Goal: Task Accomplishment & Management: Manage account settings

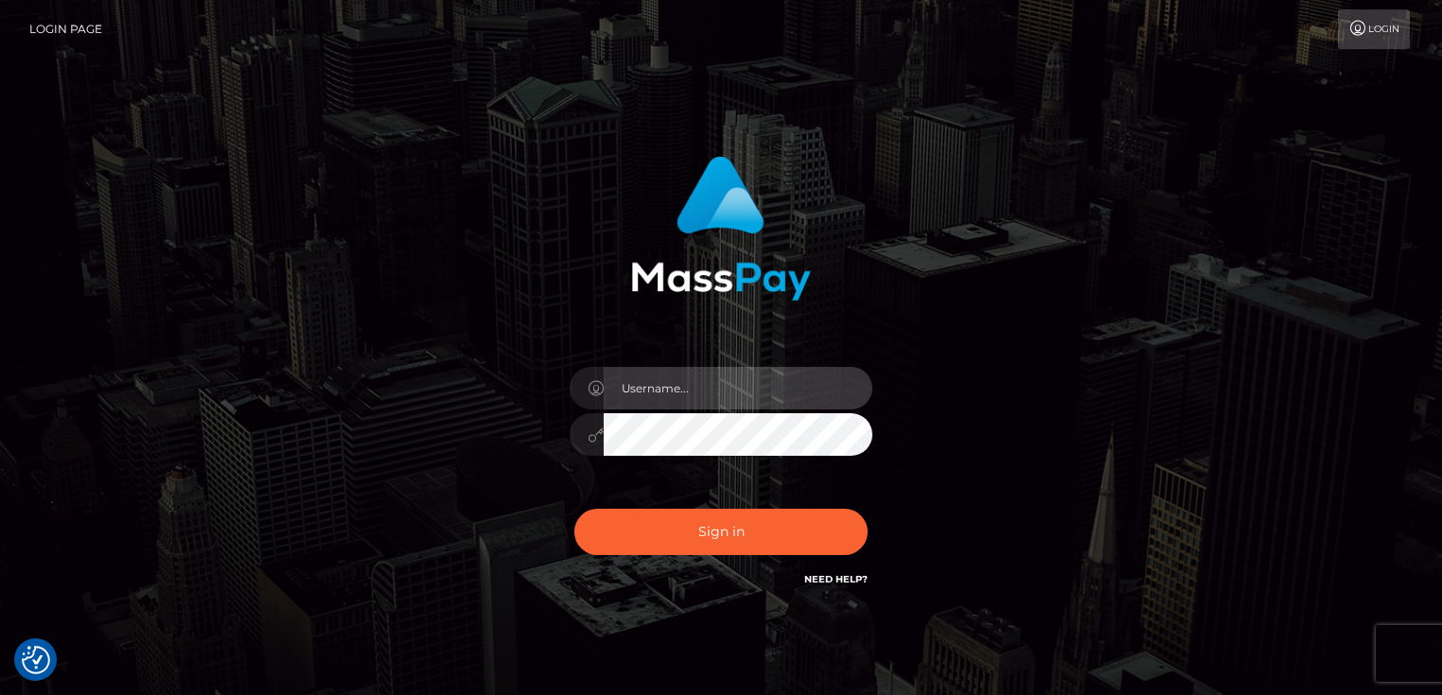
type input "Dan.Cirnat"
click at [219, 289] on div "Dan.Cirnat Sign in" at bounding box center [721, 383] width 1078 height 482
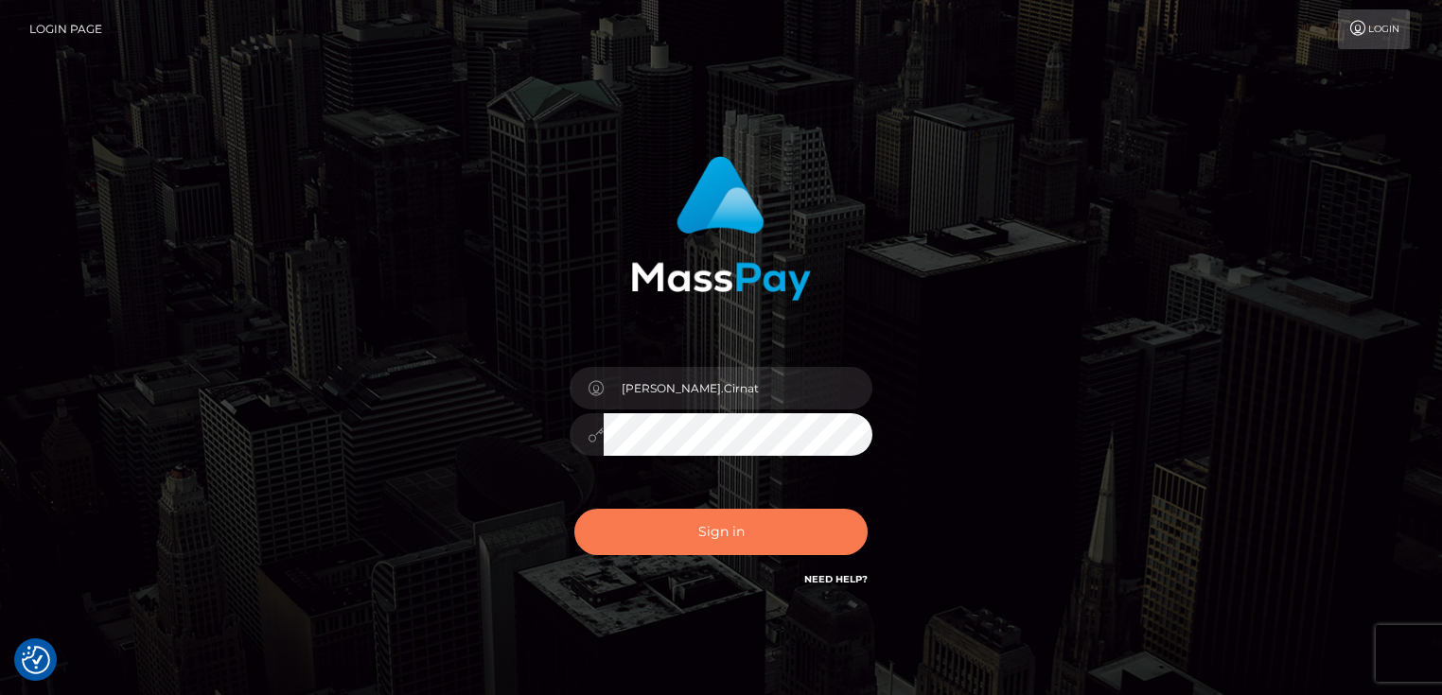
click at [790, 526] on button "Sign in" at bounding box center [720, 532] width 293 height 46
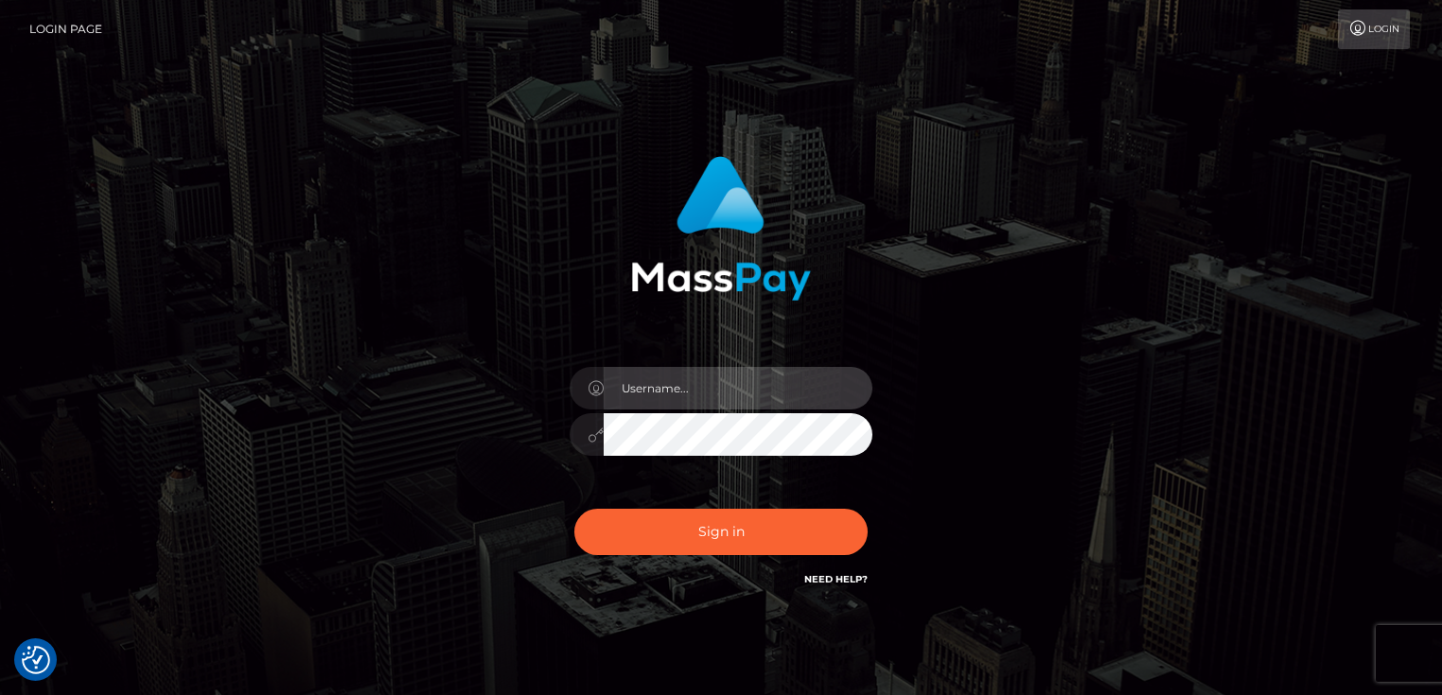
type input "Dan.Cirnat"
click at [868, 502] on div at bounding box center [704, 564] width 388 height 216
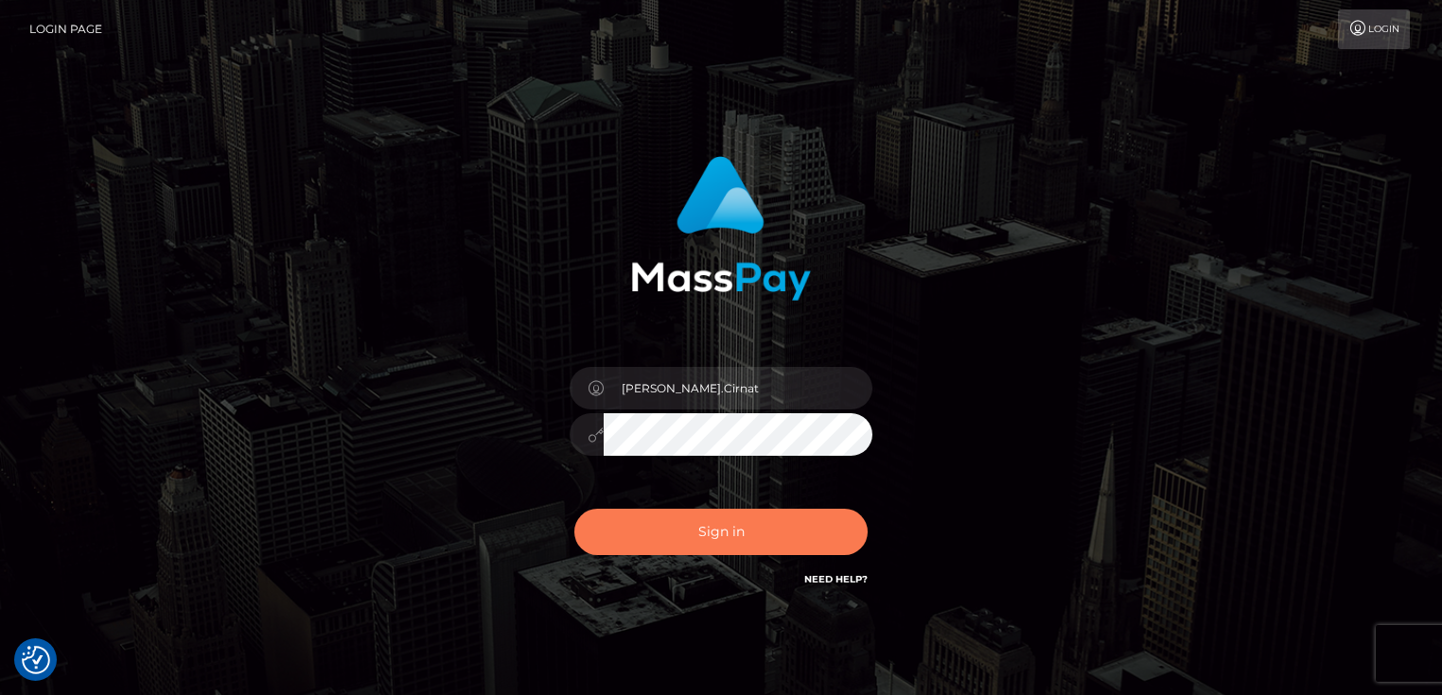
click at [753, 518] on button "Sign in" at bounding box center [720, 532] width 293 height 46
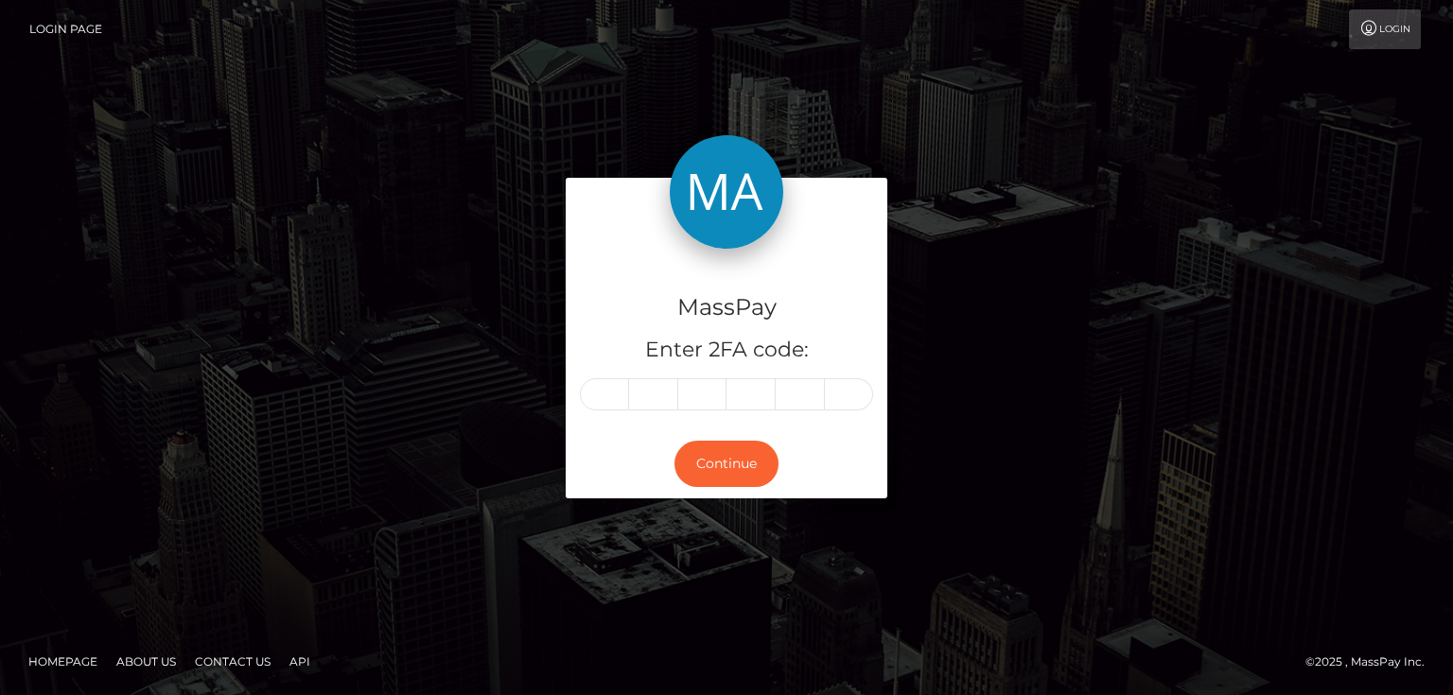
click at [592, 398] on input "text" at bounding box center [604, 394] width 49 height 32
type input "1"
type input "5"
type input "1"
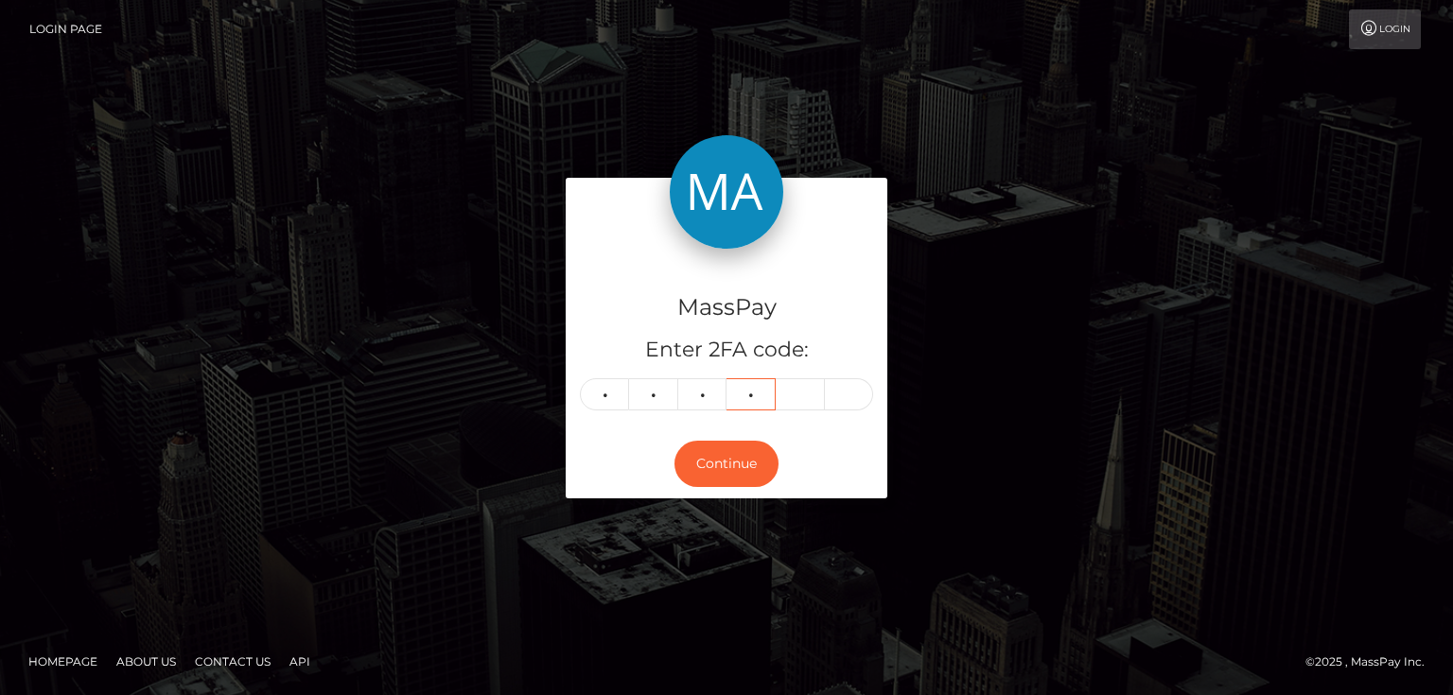
type input "4"
type input "8"
type input "9"
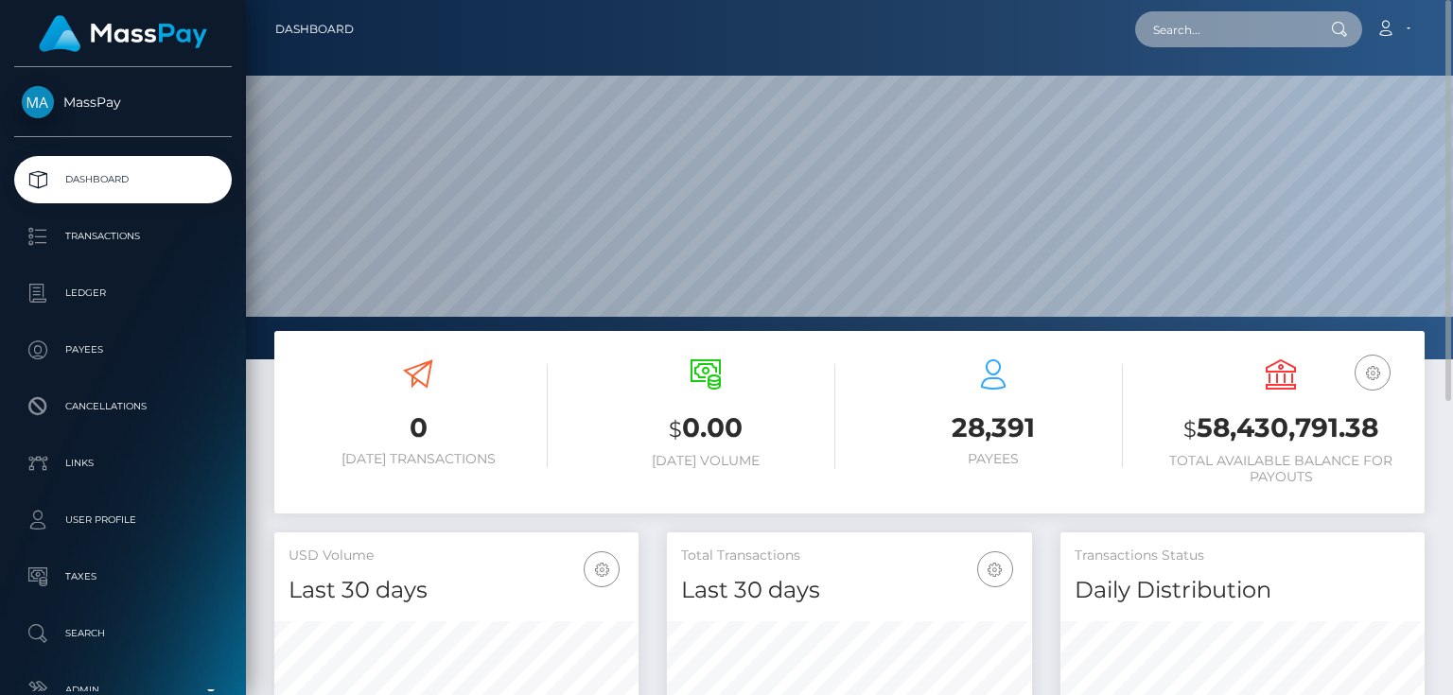
paste input "0db81dd4-1a88-4bd8-b65b-cc7ac3409dba"
type input "0db81dd4-1a88-4bd8-b65b-cc7ac3409dba"
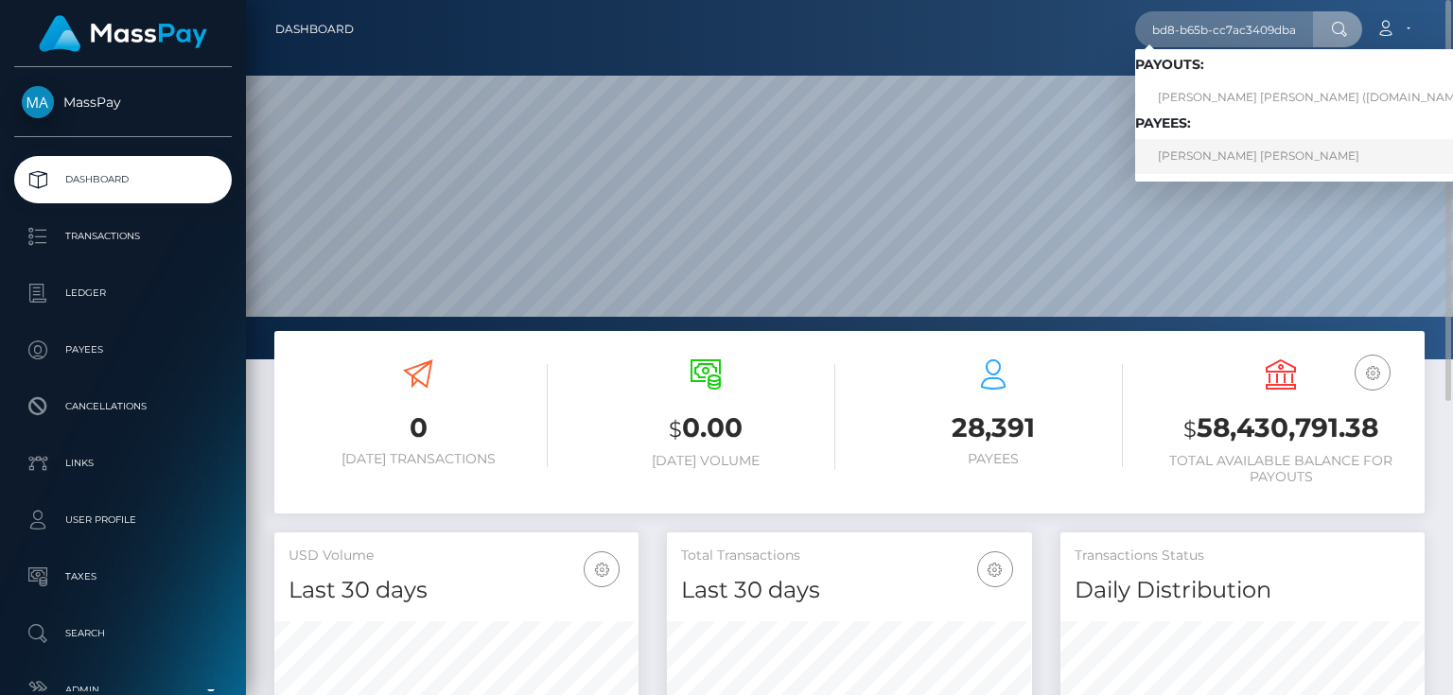
click at [1228, 156] on link "ISAIAH DARION WILLIAMS" at bounding box center [1319, 156] width 368 height 35
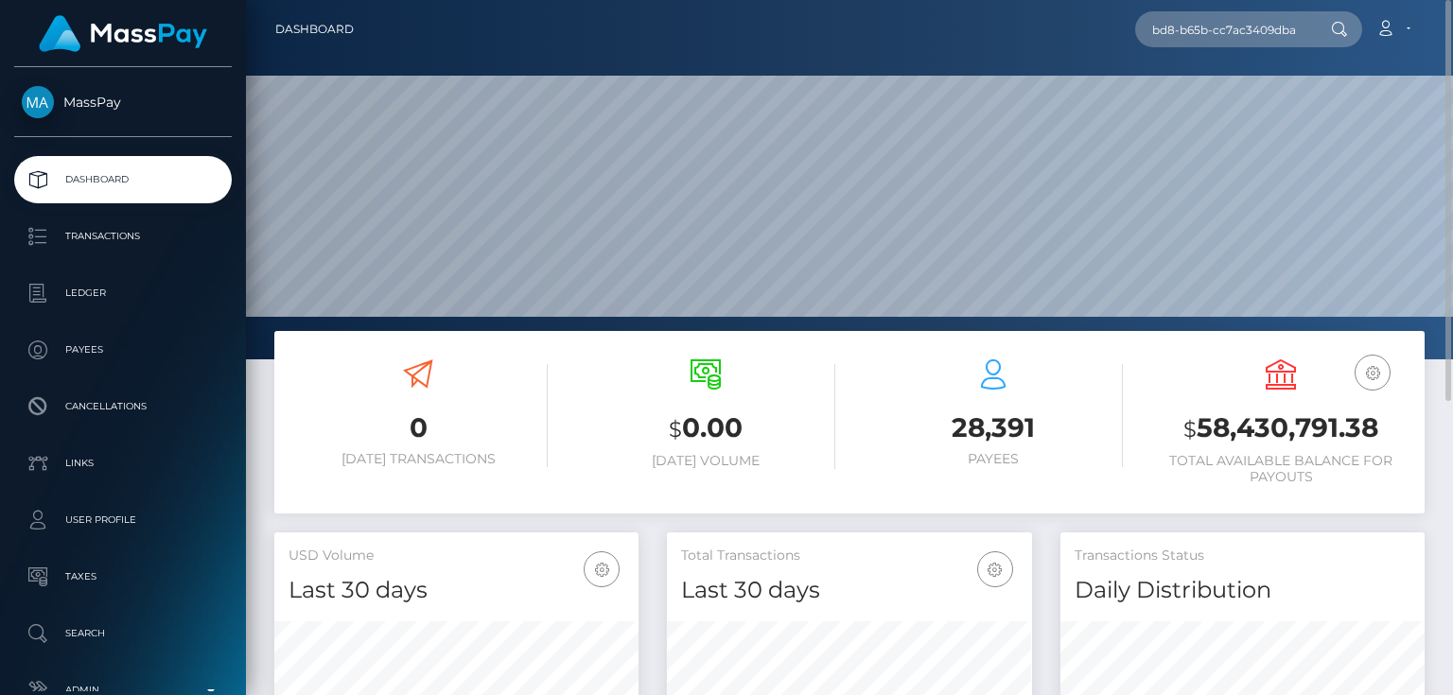
scroll to position [0, 0]
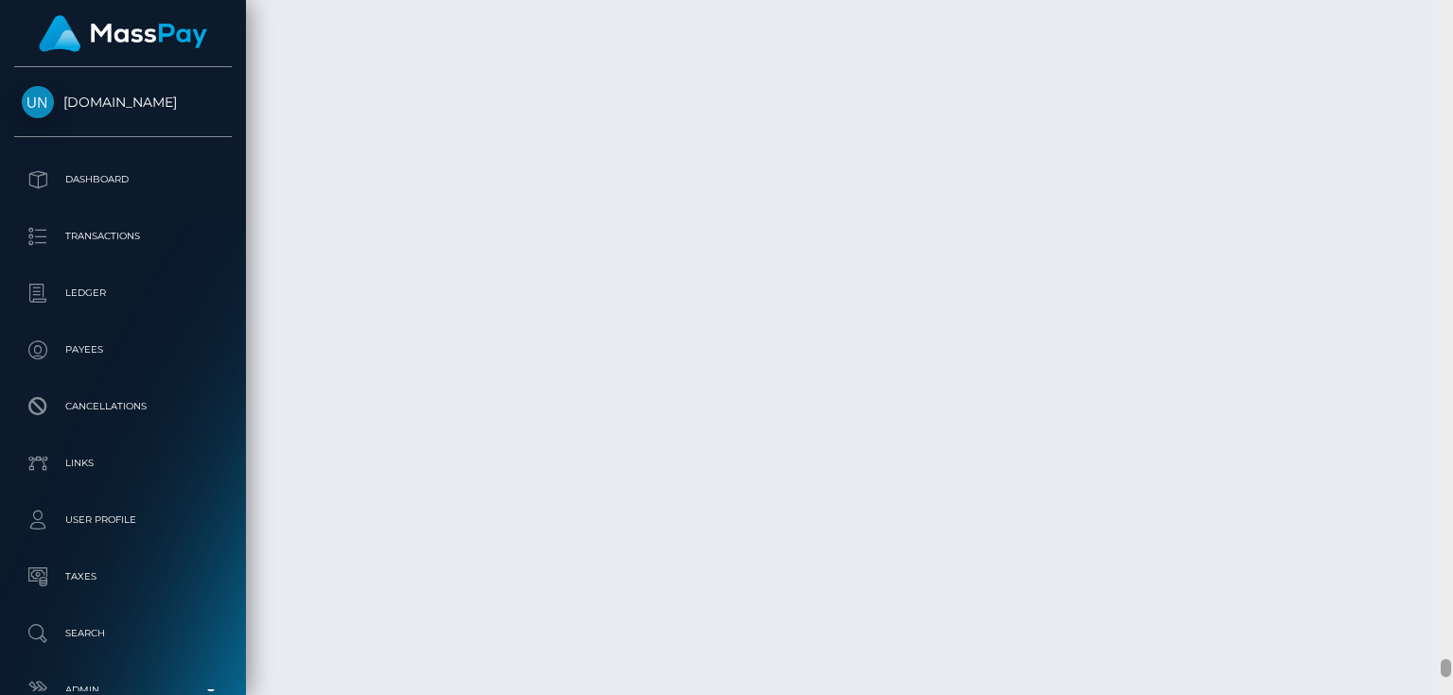
scroll to position [24462, 0]
drag, startPoint x: 1447, startPoint y: 405, endPoint x: 1452, endPoint y: 667, distance: 262.1
click at [1452, 667] on div at bounding box center [1446, 348] width 14 height 696
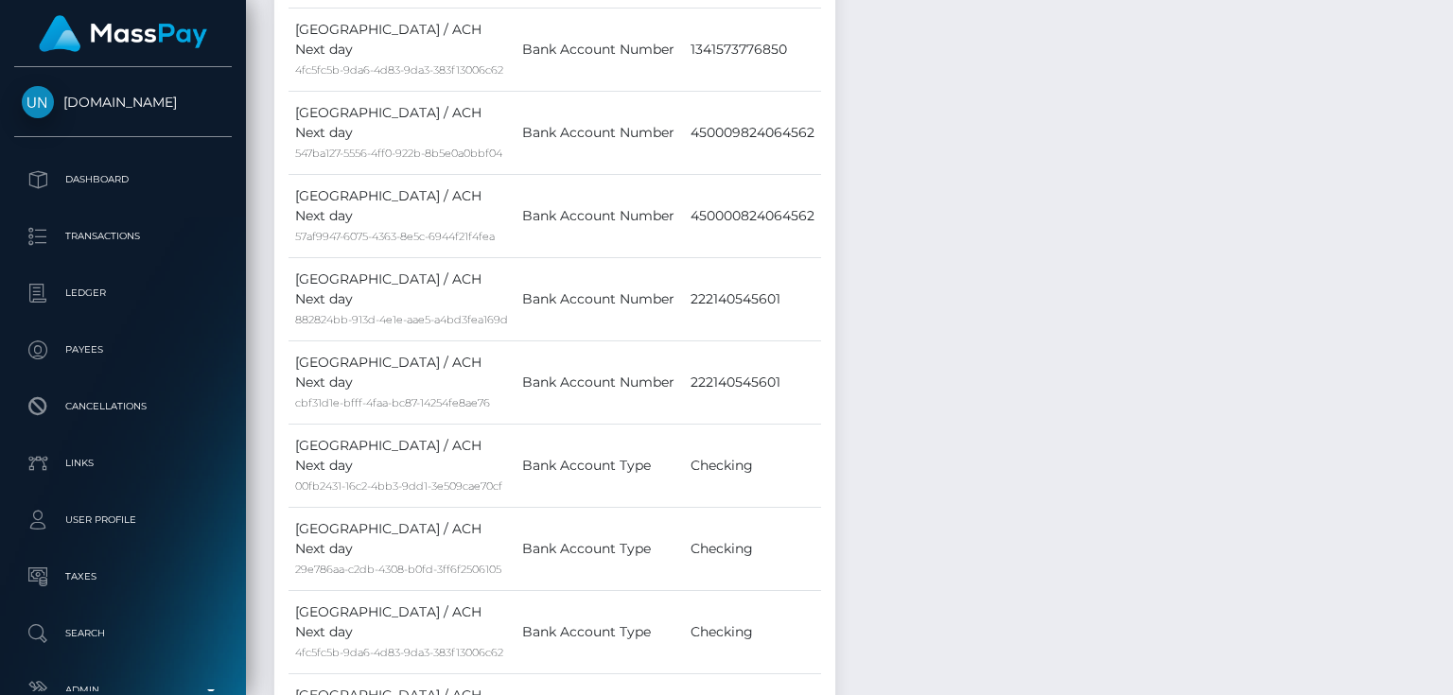
scroll to position [0, 0]
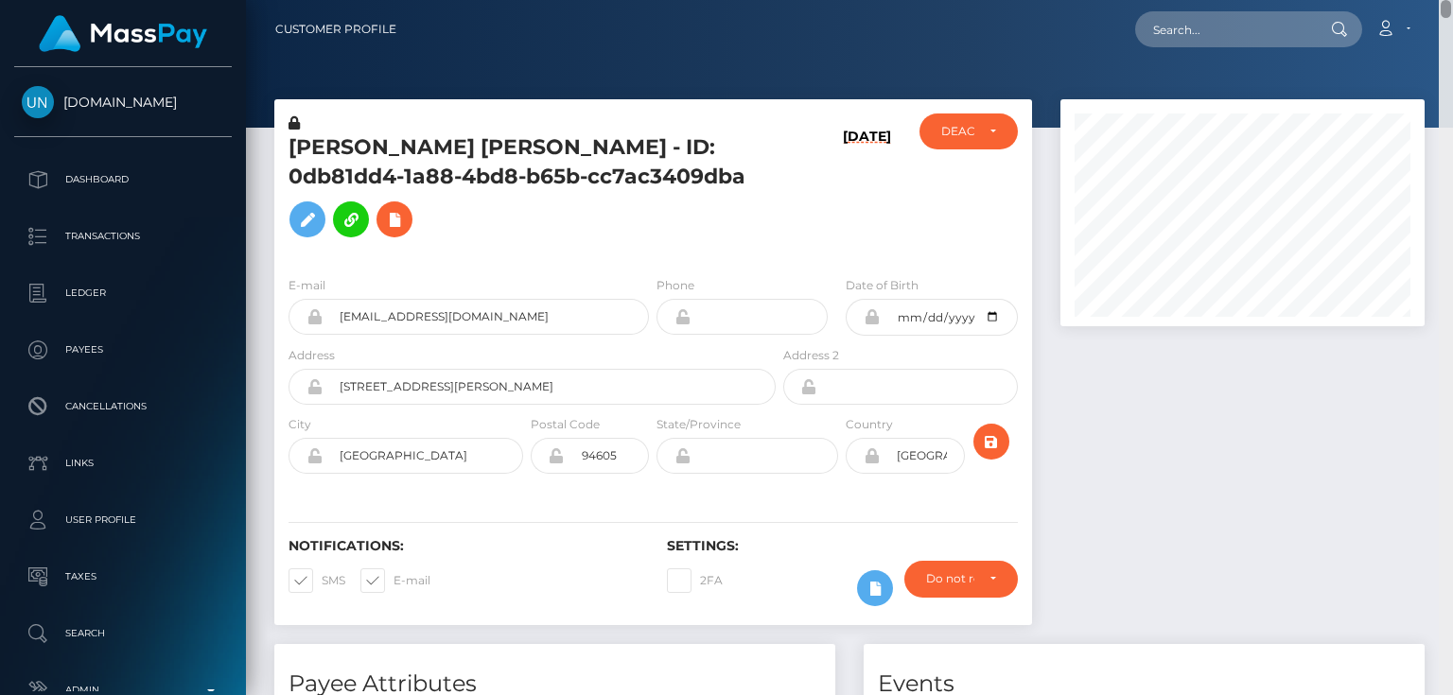
drag, startPoint x: 1448, startPoint y: 591, endPoint x: 1452, endPoint y: -80, distance: 671.7
click at [1452, 0] on html "Unlockt.me Dashboard Transactions Ledger Payees Cancellations" at bounding box center [726, 347] width 1453 height 695
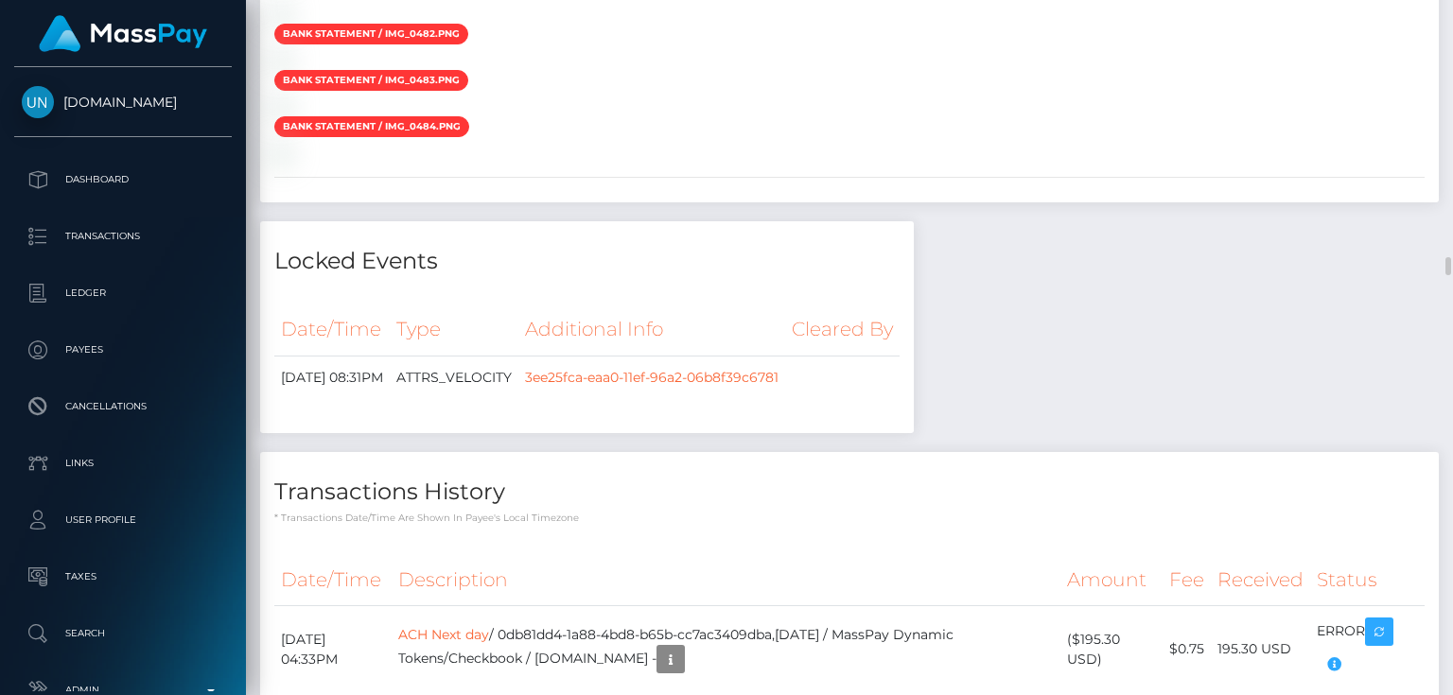
scroll to position [7114, 0]
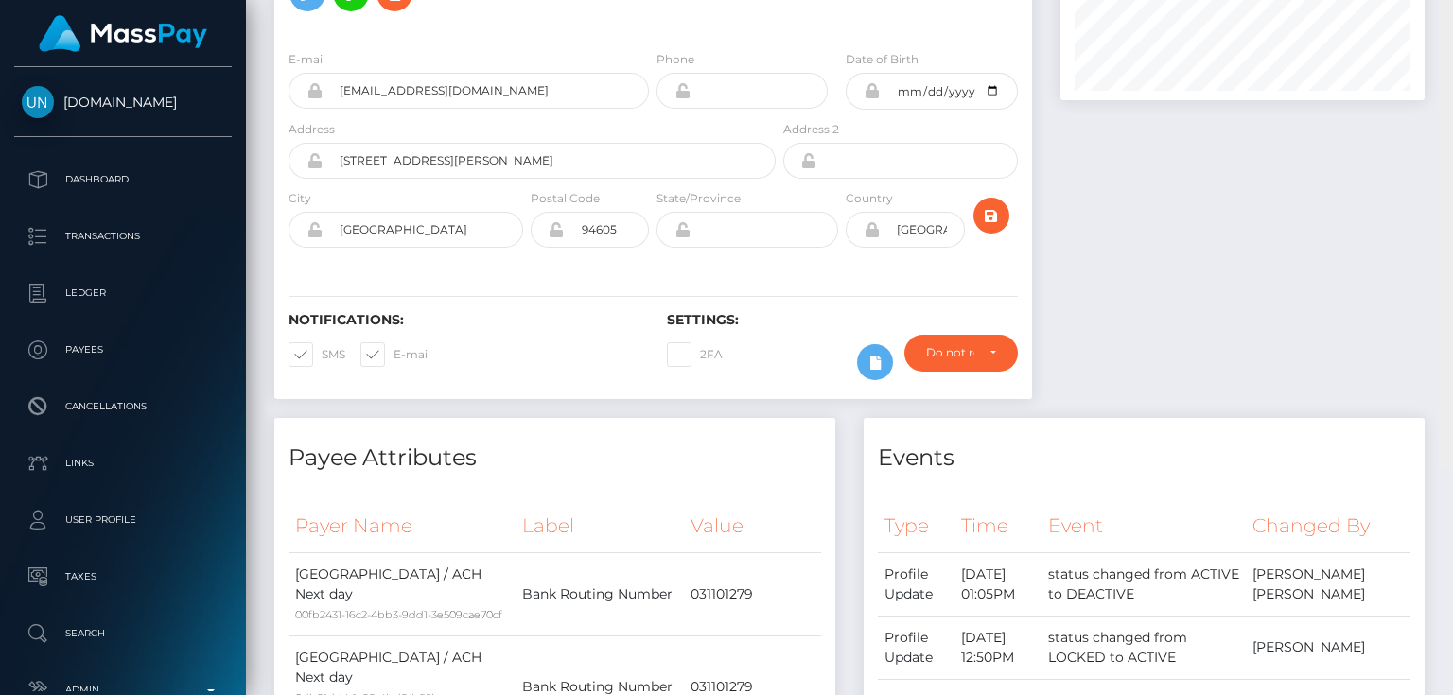
scroll to position [0, 0]
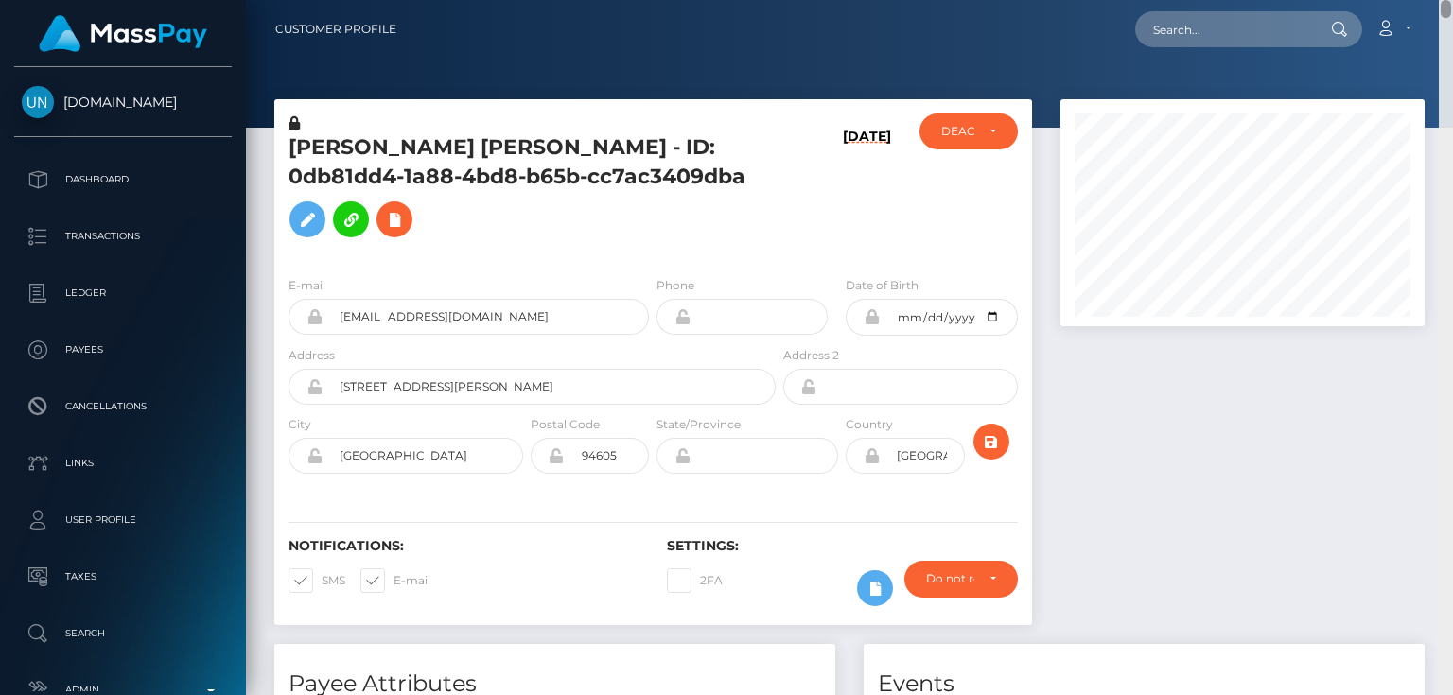
drag, startPoint x: 1448, startPoint y: 331, endPoint x: 1442, endPoint y: -87, distance: 418.2
click at [1442, 0] on html "Unlockt.me Dashboard Transactions Ledger Payees Cancellations" at bounding box center [726, 347] width 1453 height 695
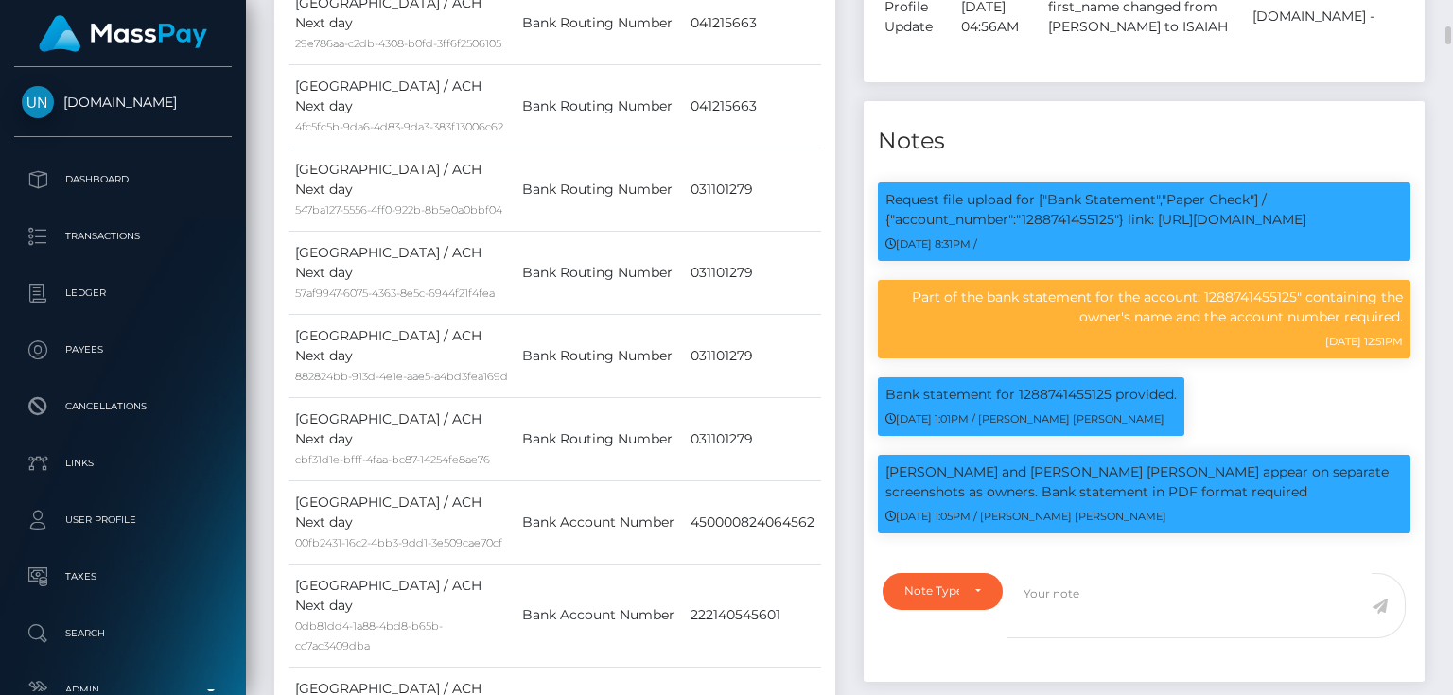
scroll to position [227, 363]
click at [1049, 213] on p "Request file upload for ["Bank Statement","Paper Check"] / {"account_number":"1…" at bounding box center [1143, 210] width 517 height 40
copy p "1288741455125"
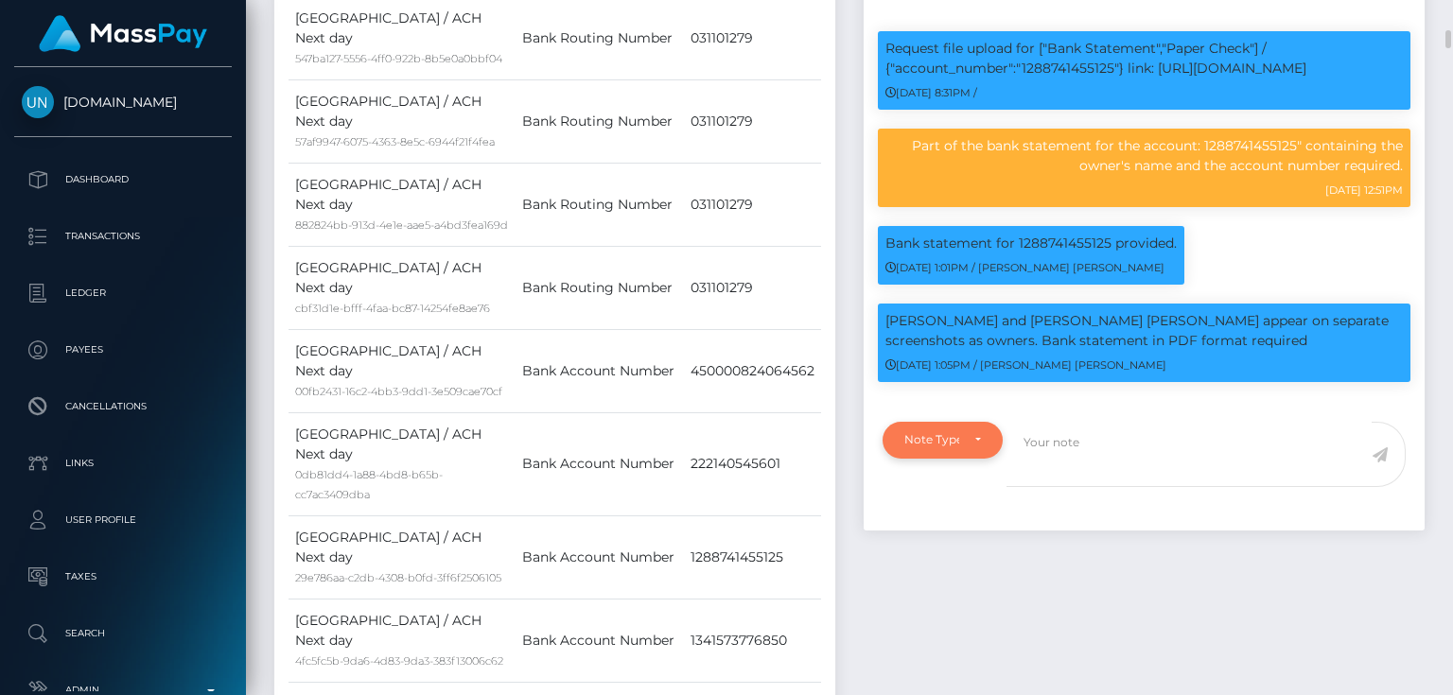
click at [927, 447] on div "Note Type" at bounding box center [943, 440] width 120 height 36
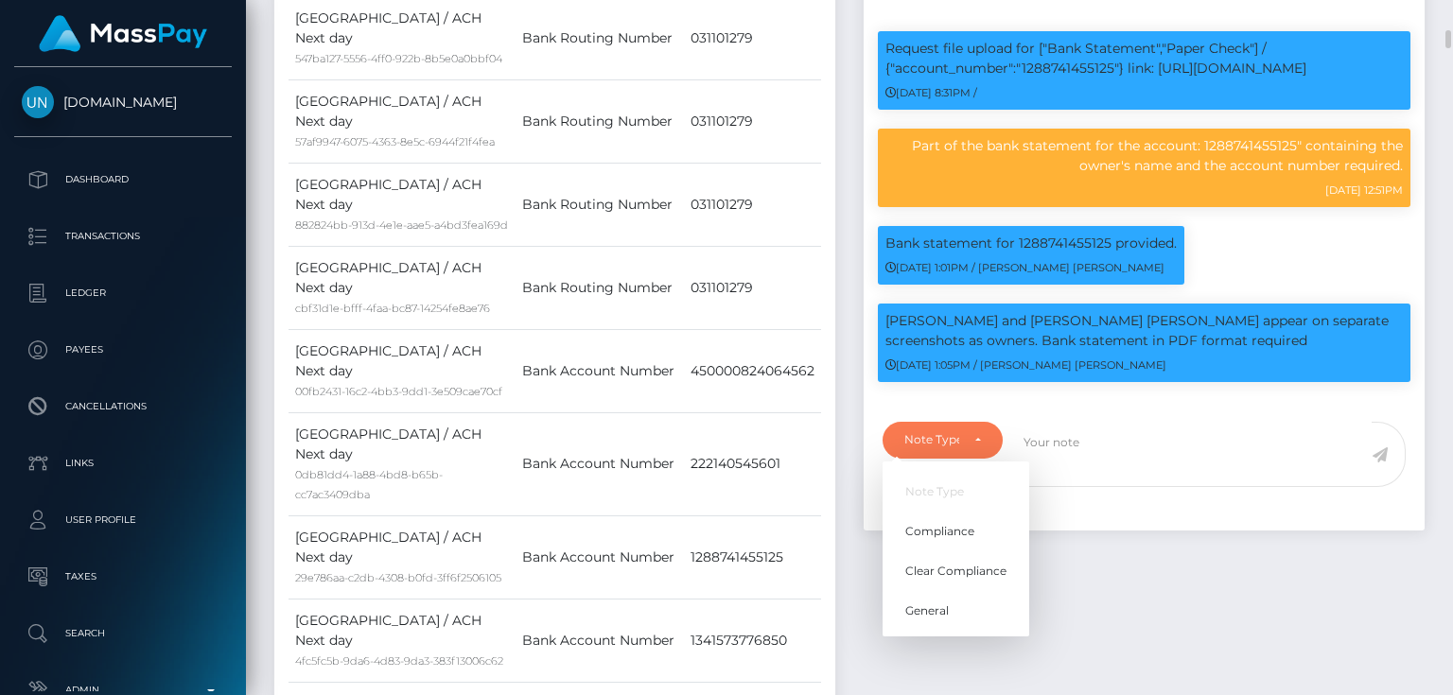
scroll to position [227, 363]
click at [940, 522] on span "Compliance" at bounding box center [939, 530] width 69 height 17
select select "COMPLIANCE"
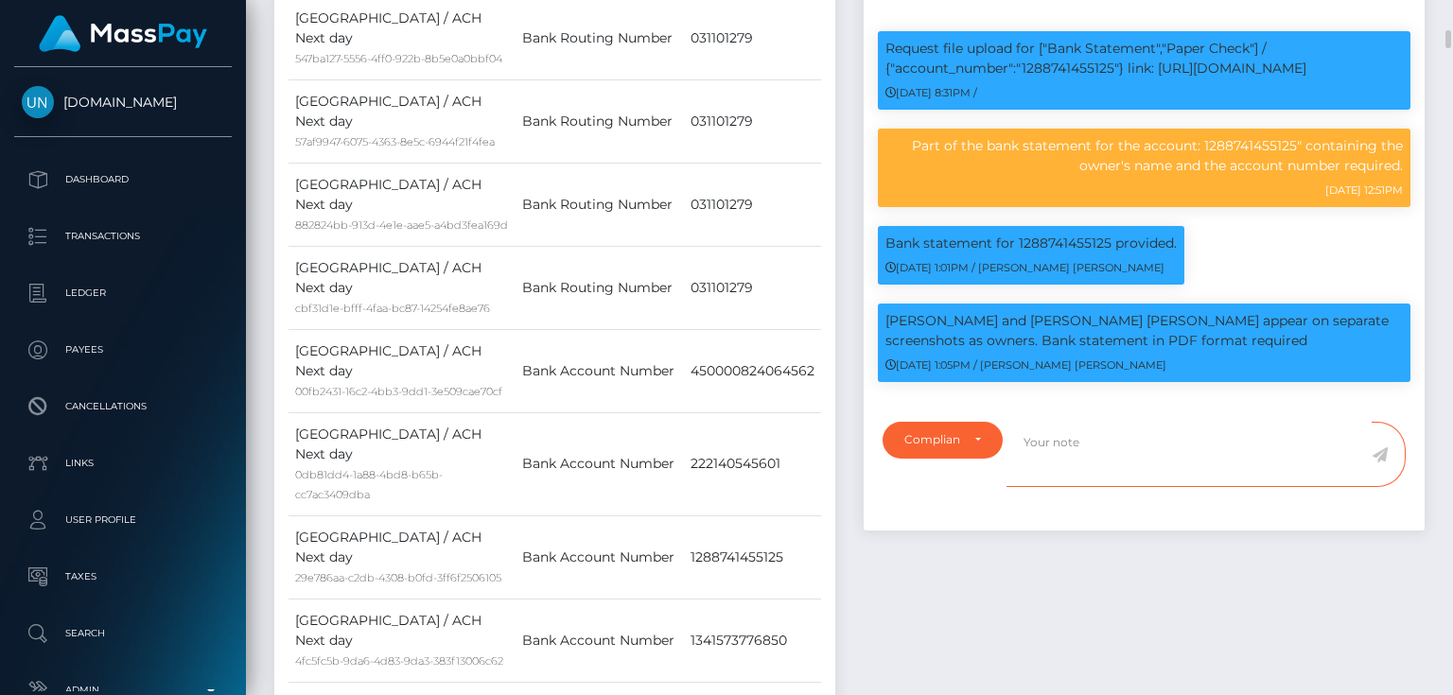
click at [1097, 449] on textarea at bounding box center [1189, 454] width 365 height 65
paste textarea "1288741455125"
type textarea "We can't identify who is the owner of the bank account: 1288741455125. The user…"
click at [1382, 450] on icon at bounding box center [1380, 454] width 16 height 15
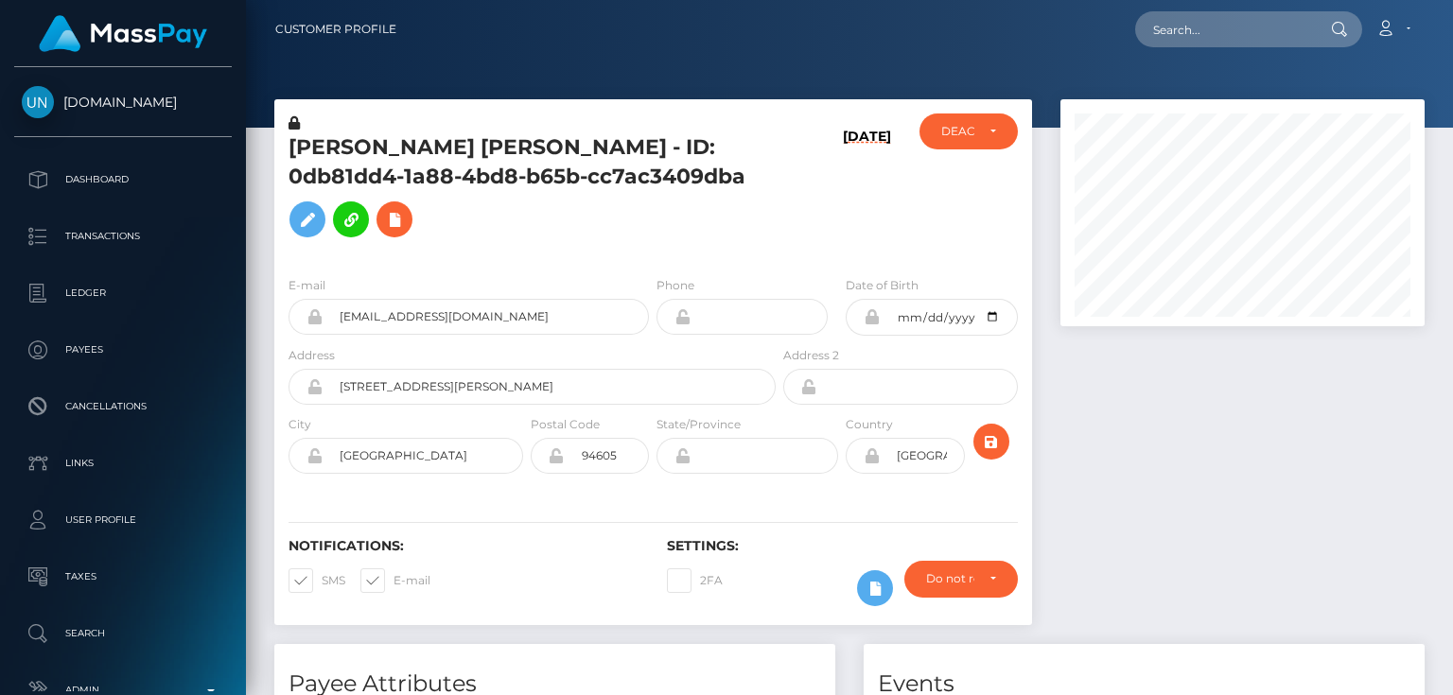
scroll to position [227, 363]
click at [955, 130] on div "DEACTIVE" at bounding box center [957, 131] width 32 height 15
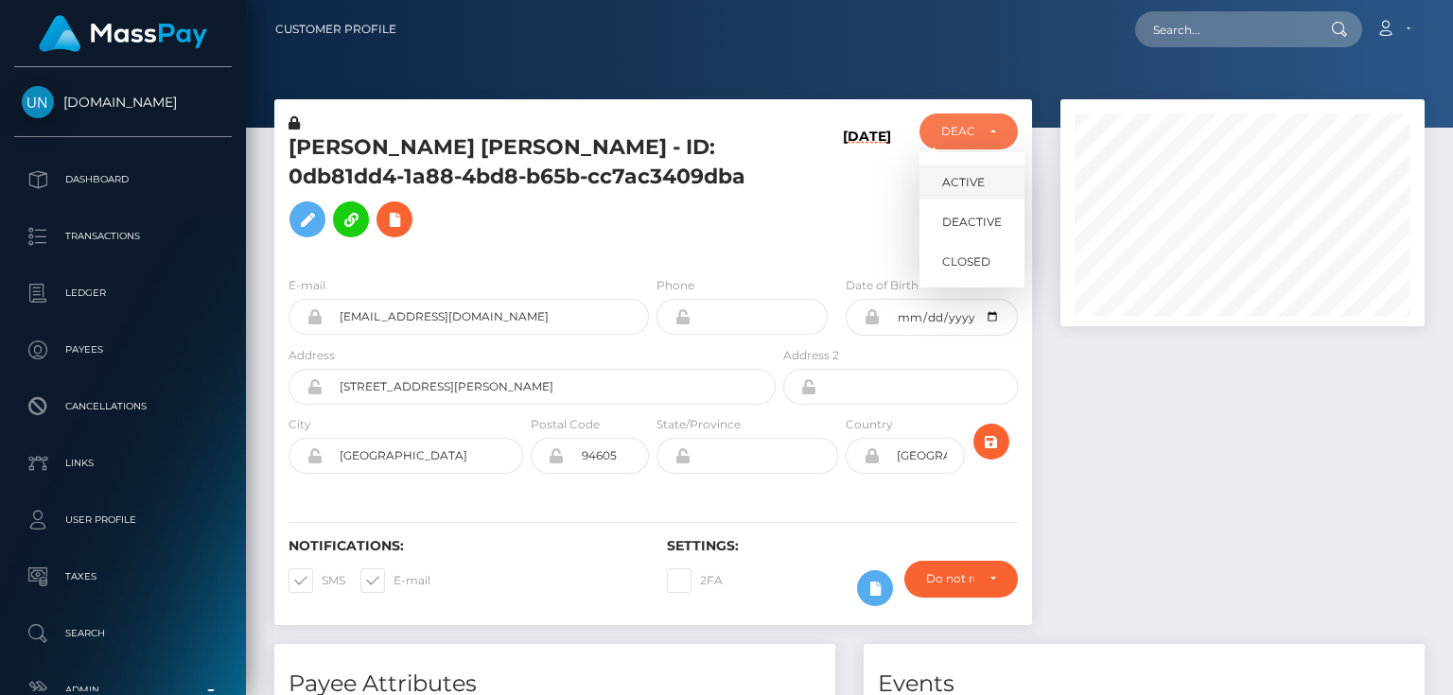
click at [969, 184] on span "ACTIVE" at bounding box center [963, 182] width 43 height 17
select select "ACTIVE"
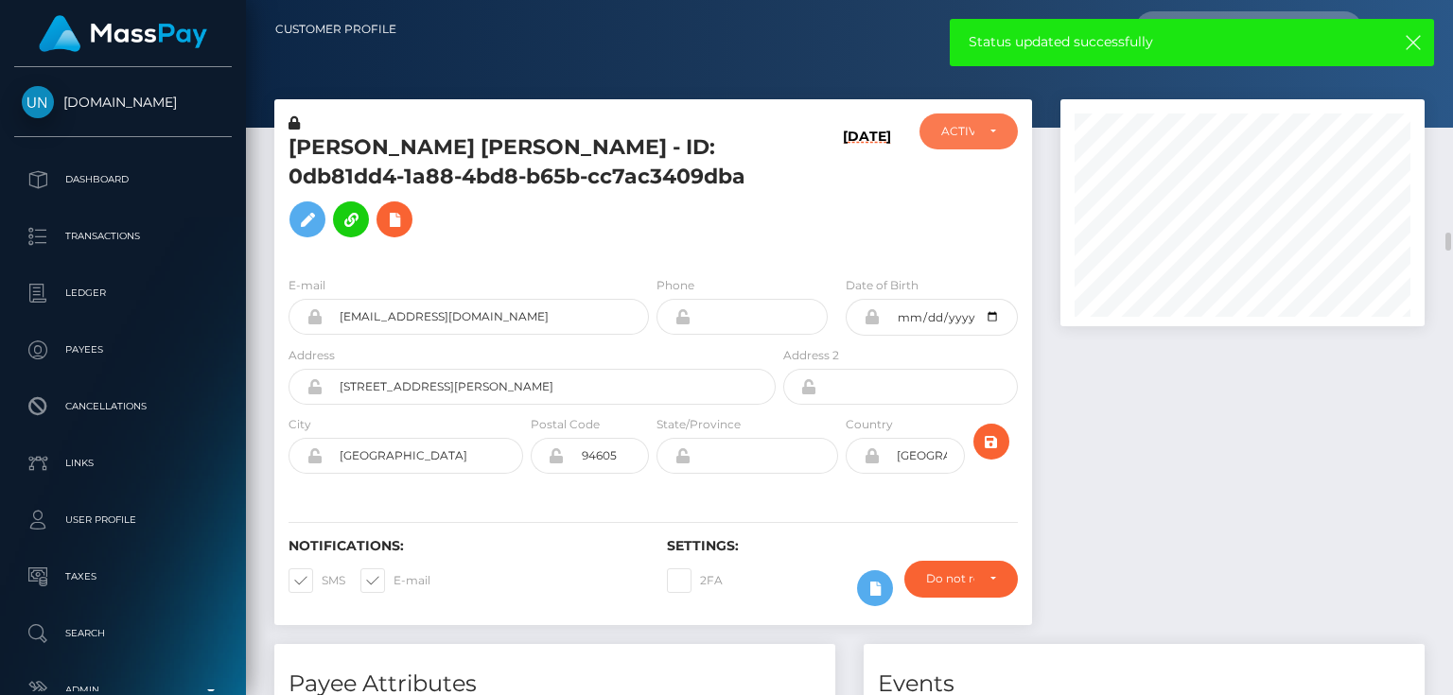
scroll to position [227, 0]
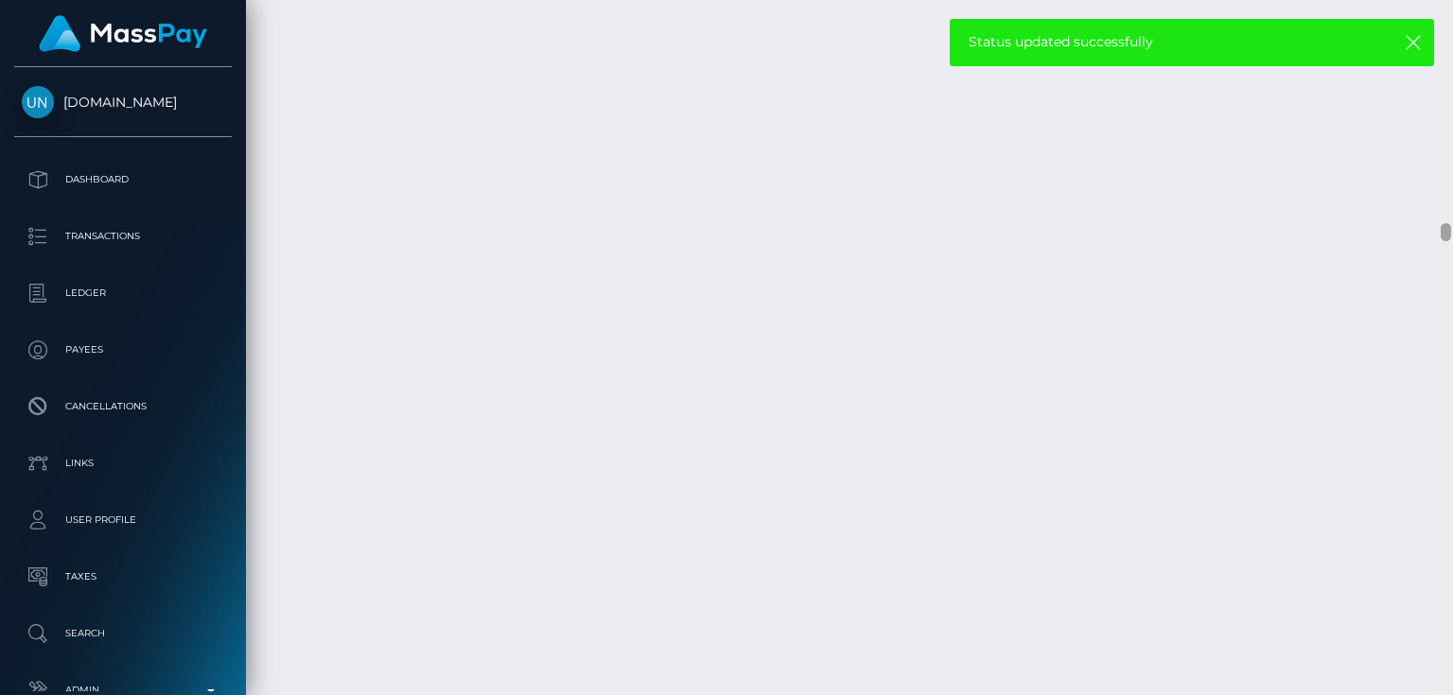
drag, startPoint x: 1447, startPoint y: 11, endPoint x: 1430, endPoint y: 229, distance: 218.3
click at [1430, 229] on div "Customer Profile Loading... Loading..." at bounding box center [849, 347] width 1207 height 695
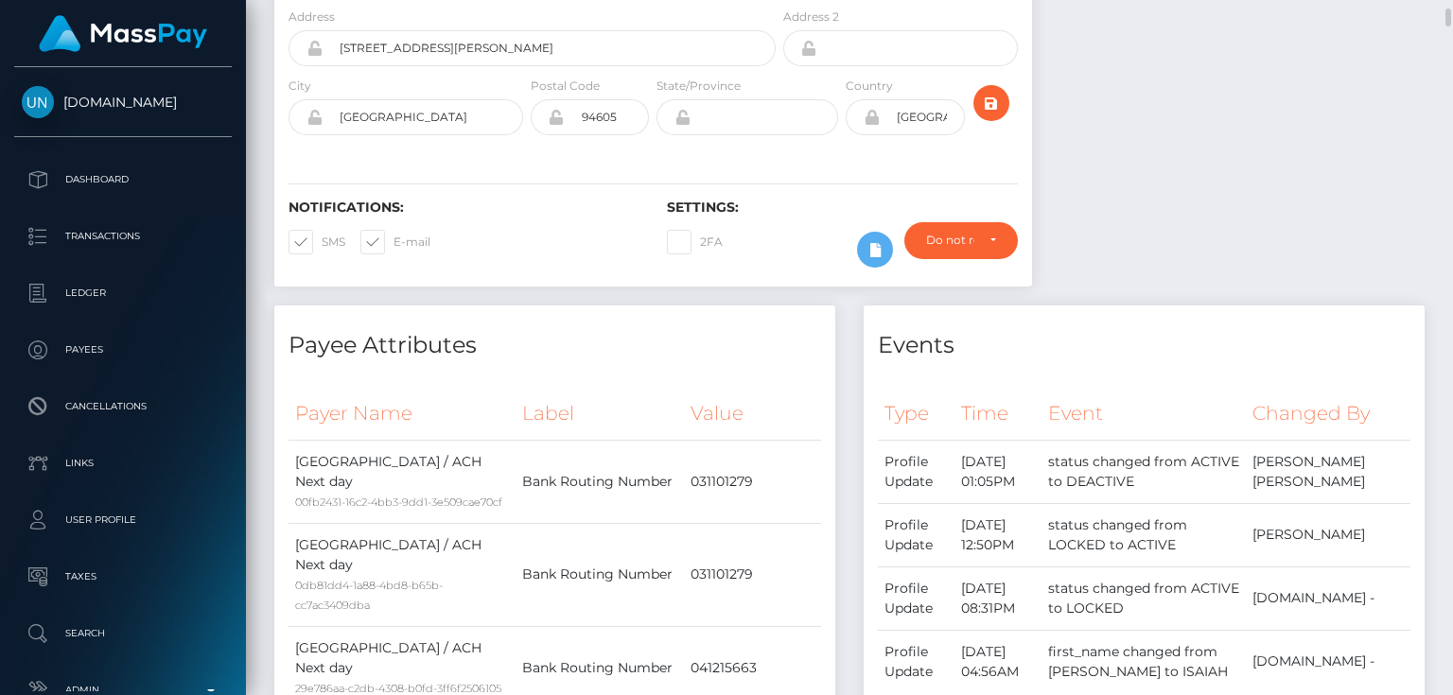
scroll to position [0, 0]
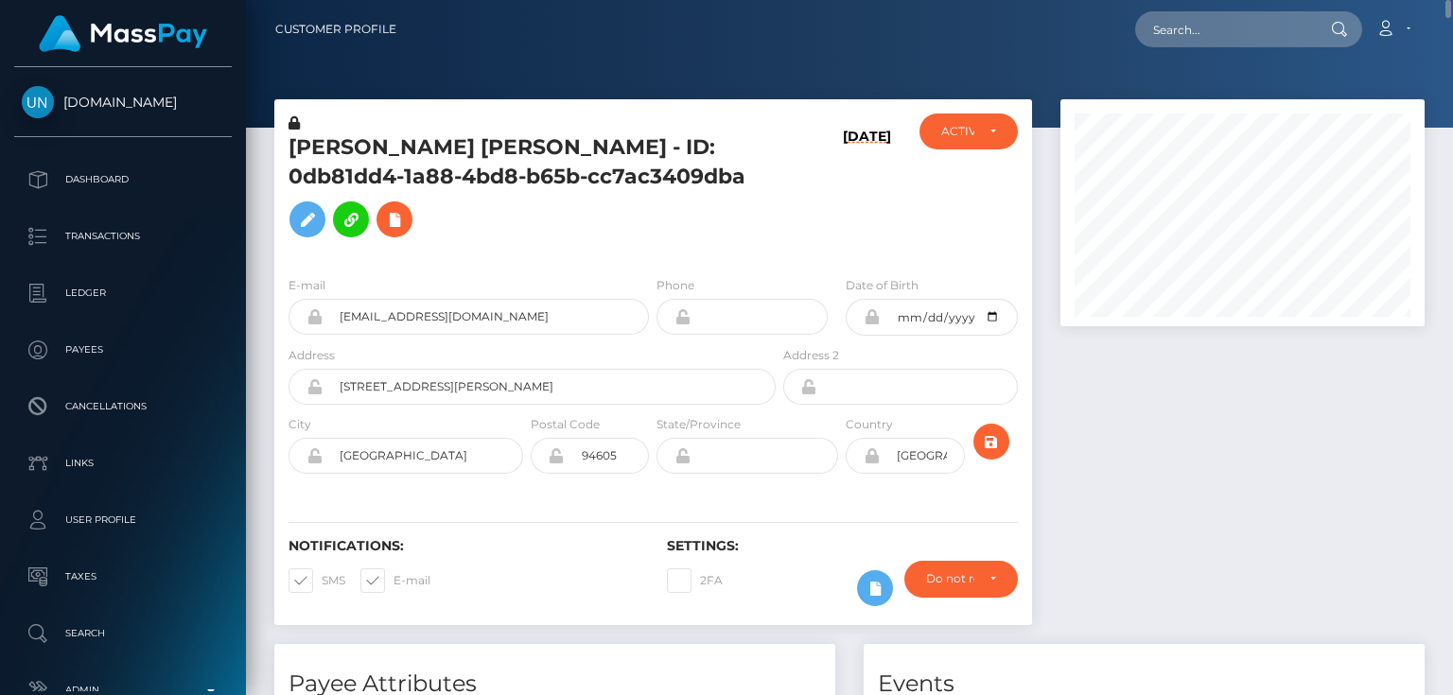
click at [407, 191] on h5 "ISAIAH DARION WILLIAMS - ID: 0db81dd4-1a88-4bd8-b65b-cc7ac3409dba" at bounding box center [527, 190] width 477 height 114
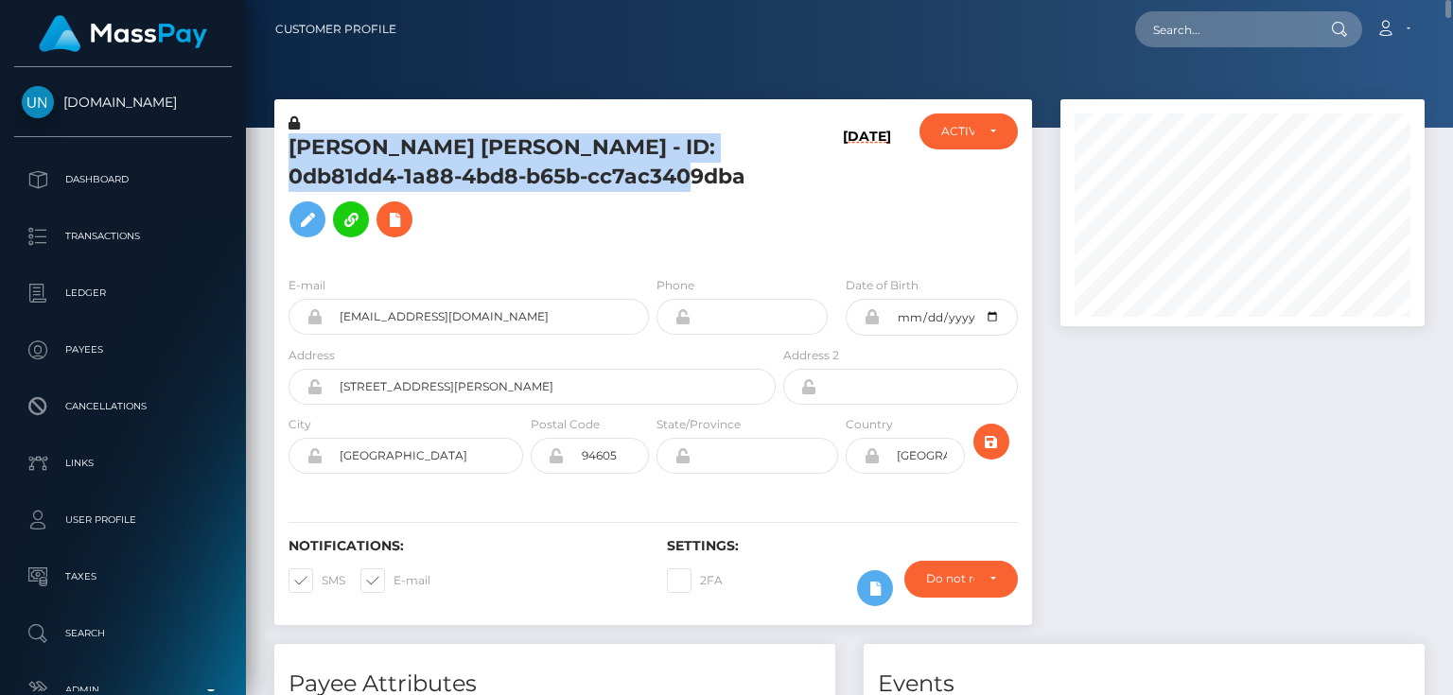
click at [407, 191] on h5 "ISAIAH DARION WILLIAMS - ID: 0db81dd4-1a88-4bd8-b65b-cc7ac3409dba" at bounding box center [527, 190] width 477 height 114
copy h5 "ISAIAH DARION WILLIAMS - ID: 0db81dd4-1a88-4bd8-b65b-cc7ac3409dba"
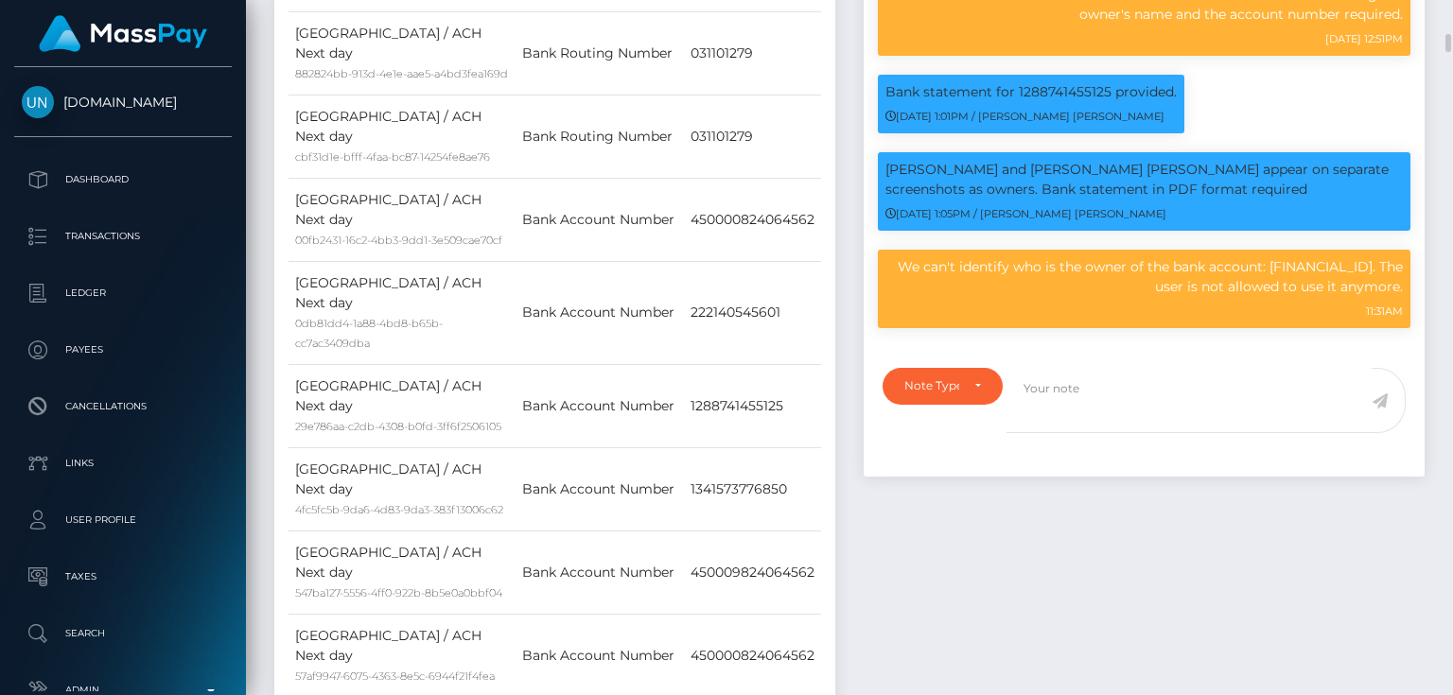
scroll to position [227, 363]
click at [926, 269] on p "We can't identify who is the owner of the bank account: 1288741455125. The user…" at bounding box center [1143, 277] width 517 height 40
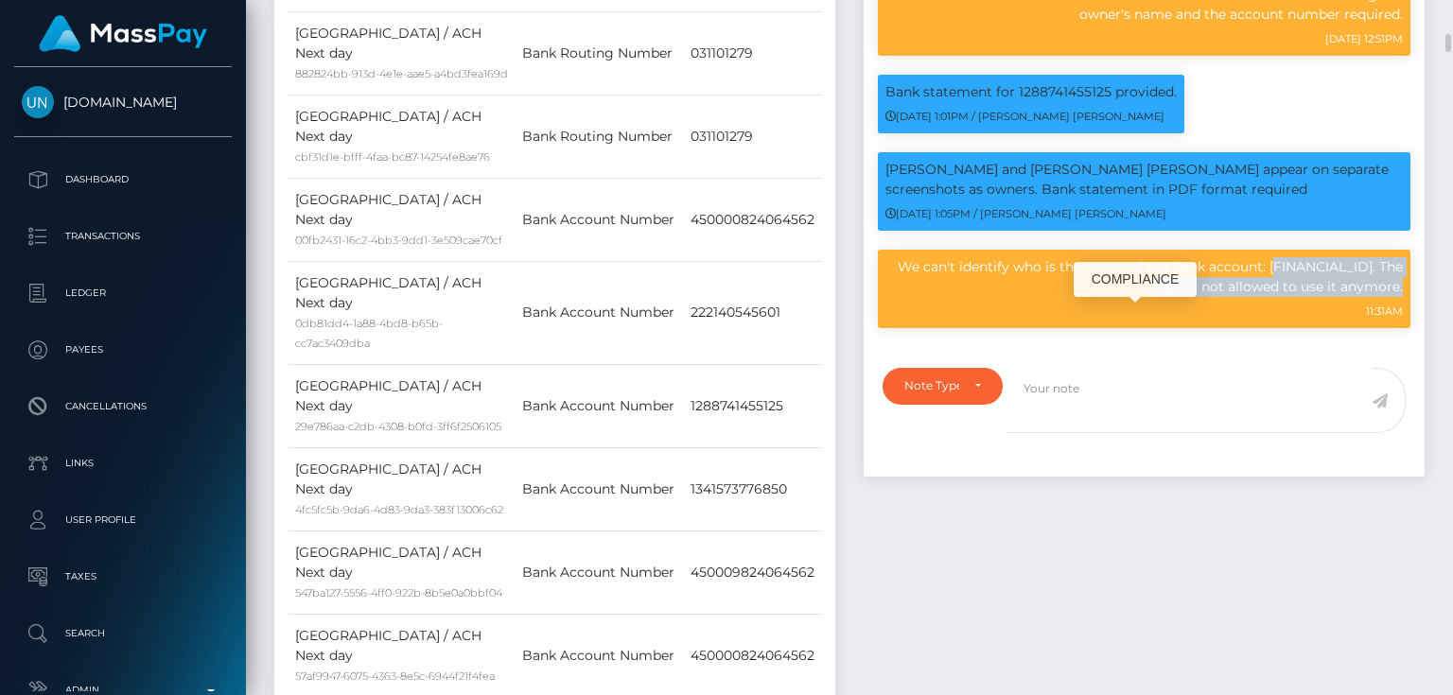
click at [926, 269] on p "We can't identify who is the owner of the bank account: 1288741455125. The user…" at bounding box center [1143, 277] width 517 height 40
copy div "We can't identify who is the owner of the bank account: 1288741455125. The user…"
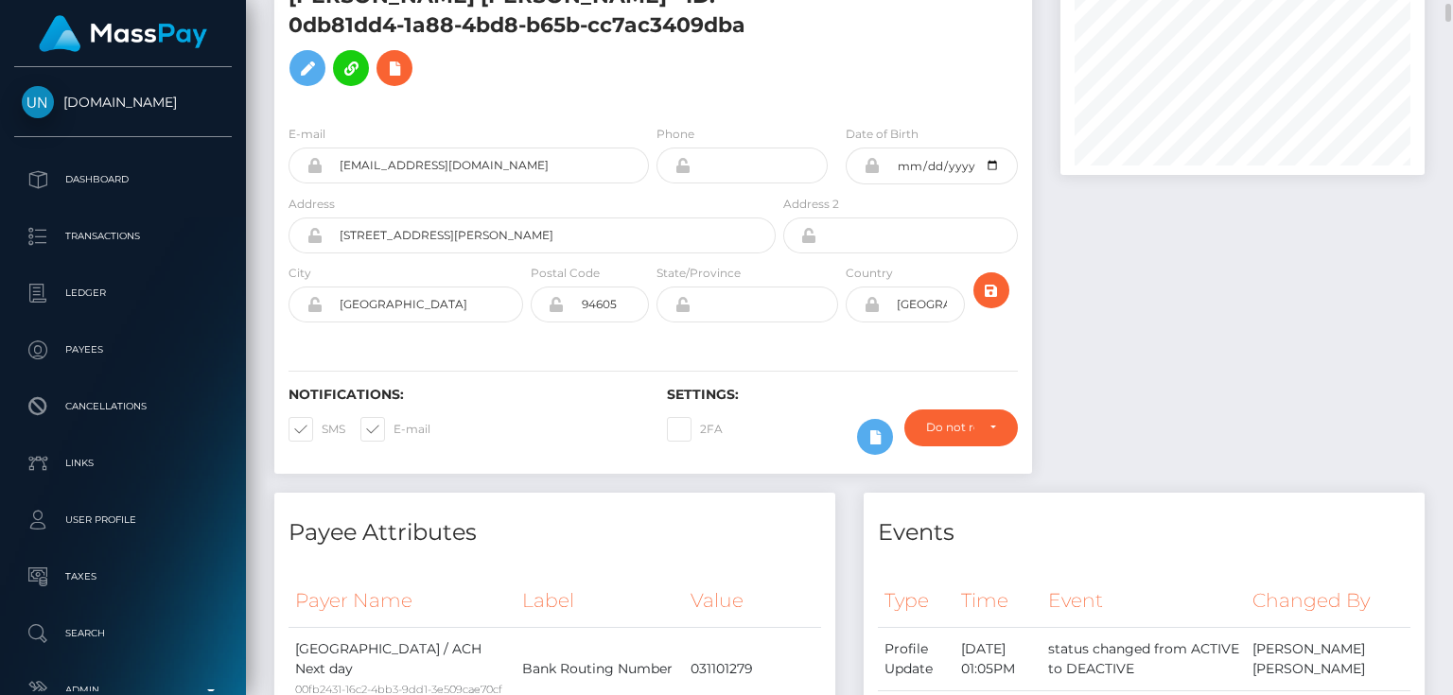
scroll to position [0, 0]
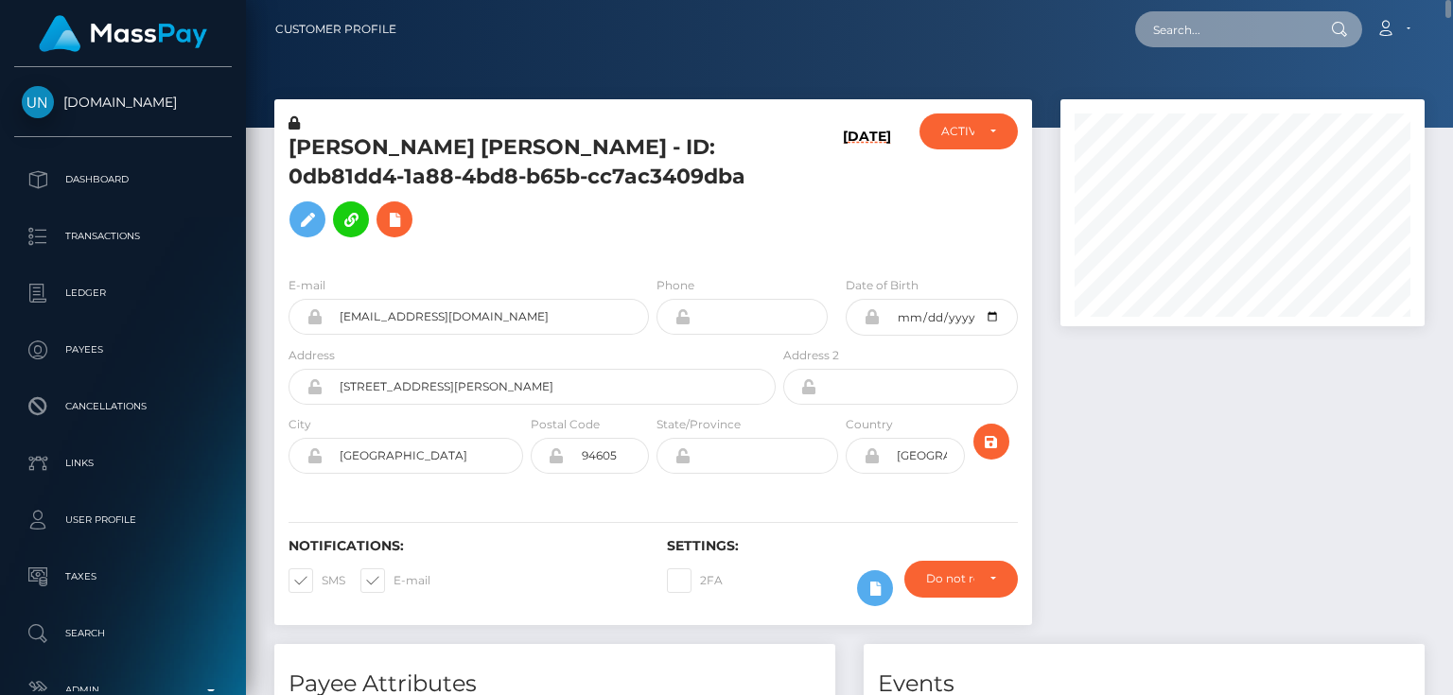
paste input "[EMAIL_ADDRESS][DOMAIN_NAME]"
type input "[EMAIL_ADDRESS][DOMAIN_NAME]"
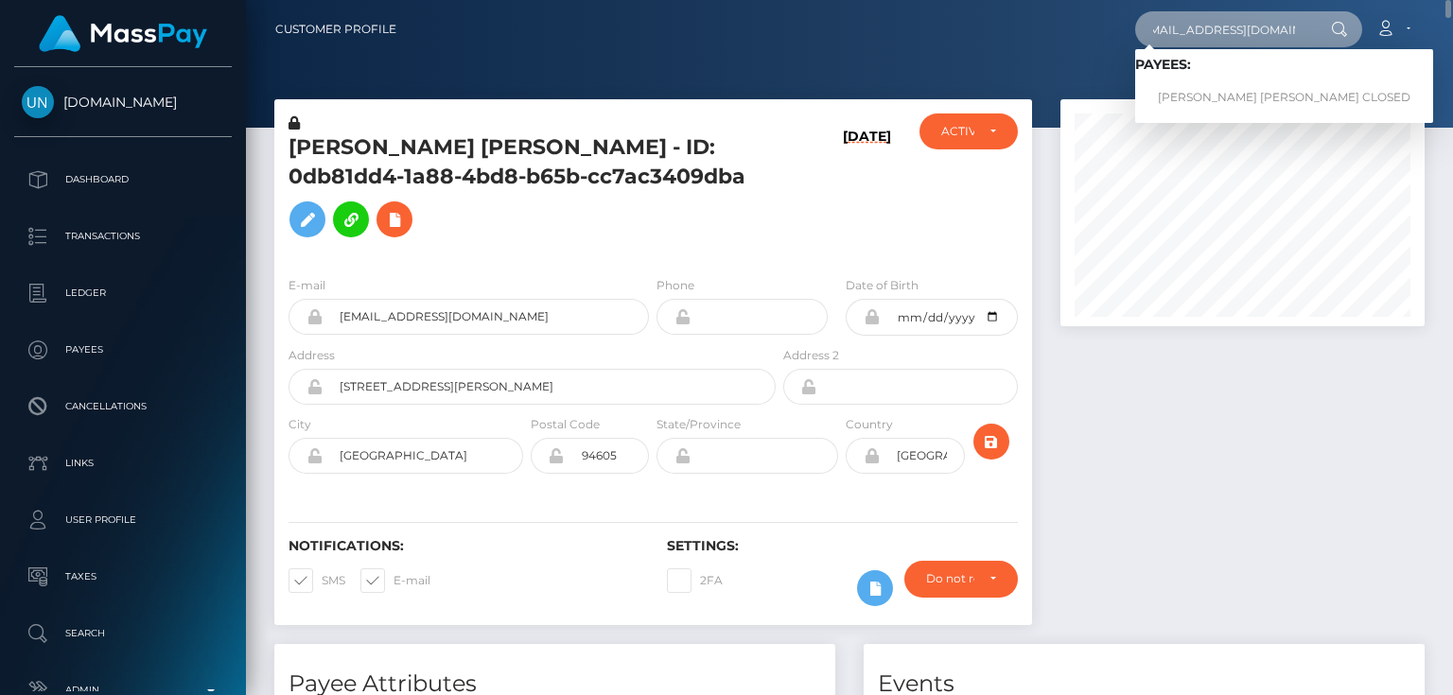
scroll to position [0, 0]
click at [1244, 93] on link "TERRYN ANNE LEGGE CLOSED" at bounding box center [1284, 97] width 298 height 35
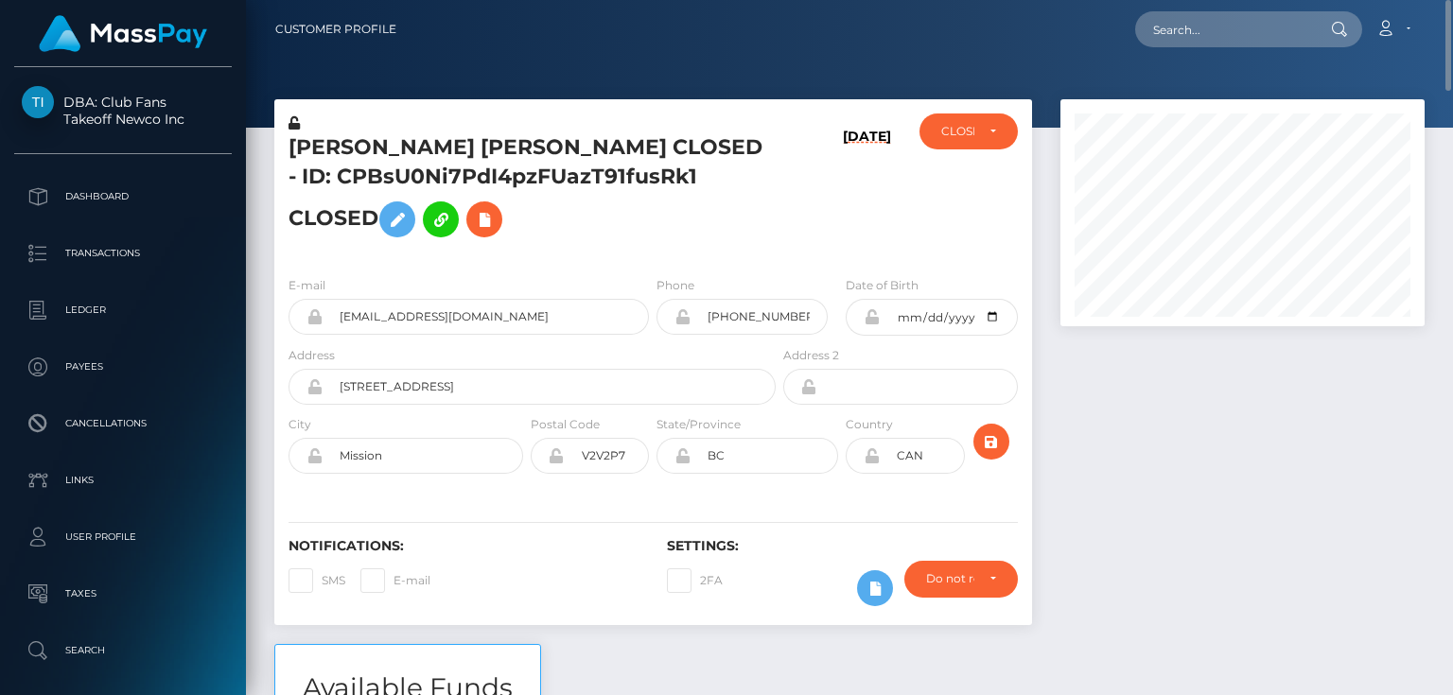
click at [666, 239] on h5 "[PERSON_NAME] [PERSON_NAME] CLOSED - ID: CPBsU0Ni7PdI4pzFUazT91fusRk1 CLOSED" at bounding box center [527, 190] width 477 height 114
click at [386, 213] on icon at bounding box center [397, 220] width 23 height 24
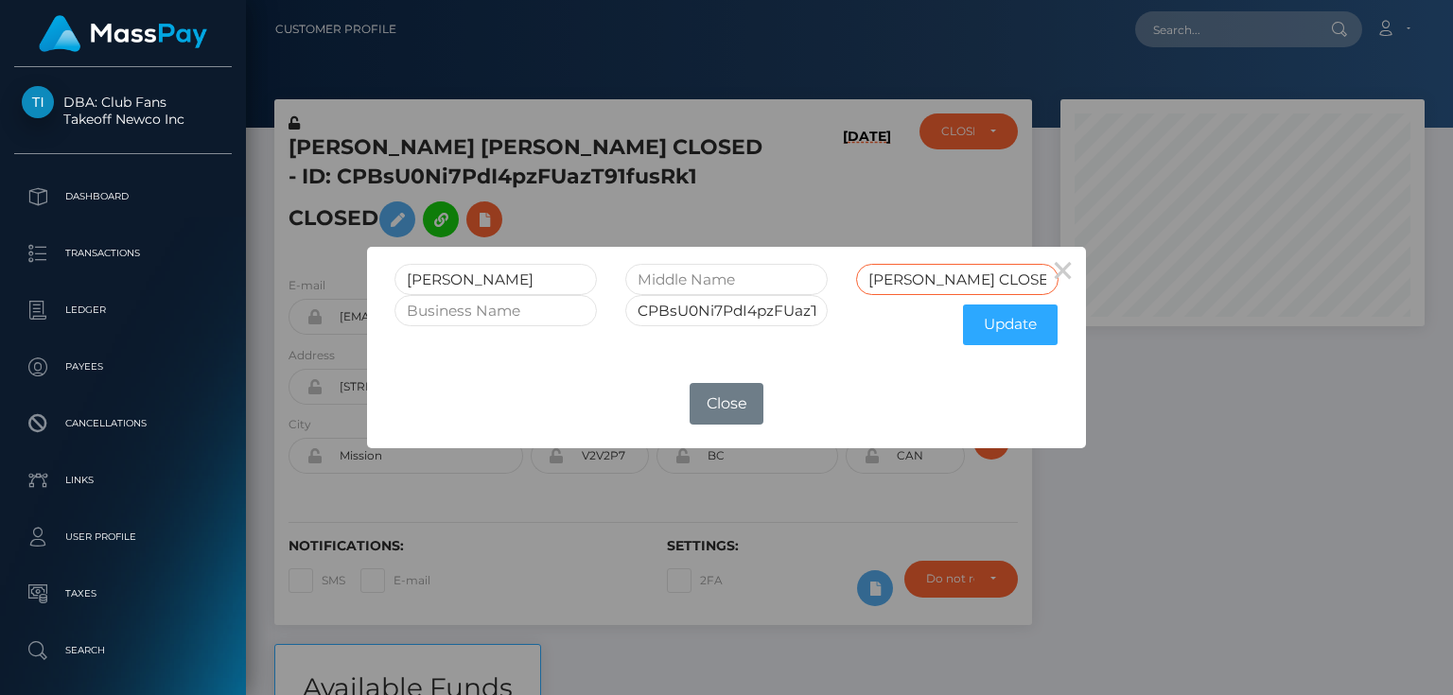
drag, startPoint x: 994, startPoint y: 276, endPoint x: 923, endPoint y: 285, distance: 71.5
click at [923, 285] on input "[PERSON_NAME] CLOSED" at bounding box center [957, 279] width 202 height 31
type input "[PERSON_NAME]"
drag, startPoint x: 729, startPoint y: 307, endPoint x: 910, endPoint y: 313, distance: 180.8
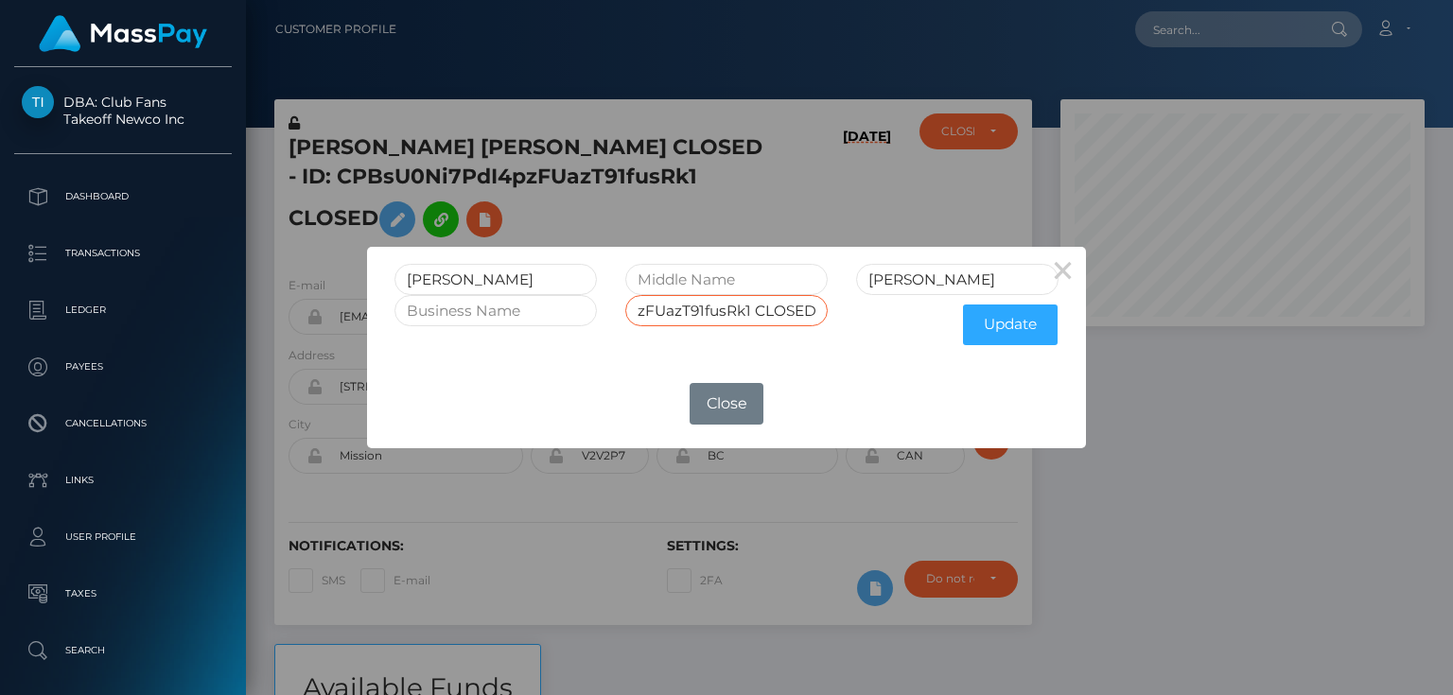
click at [910, 313] on div "CPBsU0Ni7PdI4pzFUazT91fusRk1 CLOSED Update" at bounding box center [726, 325] width 692 height 60
click at [826, 313] on input "CPBsU0Ni7PdI4pzFUazT91fusRk1 CLOSED" at bounding box center [726, 310] width 202 height 31
click at [812, 313] on input "CPBsU0Ni7PdI4pzFUazT91fusRk1 CLOSED" at bounding box center [726, 310] width 202 height 31
type input "CPBsU0Ni7PdI4pzFUazT91fusRk1"
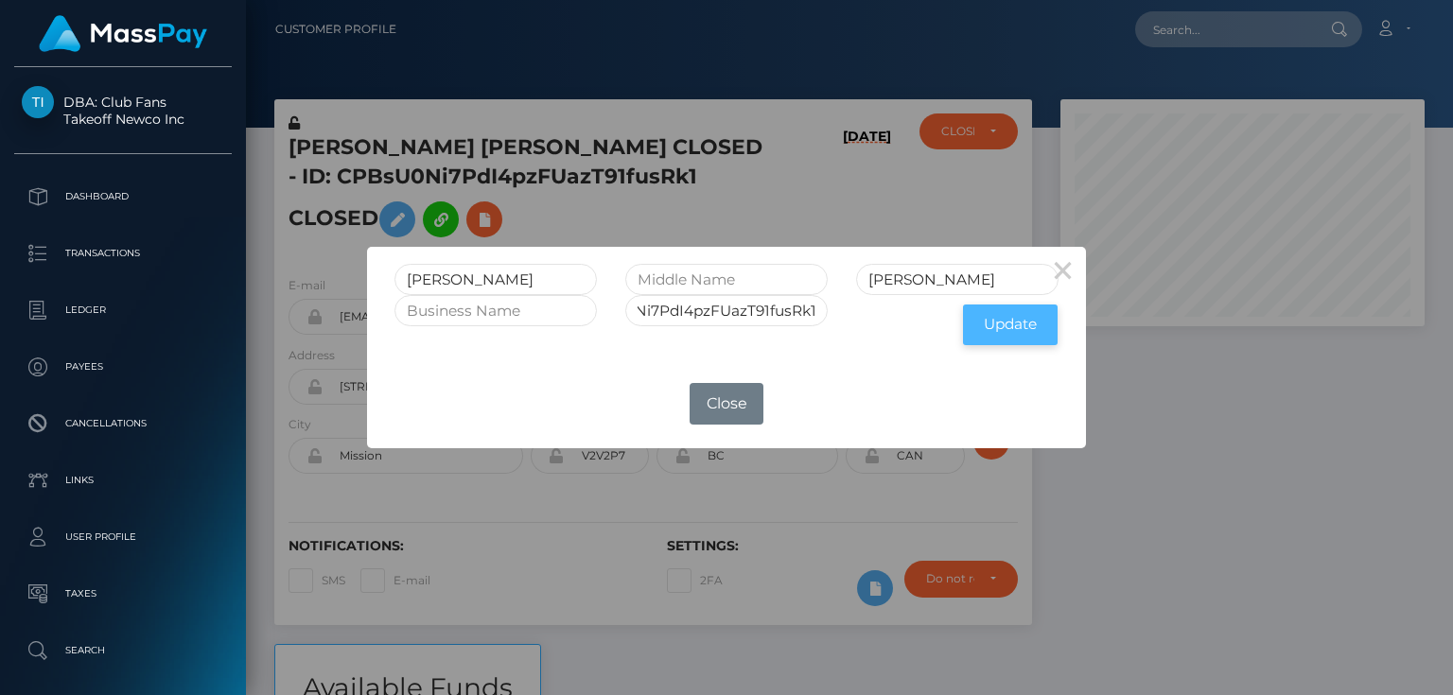
click at [994, 335] on button "Update" at bounding box center [1010, 325] width 95 height 41
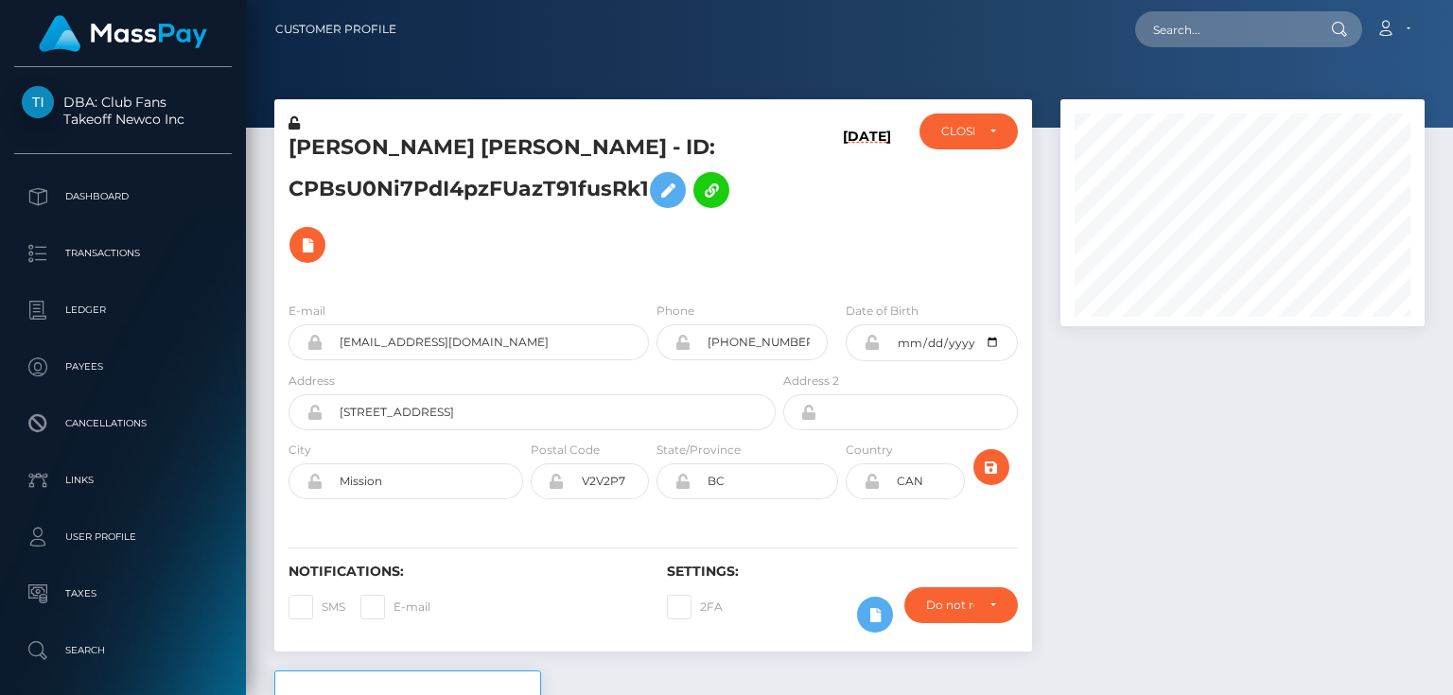
scroll to position [227, 363]
click at [291, 121] on icon at bounding box center [294, 122] width 11 height 13
click at [984, 140] on div "CLOSED" at bounding box center [968, 132] width 97 height 36
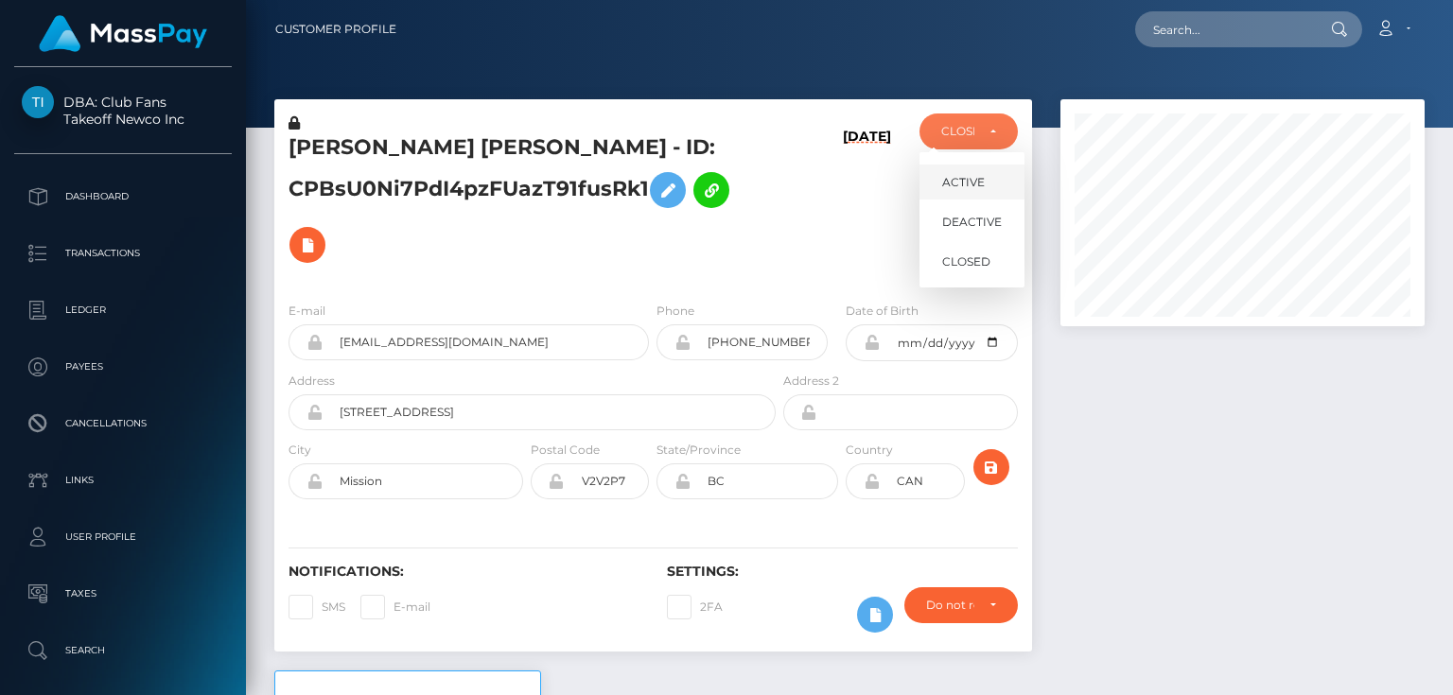
click at [986, 186] on link "ACTIVE" at bounding box center [972, 182] width 105 height 35
select select "ACTIVE"
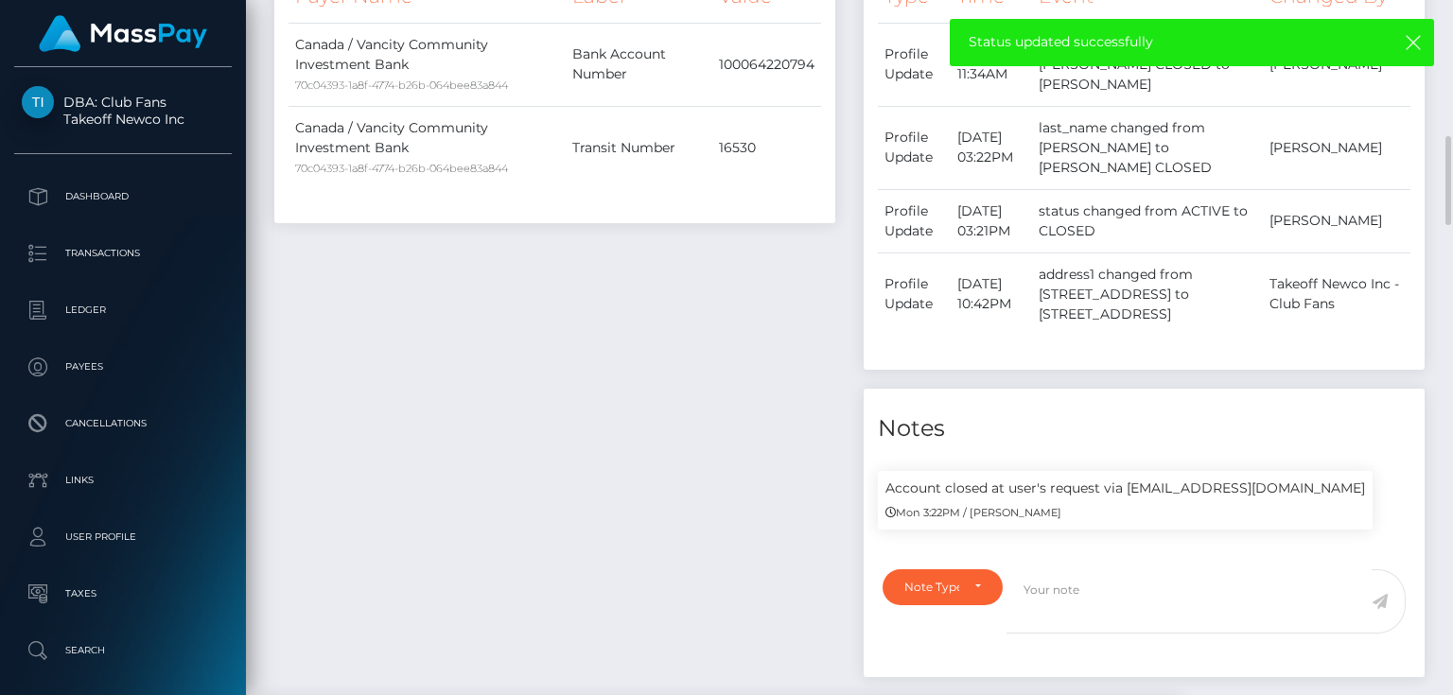
scroll to position [1287, 0]
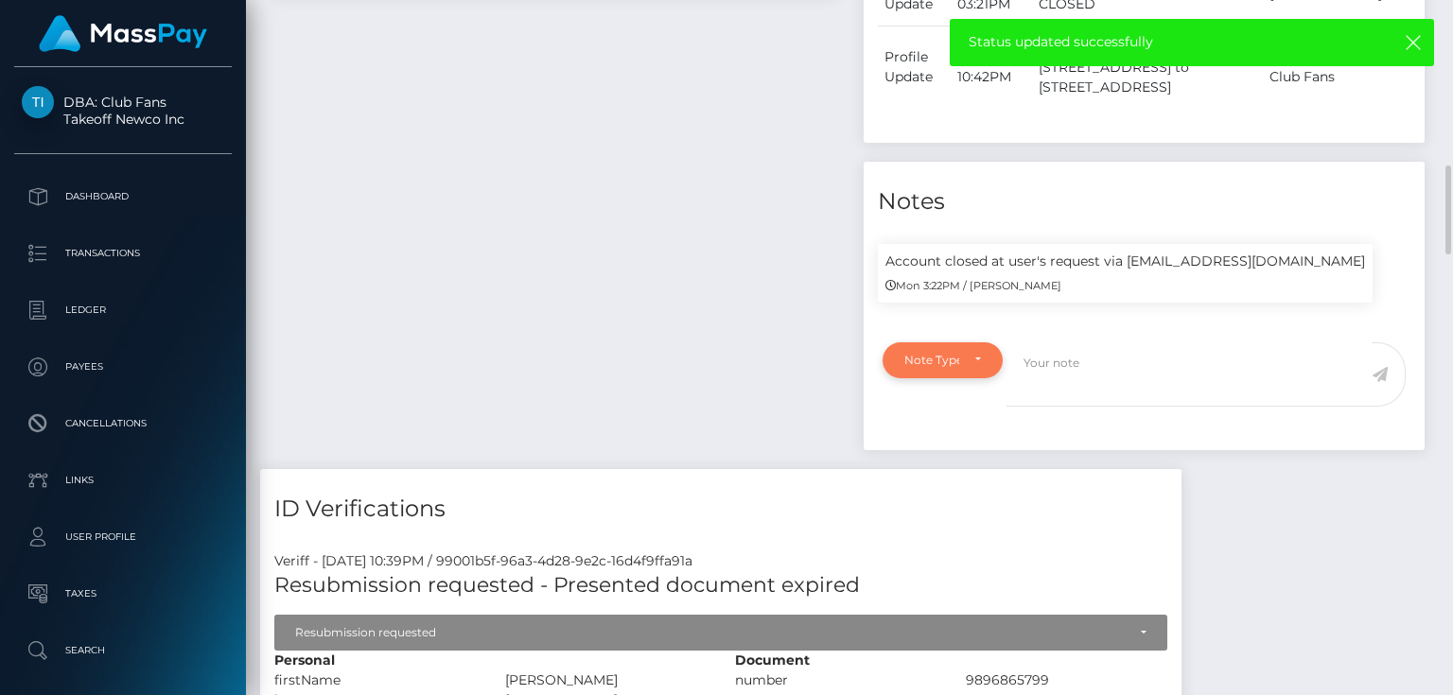
click at [973, 367] on div "Note Type" at bounding box center [942, 360] width 77 height 15
click at [943, 451] on span "Compliance" at bounding box center [939, 450] width 69 height 17
select select "COMPLIANCE"
click at [1094, 364] on textarea at bounding box center [1189, 374] width 365 height 65
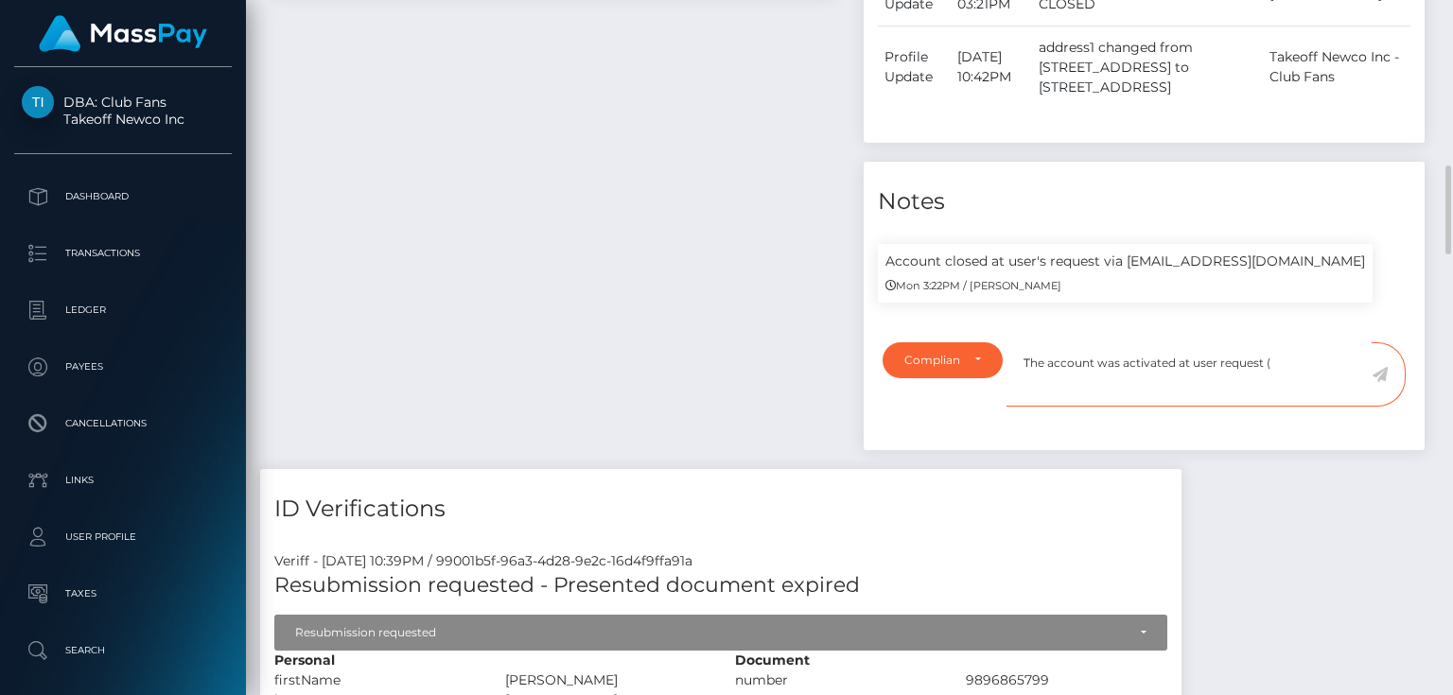
paste textarea "128870"
type textarea "The account was activated at user request ( 128870 )."
click at [1383, 381] on icon at bounding box center [1380, 374] width 16 height 15
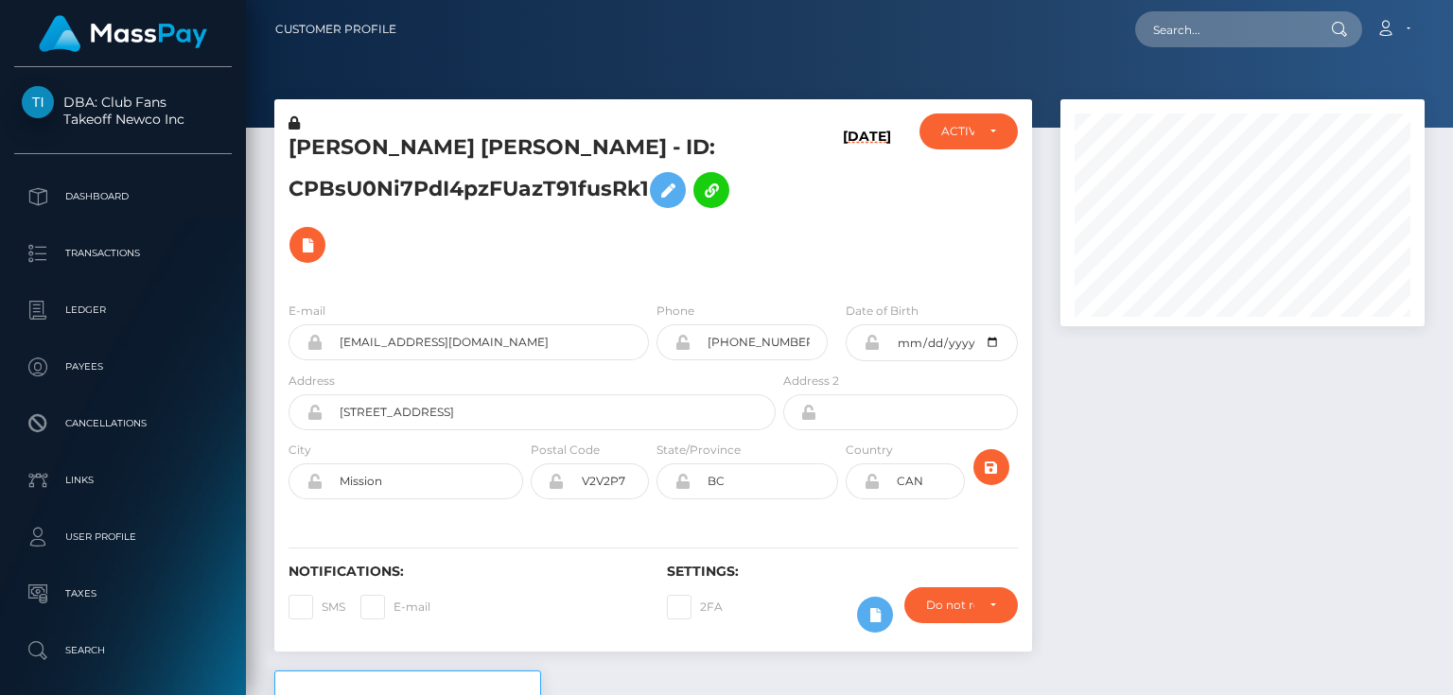
scroll to position [227, 363]
drag, startPoint x: 519, startPoint y: 148, endPoint x: 290, endPoint y: 151, distance: 229.0
click at [290, 151] on h5 "TERRYN ANNE LEGGE - ID: CPBsU0Ni7PdI4pzFUazT91fusRk1" at bounding box center [527, 202] width 477 height 139
copy h5 "TERRYN ANNE LEGGE"
paste input "288770"
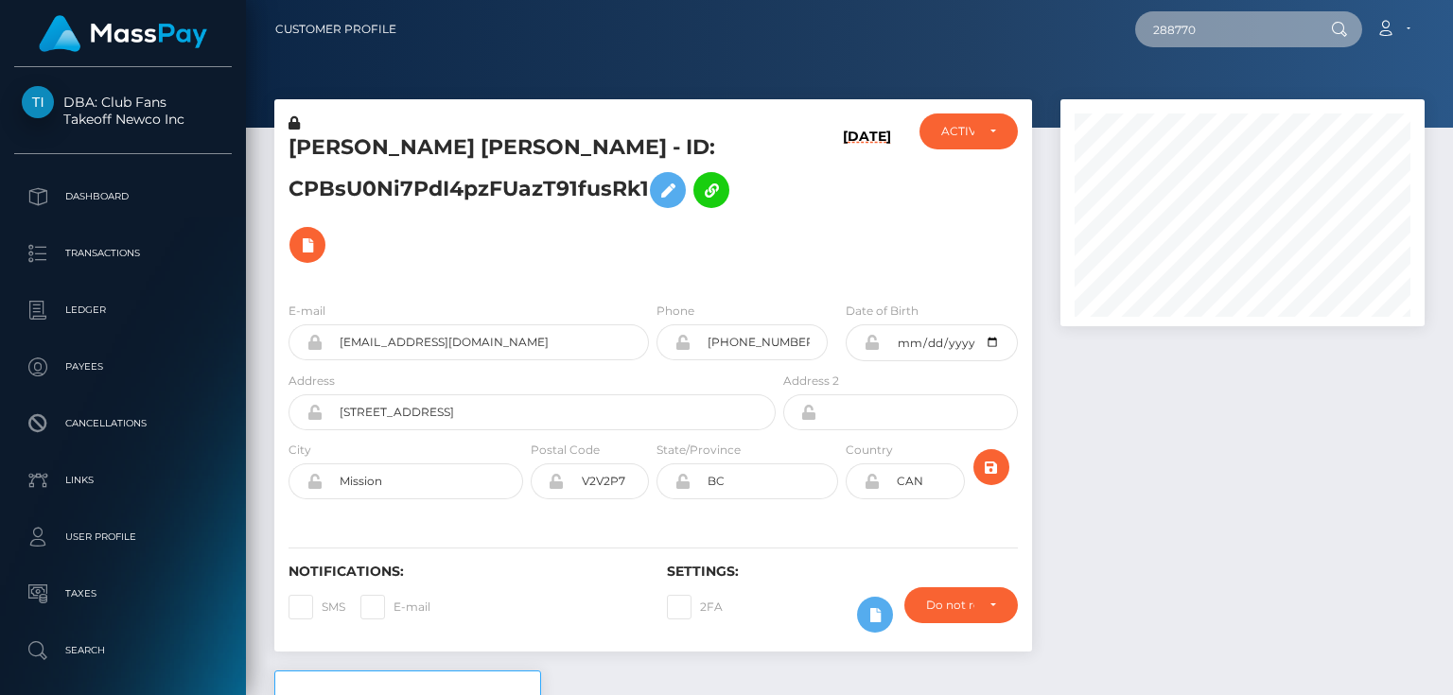
type input "288770"
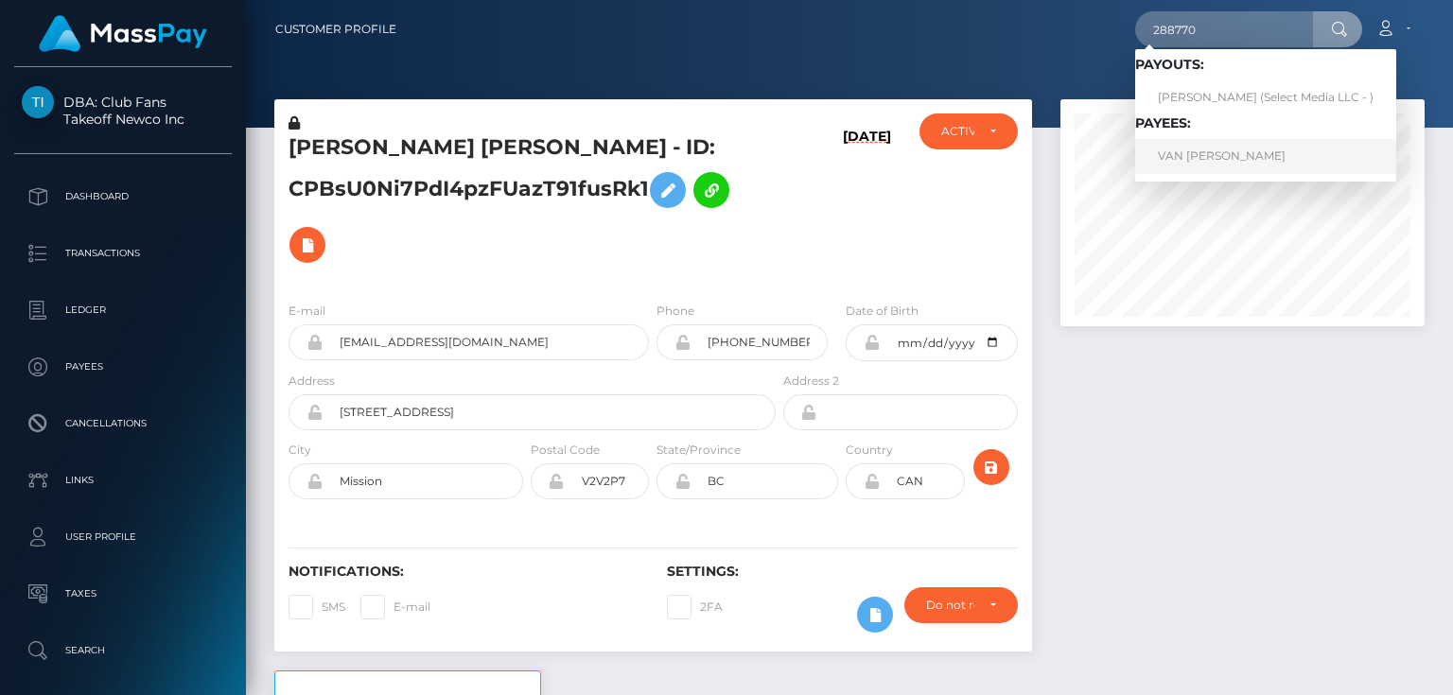
click at [1206, 154] on link "VAN TUAN NGUYEN" at bounding box center [1265, 156] width 261 height 35
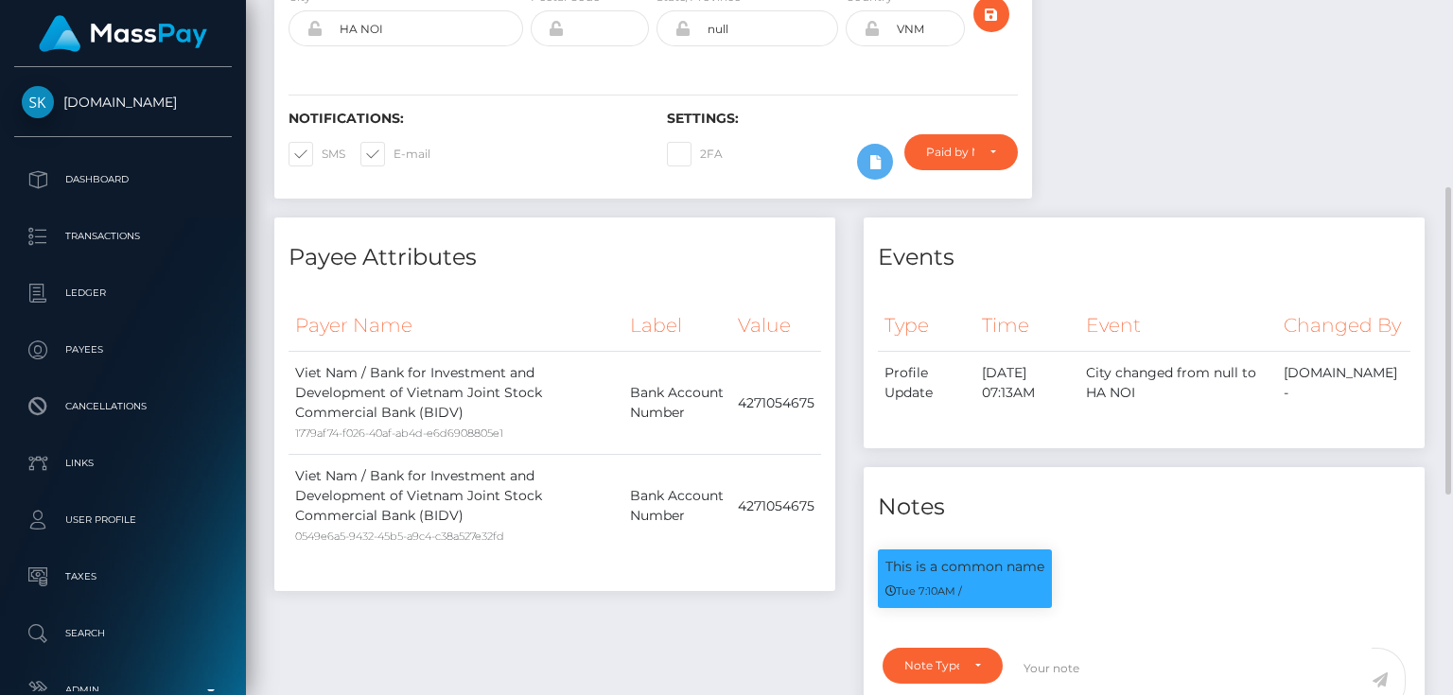
scroll to position [197, 0]
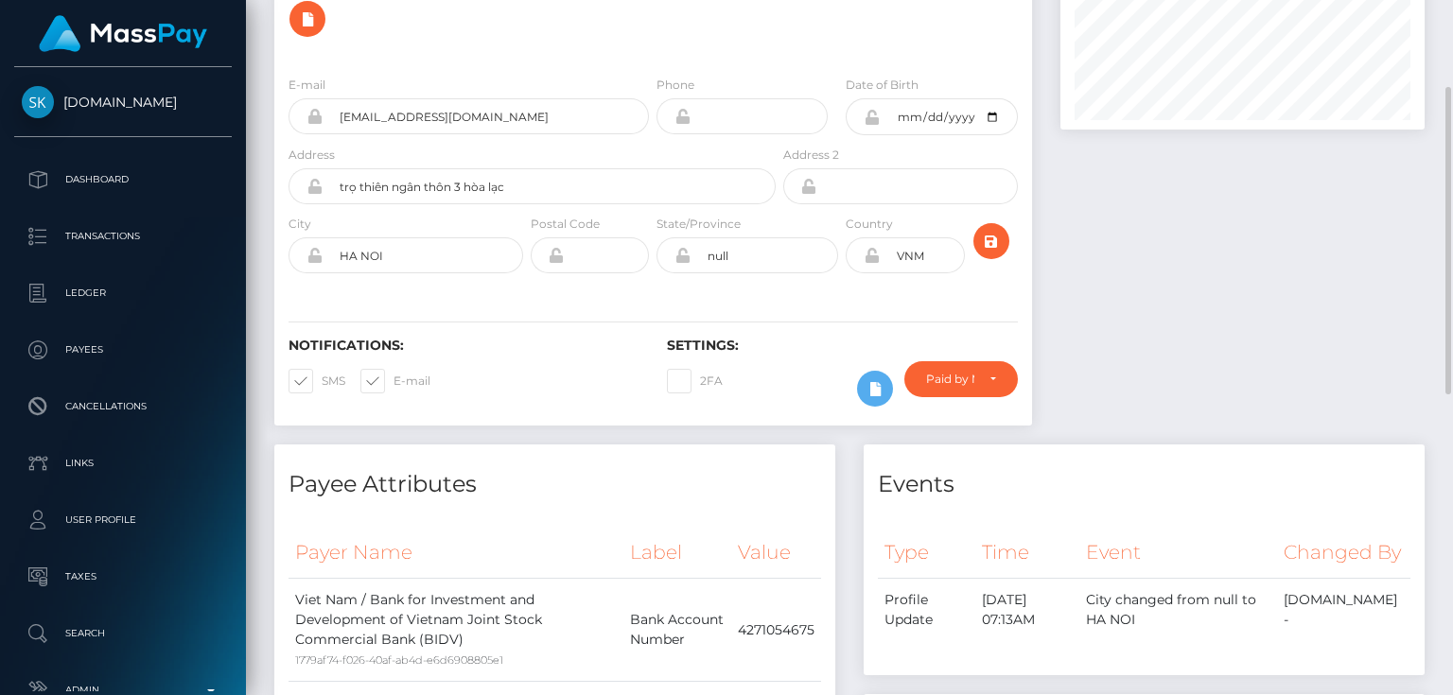
click at [1184, 331] on div at bounding box center [1242, 174] width 393 height 542
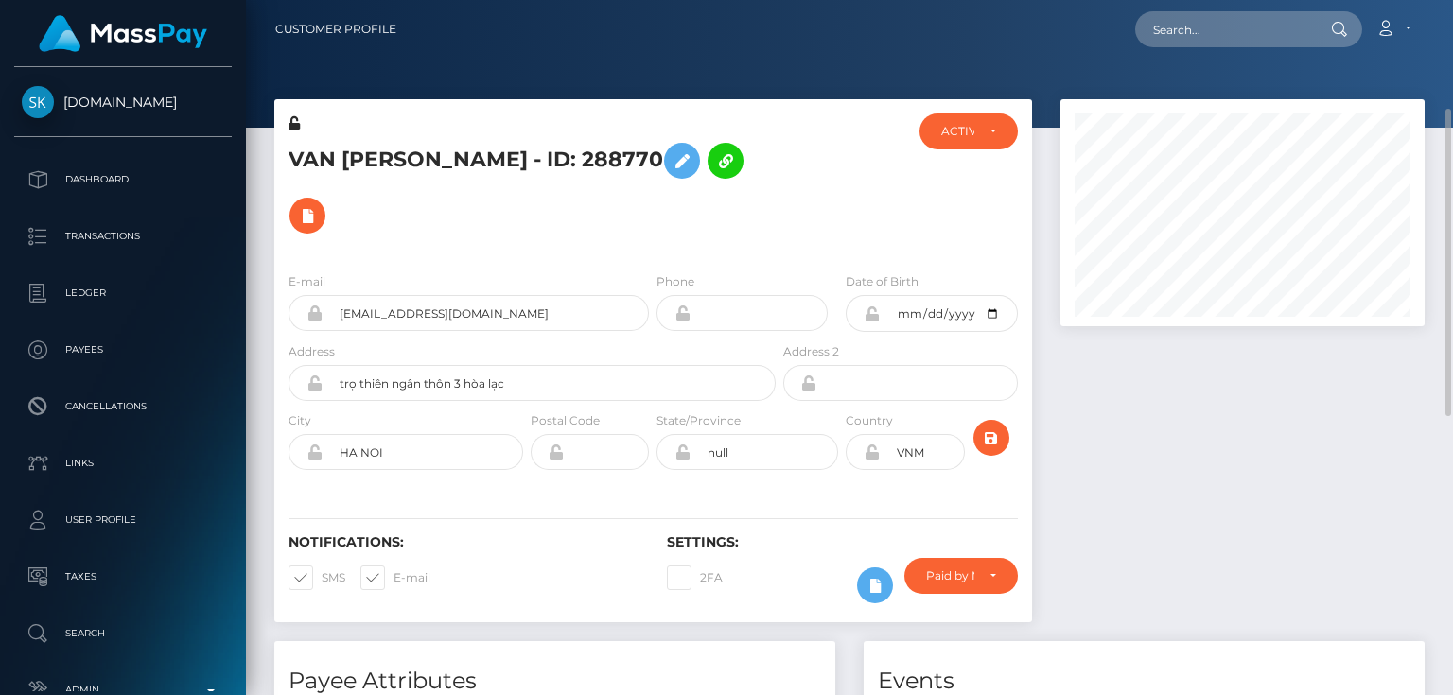
scroll to position [76, 0]
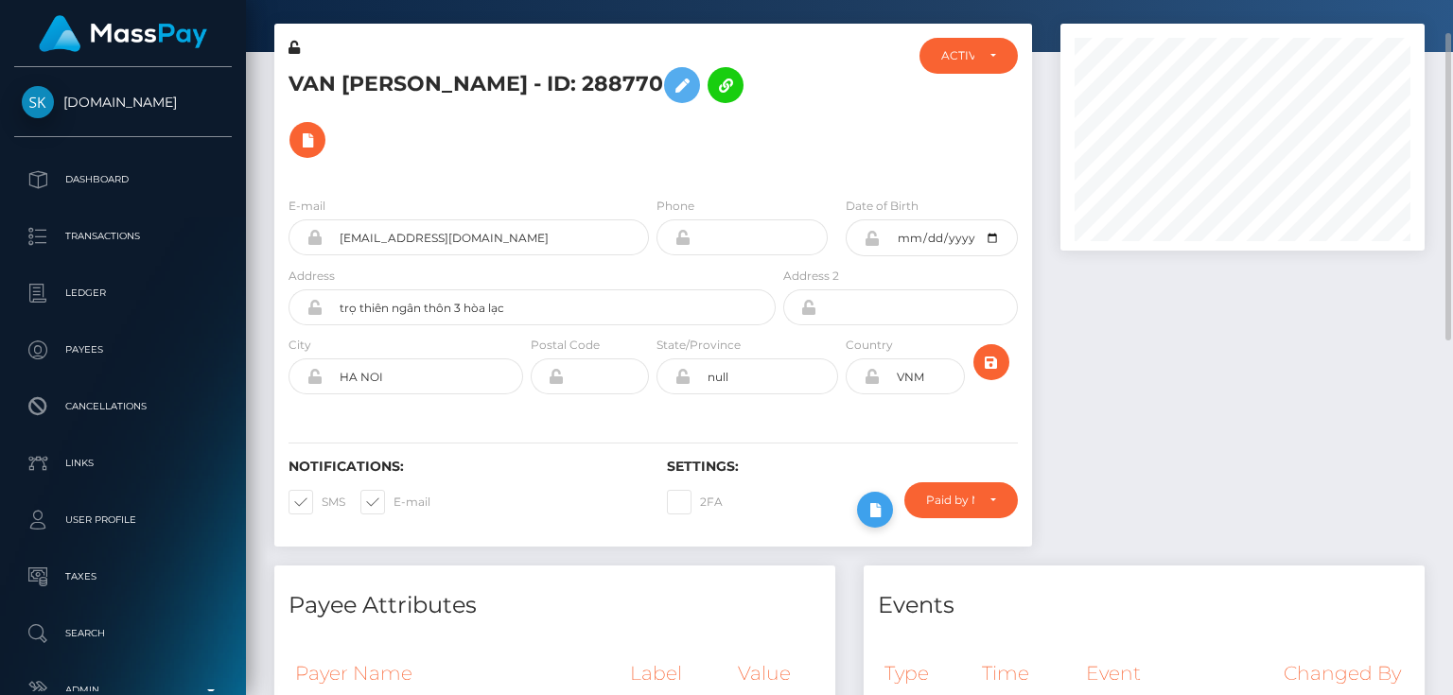
click at [870, 504] on icon at bounding box center [875, 511] width 23 height 24
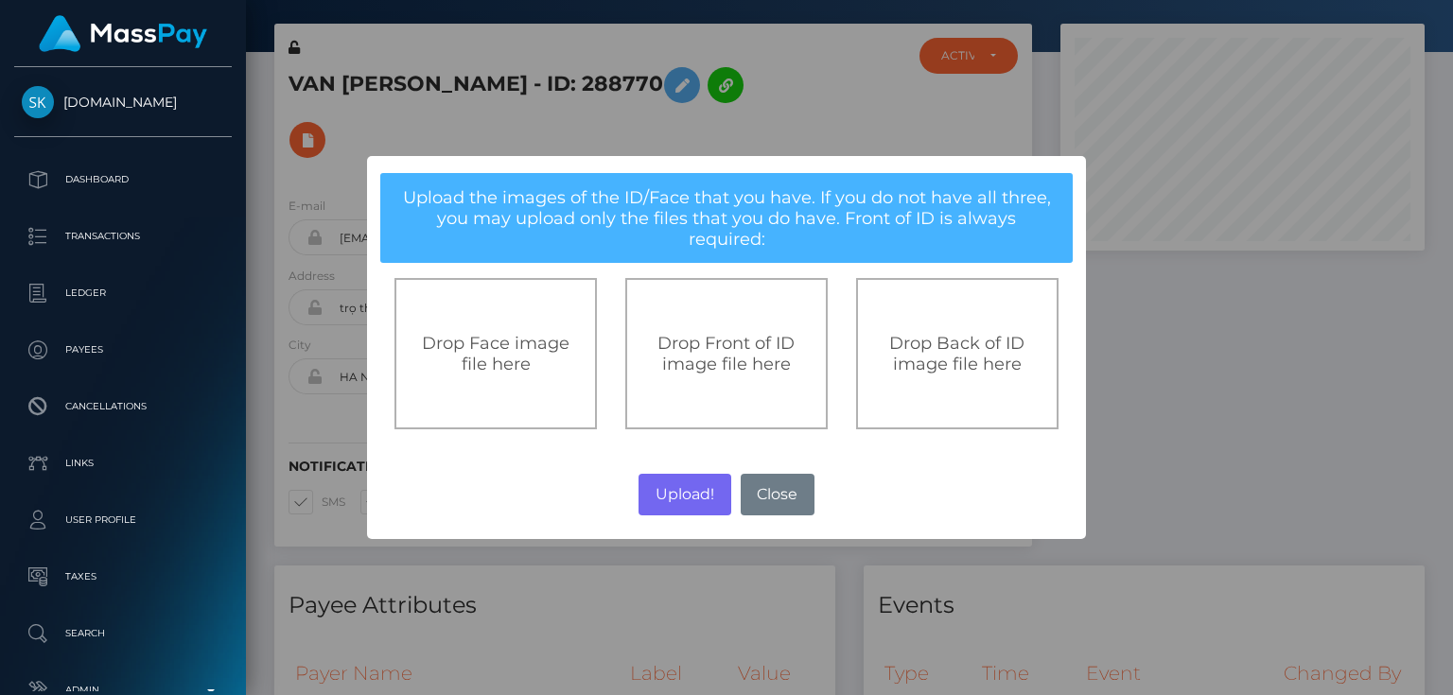
click at [720, 367] on div "Drop Front of ID image file here" at bounding box center [726, 353] width 202 height 151
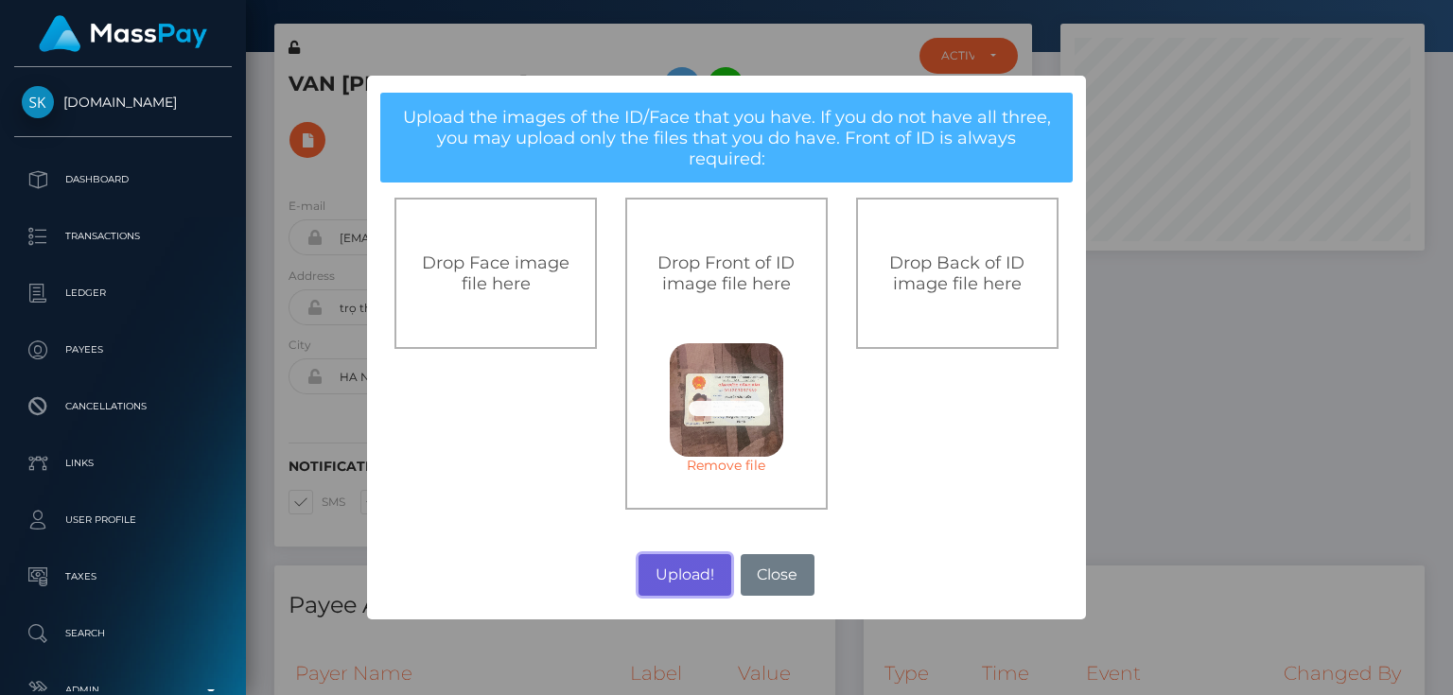
click at [691, 556] on button "Upload!" at bounding box center [685, 575] width 92 height 42
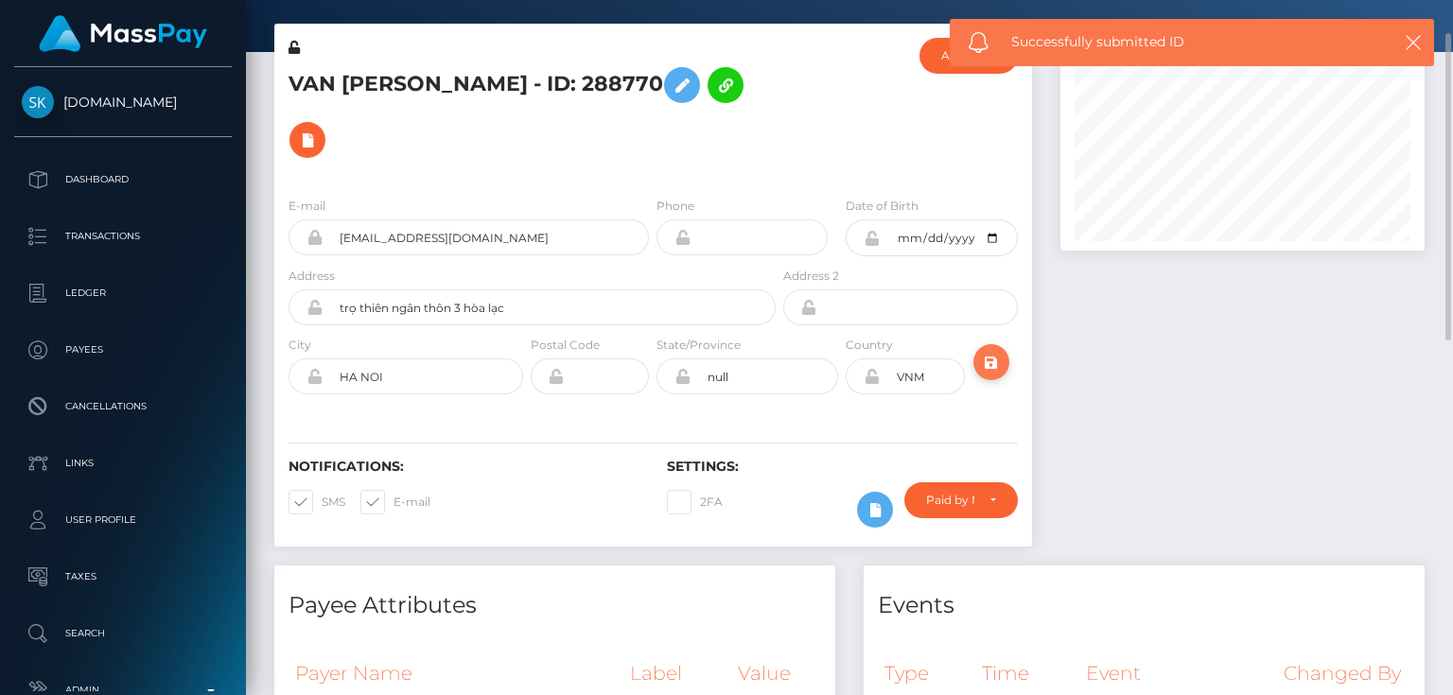
click at [989, 362] on icon "submit" at bounding box center [991, 363] width 23 height 24
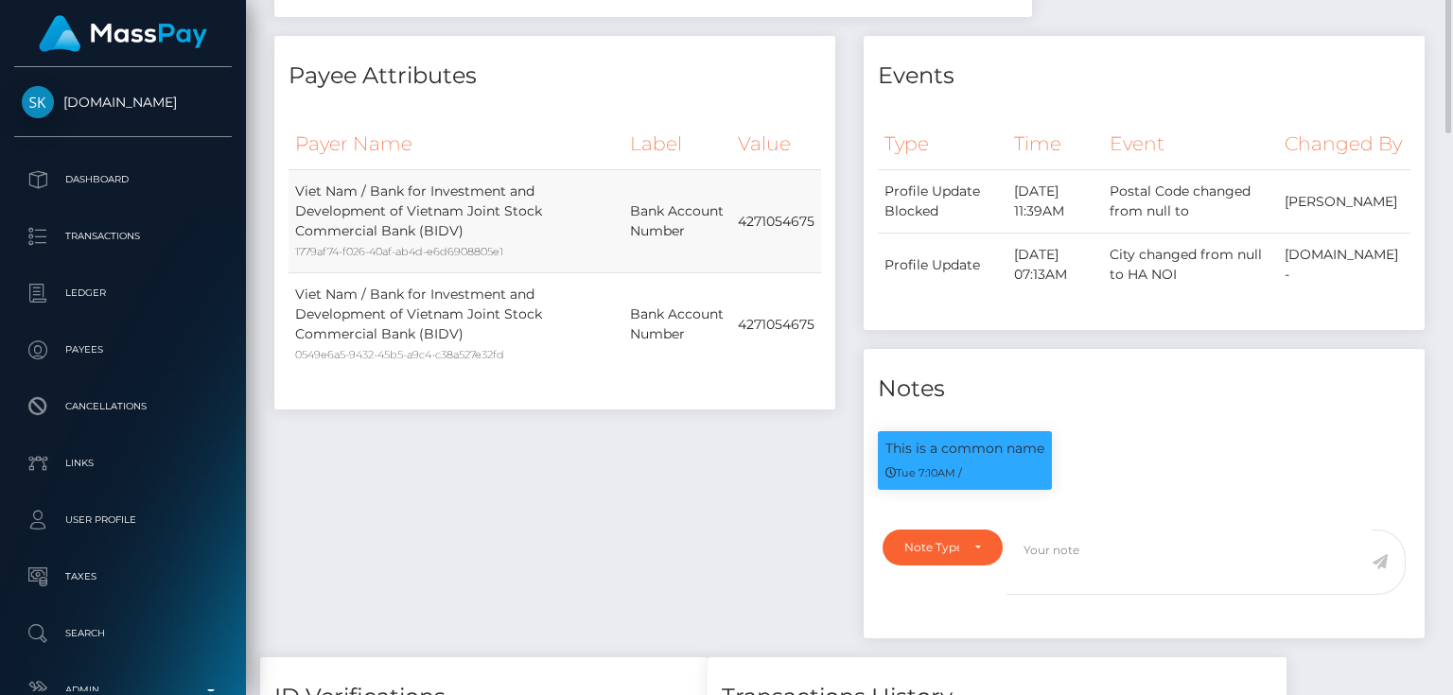
scroll to position [378, 0]
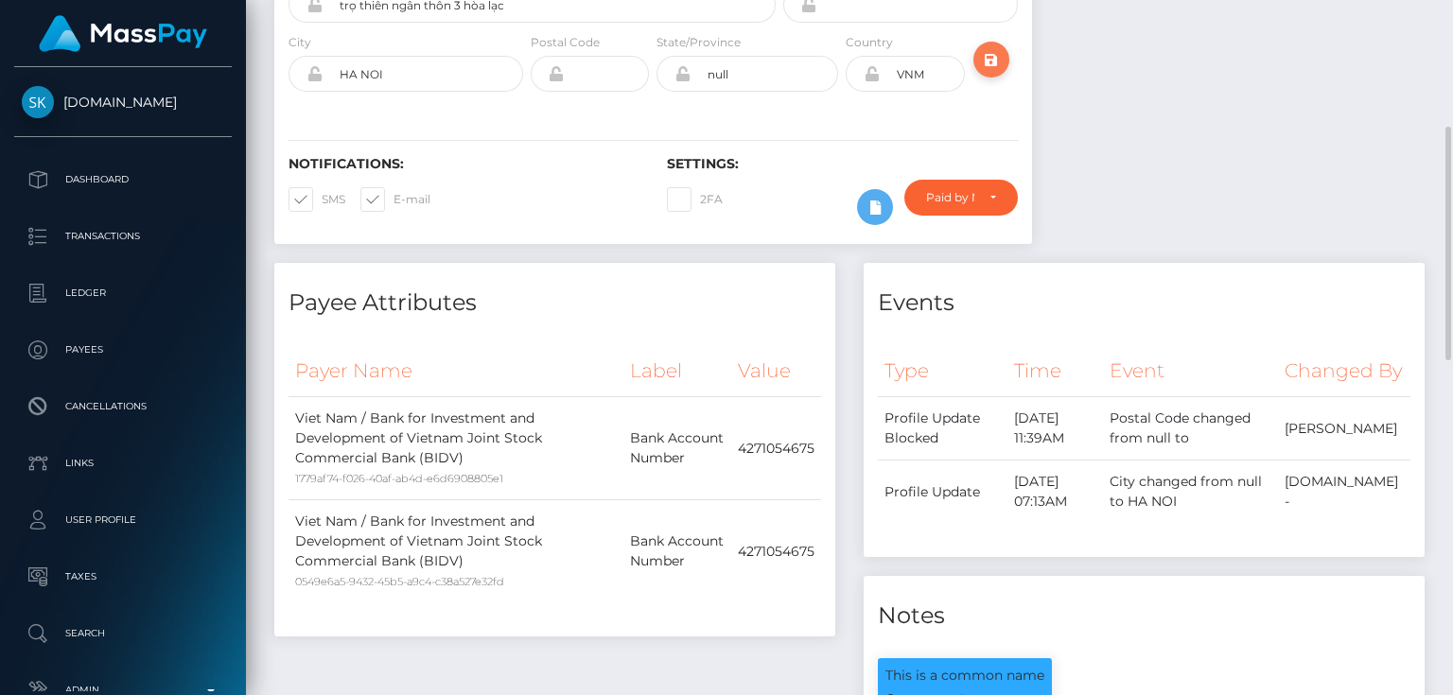
click at [990, 63] on icon "submit" at bounding box center [991, 60] width 23 height 24
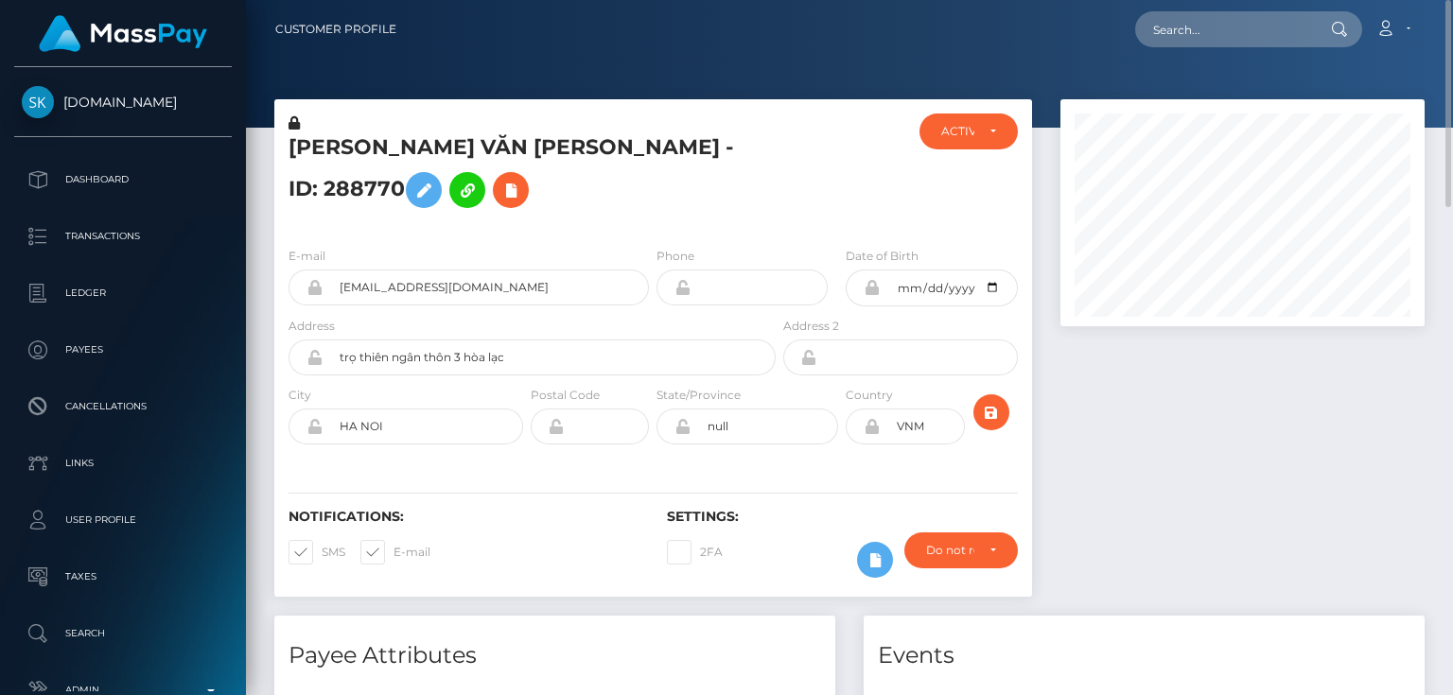
click at [540, 183] on h5 "[PERSON_NAME] VĂN [PERSON_NAME] - ID: 288770" at bounding box center [527, 175] width 477 height 84
click at [295, 124] on icon at bounding box center [294, 122] width 11 height 13
click at [481, 167] on h5 "[PERSON_NAME] VĂN [PERSON_NAME] - ID: 288770" at bounding box center [527, 175] width 477 height 84
click at [412, 191] on icon at bounding box center [423, 191] width 23 height 24
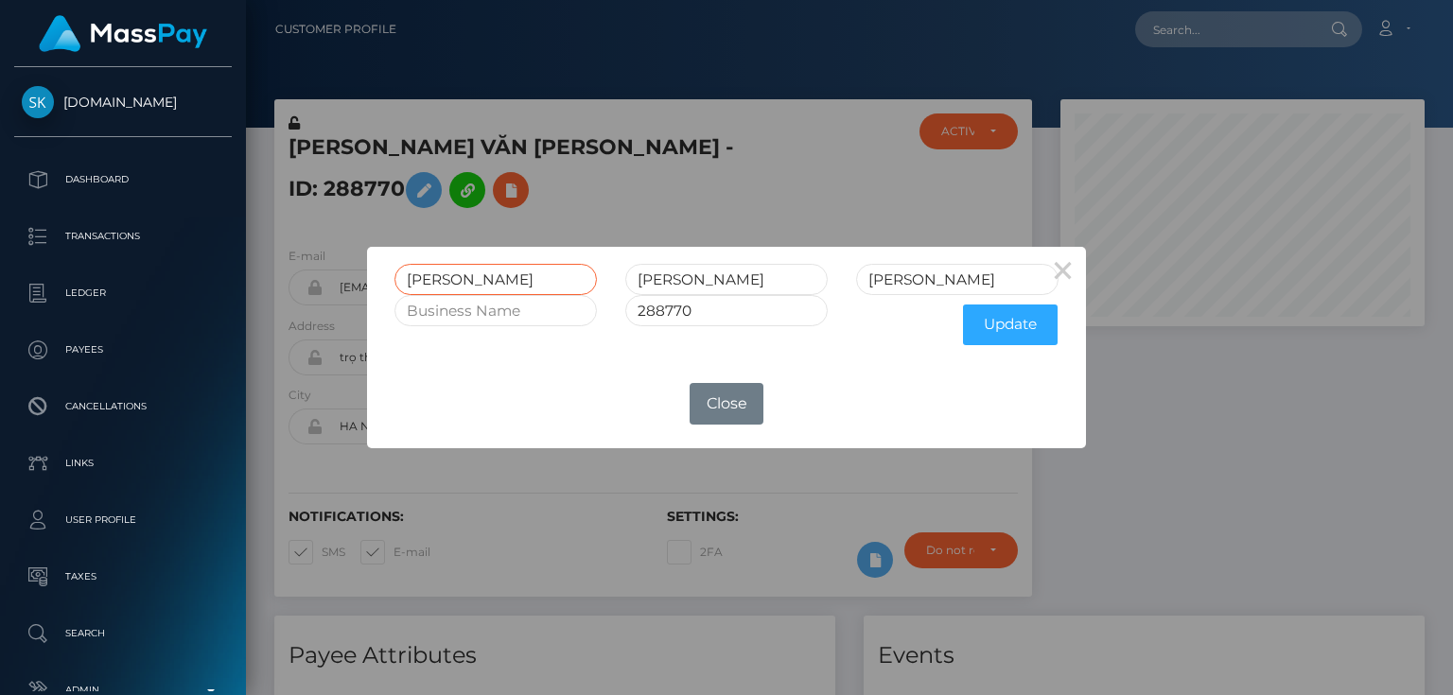
drag, startPoint x: 503, startPoint y: 276, endPoint x: 341, endPoint y: 295, distance: 163.8
click at [317, 277] on div "× NGUYỄN VĂN TUẤN NGUYEN 288770 Update OK No Close" at bounding box center [726, 347] width 1453 height 695
drag, startPoint x: 730, startPoint y: 271, endPoint x: 500, endPoint y: 270, distance: 230.8
click at [468, 260] on div "VĂN TUẤN NGUYEN 288770 Update" at bounding box center [726, 303] width 718 height 113
paste input "VĂN TUẤN"
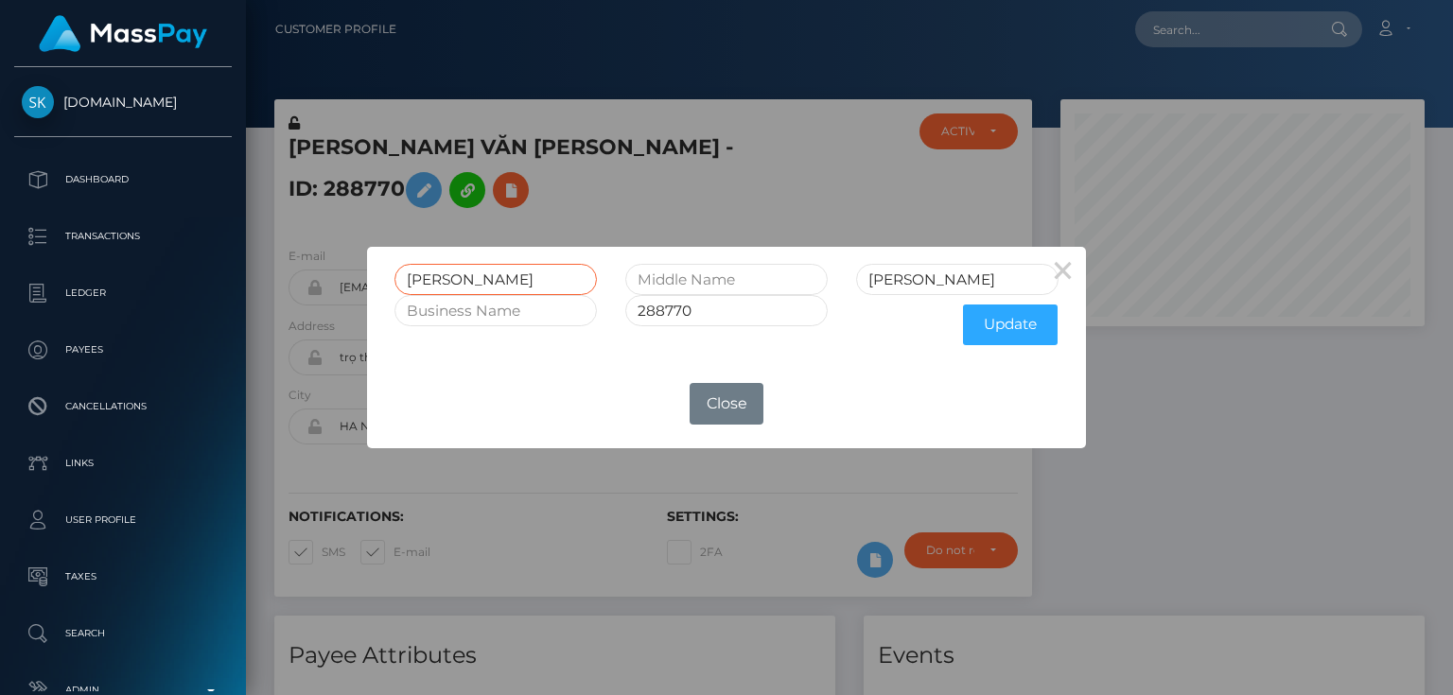
click at [425, 280] on input "VĂN TUẤN" at bounding box center [495, 279] width 202 height 31
click at [469, 282] on input "VAN TUẤN" at bounding box center [495, 279] width 202 height 31
type input "VAN TUAN"
click at [1018, 328] on button "Update" at bounding box center [1010, 325] width 95 height 41
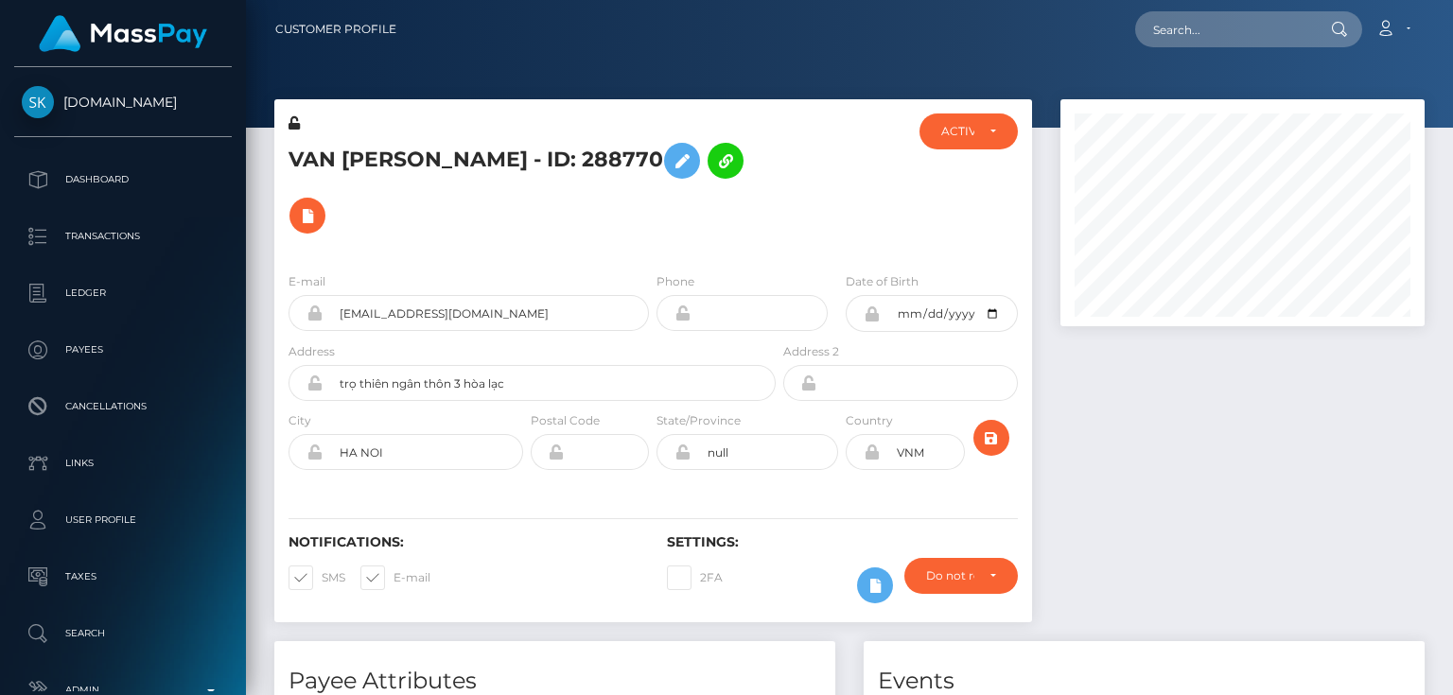
scroll to position [227, 363]
click at [295, 124] on icon at bounding box center [294, 122] width 11 height 13
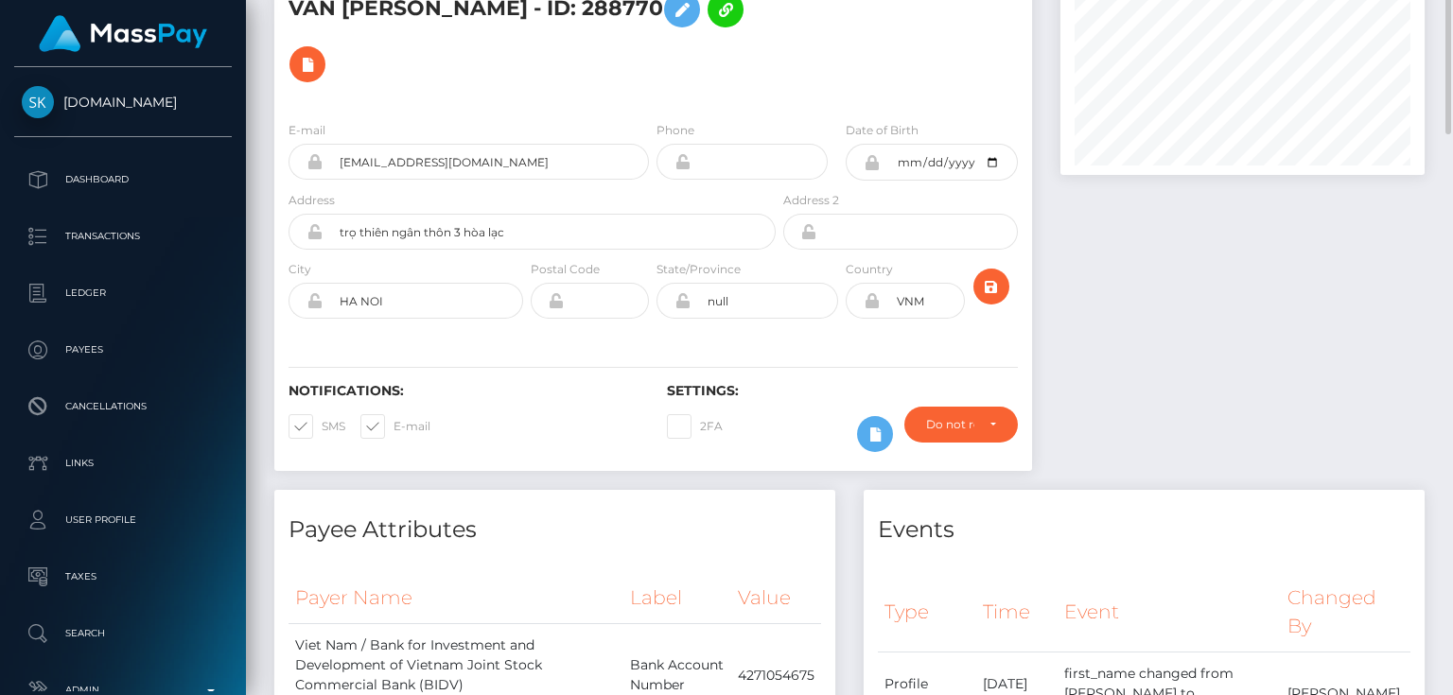
scroll to position [0, 0]
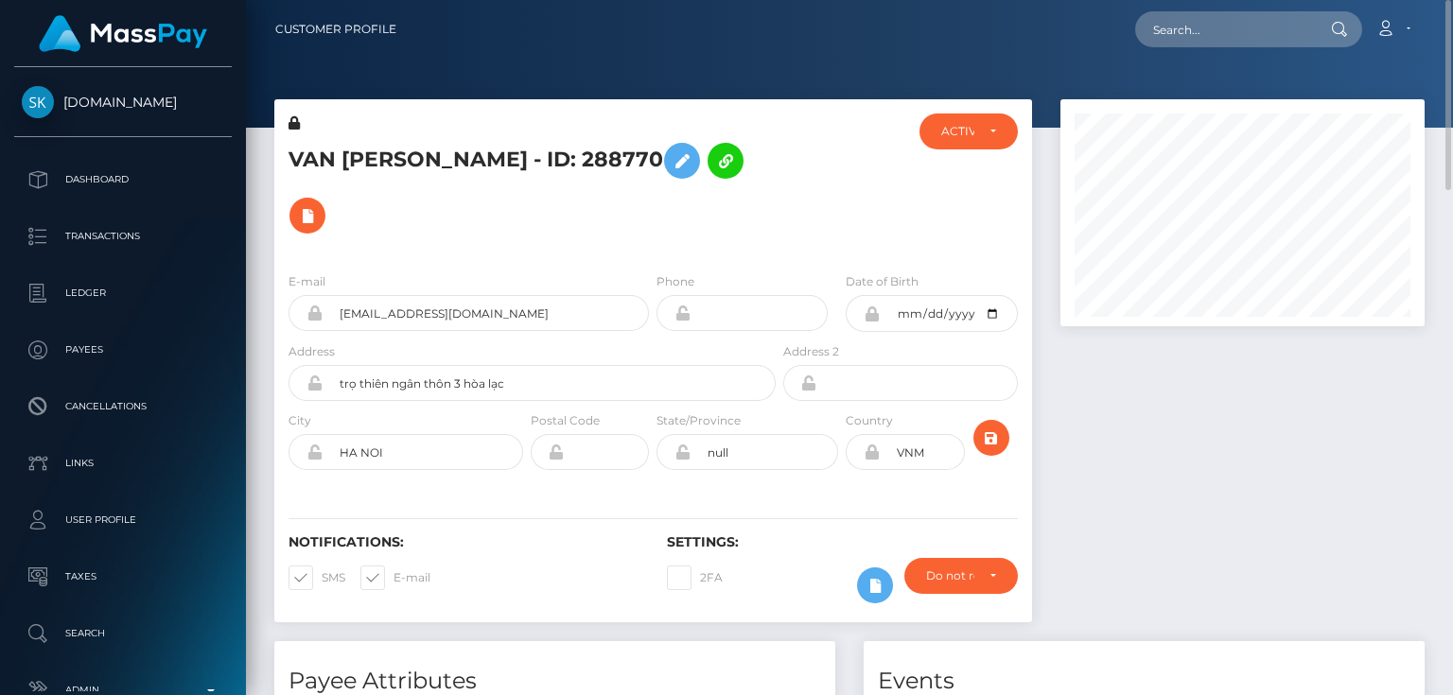
click at [807, 188] on div at bounding box center [843, 186] width 126 height 144
click at [409, 161] on h5 "VAN [PERSON_NAME] - ID: 288770" at bounding box center [527, 188] width 477 height 110
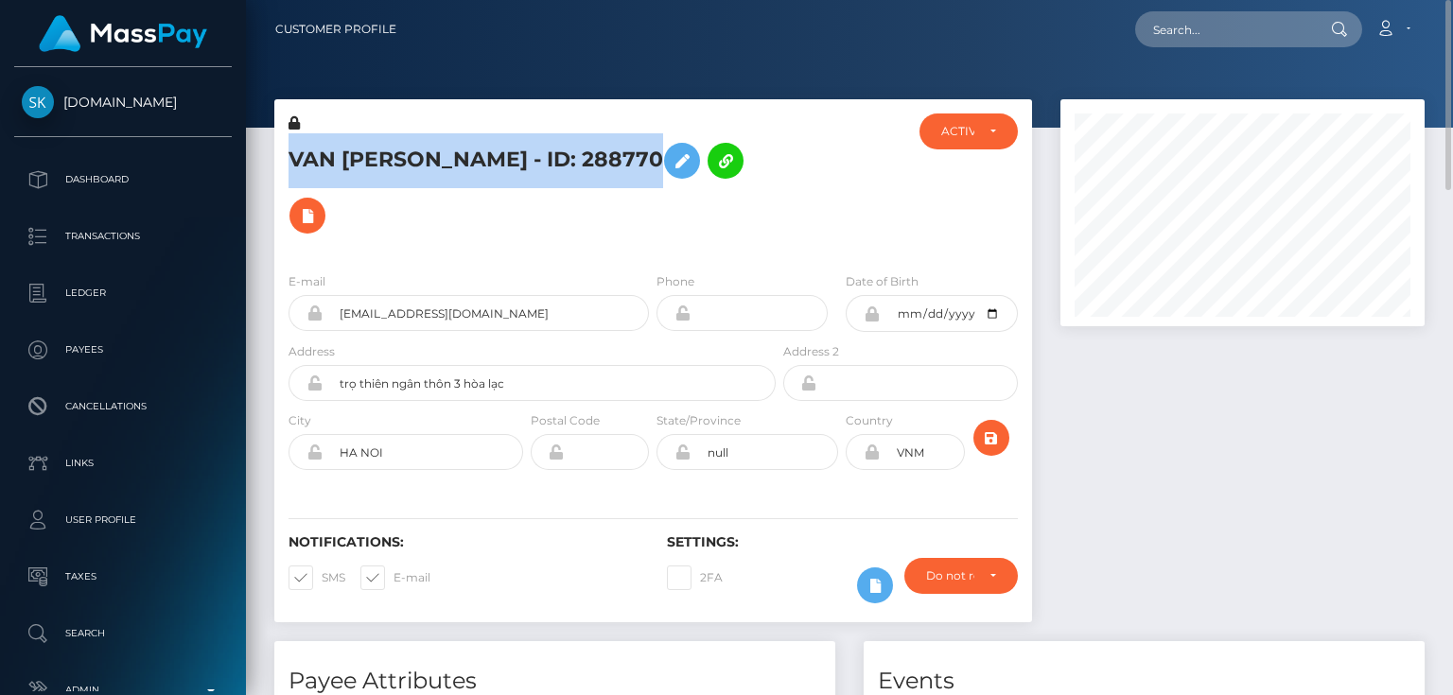
click at [409, 161] on h5 "VAN [PERSON_NAME] - ID: 288770" at bounding box center [527, 188] width 477 height 110
copy h5 "VAN [PERSON_NAME] - ID: 288770"
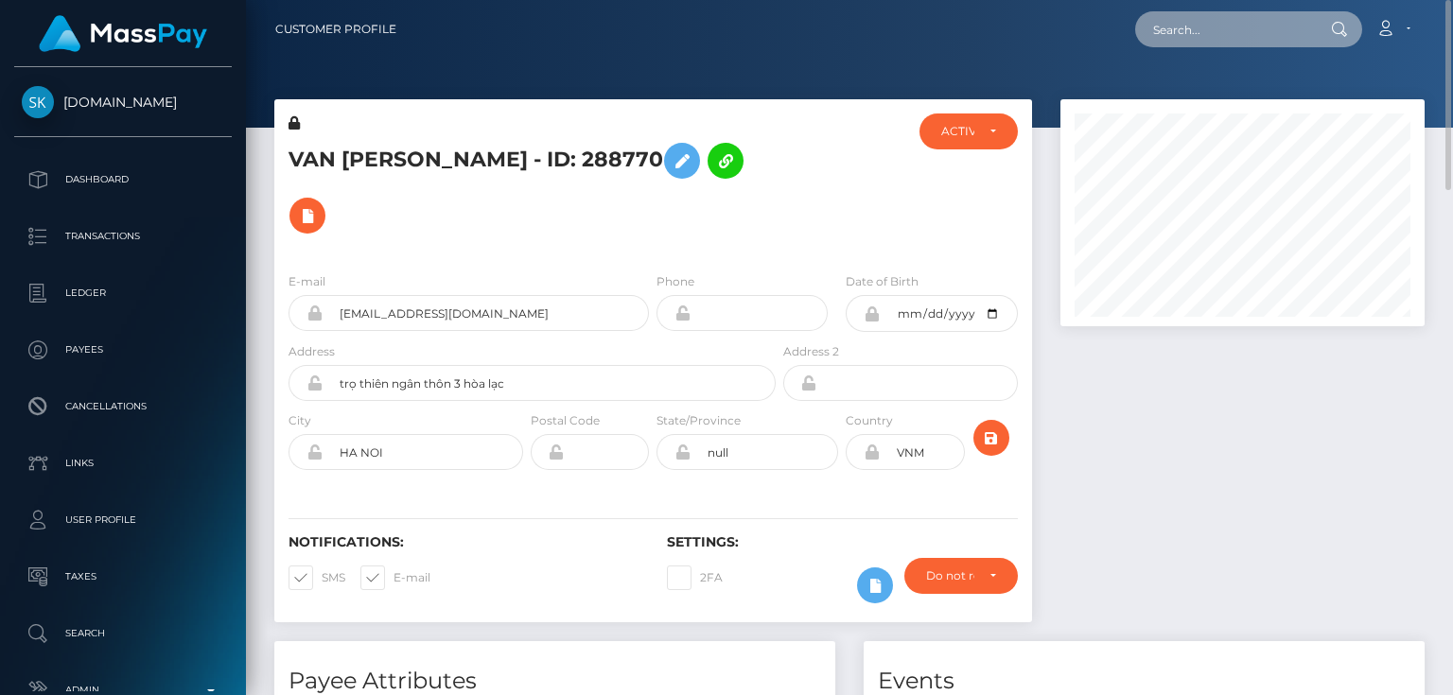
paste input "286369122277662720"
type input "286369122277662720"
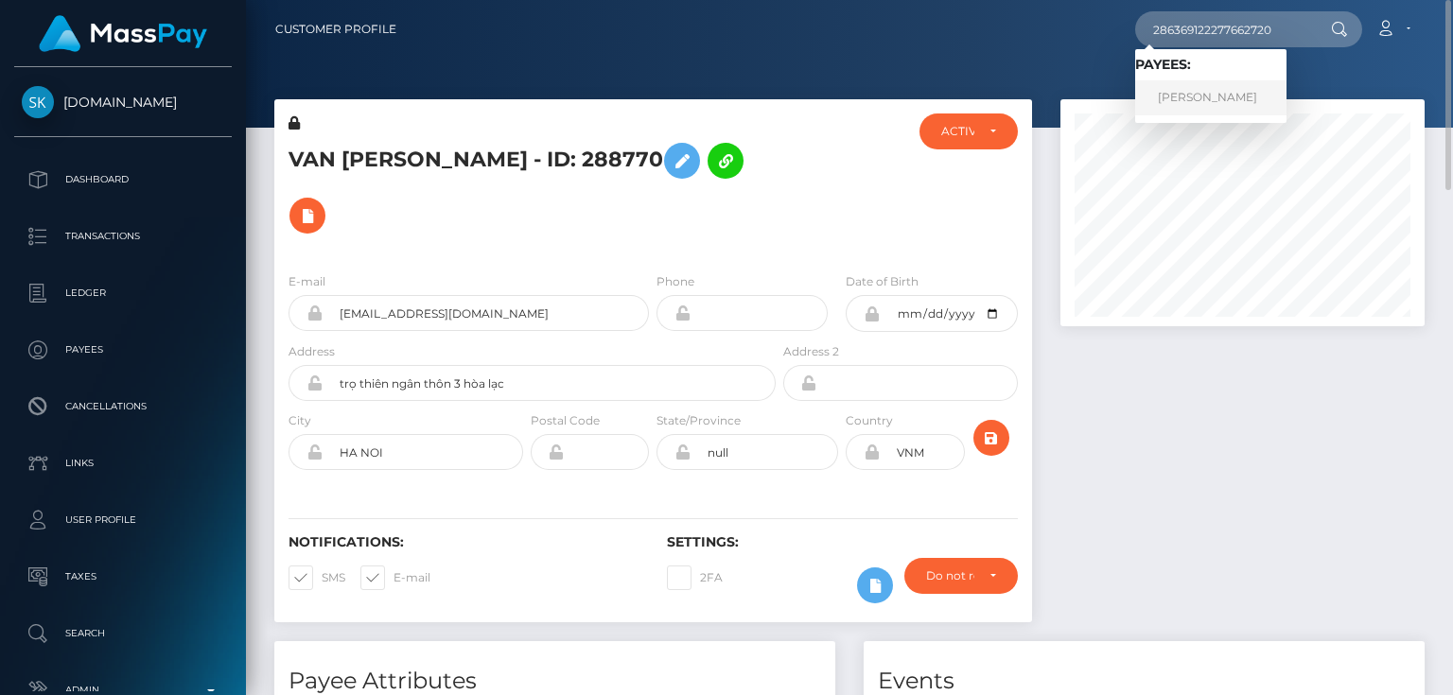
click at [1209, 91] on link "[PERSON_NAME]" at bounding box center [1210, 97] width 151 height 35
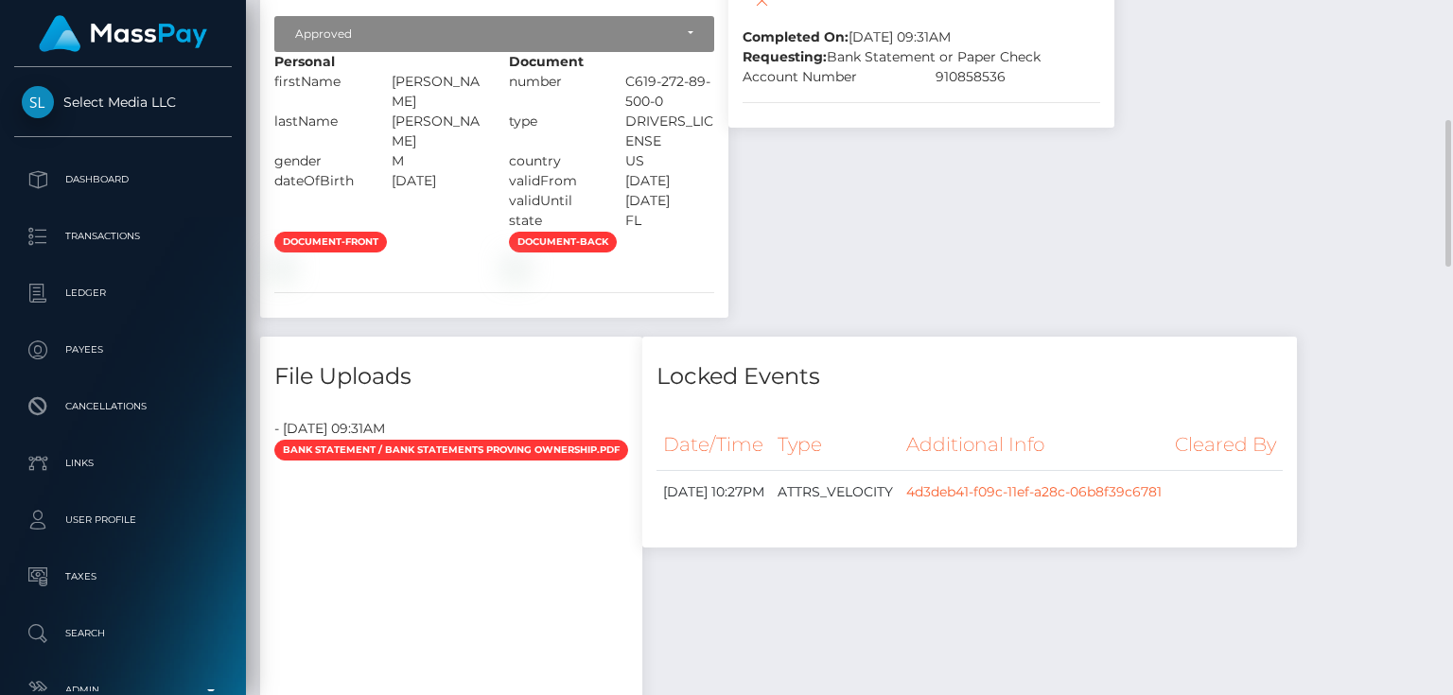
scroll to position [1572, 0]
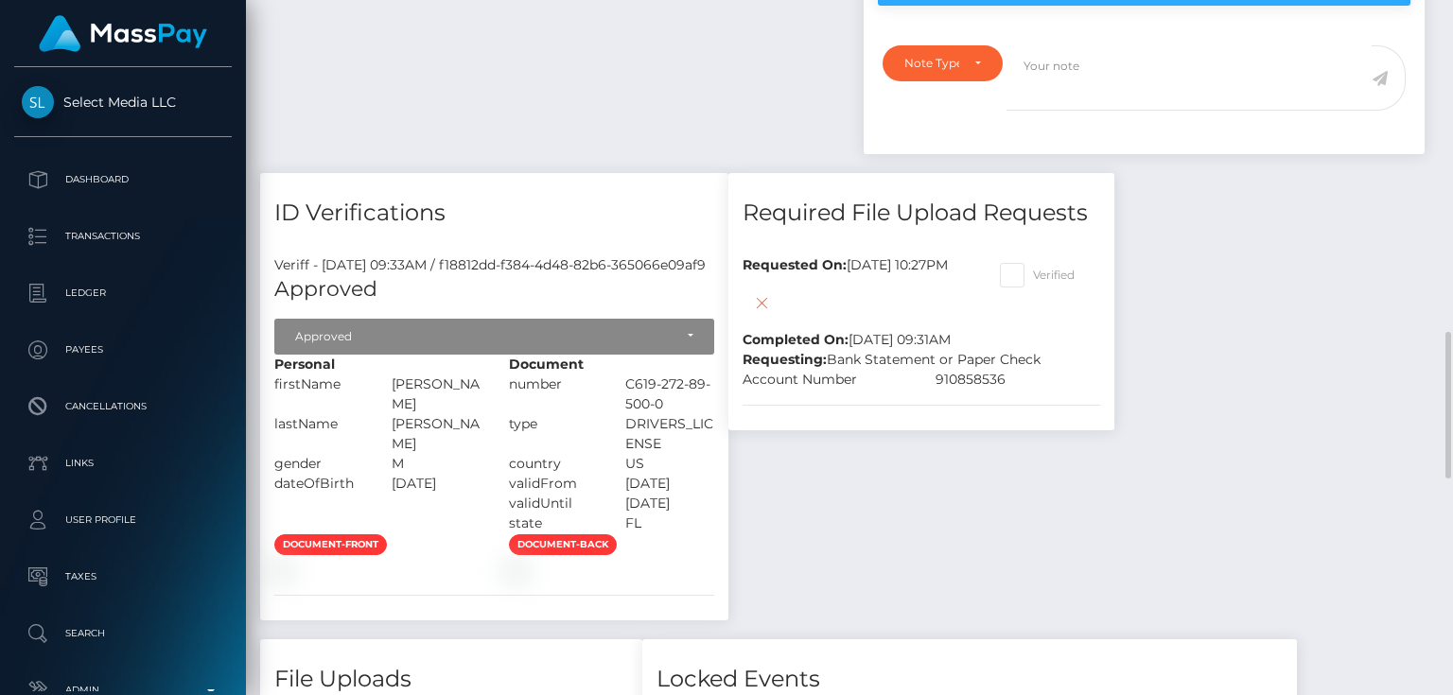
click at [1033, 268] on span at bounding box center [1033, 275] width 0 height 14
click at [1045, 263] on input "Verified" at bounding box center [1039, 269] width 12 height 12
checkbox input "true"
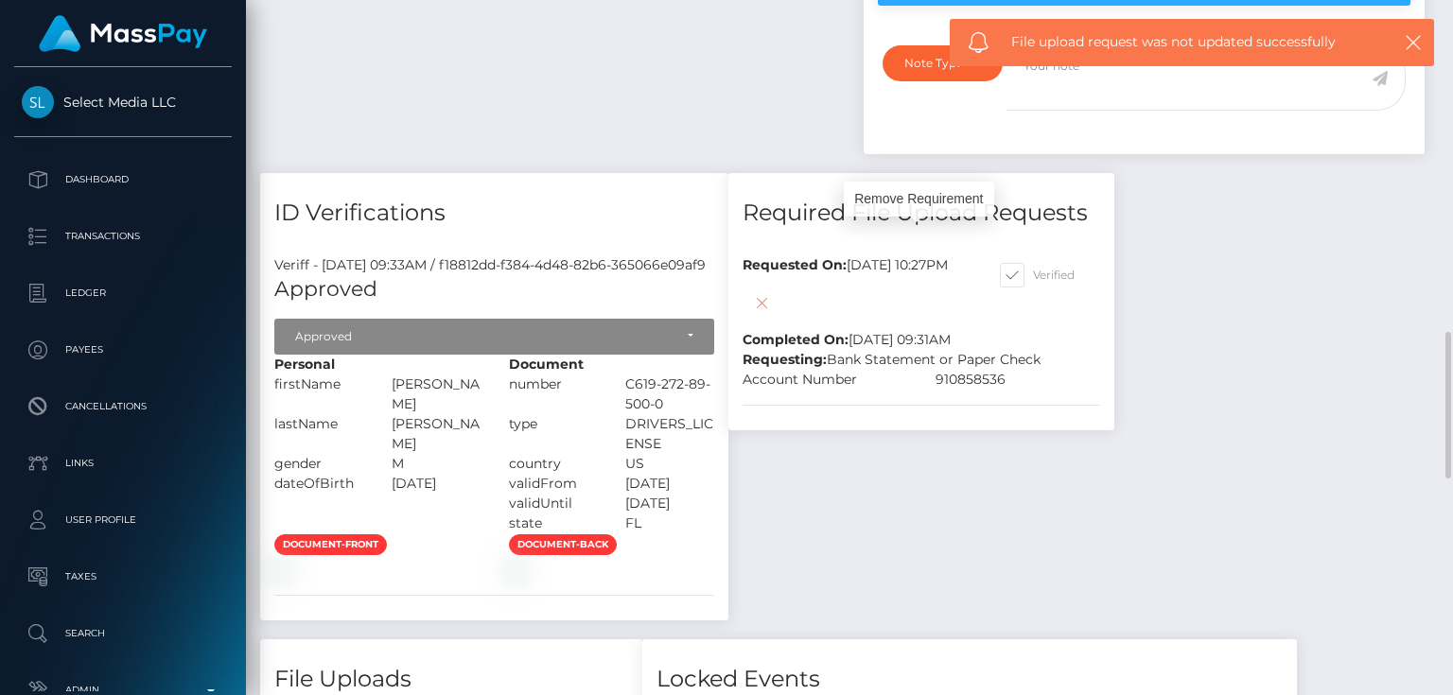
scroll to position [227, 363]
click at [773, 291] on icon at bounding box center [761, 303] width 23 height 24
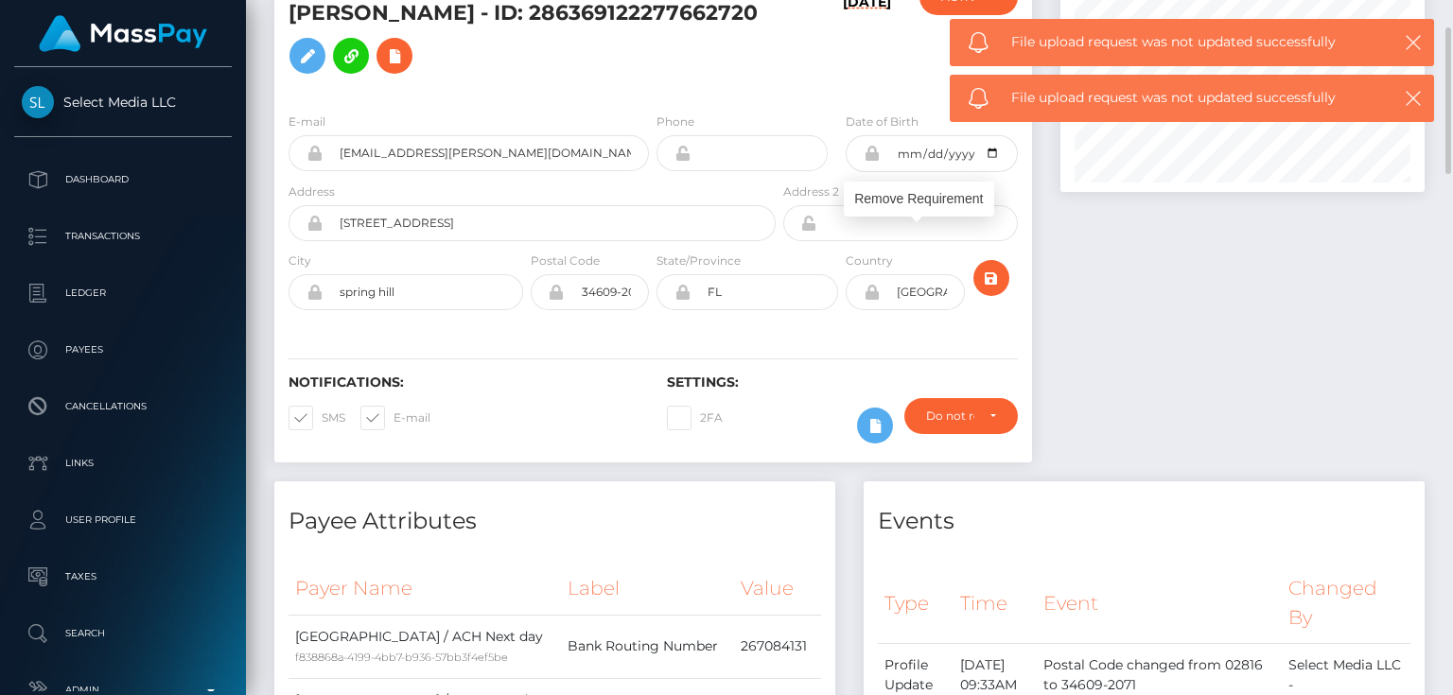
scroll to position [0, 0]
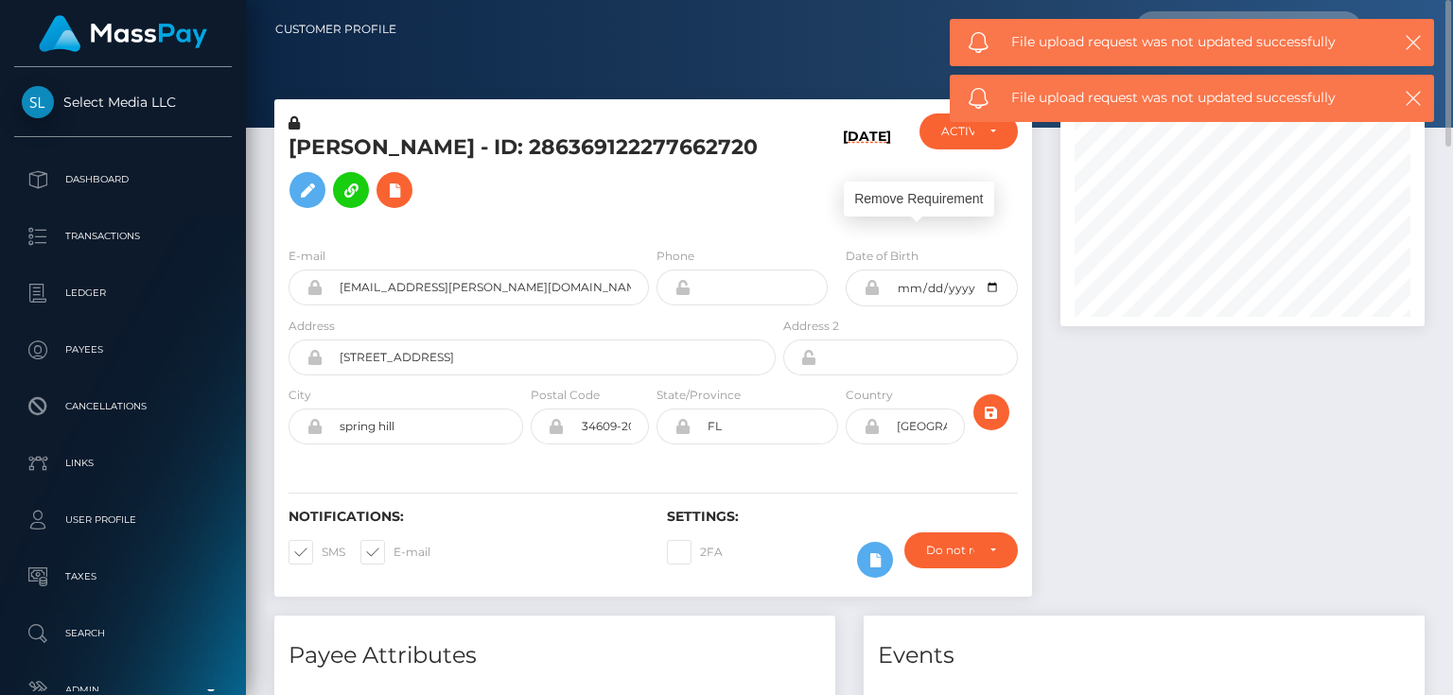
click at [401, 192] on h5 "ALEJANDRO JESUS CASTRO - ID: 286369122277662720" at bounding box center [527, 175] width 477 height 84
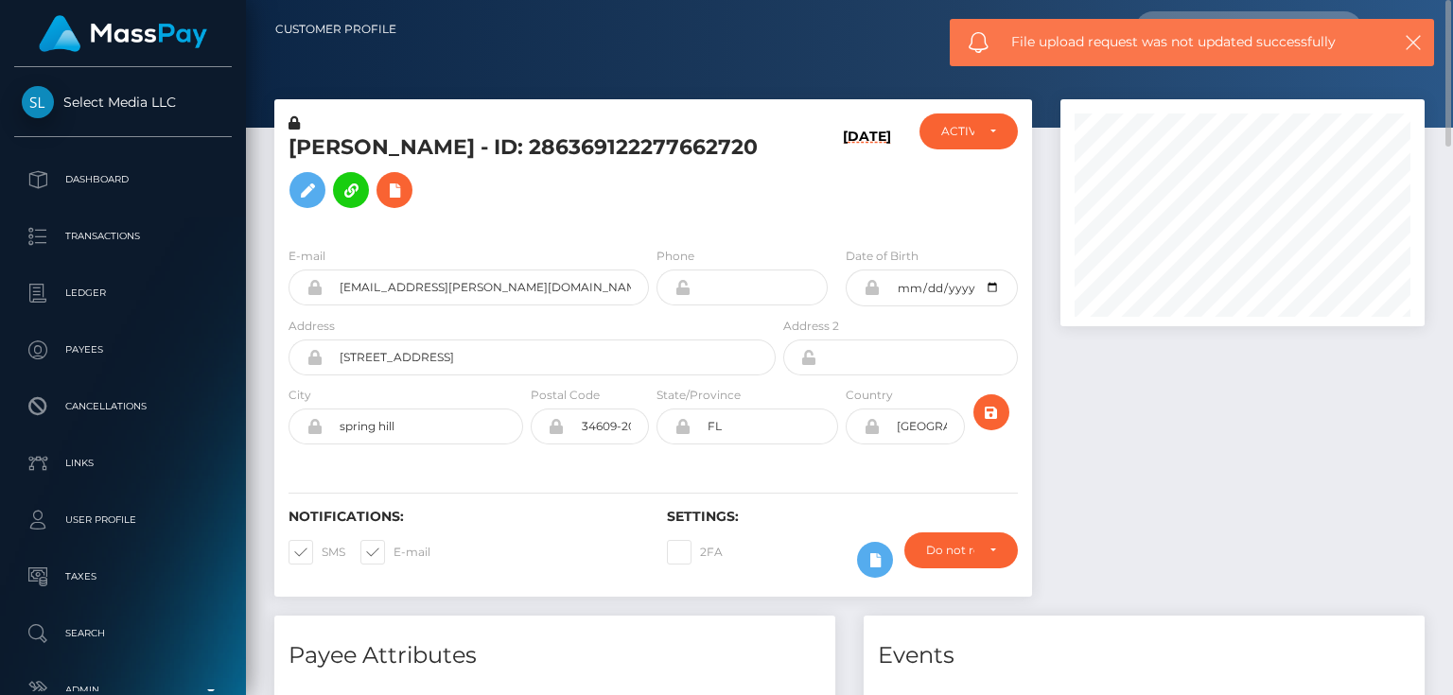
click at [401, 192] on h5 "ALEJANDRO JESUS CASTRO - ID: 286369122277662720" at bounding box center [527, 175] width 477 height 84
copy h5 "ALEJANDRO JESUS CASTRO - ID: 286369122277662720"
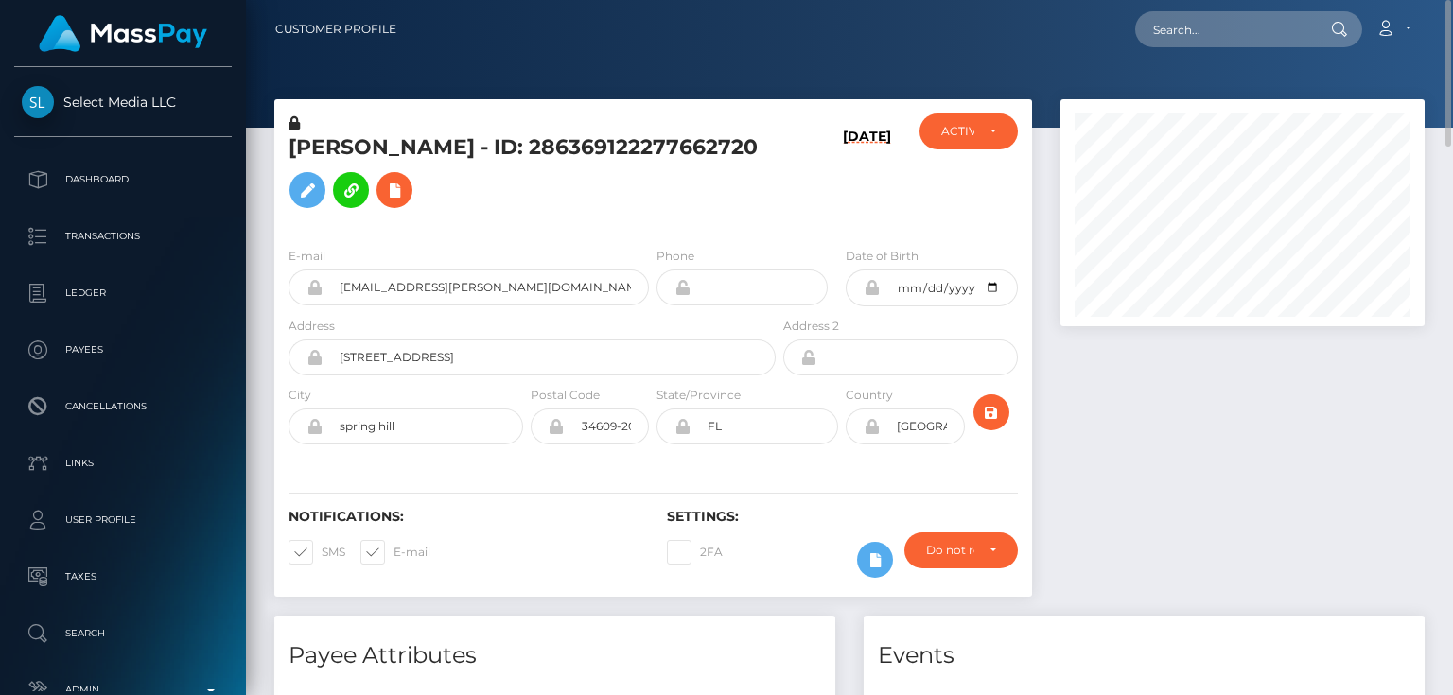
click at [1216, 515] on div at bounding box center [1242, 357] width 393 height 517
click at [817, 212] on div "08/31/25" at bounding box center [843, 173] width 126 height 118
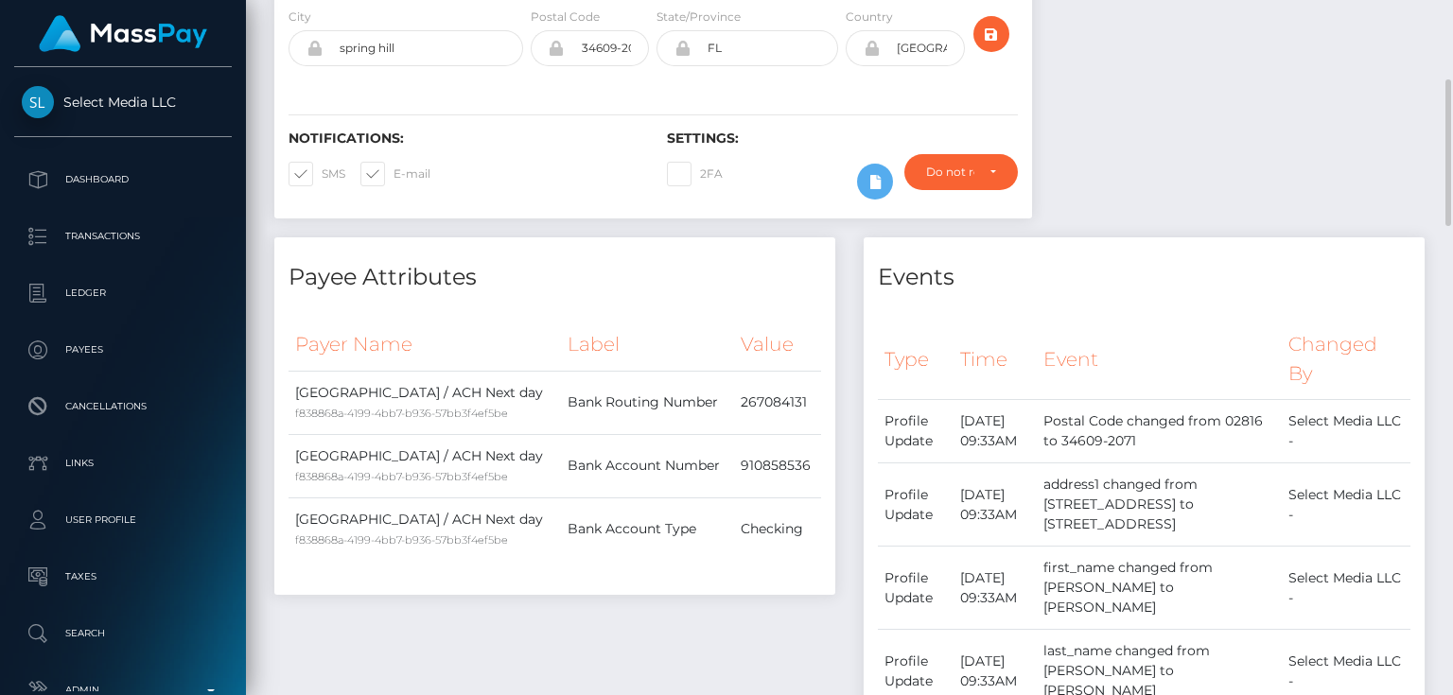
scroll to position [76, 0]
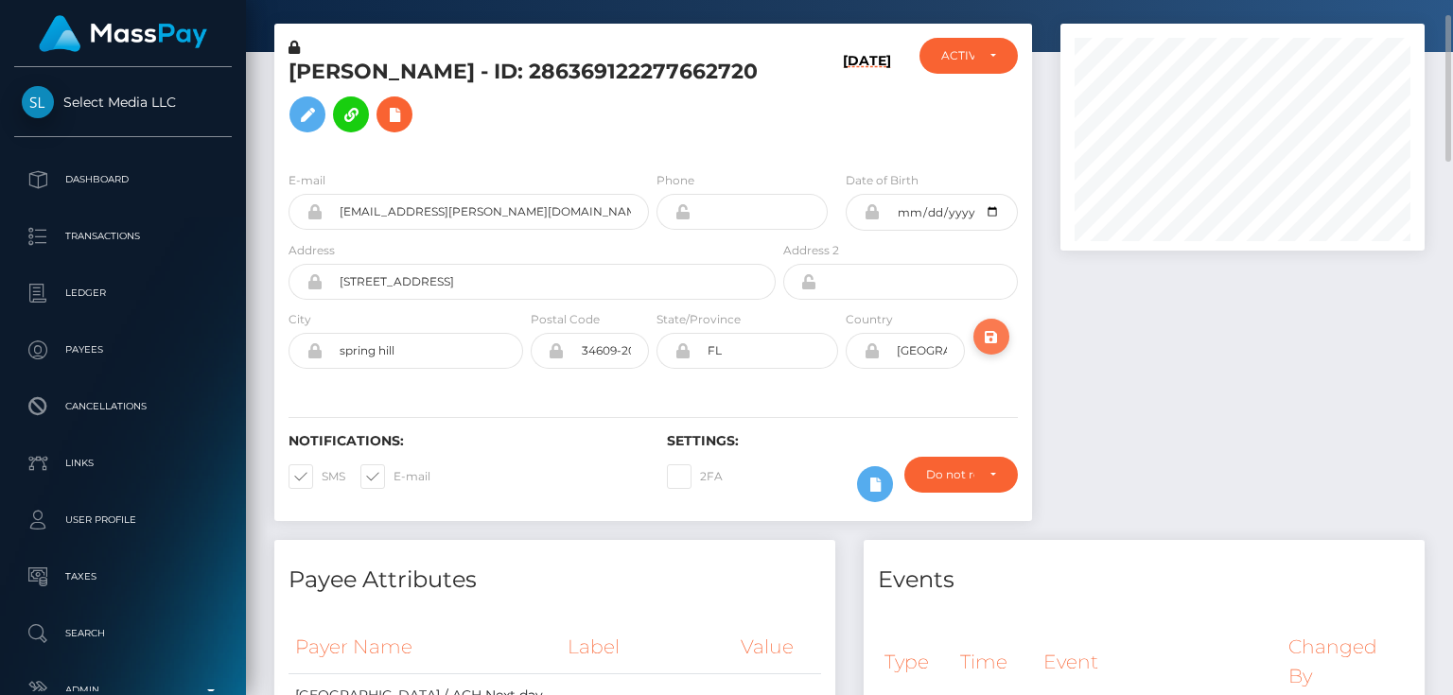
click at [990, 333] on icon "submit" at bounding box center [991, 337] width 23 height 24
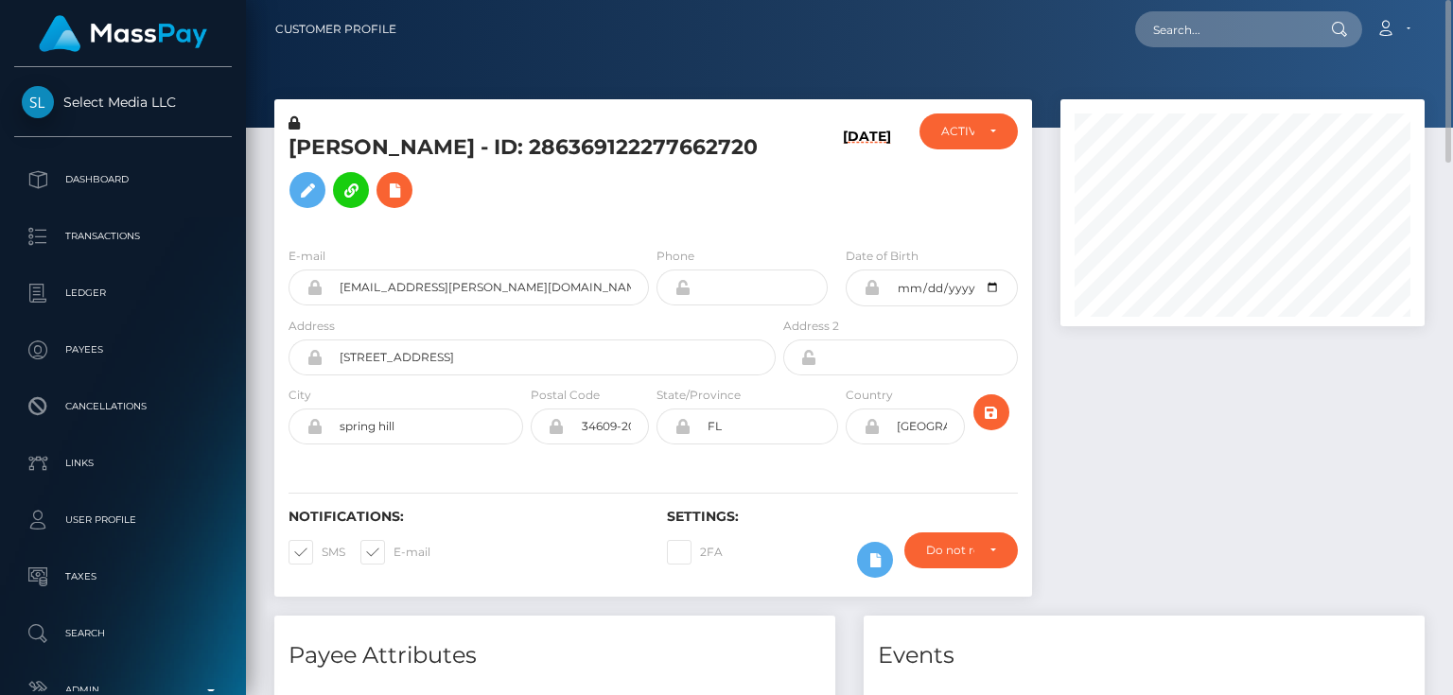
click at [362, 191] on h5 "[PERSON_NAME] - ID: 286369122277662720" at bounding box center [527, 175] width 477 height 84
copy h5 "[PERSON_NAME] - ID: 286369122277662720"
paste input "[EMAIL_ADDRESS][DOMAIN_NAME]"
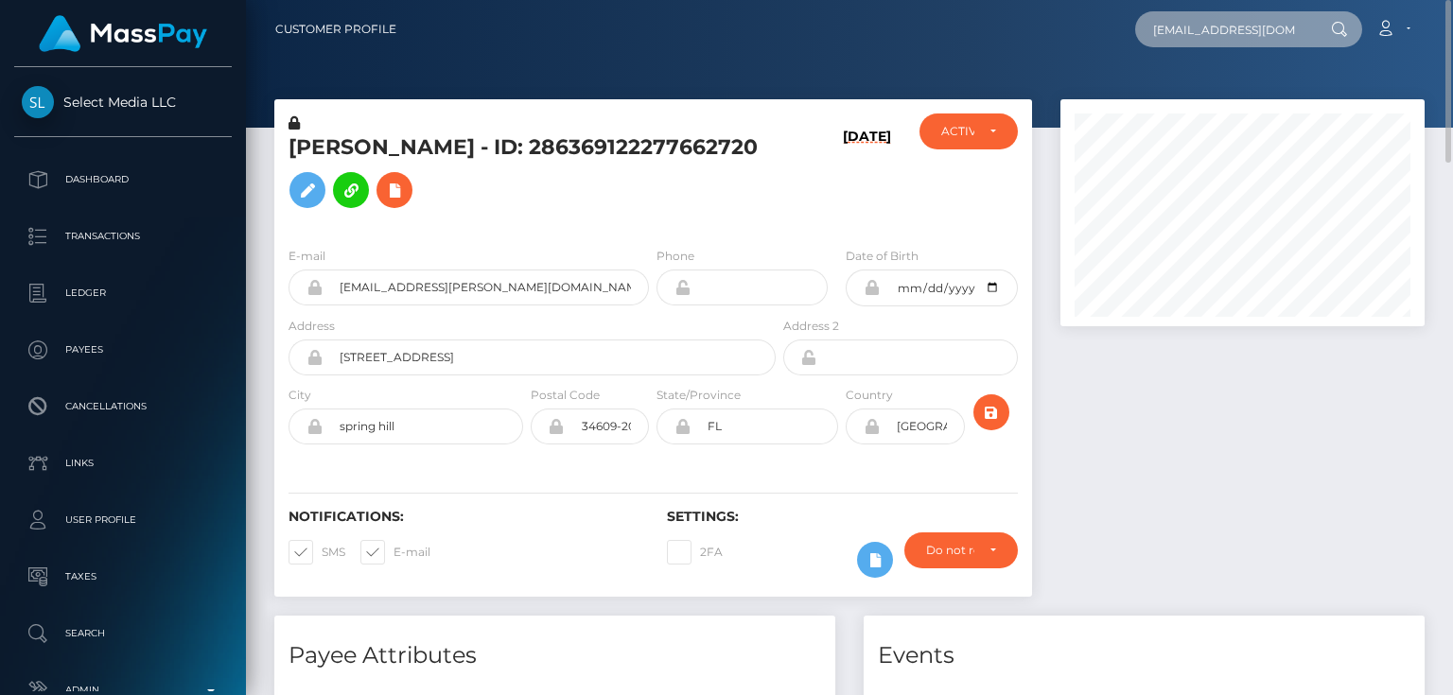
scroll to position [0, 37]
type input "[EMAIL_ADDRESS][DOMAIN_NAME]"
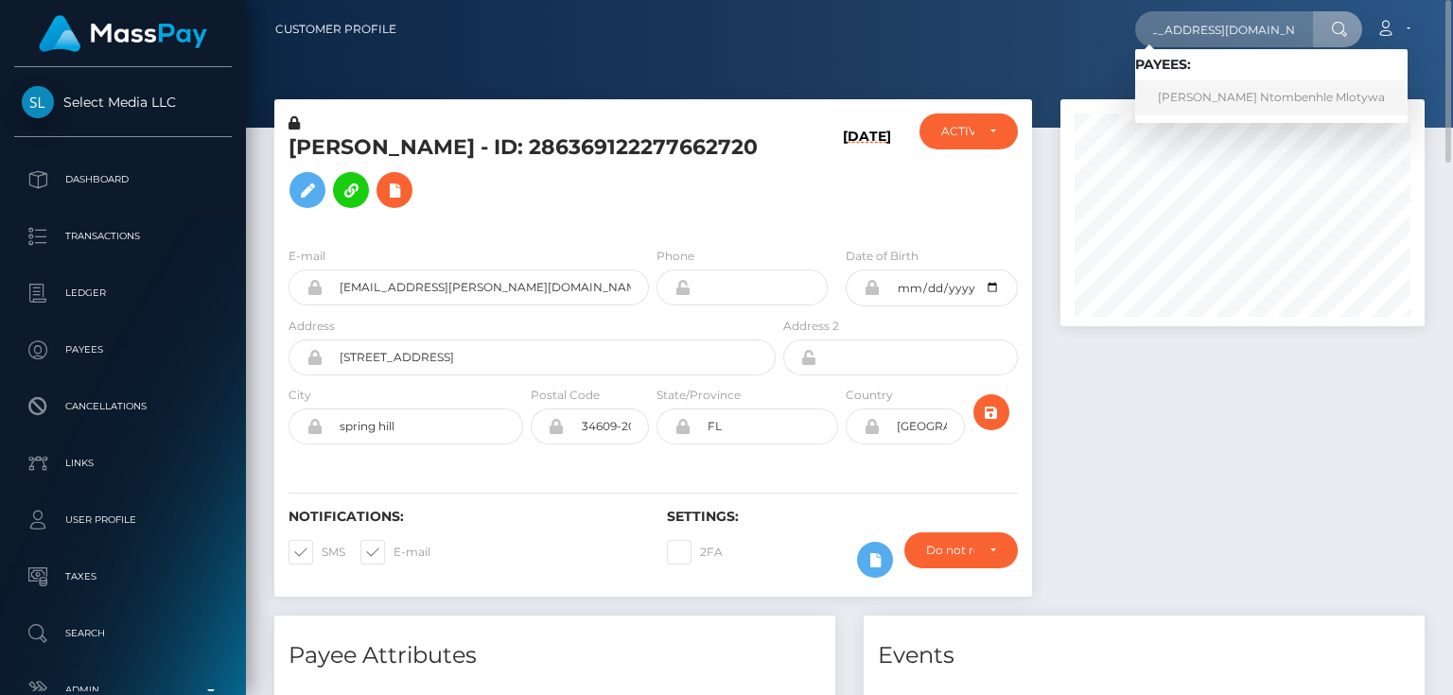
click at [1226, 96] on link "[PERSON_NAME] Ntombenhle Mlotywa" at bounding box center [1271, 97] width 272 height 35
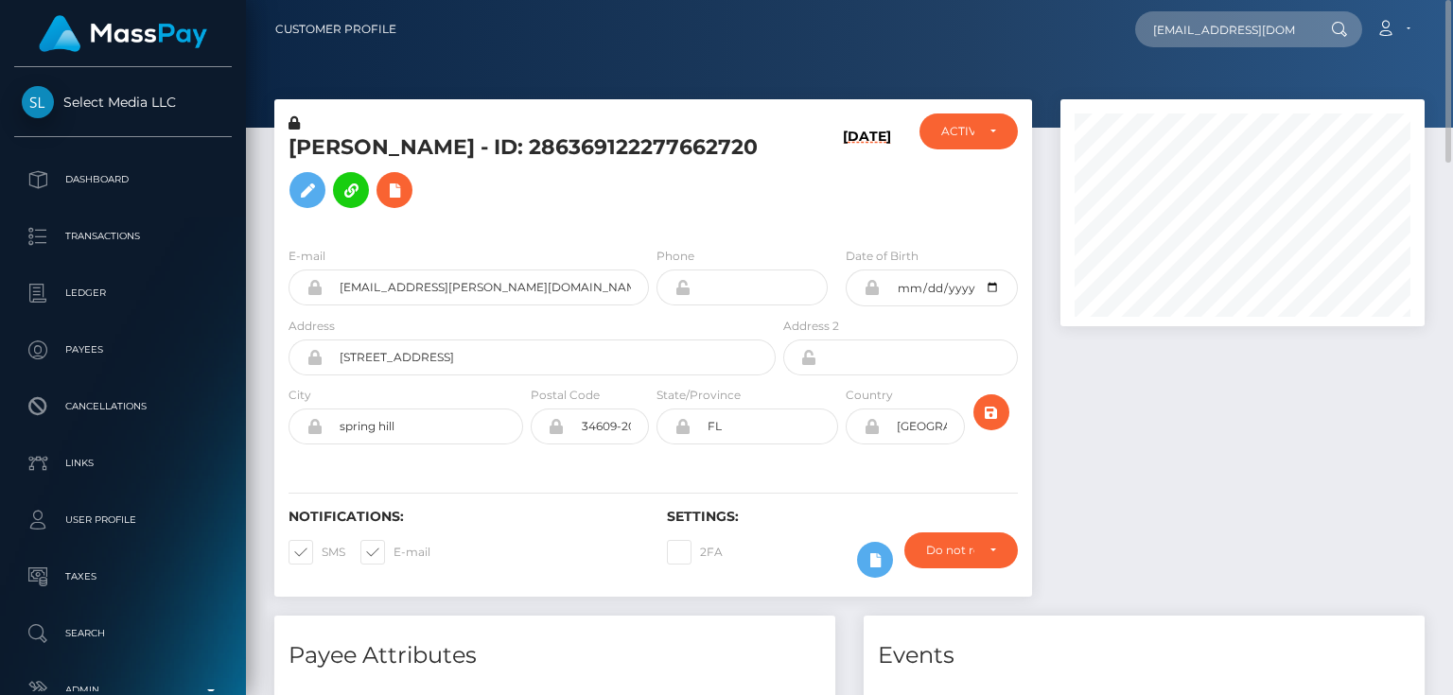
click at [1200, 344] on div at bounding box center [1242, 357] width 393 height 517
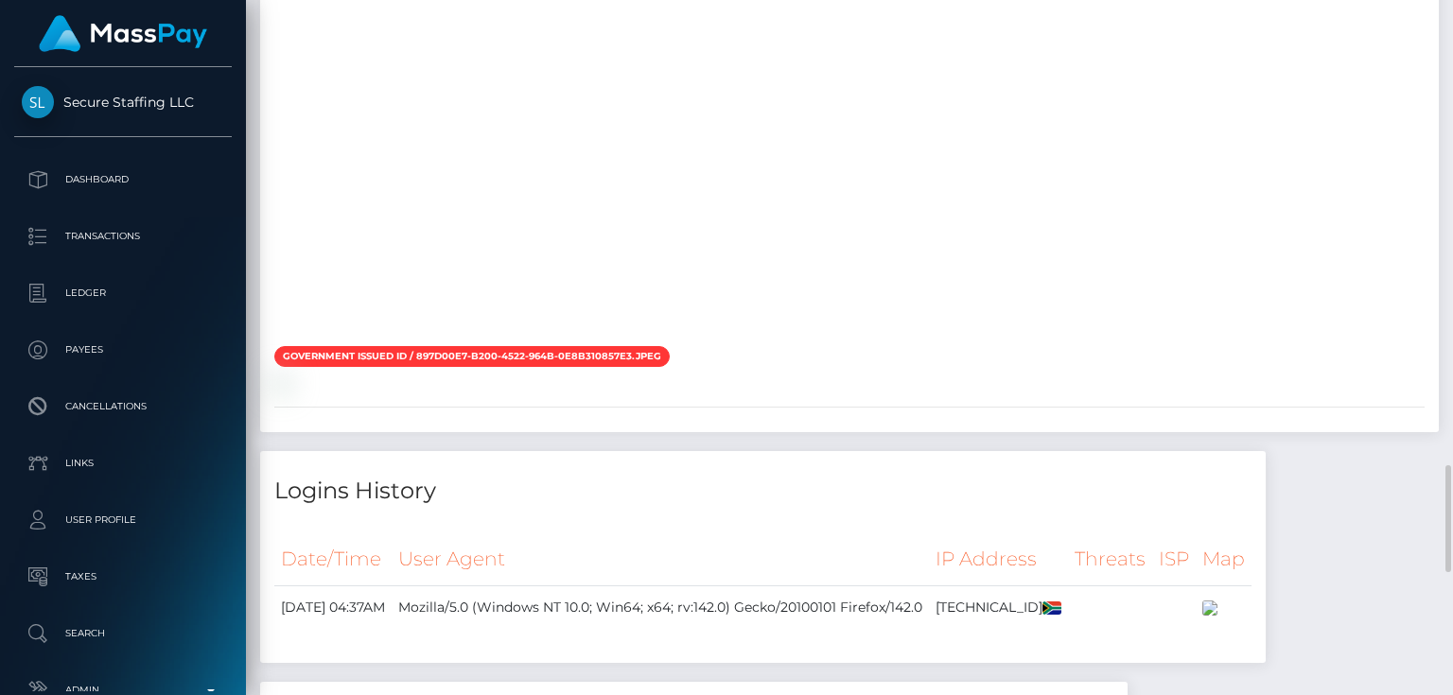
scroll to position [3254, 0]
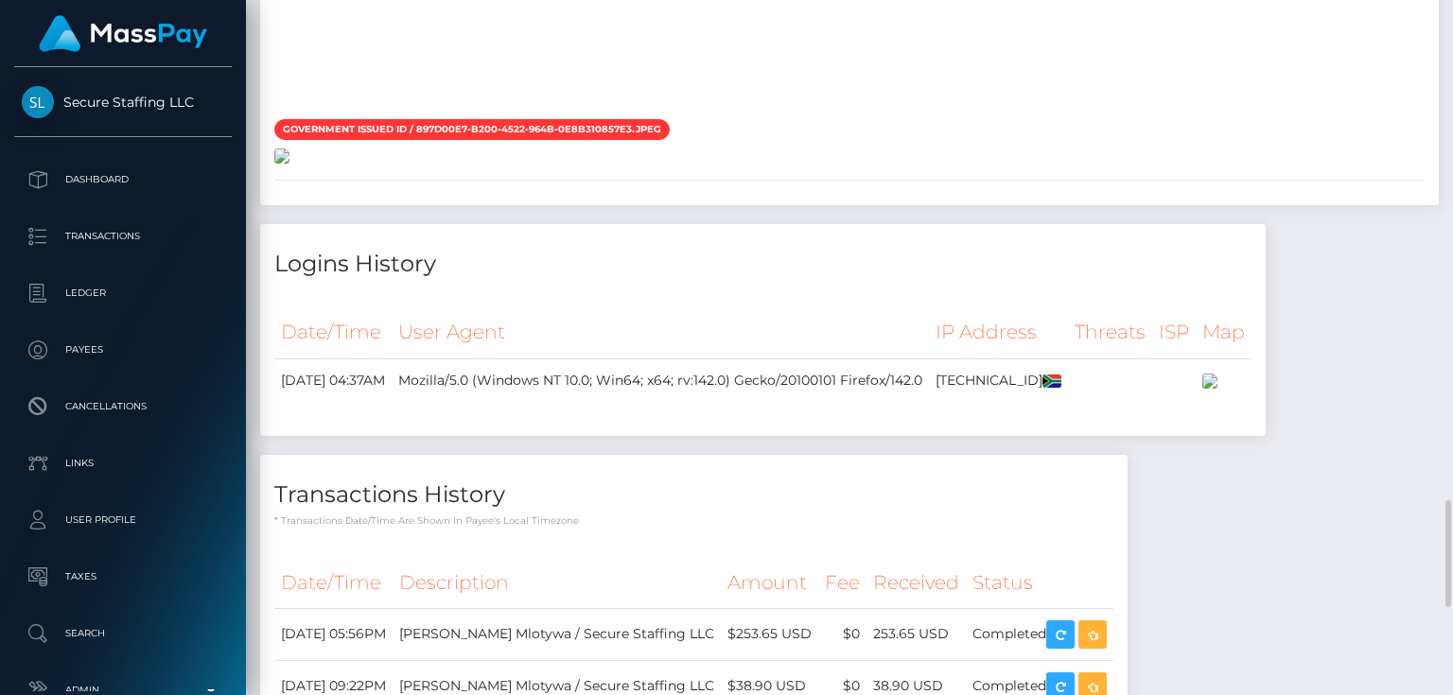
click at [289, 164] on img at bounding box center [281, 156] width 15 height 15
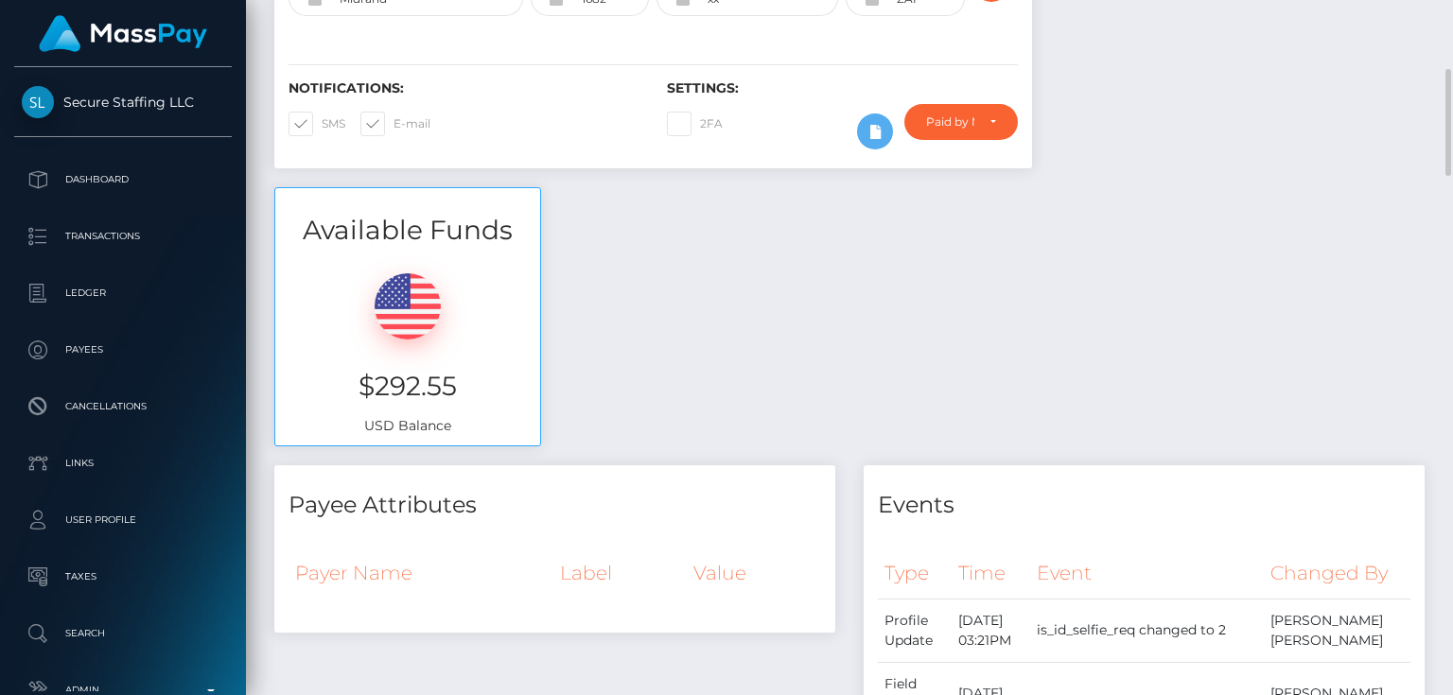
scroll to position [227, 0]
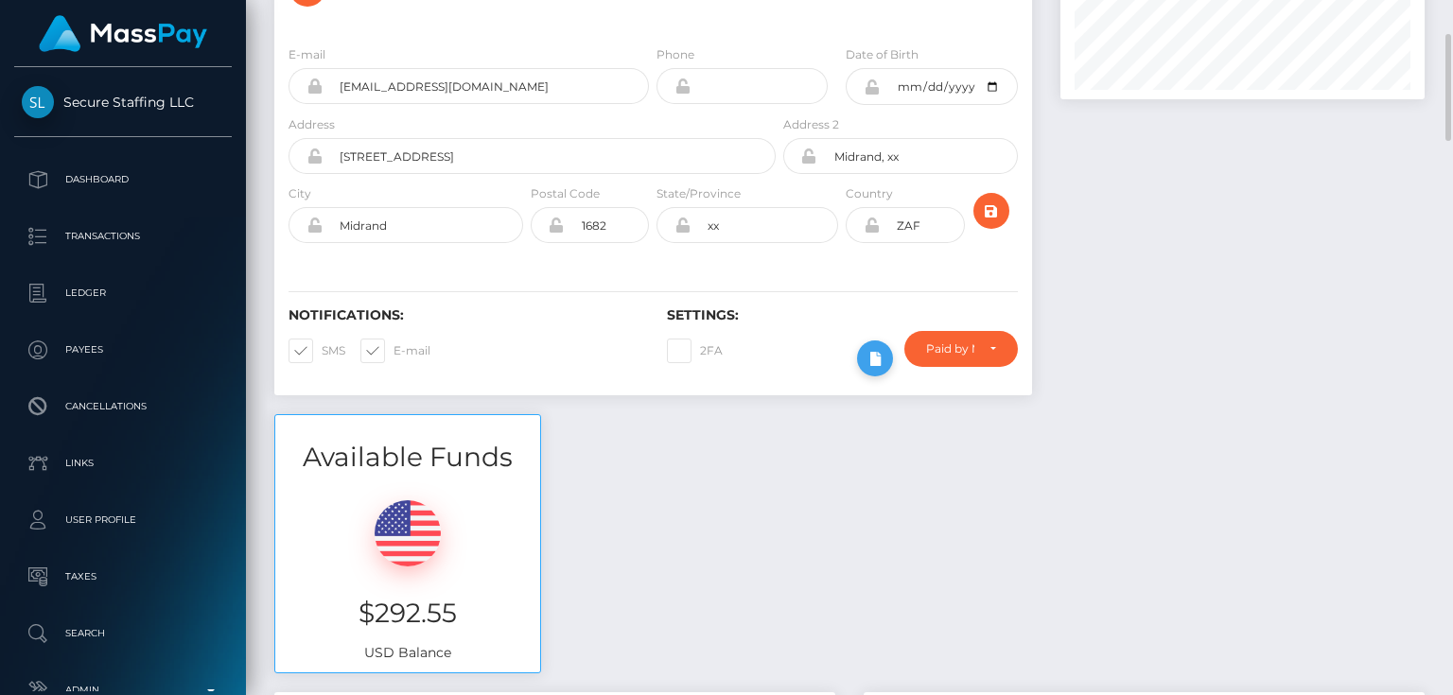
click at [877, 347] on icon at bounding box center [875, 359] width 23 height 24
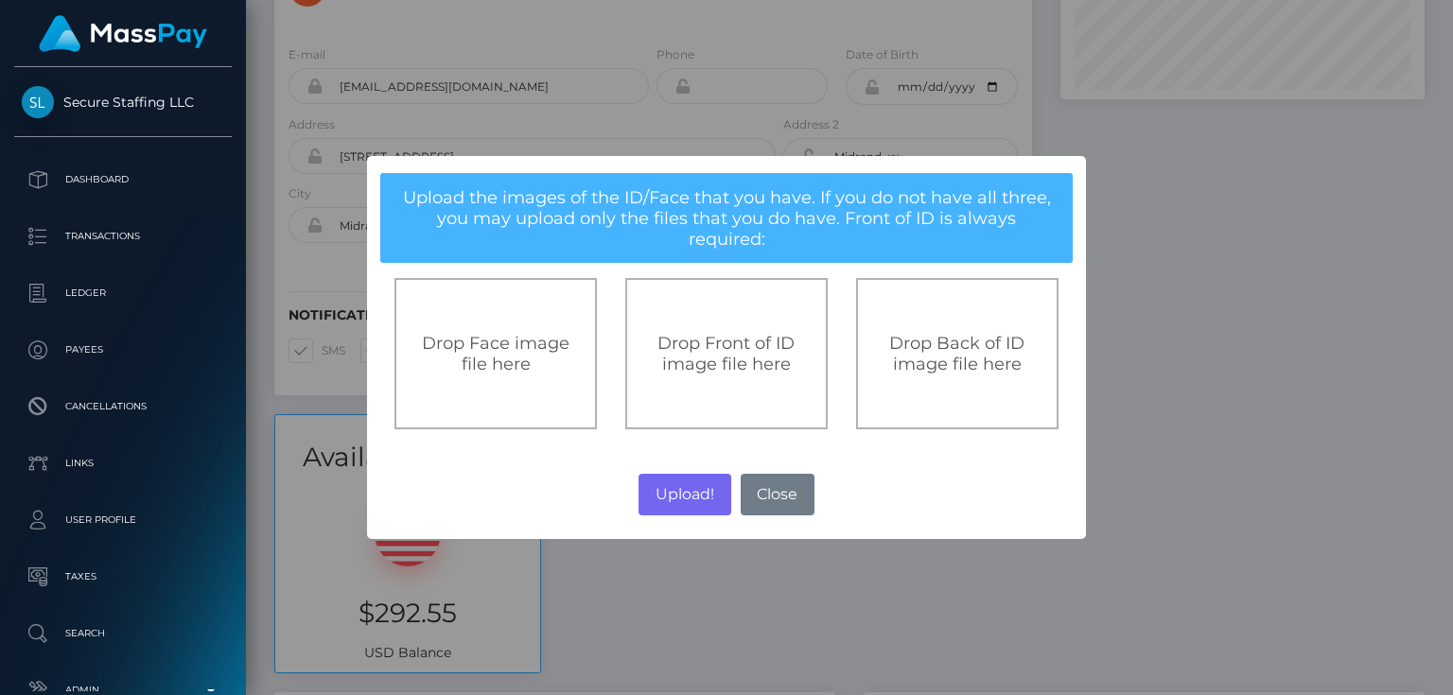
click at [734, 337] on span "Drop Front of ID image file here" at bounding box center [725, 354] width 137 height 42
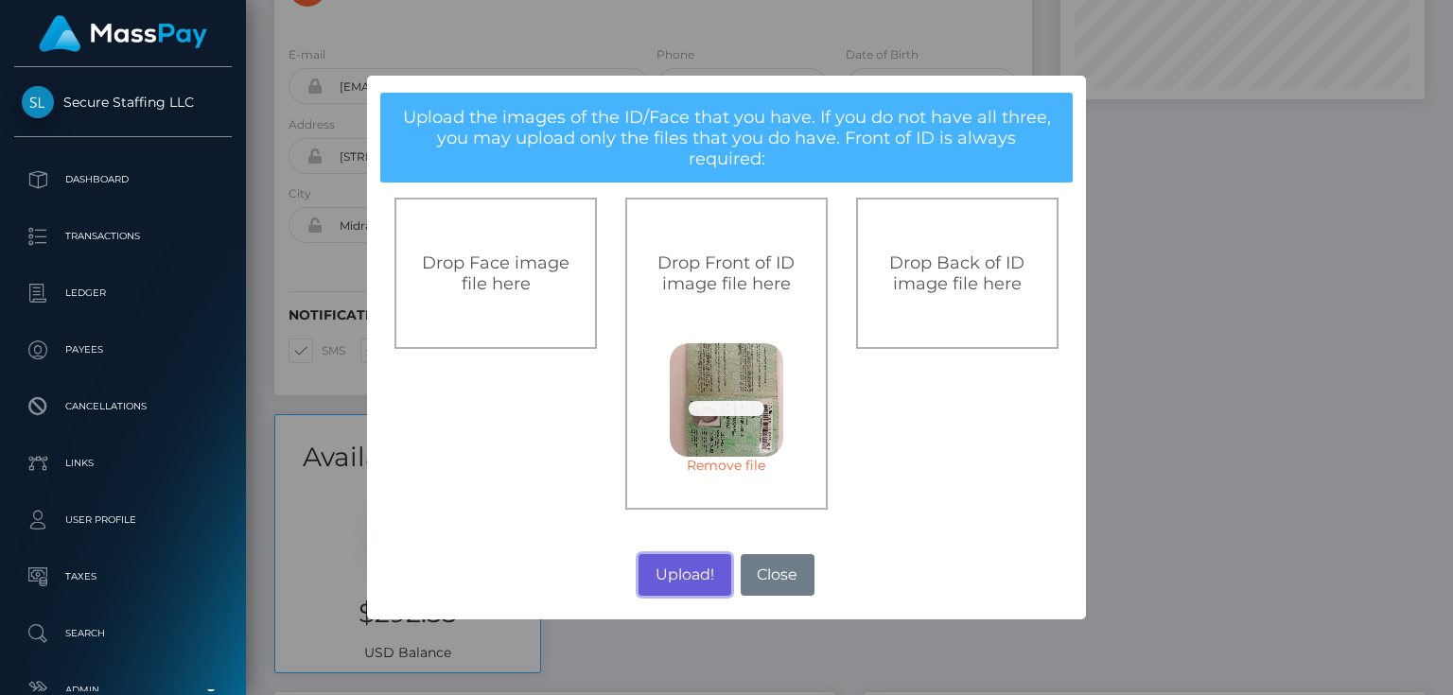
click at [681, 570] on button "Upload!" at bounding box center [685, 575] width 92 height 42
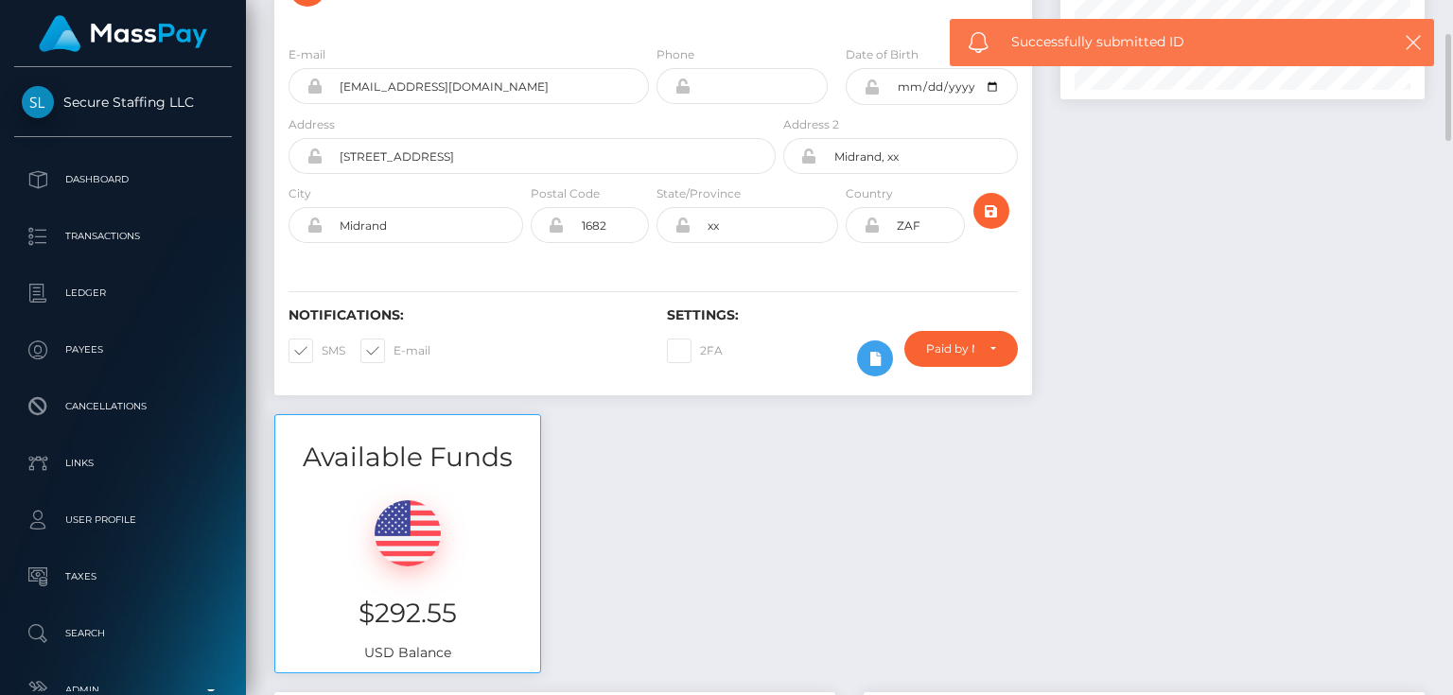
scroll to position [0, 0]
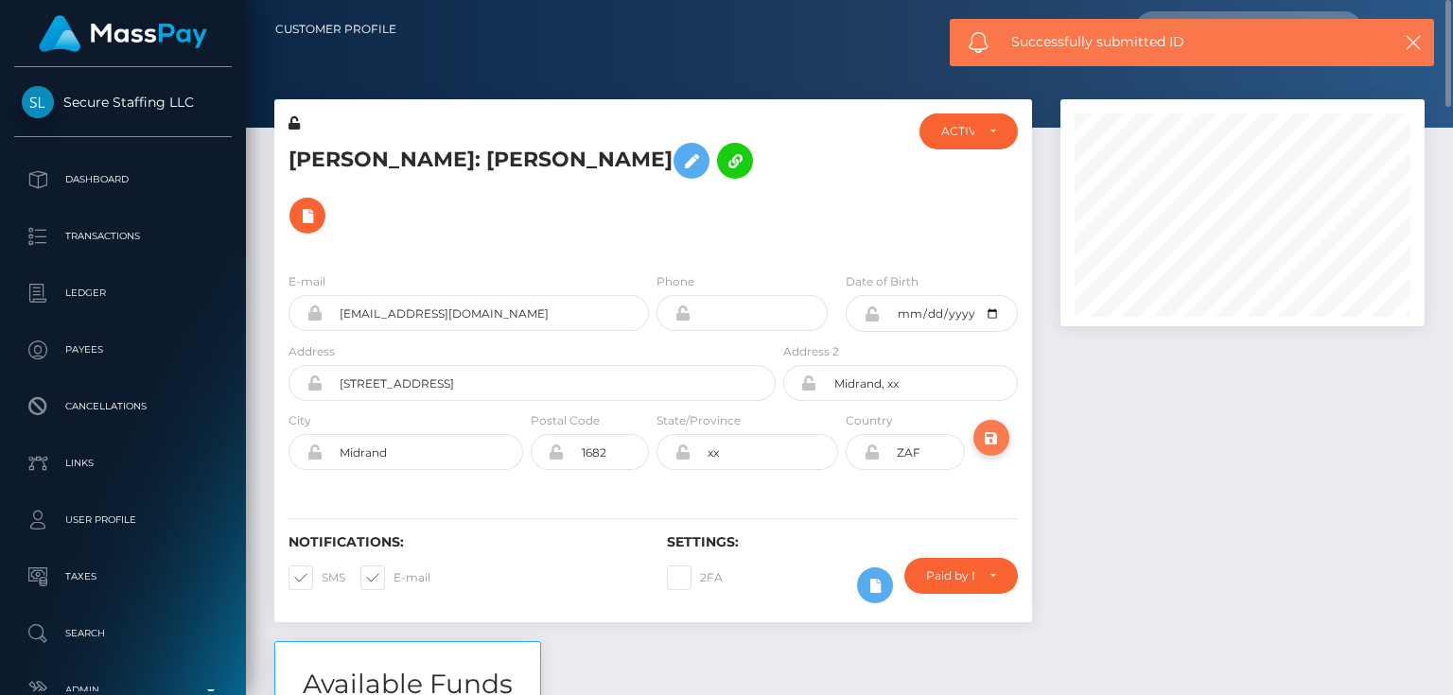
click at [994, 427] on icon "submit" at bounding box center [991, 439] width 23 height 24
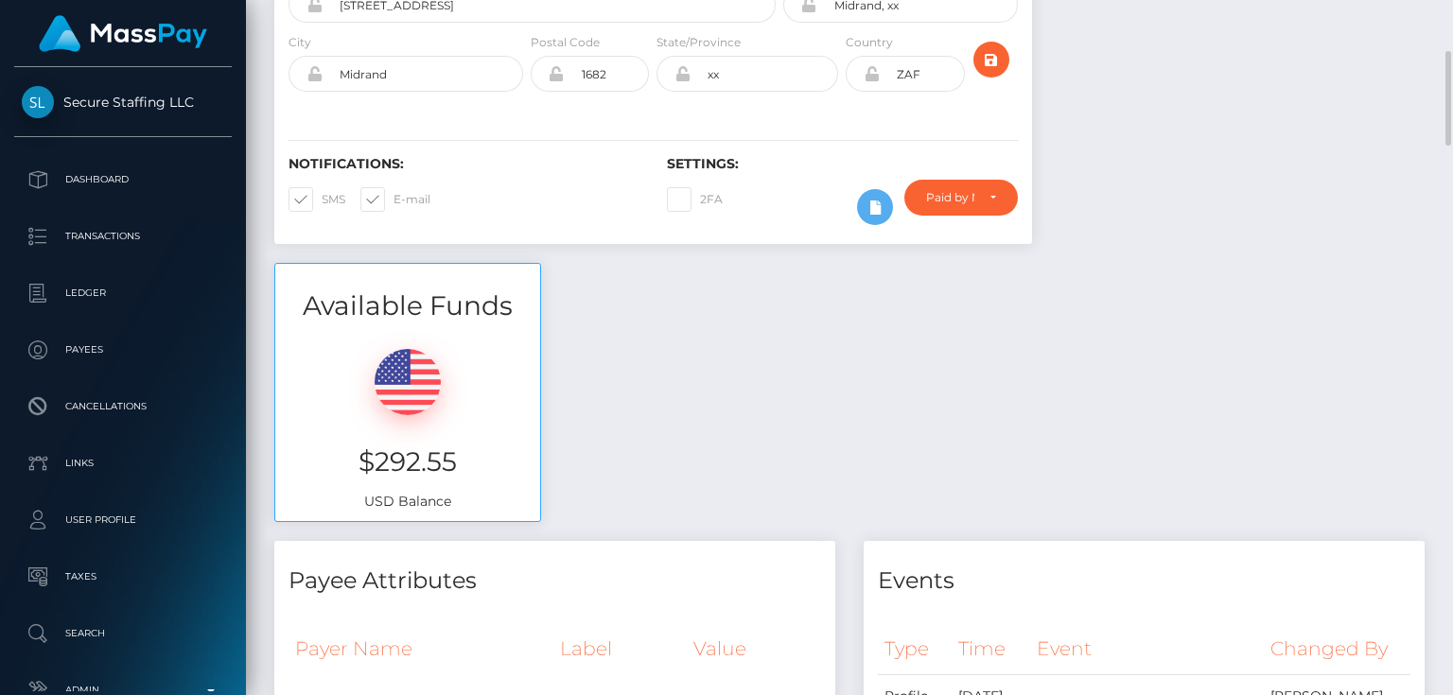
scroll to position [151, 0]
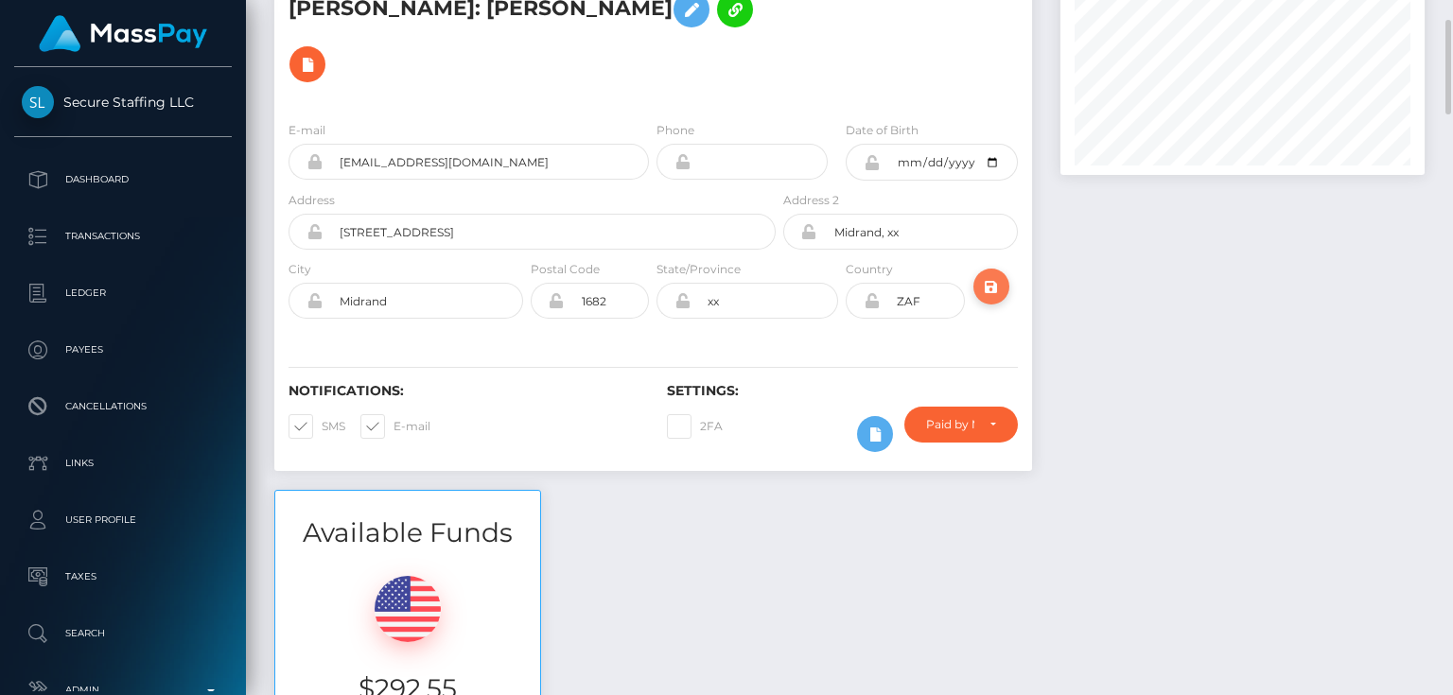
click at [990, 275] on icon "submit" at bounding box center [991, 287] width 23 height 24
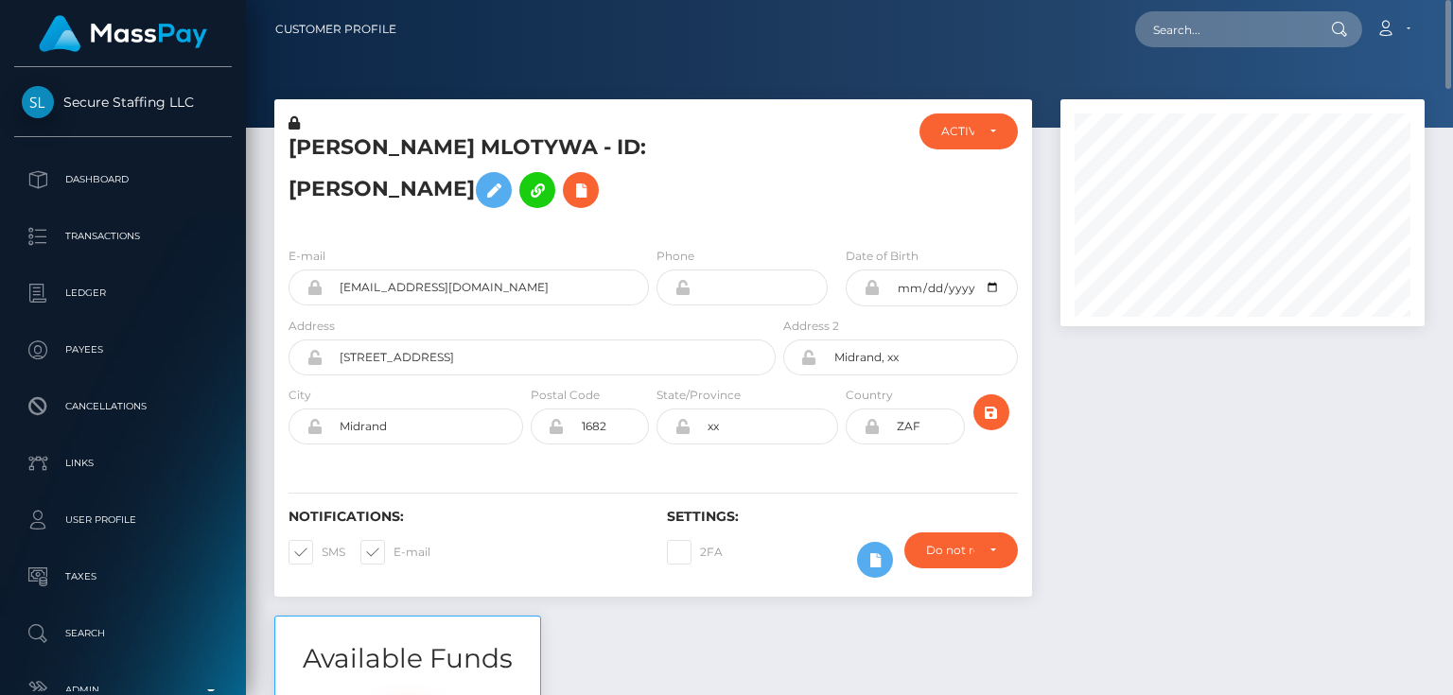
click at [295, 117] on icon at bounding box center [294, 122] width 11 height 13
click at [505, 189] on icon at bounding box center [493, 191] width 23 height 24
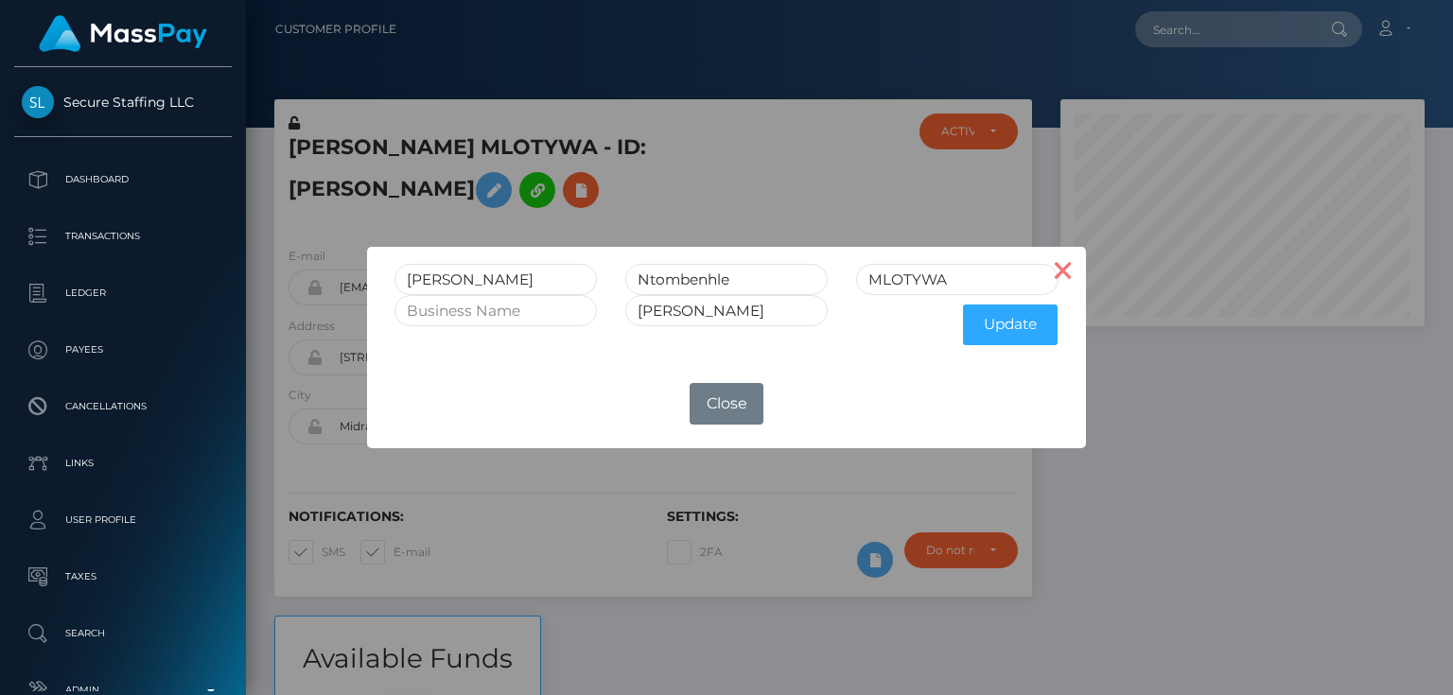
click at [1073, 264] on button "×" at bounding box center [1063, 269] width 45 height 45
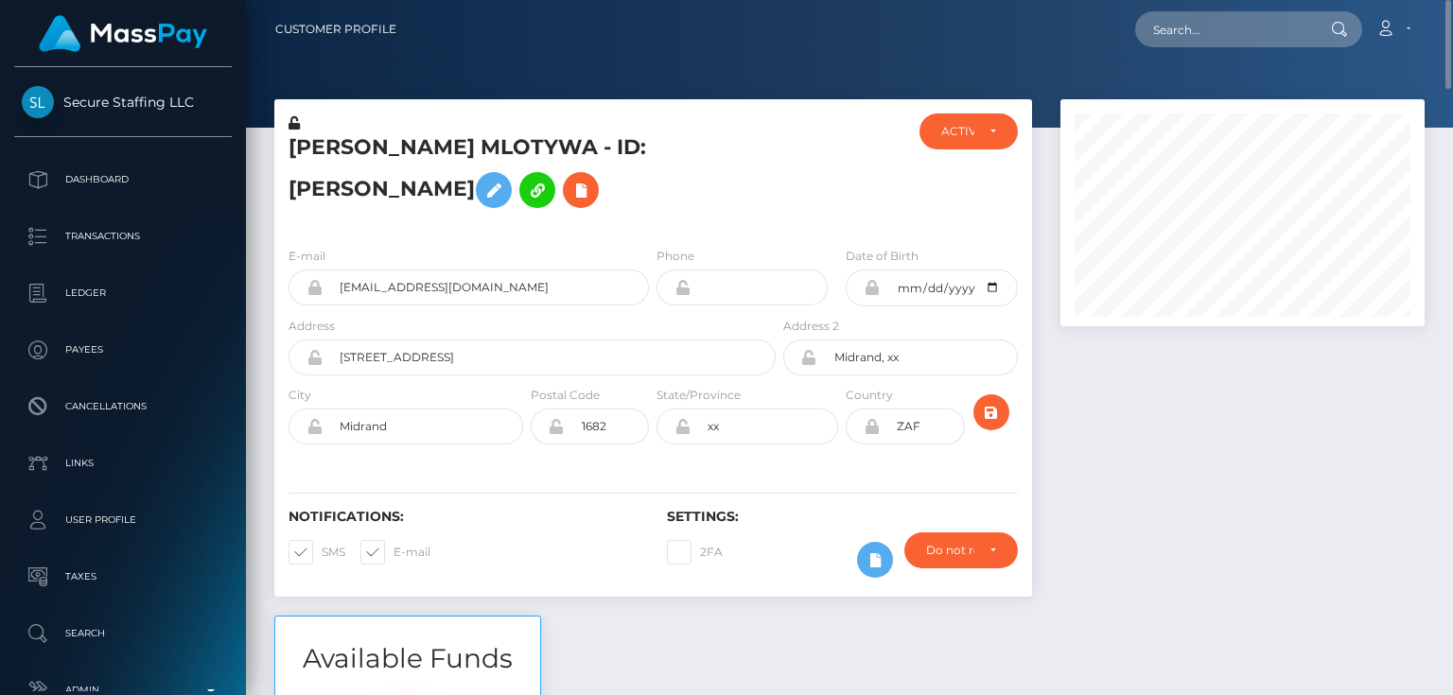
click at [297, 121] on icon at bounding box center [294, 122] width 11 height 13
click at [344, 191] on h5 "MARIA Ntombenhle MLOTYWA - ID: Maria Ntombenhle Mlotywa" at bounding box center [527, 175] width 477 height 84
click at [778, 193] on div "MARIA Ntombenhle MLOTYWA - ID: Maria Ntombenhle Mlotywa" at bounding box center [526, 173] width 505 height 118
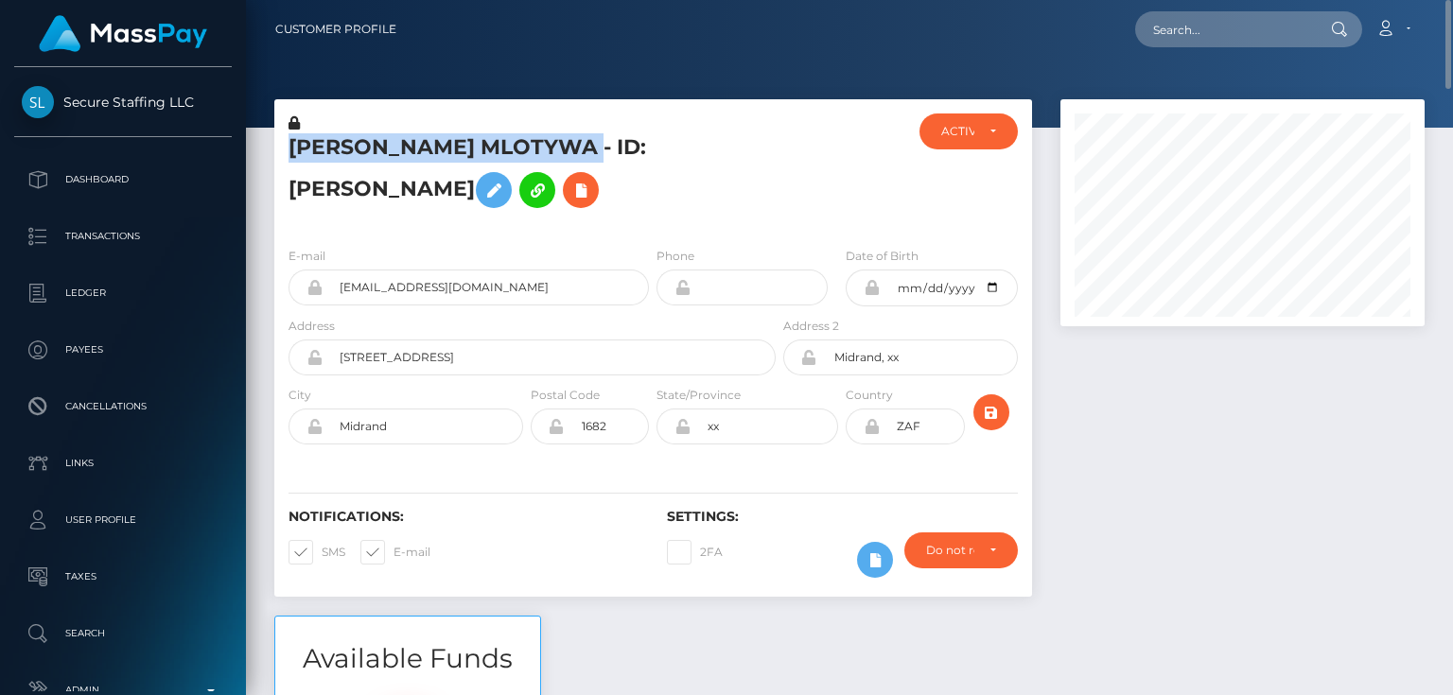
drag, startPoint x: 628, startPoint y: 144, endPoint x: 341, endPoint y: 149, distance: 287.6
click at [290, 150] on h5 "MARIA Ntombenhle MLOTYWA - ID: Maria Ntombenhle Mlotywa" at bounding box center [527, 175] width 477 height 84
copy h5 "MARIA Ntombenhle MLOTYWA"
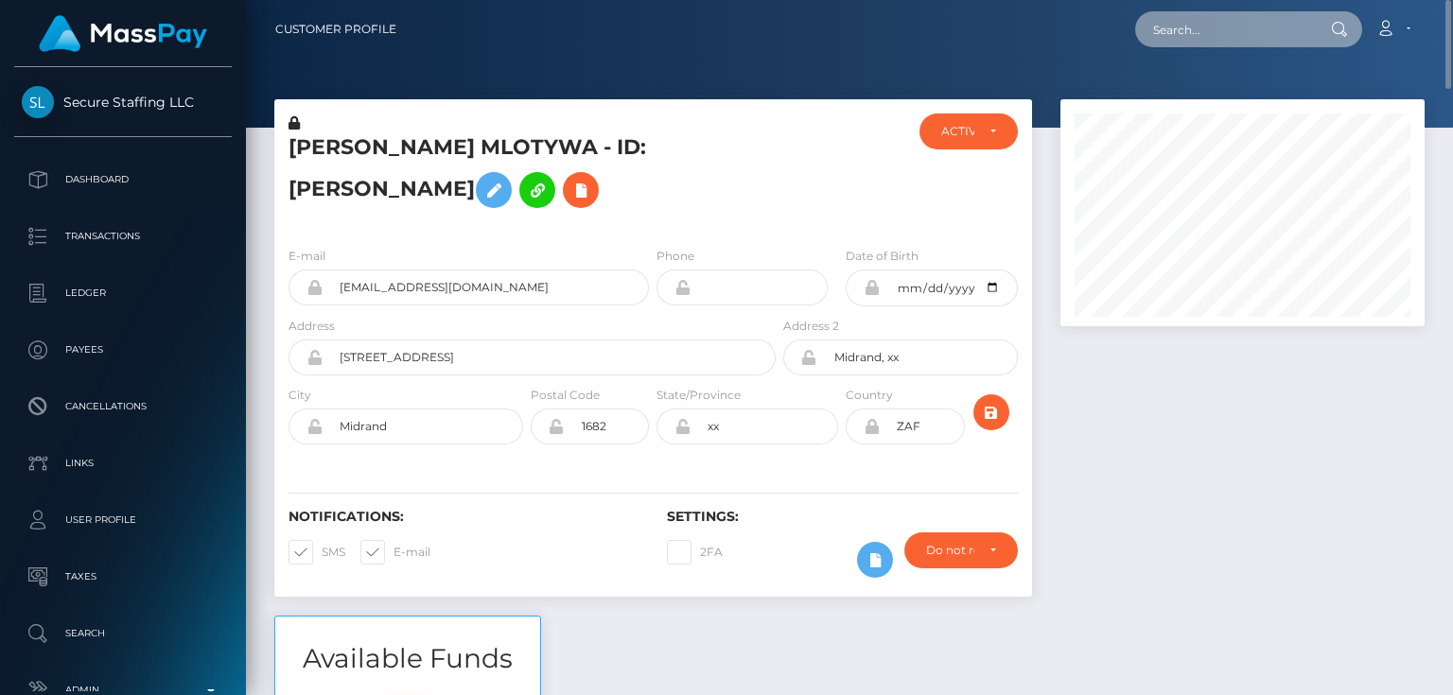
paste input "a76e45e0-1eaa-4580-beab-0809b09f83f1"
type input "a76e45e0-1eaa-4580-beab-0809b09f83f1"
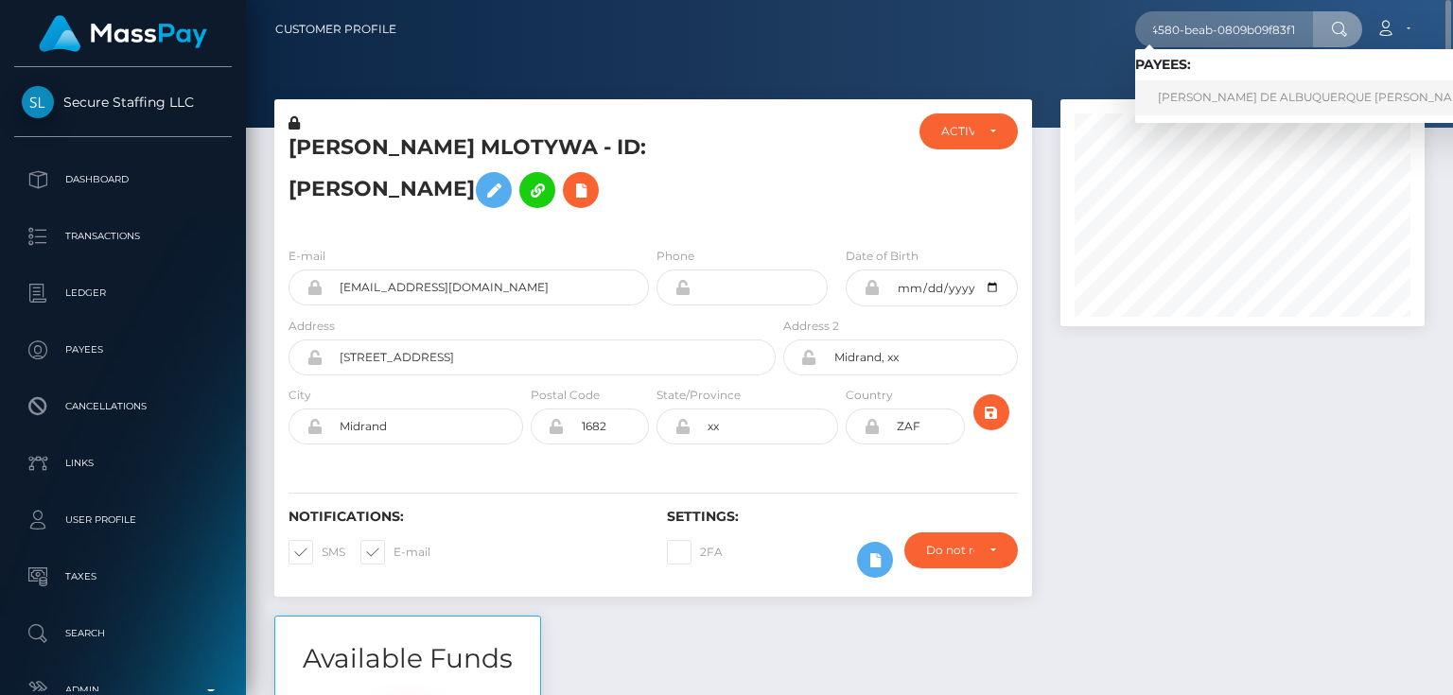
click at [1208, 96] on link "[PERSON_NAME] DE ALBUQUERQUE [PERSON_NAME] [PERSON_NAME]" at bounding box center [1367, 97] width 464 height 35
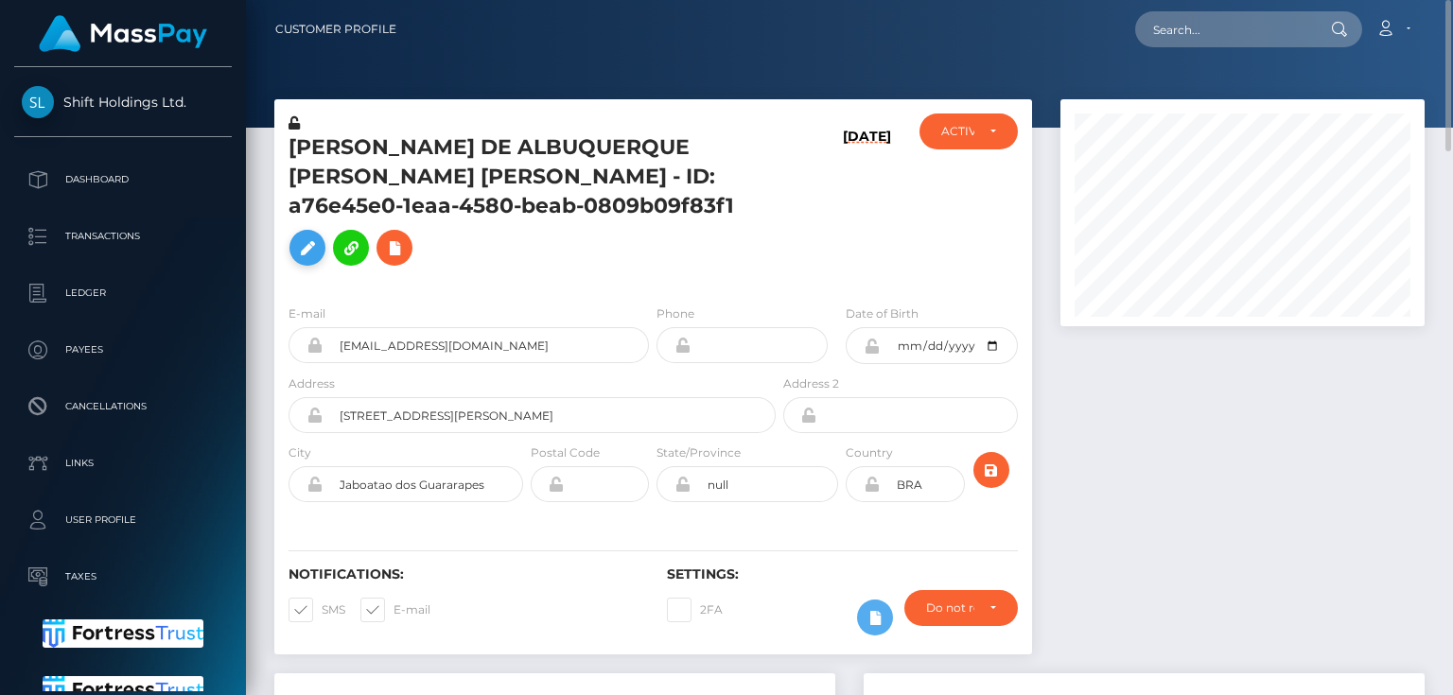
click at [305, 237] on icon at bounding box center [307, 249] width 23 height 24
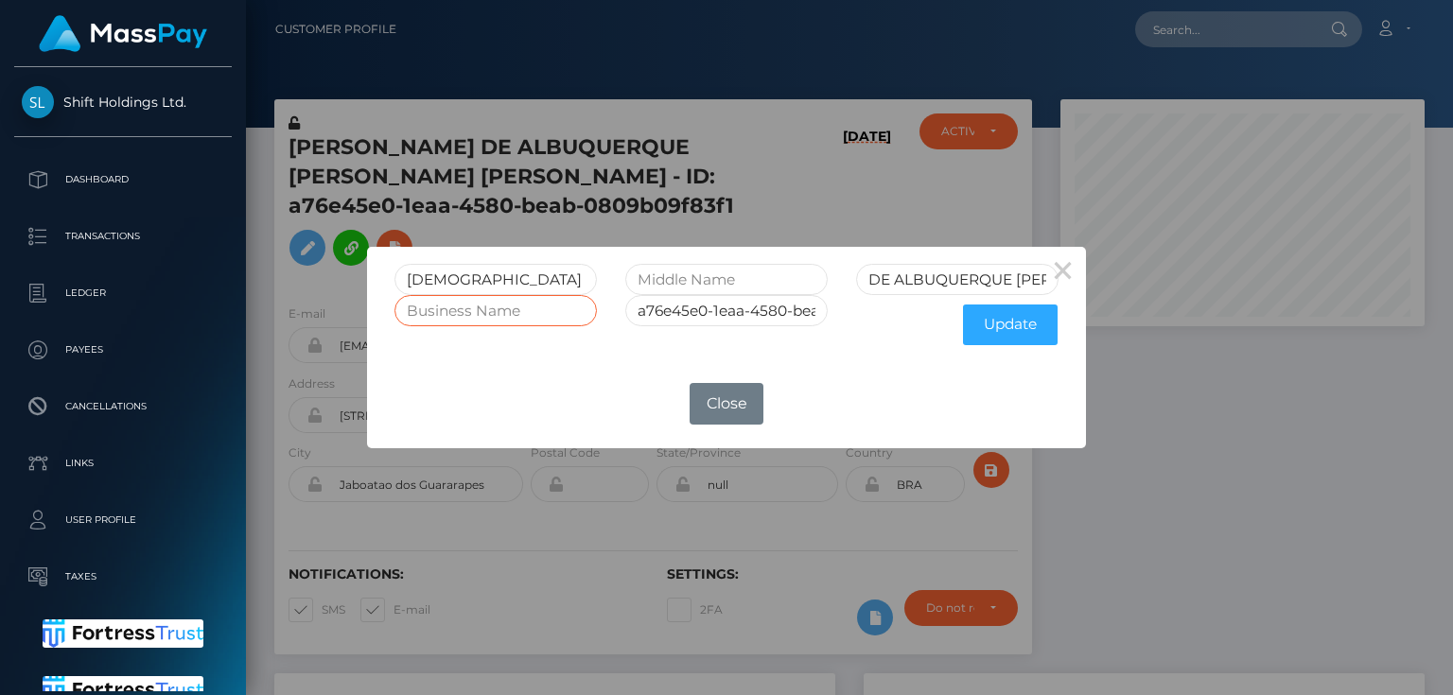
paste input "CABRA PRODUCOES DIGITAIS LTDA"
type input "CABRA PRODUCOES DIGITAIS LTDA"
click at [1017, 322] on button "Update" at bounding box center [1010, 325] width 95 height 41
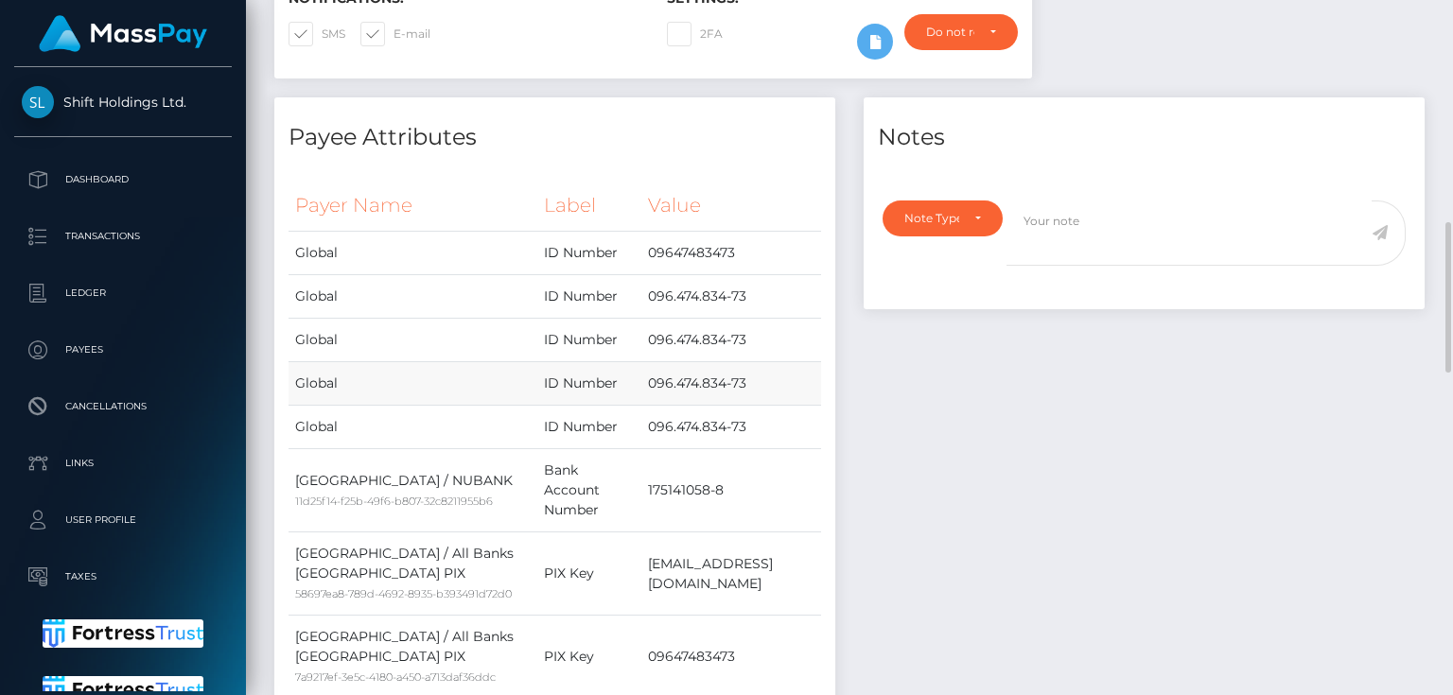
scroll to position [681, 0]
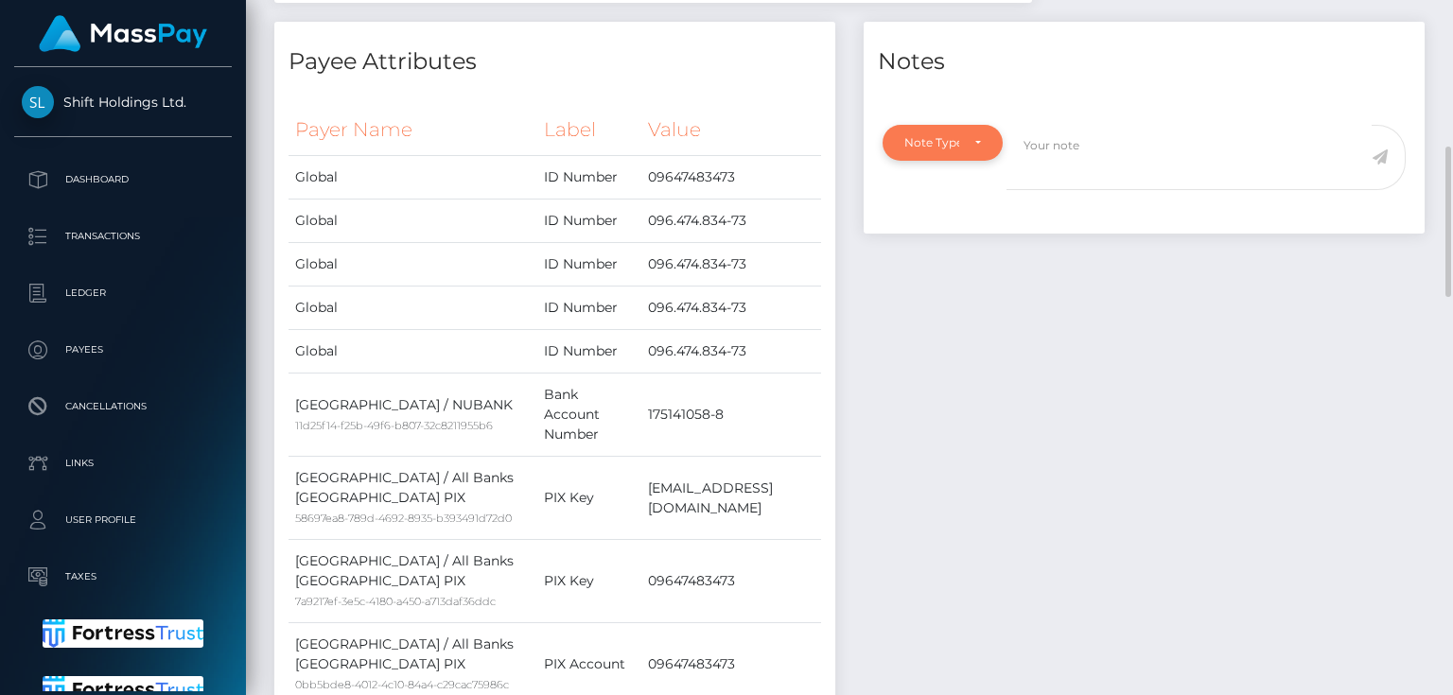
click at [934, 125] on div "Note Type" at bounding box center [943, 143] width 120 height 36
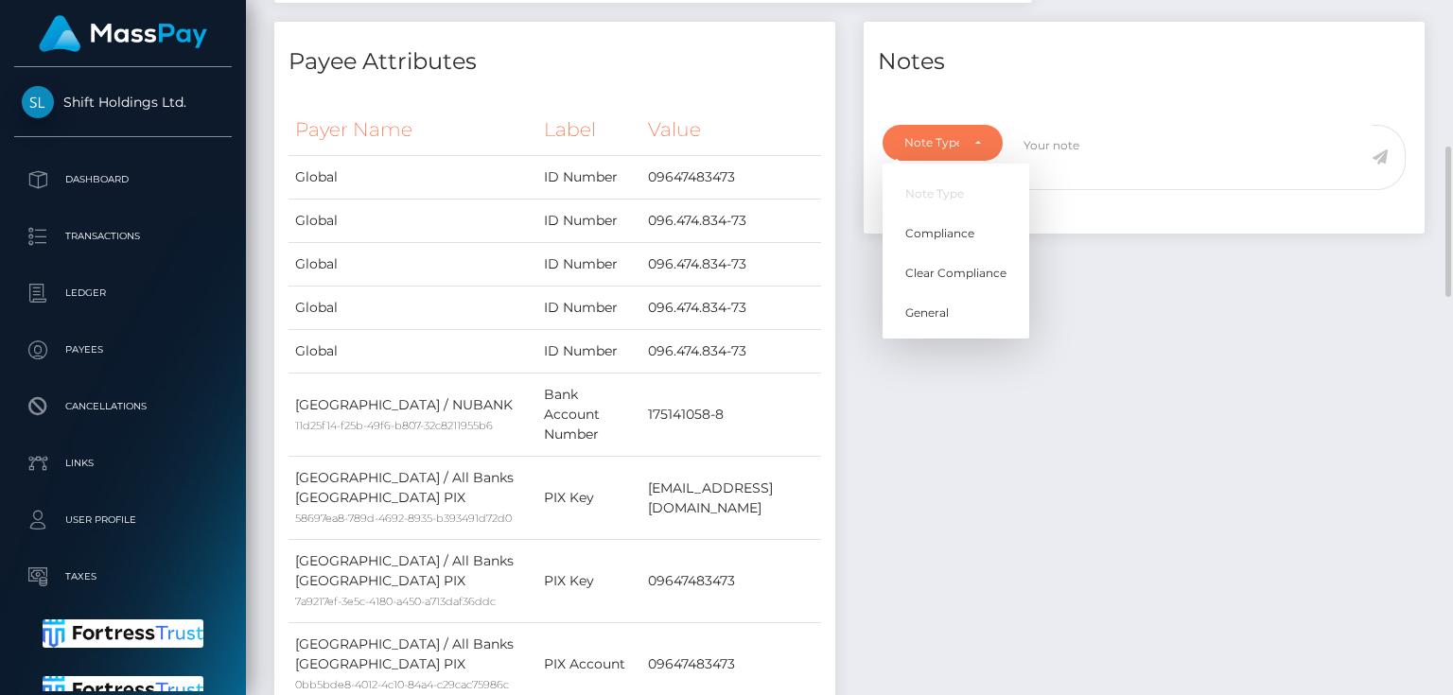
scroll to position [227, 363]
click at [950, 225] on span "Compliance" at bounding box center [939, 233] width 69 height 17
select select "COMPLIANCE"
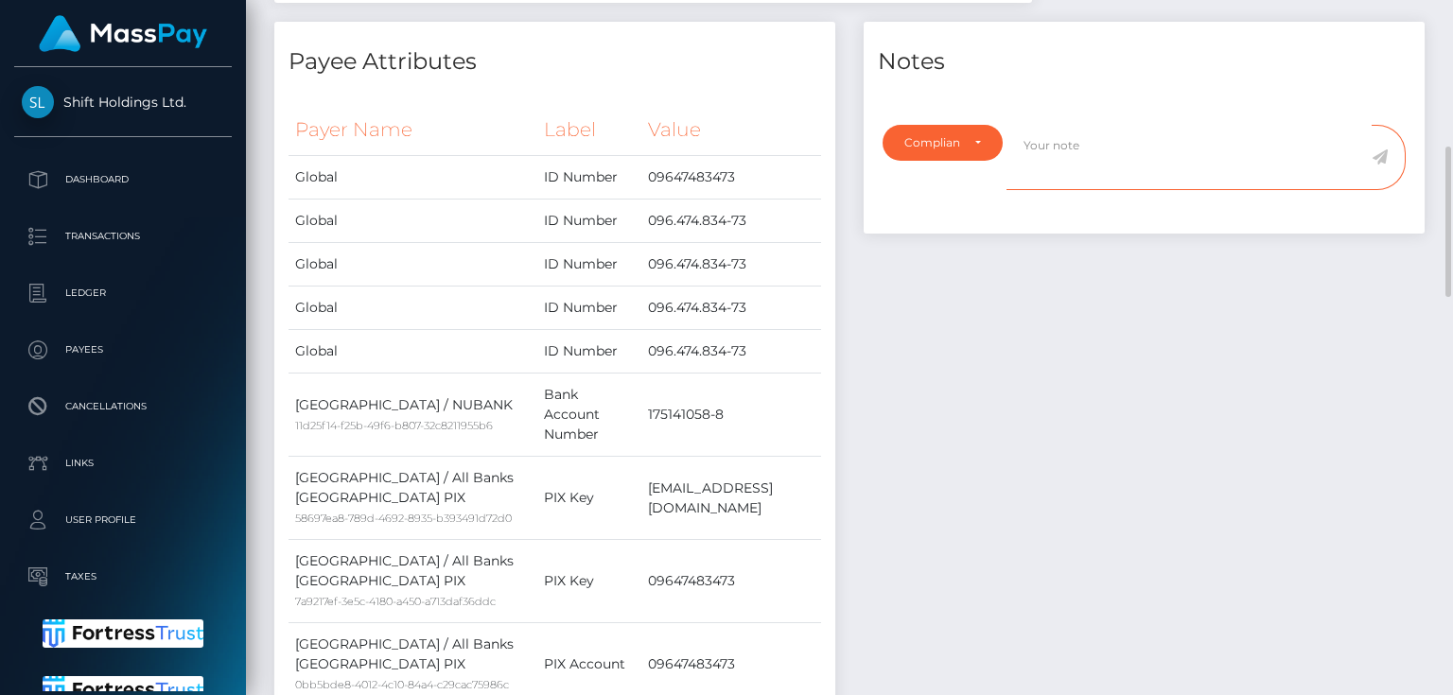
click at [1039, 129] on textarea at bounding box center [1189, 157] width 365 height 65
drag, startPoint x: 1139, startPoint y: 555, endPoint x: 1139, endPoint y: 512, distance: 43.5
click at [1139, 555] on div "Notes Note Type Compliance Clear Compliance General Compliance Note Type Compli…" at bounding box center [1144, 432] width 589 height 820
paste textarea "ocuments on file for Mount Equinox Inc confirming that Kevin Jeffrey Bennett is…"
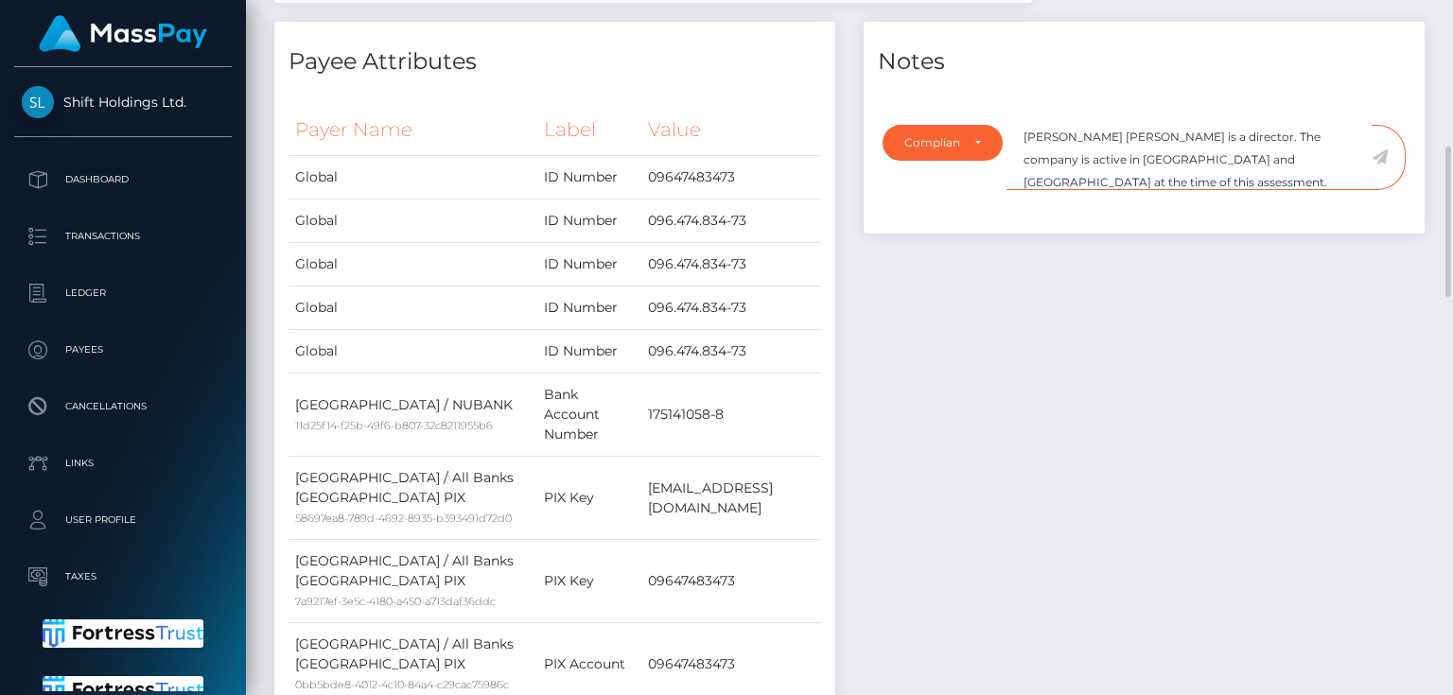
scroll to position [0, 0]
drag, startPoint x: 1145, startPoint y: 103, endPoint x: 1136, endPoint y: 127, distance: 25.1
click at [1082, 125] on textarea "ocuments on file for Mount Equinox Inc confirming that Kevin Jeffrey Bennett is…" at bounding box center [1189, 157] width 365 height 65
click at [1137, 127] on textarea "ocuments on file for Mount Equinox Inc confirming that Kevin Jeffrey Bennett is…" at bounding box center [1189, 157] width 365 height 65
drag, startPoint x: 1024, startPoint y: 117, endPoint x: 1009, endPoint y: 121, distance: 14.7
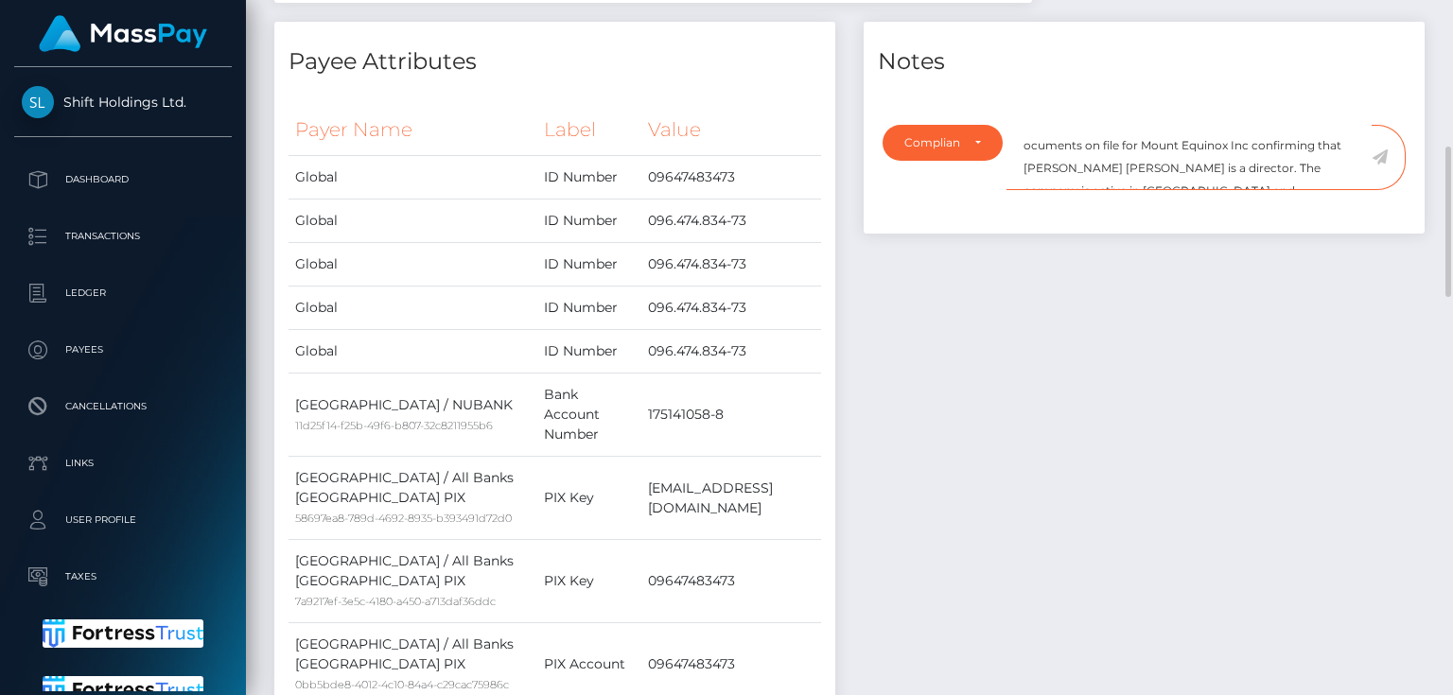
click at [1009, 125] on textarea "ocuments on file for Mount Equinox Inc confirming that Kevin Jeffrey Bennett is…" at bounding box center [1189, 157] width 365 height 65
drag, startPoint x: 1152, startPoint y: 114, endPoint x: 1257, endPoint y: 121, distance: 105.3
click at [1257, 125] on textarea "Documents on file for Mount Equinox Inc confirming that Kevin Jeffrey Bennett i…" at bounding box center [1189, 157] width 365 height 65
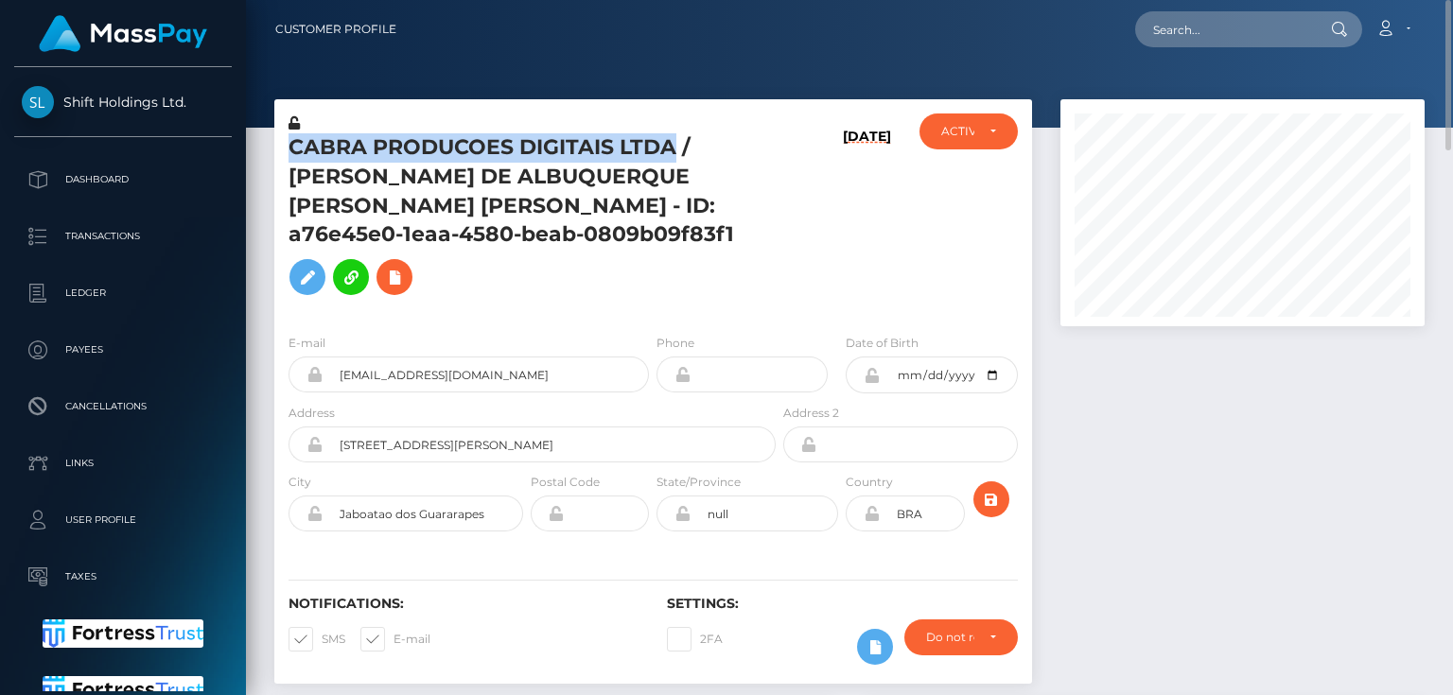
drag, startPoint x: 294, startPoint y: 140, endPoint x: 675, endPoint y: 152, distance: 380.5
click at [675, 152] on h5 "CABRA PRODUCOES DIGITAIS LTDA / [PERSON_NAME] DE ALBUQUERQUE [PERSON_NAME] [PER…" at bounding box center [527, 218] width 477 height 171
copy h5 "CABRA PRODUCOES DIGITAIS LTDA"
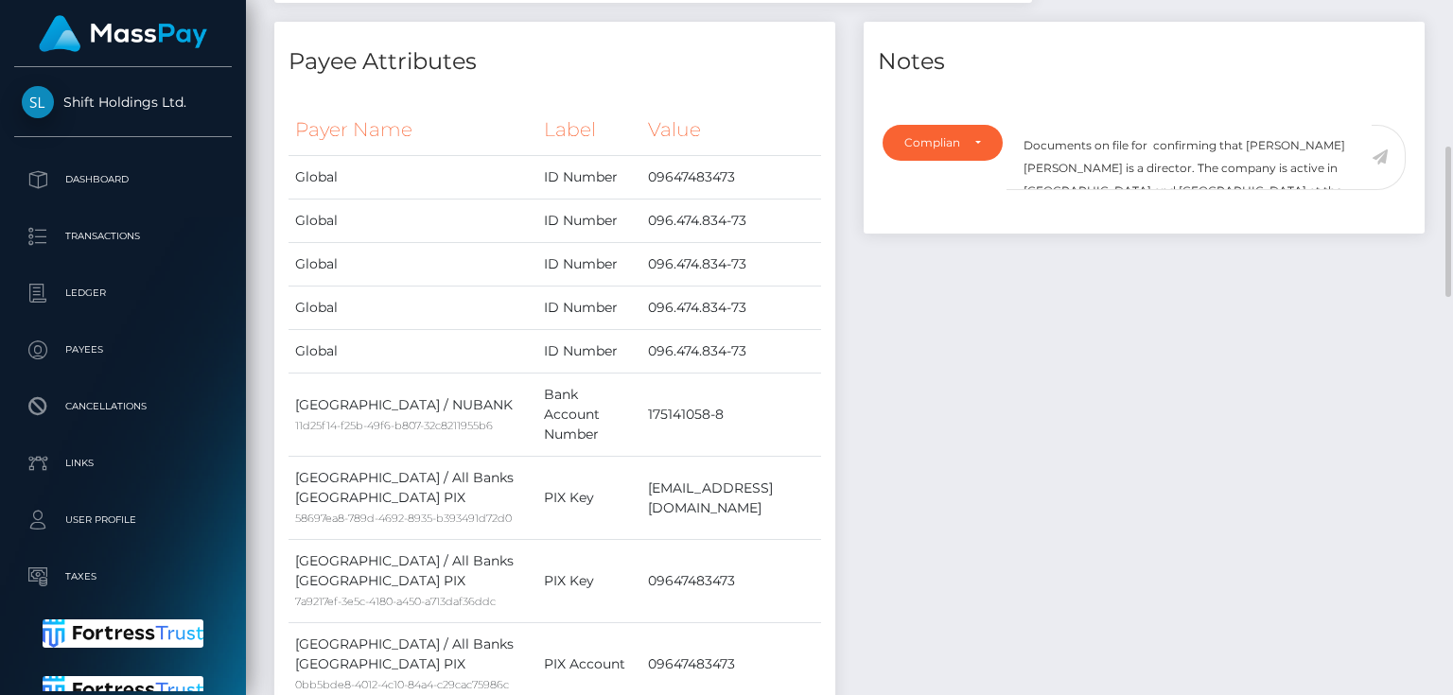
scroll to position [605, 0]
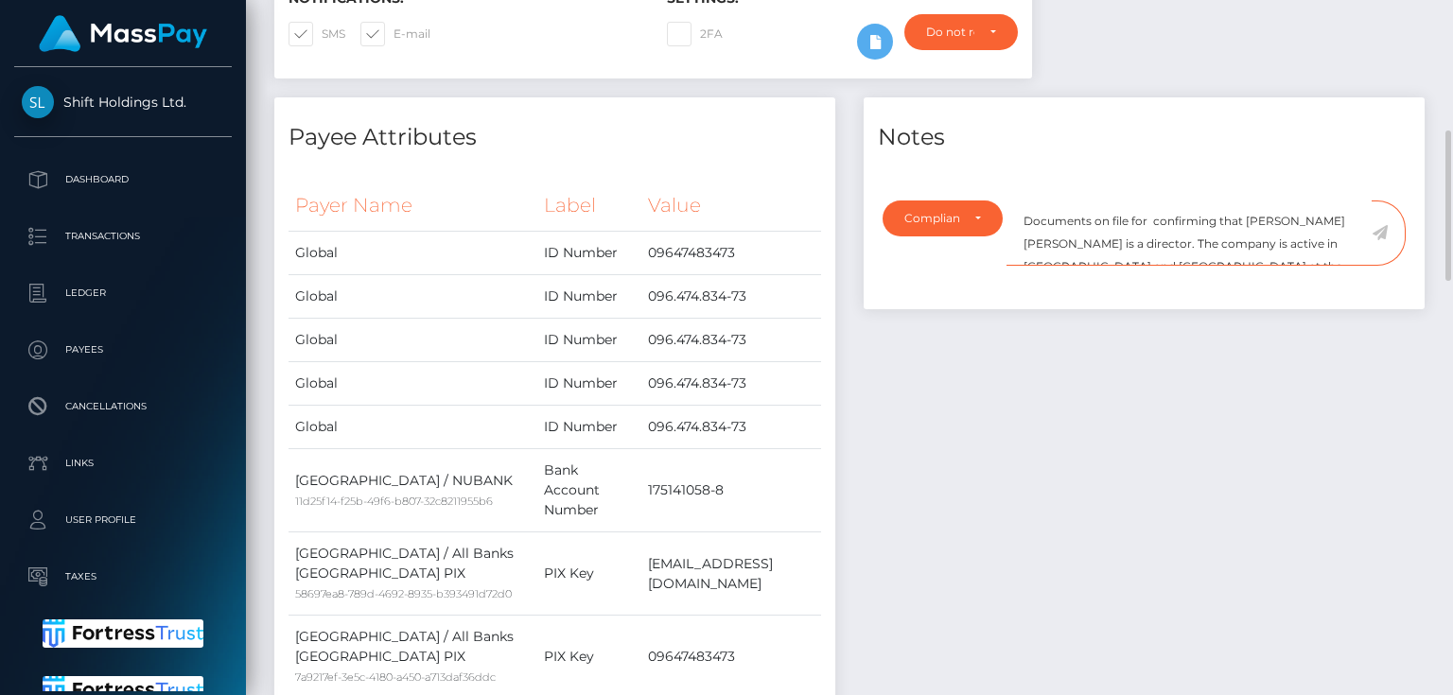
click at [1148, 201] on textarea "Documents on file for confirming that Kevin Jeffrey Bennett is a director. The …" at bounding box center [1189, 233] width 365 height 65
paste textarea "CABRA PRODUCOES DIGITAIS LTDA"
drag, startPoint x: 1150, startPoint y: 216, endPoint x: 1241, endPoint y: 193, distance: 93.6
click at [1241, 201] on textarea "Documents on file for CABRA PRODUCOES DIGITAIS LTDA confirming that Kevin Jeffr…" at bounding box center [1189, 233] width 365 height 65
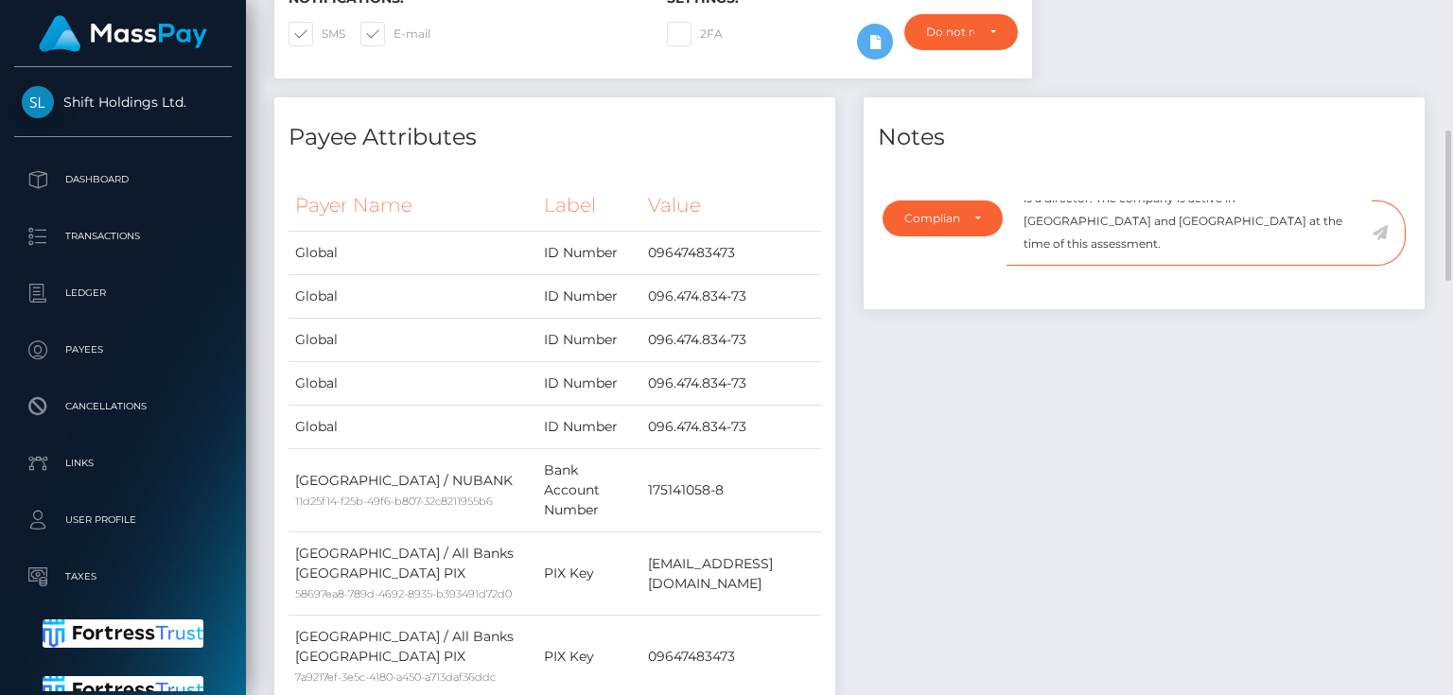
scroll to position [38, 0]
click at [1220, 201] on textarea "Documents on file for CABRA PRODUCOES DIGITAIS LTDA confirming that Kevin Jeffr…" at bounding box center [1189, 233] width 365 height 65
drag, startPoint x: 1148, startPoint y: 180, endPoint x: 1201, endPoint y: 189, distance: 53.8
click at [1201, 201] on textarea "Documents on file for CABRA PRODUCOES DIGITAIS LTDA confirming that Kevin Jeffr…" at bounding box center [1189, 233] width 365 height 65
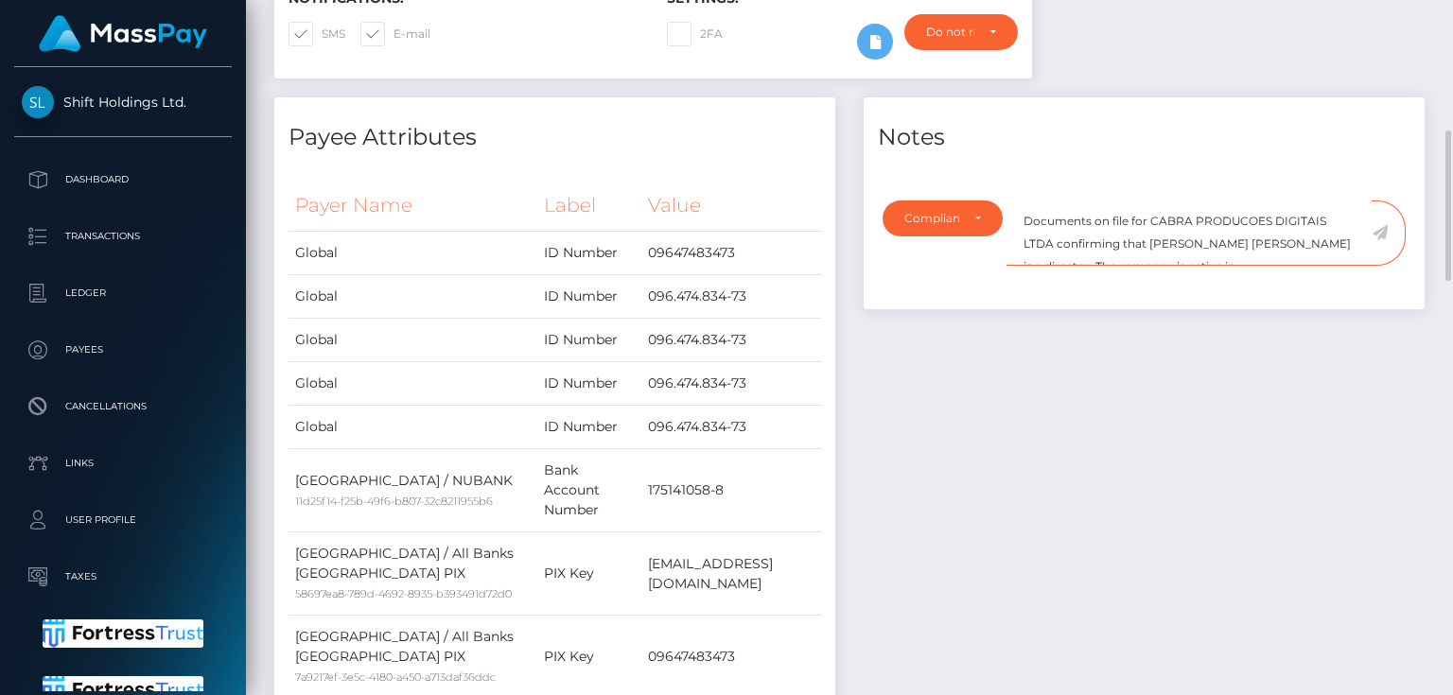
click at [1172, 204] on textarea "Documents on file for CABRA PRODUCOES DIGITAIS LTDA confirming that Kevin Jeffr…" at bounding box center [1189, 233] width 365 height 65
drag, startPoint x: 1147, startPoint y: 212, endPoint x: 1271, endPoint y: 212, distance: 123.9
click at [1271, 212] on textarea "Documents on file for CABRA PRODUCOES DIGITAIS LTDA confirming that Kevin Jeffr…" at bounding box center [1189, 233] width 365 height 65
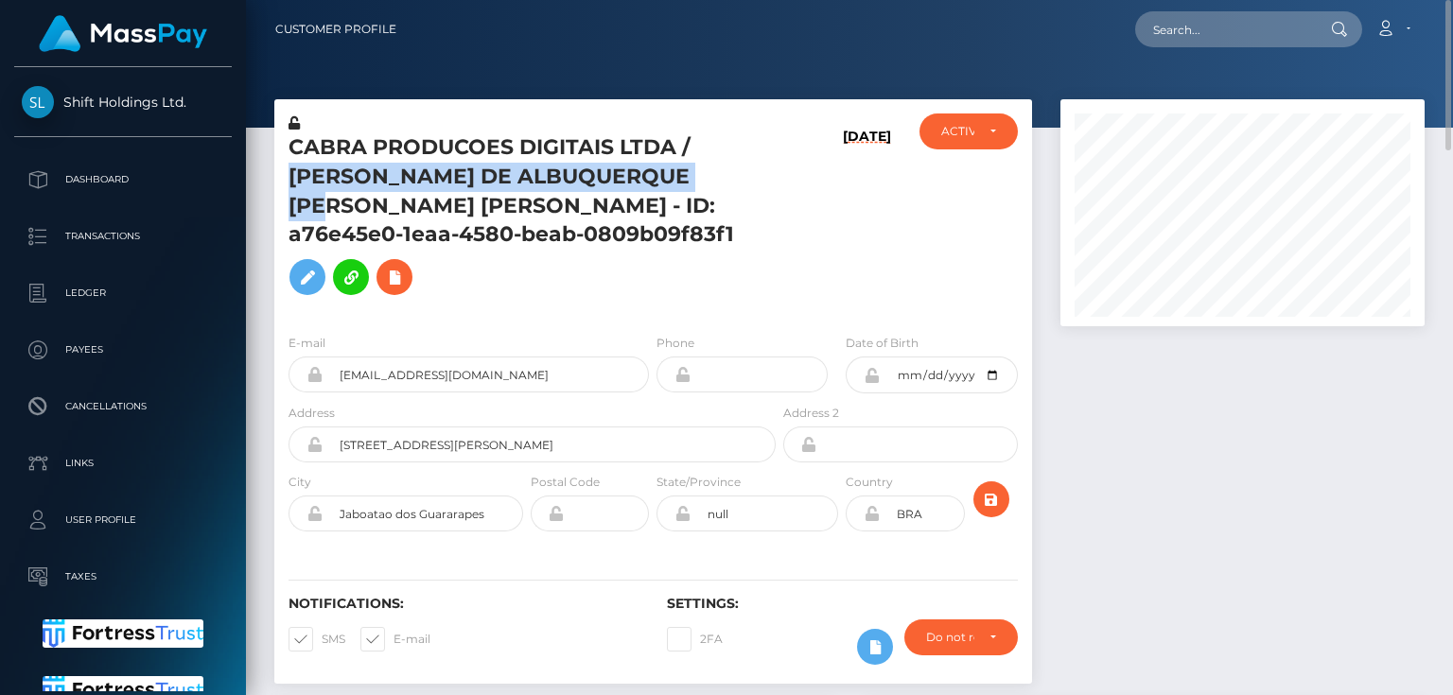
drag, startPoint x: 749, startPoint y: 177, endPoint x: 289, endPoint y: 174, distance: 460.7
click at [289, 174] on h5 "CABRA PRODUCOES DIGITAIS LTDA / ERASMO DE ALBUQUERQUE SOUZA NETO - ID: a76e45e0…" at bounding box center [527, 218] width 477 height 171
copy h5 "ERASMO DE ALBUQUERQUE SOUZA NETO"
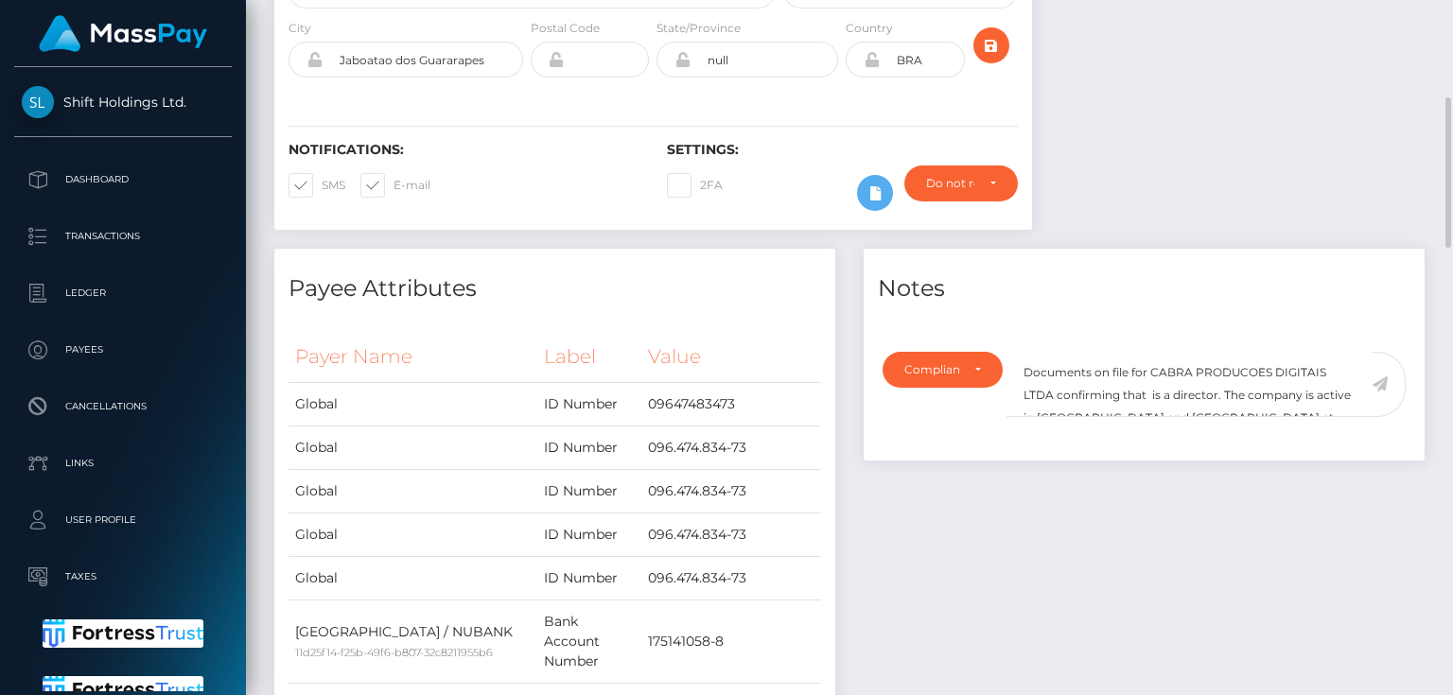
scroll to position [605, 0]
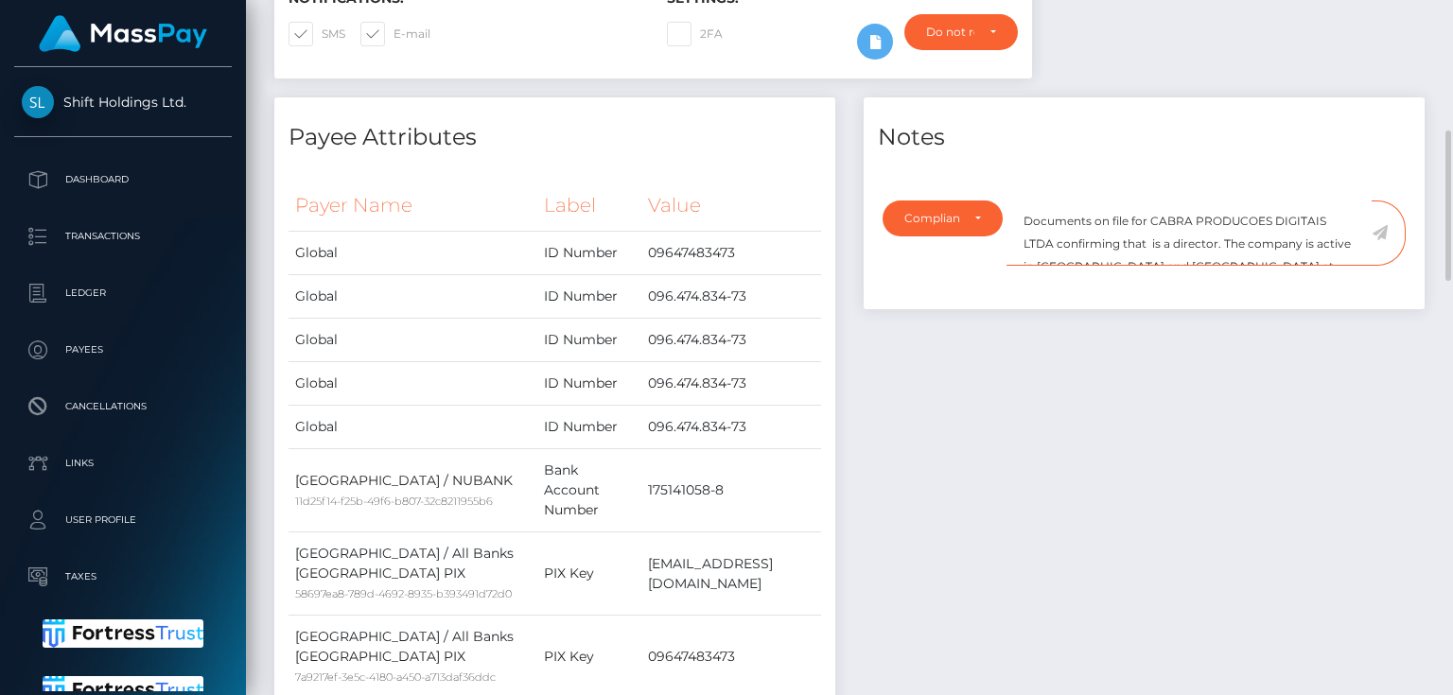
click at [1150, 216] on textarea "Documents on file for CABRA PRODUCOES DIGITAIS LTDA confirming that is a direct…" at bounding box center [1189, 233] width 365 height 65
paste textarea "ERASMO DE ALBUQUERQUE SOUZA NETO"
click at [1166, 223] on textarea "Documents on file for CABRA PRODUCOES DIGITAIS LTDA confirming that ERASMO DE A…" at bounding box center [1189, 233] width 365 height 65
click at [1319, 226] on textarea "Documents on file for CABRA PRODUCOES DIGITAIS LTDA confirming that ERASMO DE A…" at bounding box center [1189, 233] width 365 height 65
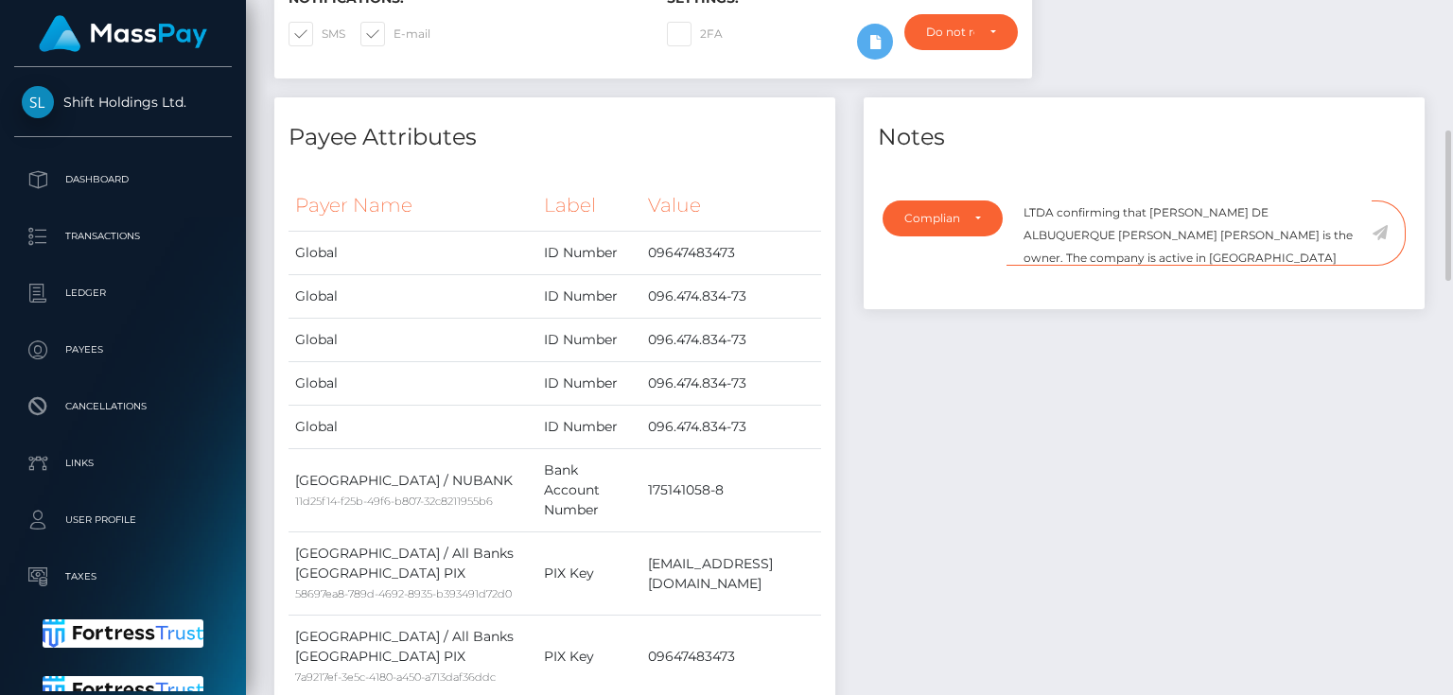
scroll to position [68, 0]
drag, startPoint x: 1100, startPoint y: 229, endPoint x: 1084, endPoint y: 215, distance: 21.4
click at [1083, 219] on textarea "Documents on file for CABRA PRODUCOES DIGITAIS LTDA confirming that ERASMO DE A…" at bounding box center [1189, 233] width 365 height 65
click at [1096, 201] on textarea "Documents on file for CABRA PRODUCOES DIGITAIS LTDA confirming that ERASMO DE A…" at bounding box center [1189, 233] width 365 height 65
drag, startPoint x: 1096, startPoint y: 192, endPoint x: 1063, endPoint y: 189, distance: 33.2
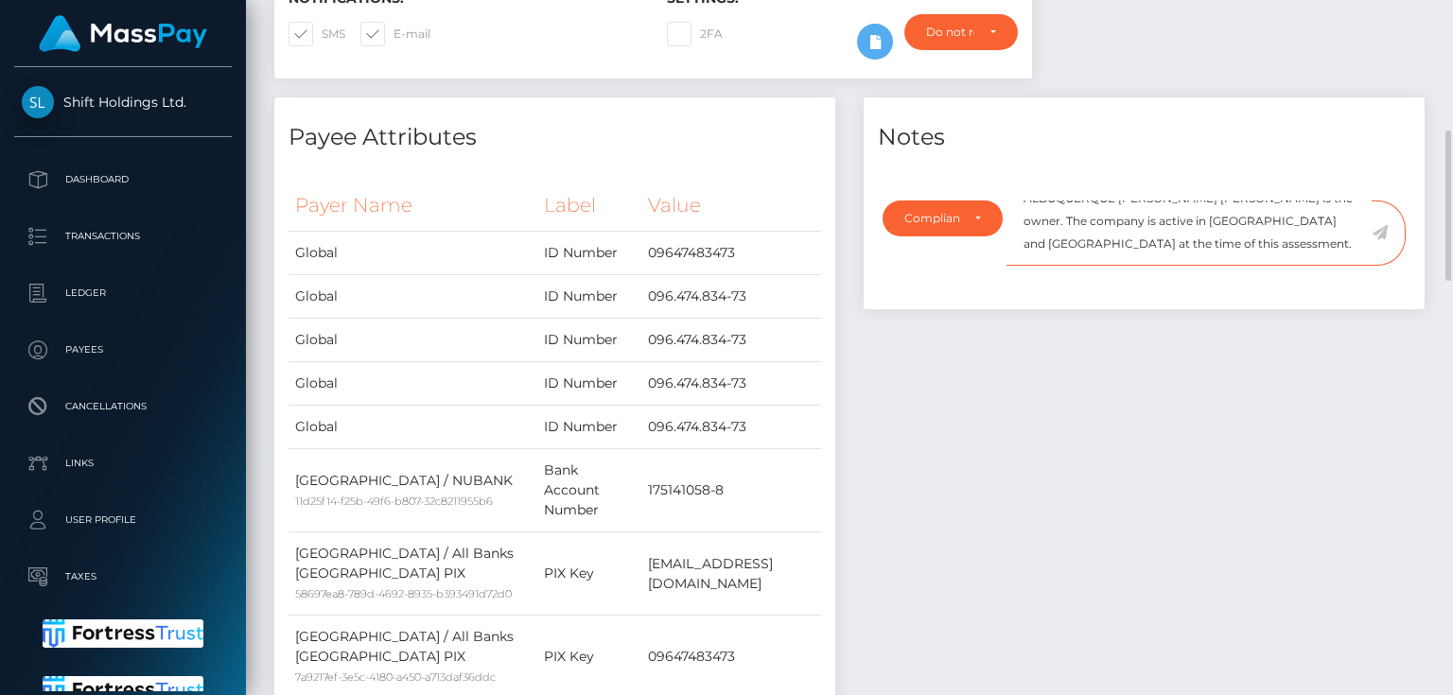
click at [1063, 201] on textarea "Documents on file for CABRA PRODUCOES DIGITAIS LTDA confirming that ERASMO DE A…" at bounding box center [1189, 233] width 365 height 65
click at [1238, 201] on textarea "Documents on file for CABRA PRODUCOES DIGITAIS LTDA confirming that ERASMO DE A…" at bounding box center [1189, 233] width 365 height 65
type textarea "Documents on file for CABRA PRODUCOES DIGITAIS LTDA confirming that ERASMO DE A…"
click at [1379, 225] on icon at bounding box center [1380, 232] width 16 height 15
click at [1193, 343] on div "Notes Note Type Compliance Clear Compliance General Compliance Note Type Compli…" at bounding box center [1144, 507] width 589 height 820
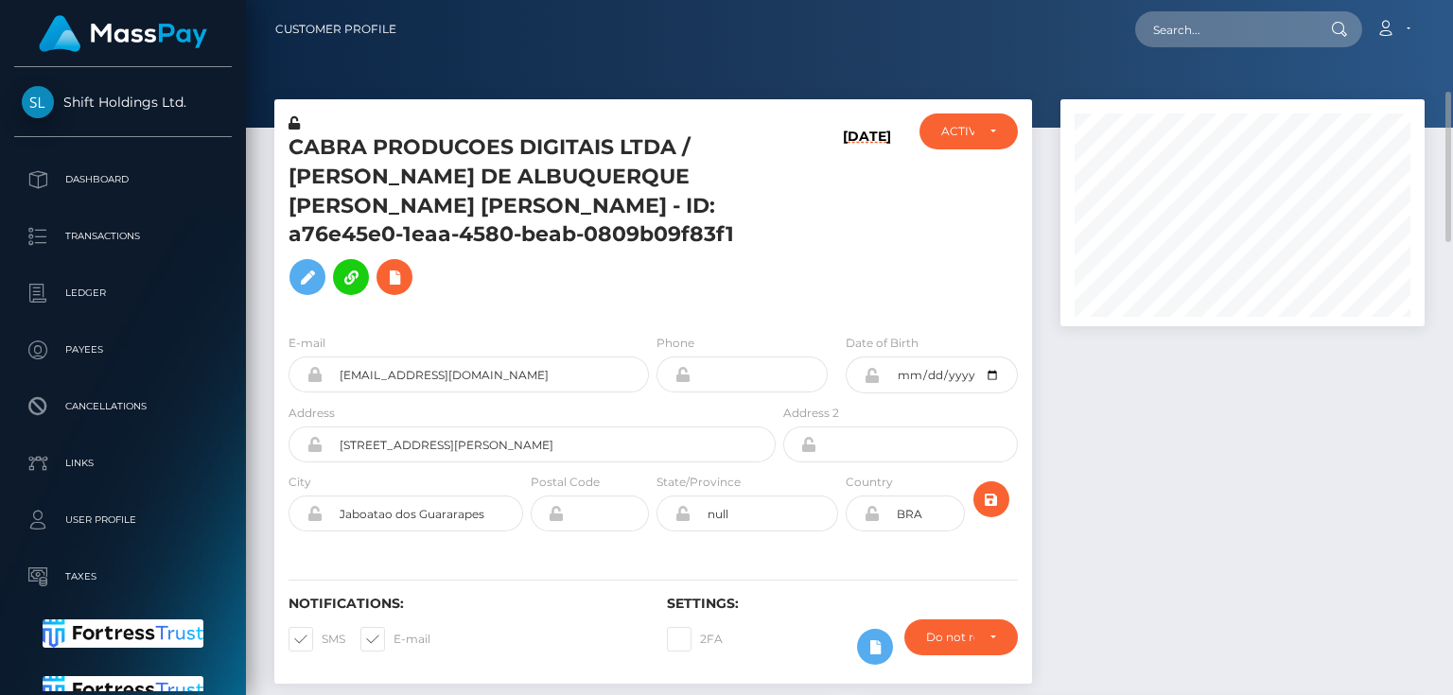
scroll to position [227, 0]
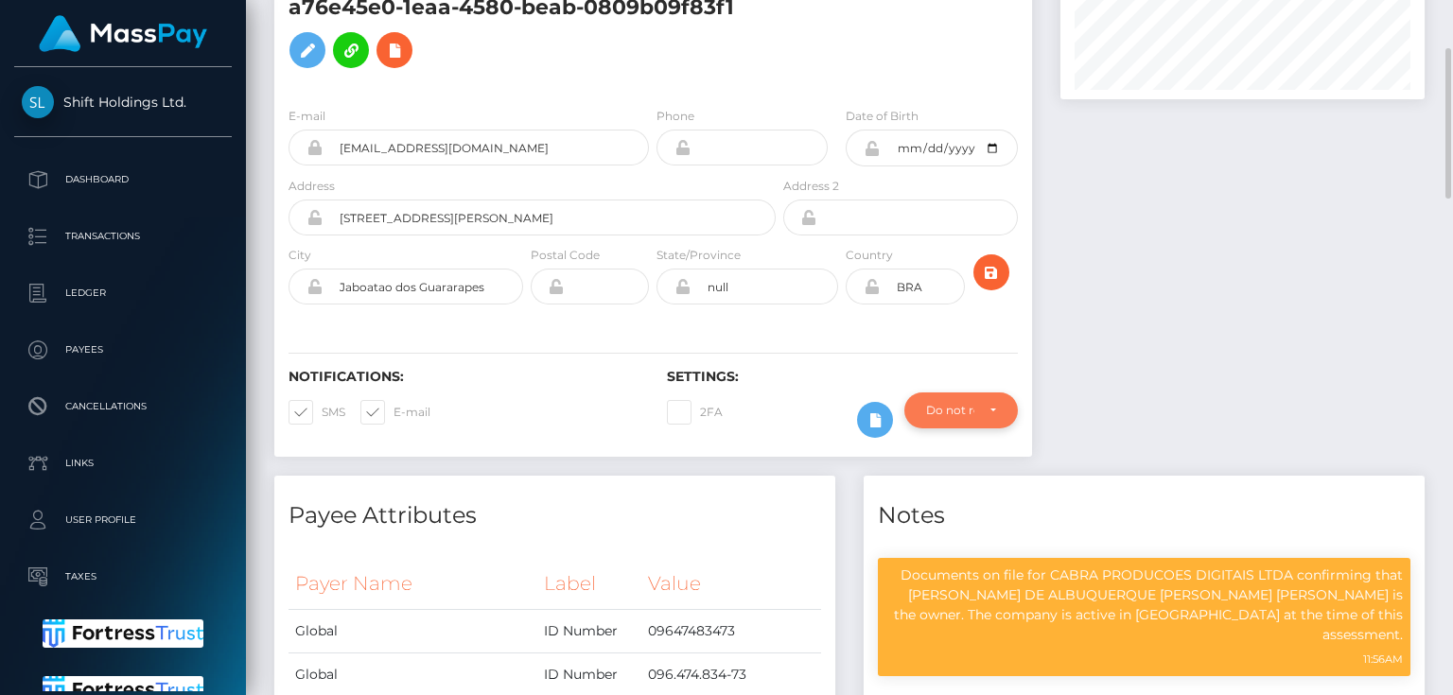
click at [953, 403] on div "Do not require" at bounding box center [950, 410] width 48 height 15
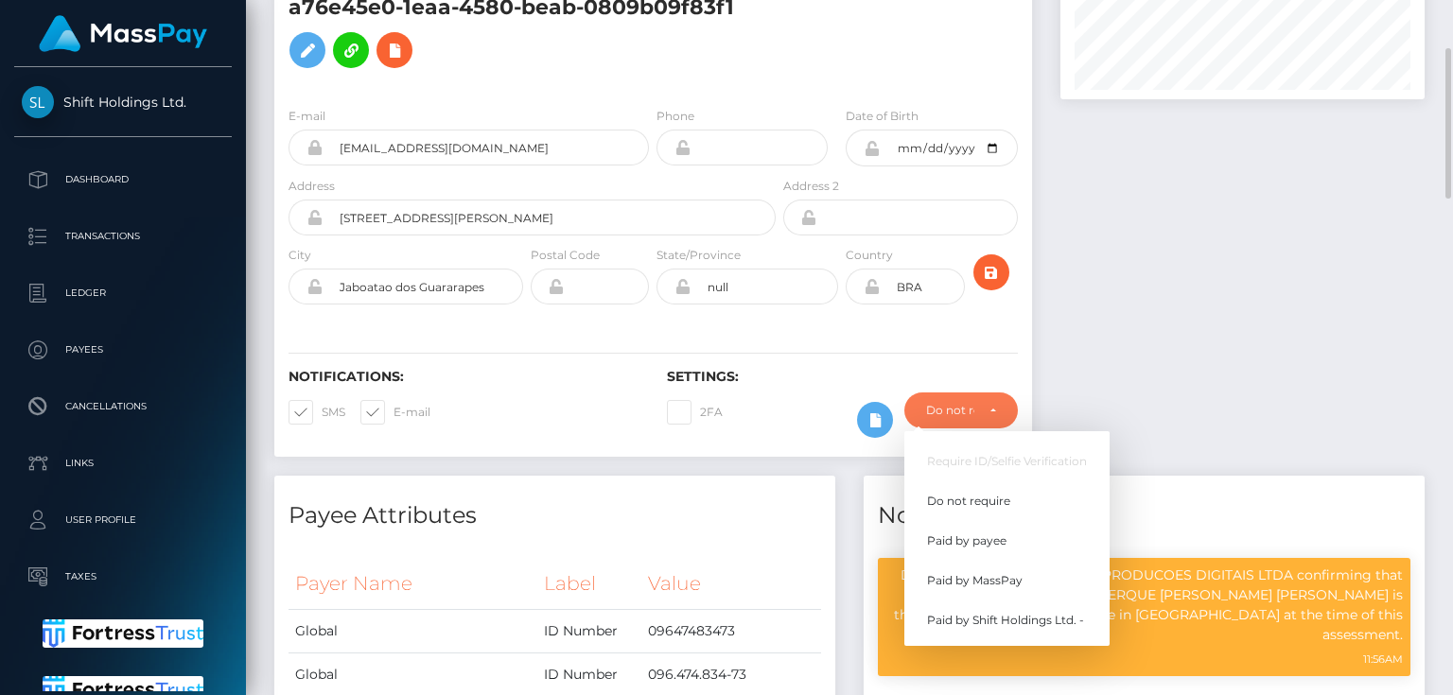
scroll to position [227, 363]
click at [999, 572] on span "Paid by MassPay" at bounding box center [975, 580] width 96 height 17
select select "2"
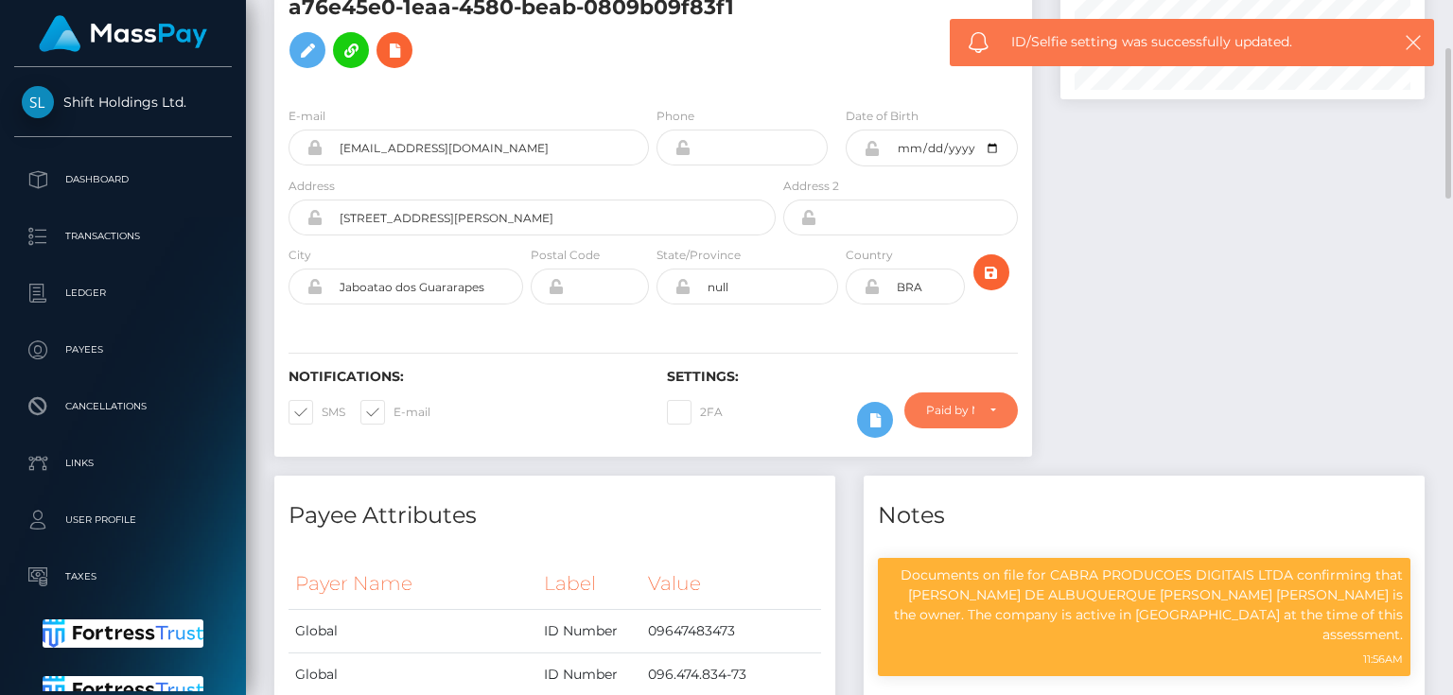
scroll to position [0, 0]
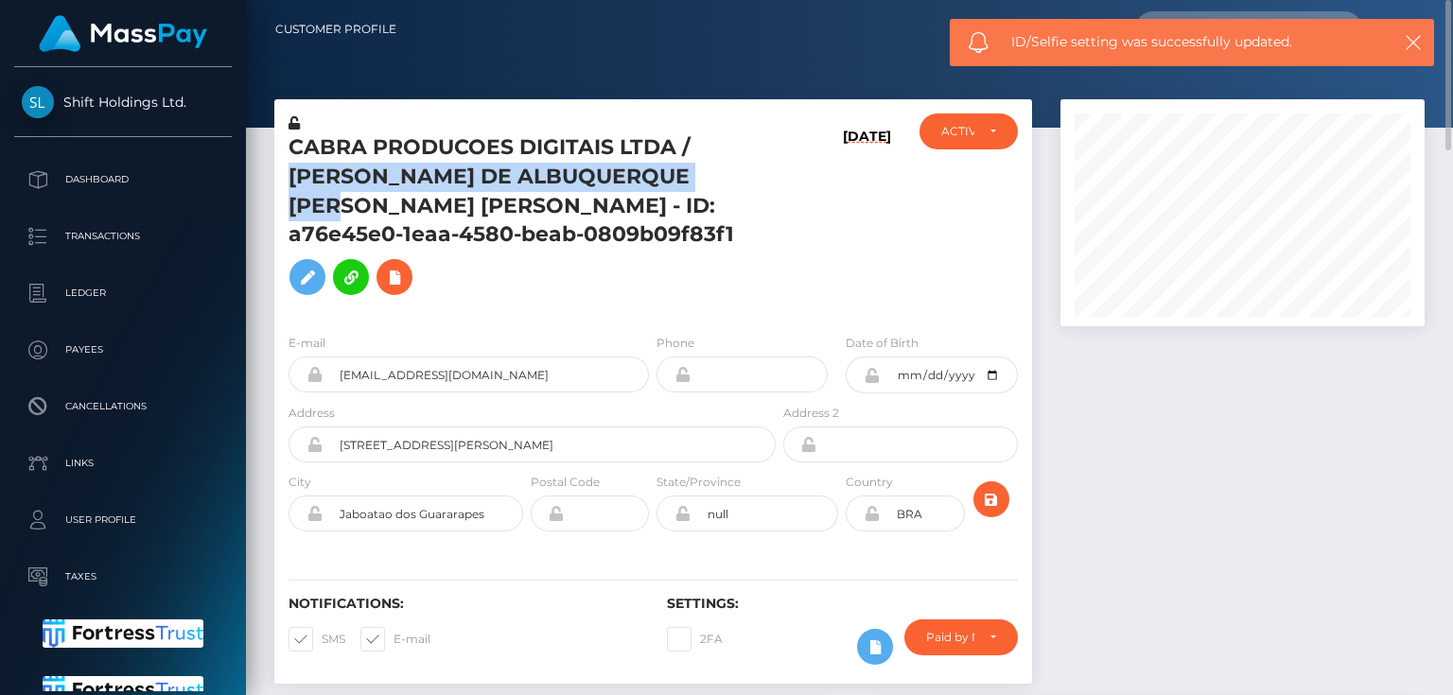
drag, startPoint x: 752, startPoint y: 182, endPoint x: 291, endPoint y: 169, distance: 460.9
click at [291, 169] on h5 "CABRA PRODUCOES DIGITAIS LTDA / [PERSON_NAME] DE ALBUQUERQUE [PERSON_NAME] [PER…" at bounding box center [527, 218] width 477 height 171
copy h5 "[PERSON_NAME] DE ALBUQUERQUE [PERSON_NAME] [PERSON_NAME]"
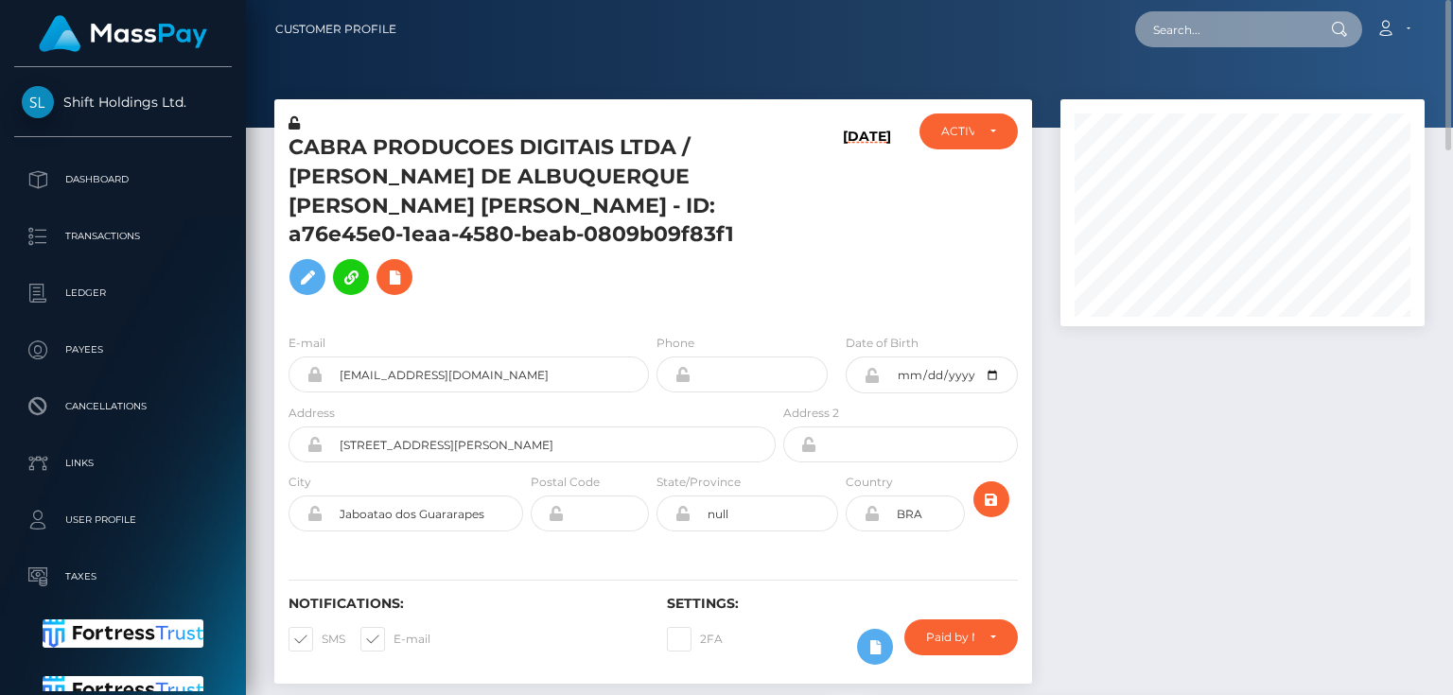
paste input "[EMAIL_ADDRESS][DOMAIN_NAME]"
type input "[EMAIL_ADDRESS][DOMAIN_NAME]"
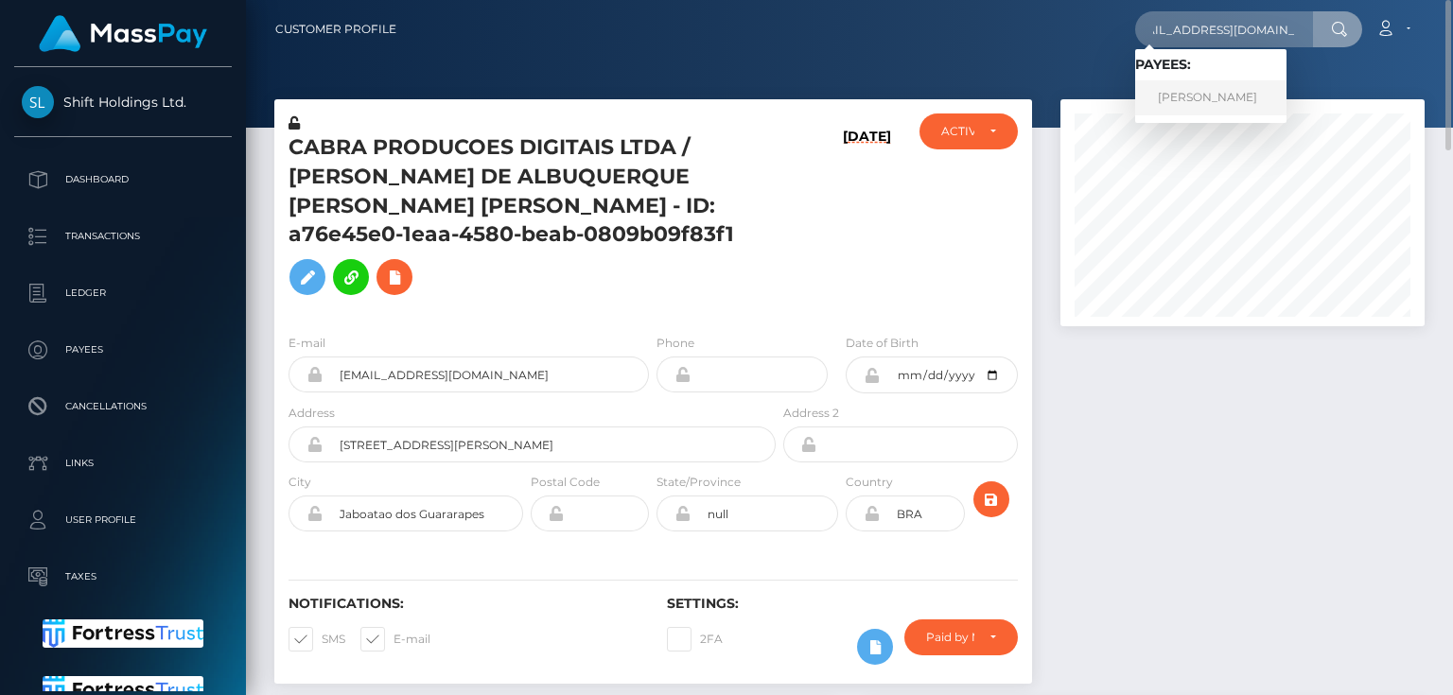
click at [1225, 102] on link "[PERSON_NAME]" at bounding box center [1210, 97] width 151 height 35
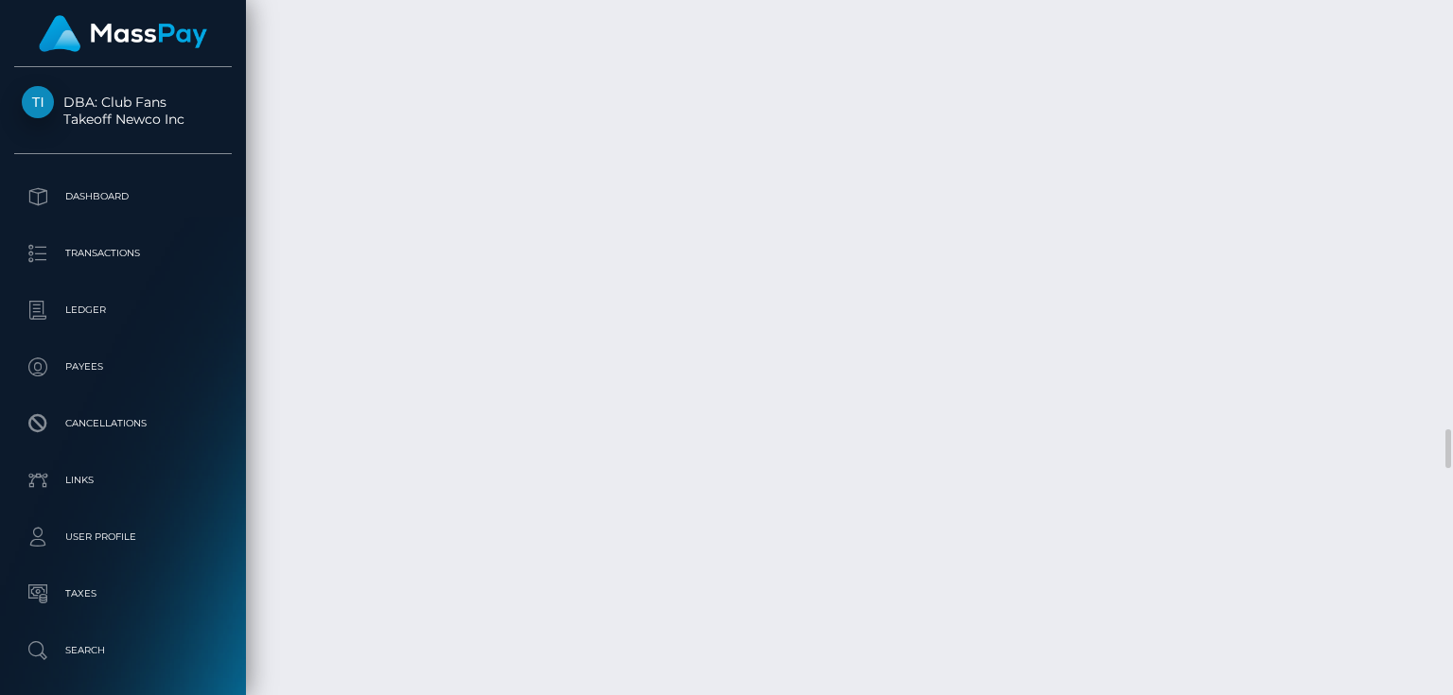
scroll to position [7871, 0]
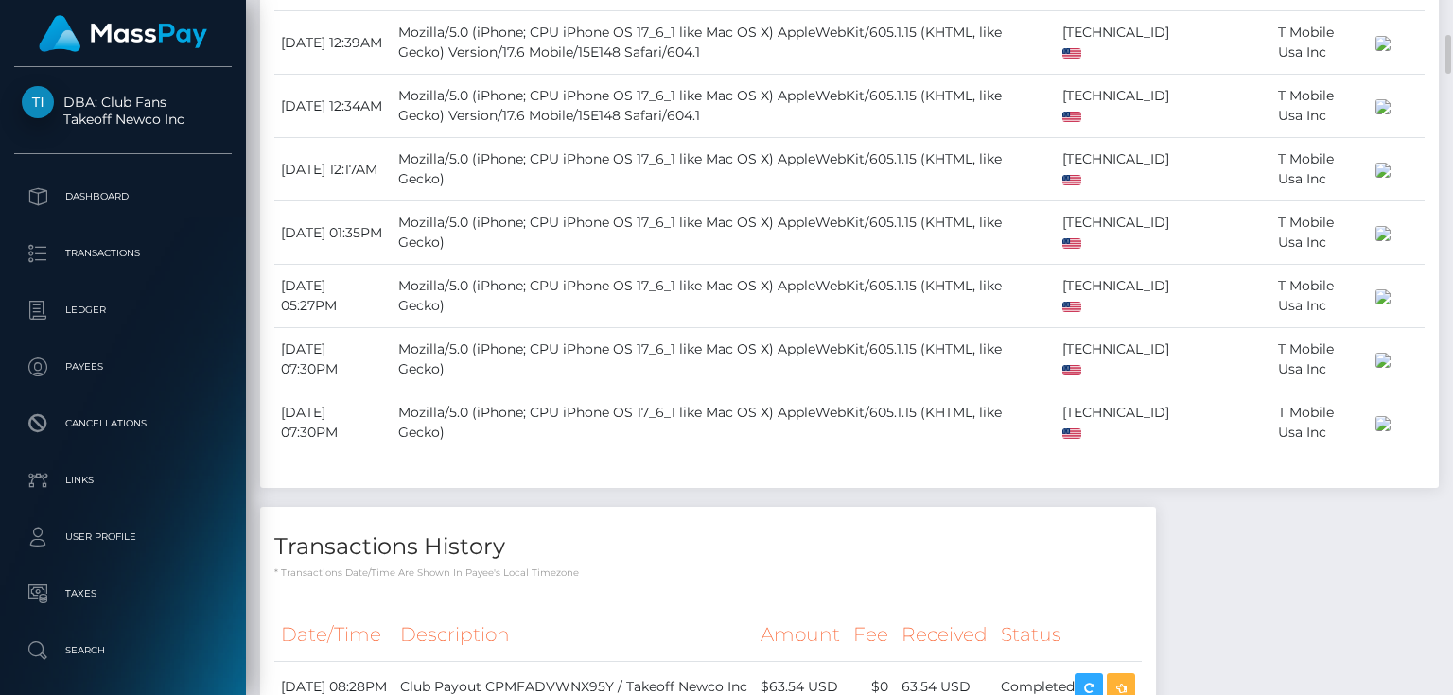
scroll to position [4617, 0]
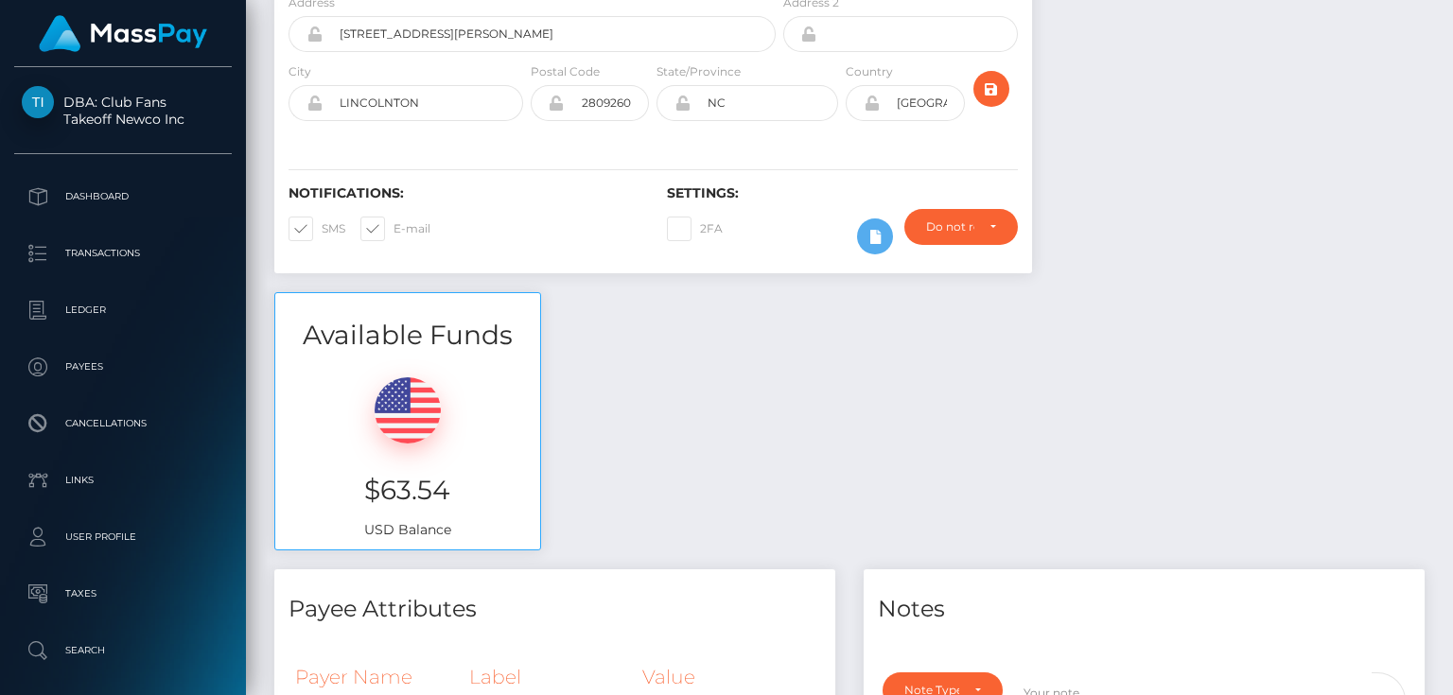
scroll to position [76, 0]
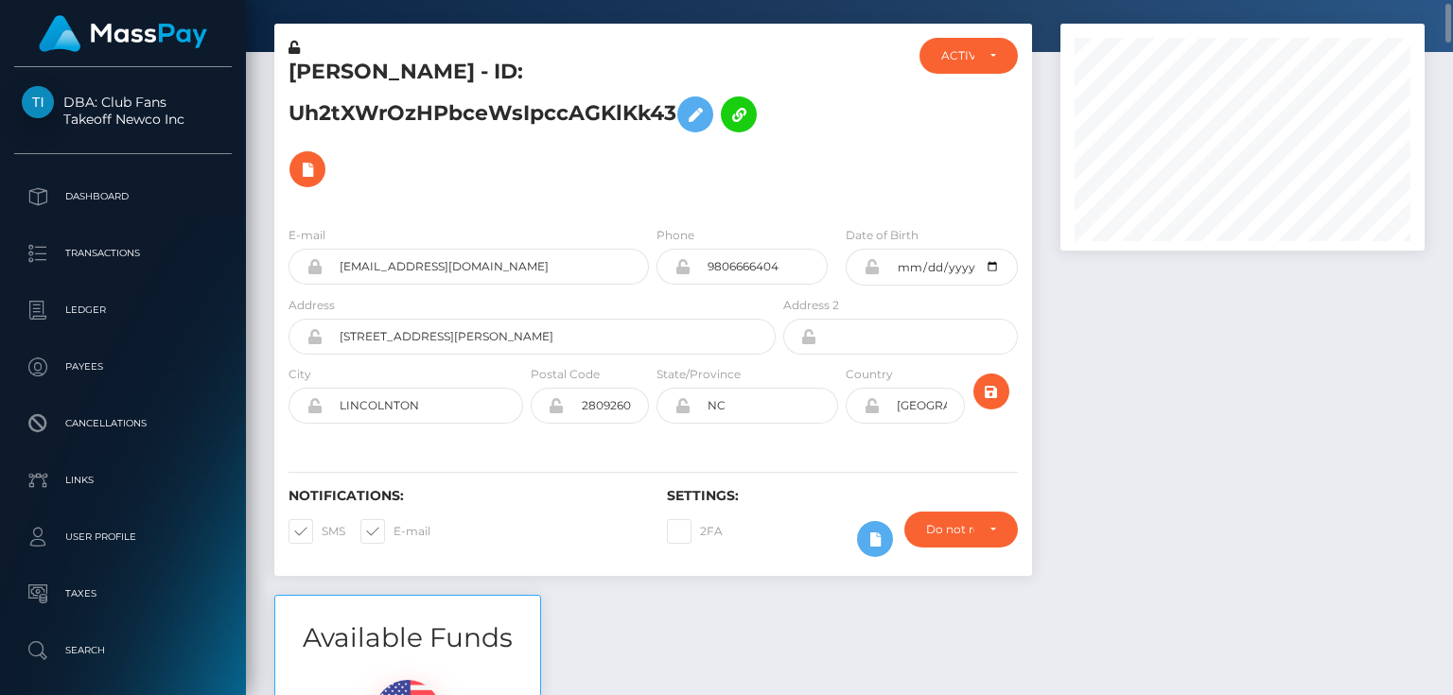
click at [292, 48] on icon at bounding box center [294, 47] width 11 height 13
click at [869, 264] on icon at bounding box center [872, 266] width 16 height 15
click at [871, 405] on icon at bounding box center [872, 405] width 16 height 15
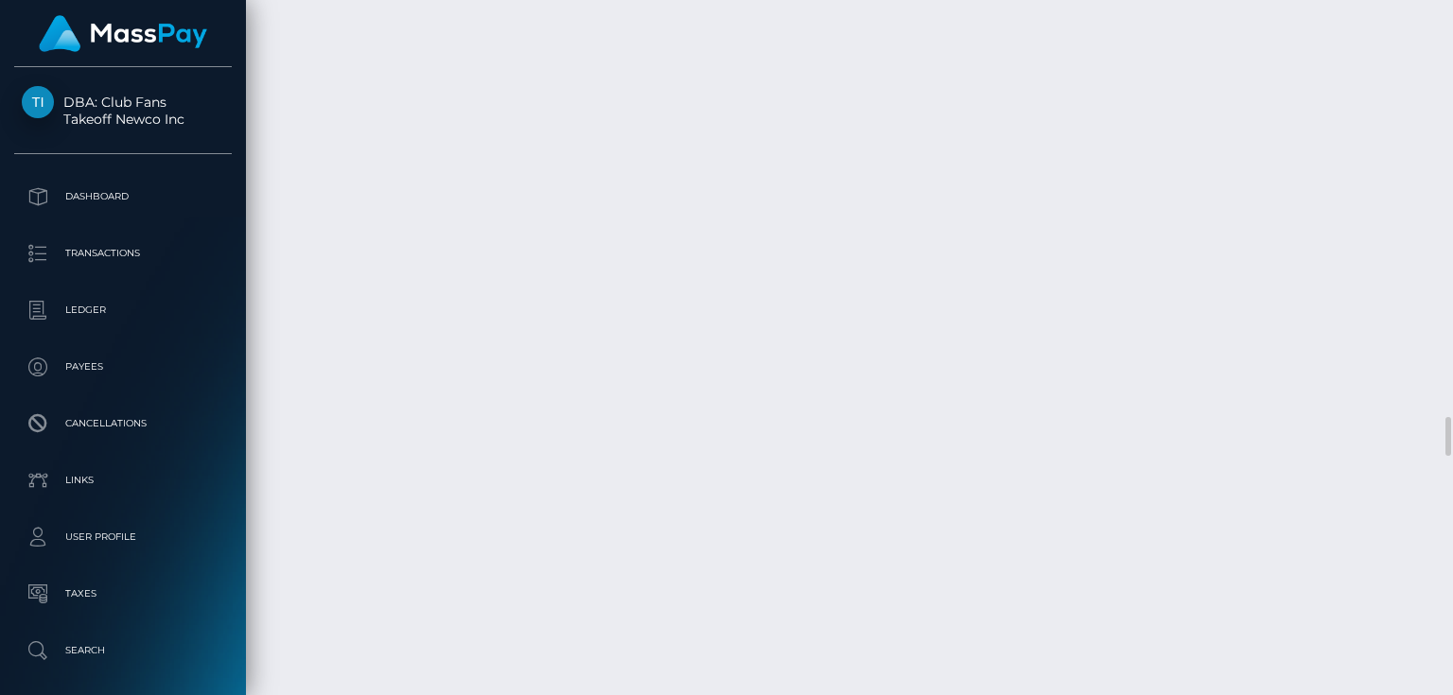
scroll to position [7190, 0]
select select "Approved"
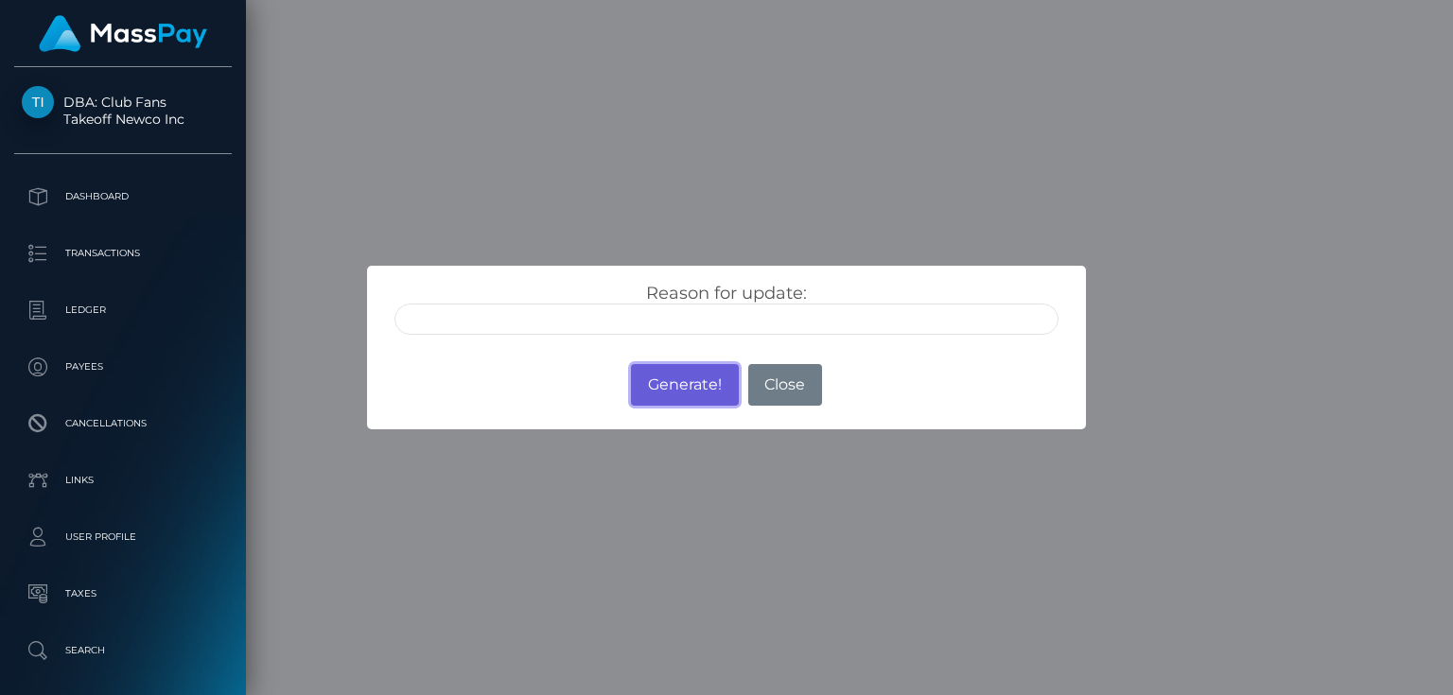
click at [696, 386] on button "Generate!" at bounding box center [684, 385] width 107 height 42
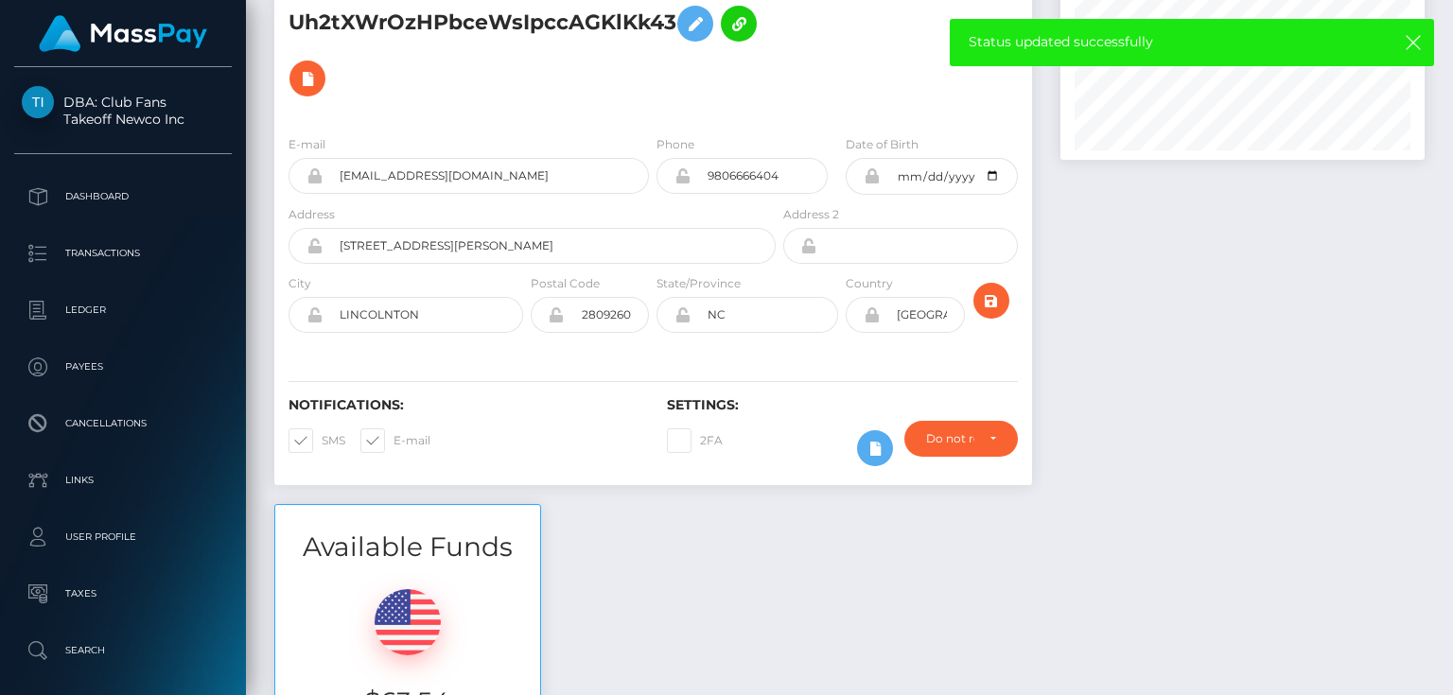
scroll to position [0, 0]
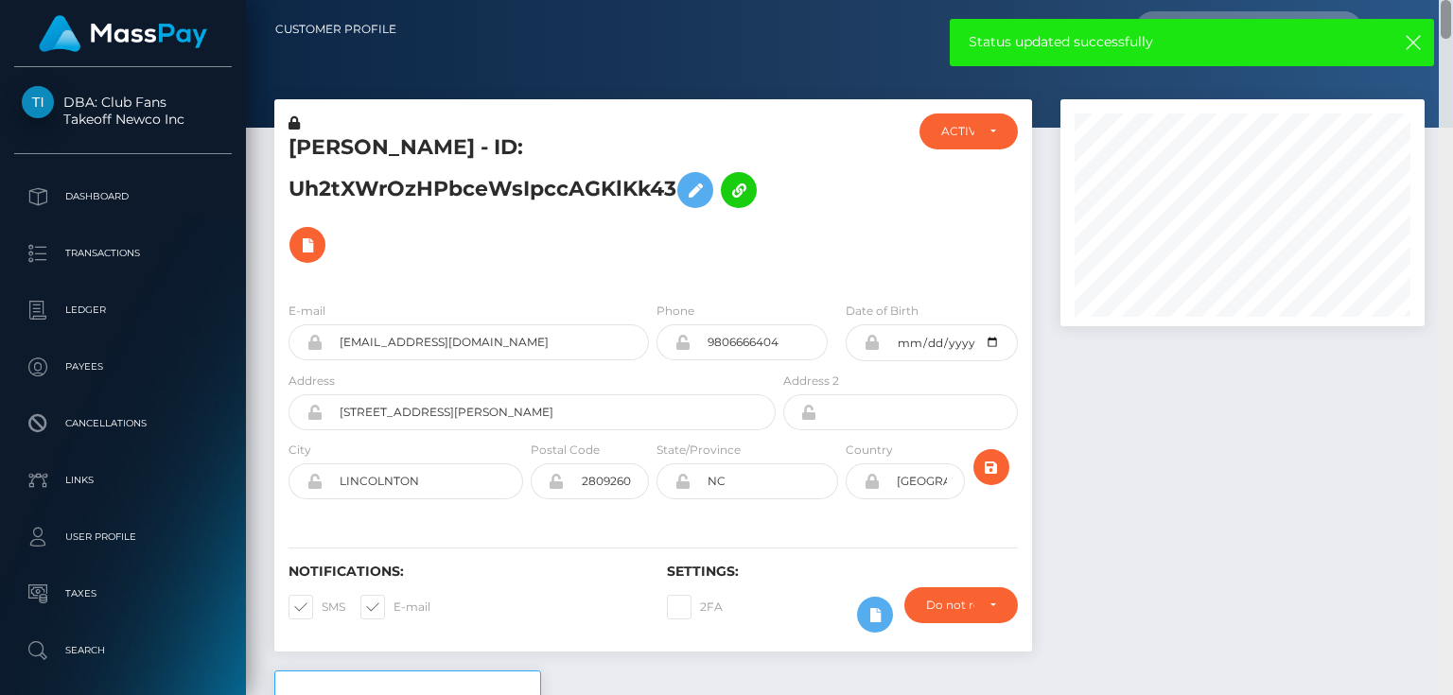
drag, startPoint x: 1446, startPoint y: 418, endPoint x: 1452, endPoint y: -70, distance: 488.2
click at [1452, 0] on html "DBA: Club Fans Takeoff Newco Inc Dashboard Transactions Ledger Payees" at bounding box center [726, 347] width 1453 height 695
click at [460, 186] on h5 "DANIELLE SUZANNE MELTON - ID: Uh2tXWrOzHPbceWsIpccAGKlKk43" at bounding box center [527, 202] width 477 height 139
click at [460, 187] on h5 "DANIELLE SUZANNE MELTON - ID: Uh2tXWrOzHPbceWsIpccAGKlKk43" at bounding box center [527, 202] width 477 height 139
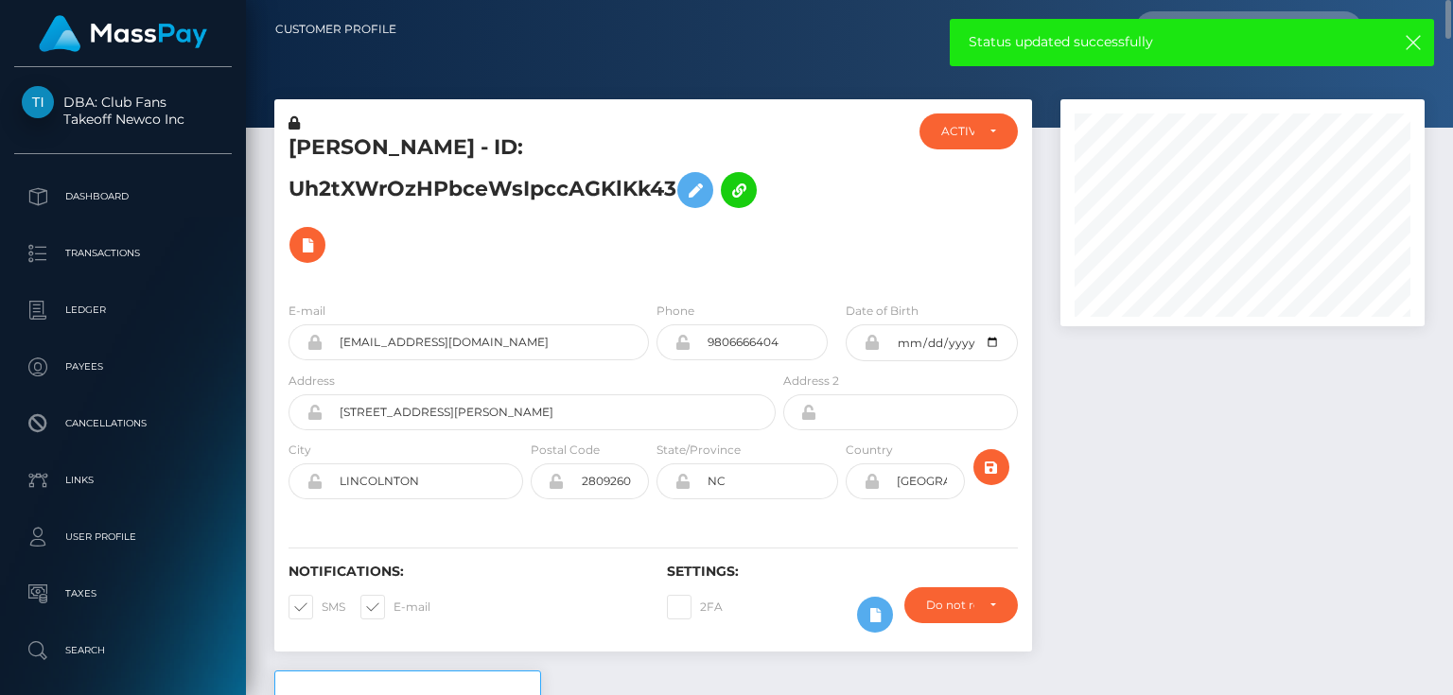
copy h5 "DANIELLE SUZANNE MELTON - ID: Uh2tXWrOzHPbceWsIpccAGKlKk43"
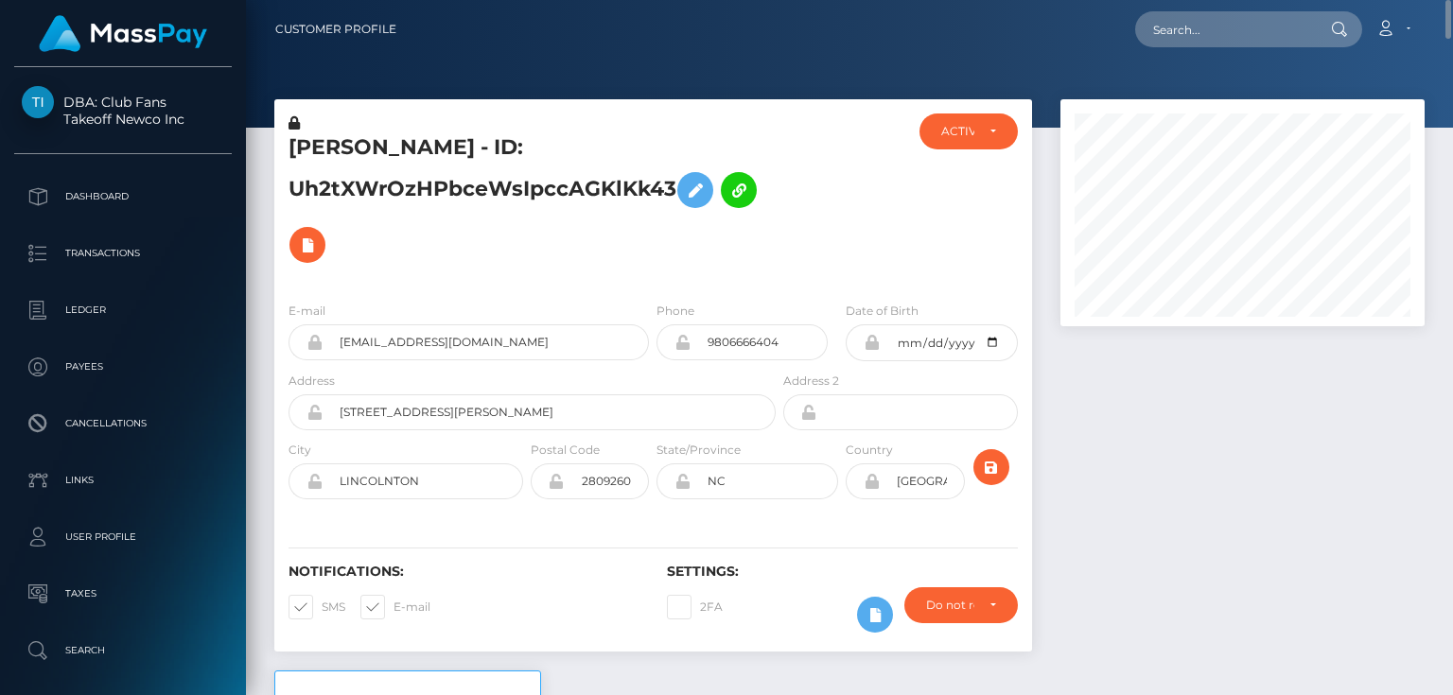
click at [497, 254] on h5 "DANIELLE SUZANNE MELTON - ID: Uh2tXWrOzHPbceWsIpccAGKlKk43" at bounding box center [527, 202] width 477 height 139
drag, startPoint x: 607, startPoint y: 151, endPoint x: 268, endPoint y: 136, distance: 340.0
click at [268, 136] on div "DANIELLE SUZANNE MELTON - ID: Uh2tXWrOzHPbceWsIpccAGKlKk43 ACTIVE" at bounding box center [653, 384] width 786 height 571
copy div "DANIELLE SUZANNE MELTON"
paste input "EtzfGcOaREOtAfhdQOta9PLWuxv1"
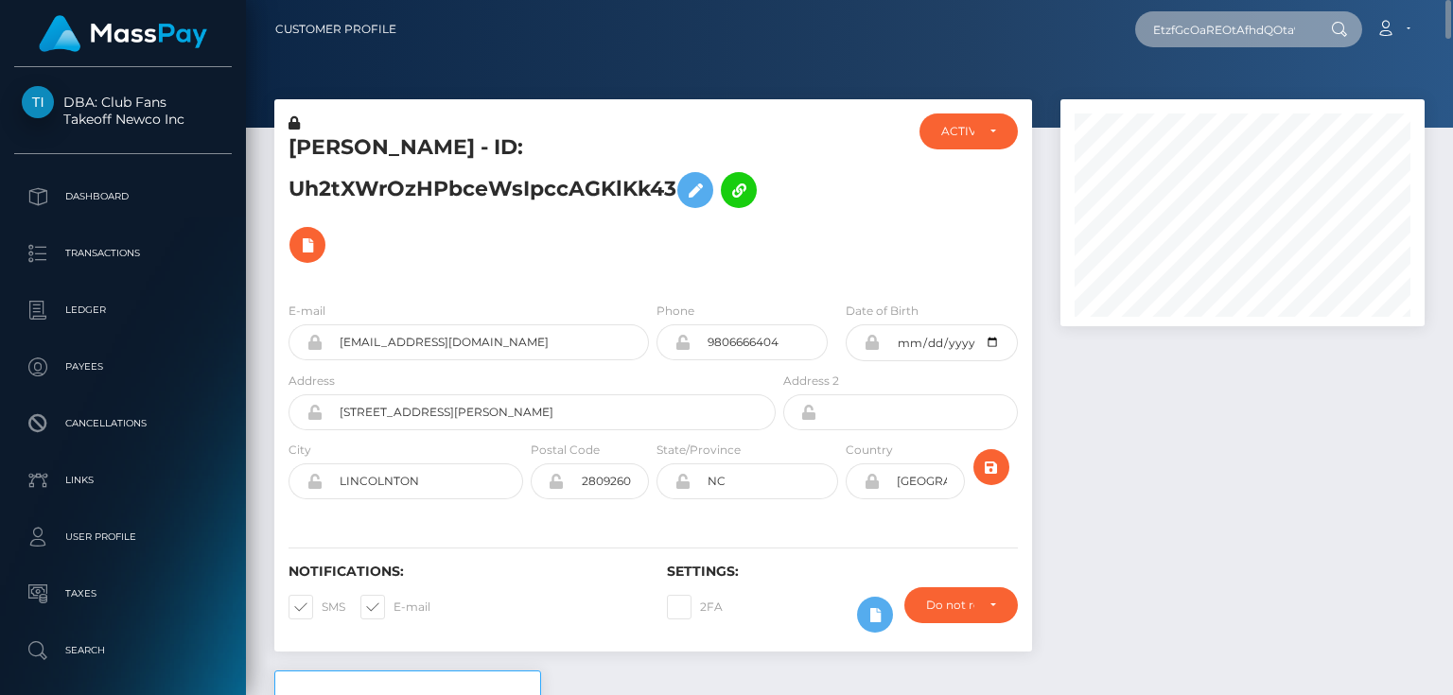
scroll to position [0, 60]
type input "EtzfGcOaREOtAfhdQOta9PLWuxv1"
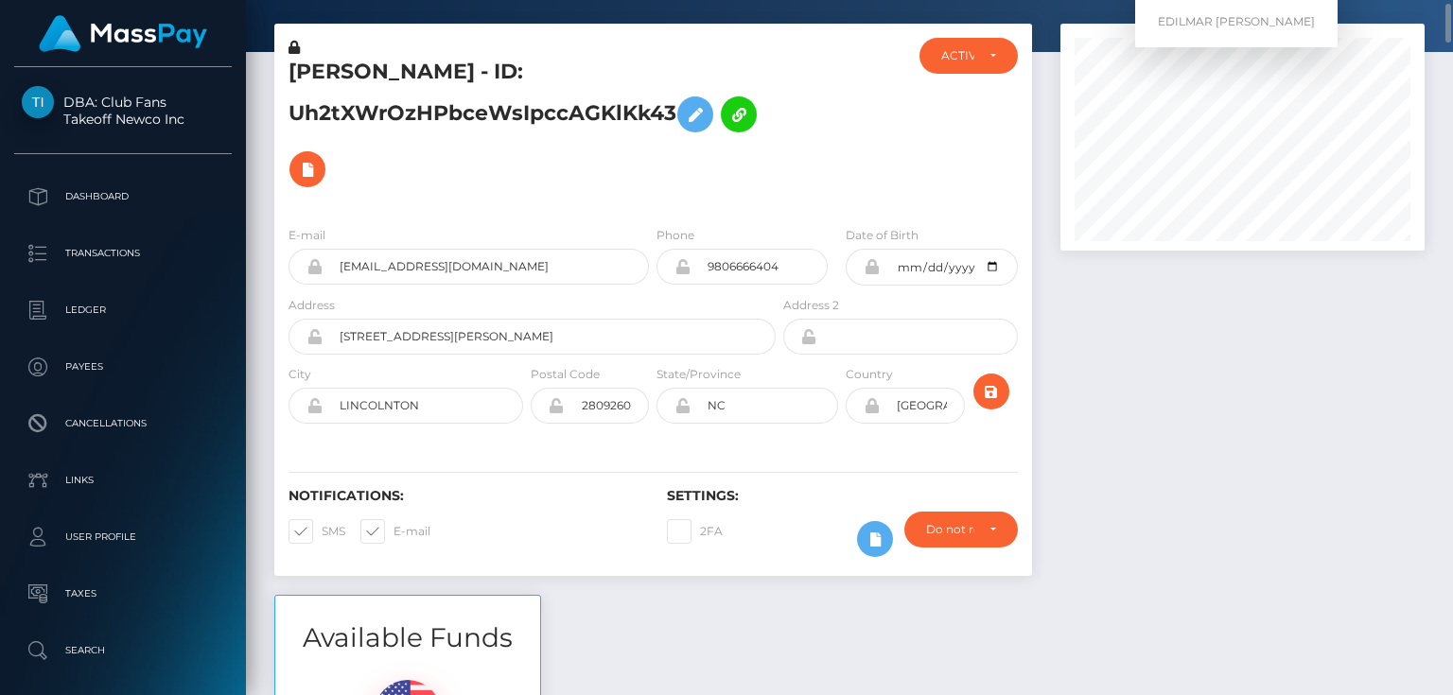
scroll to position [0, 0]
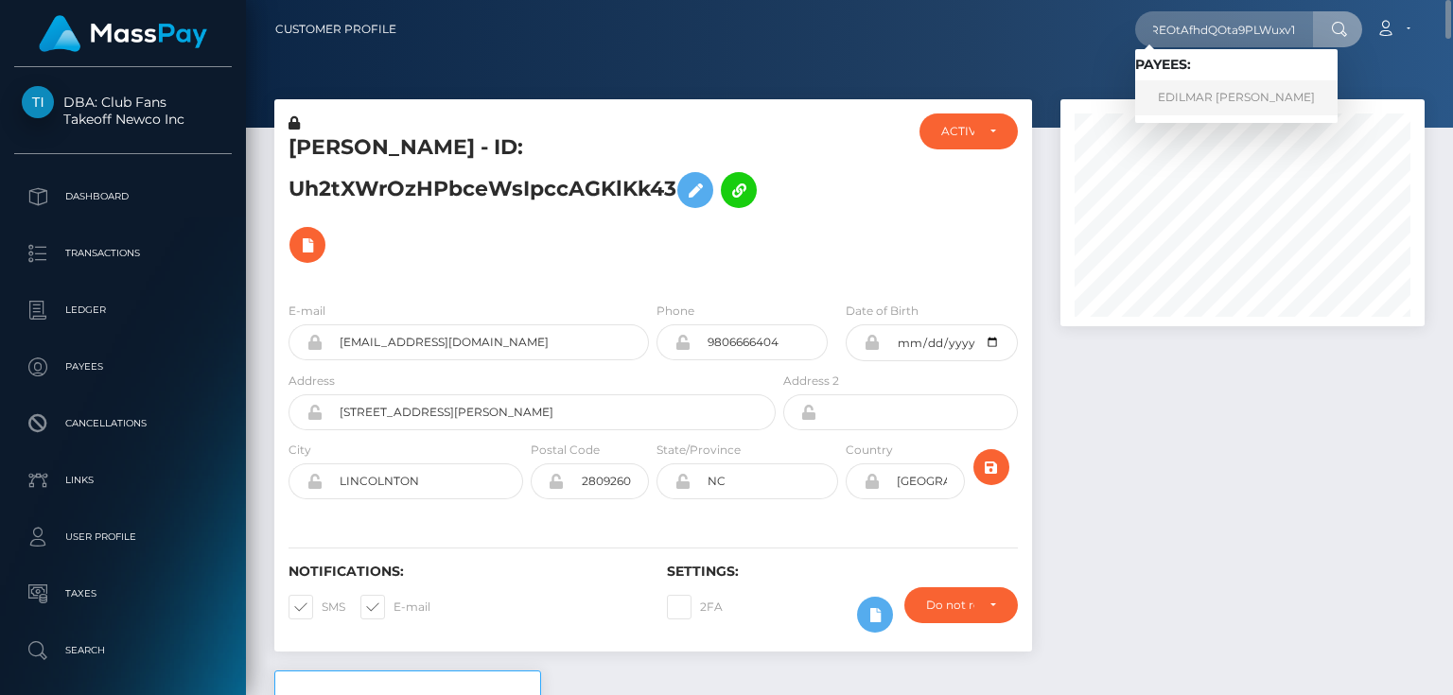
click at [1226, 97] on link "EDILMAR KARINA LINAREZ TOVAR" at bounding box center [1236, 97] width 202 height 35
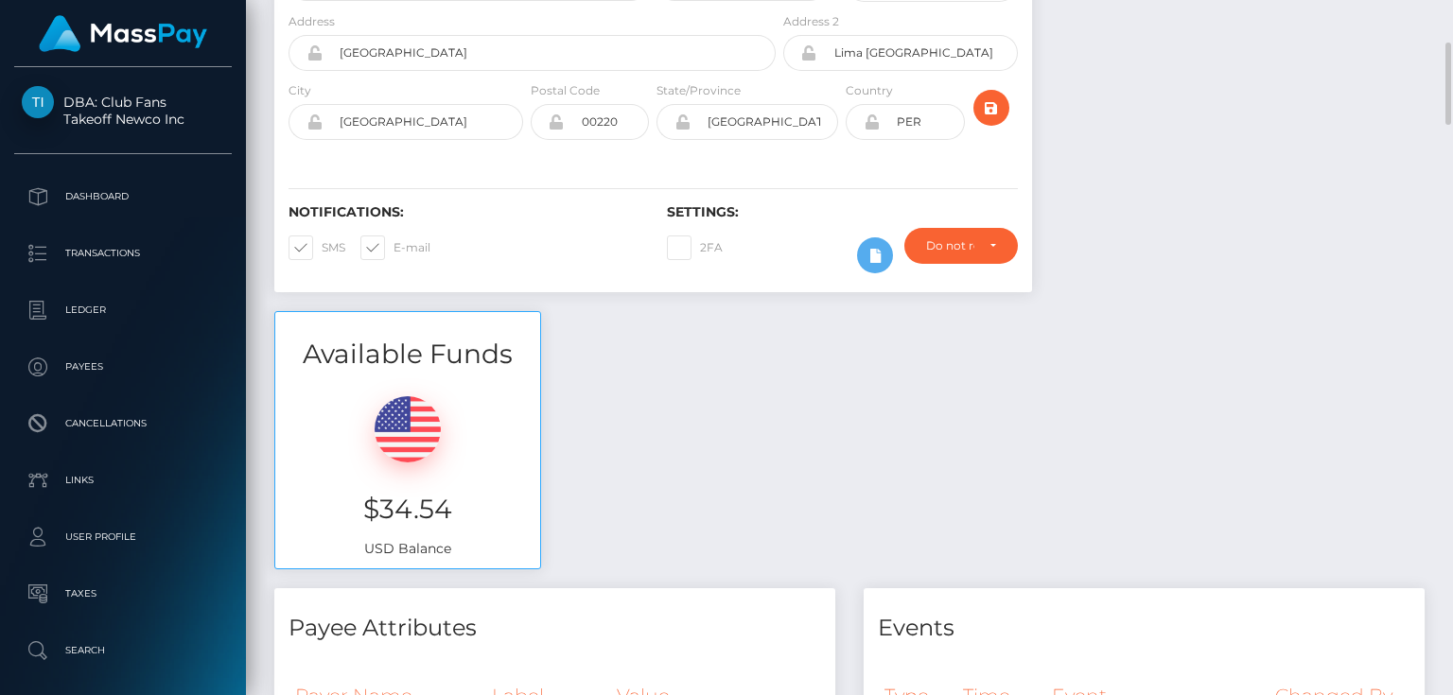
scroll to position [57, 0]
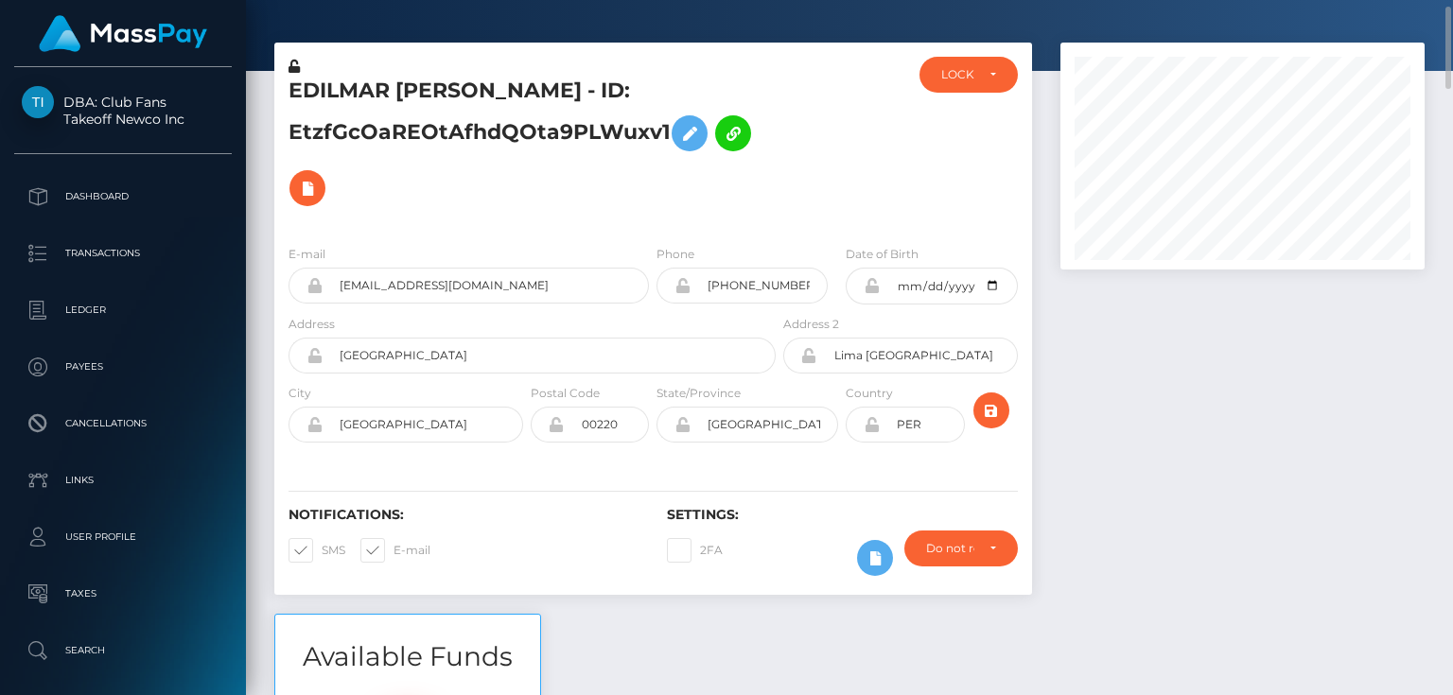
click at [488, 132] on h5 "EDILMAR [PERSON_NAME] - ID: EtzfGcOaREOtAfhdQOta9PLWuxv1" at bounding box center [527, 146] width 477 height 139
click at [488, 132] on h5 "EDILMAR KARINA LINAREZ TOVAR - ID: EtzfGcOaREOtAfhdQOta9PLWuxv1" at bounding box center [527, 146] width 477 height 139
copy h5 "EDILMAR KARINA LINAREZ TOVAR - ID: EtzfGcOaREOtAfhdQOta9PLWuxv1"
click at [556, 167] on h5 "EDILMAR KARINA LINAREZ TOVAR - ID: EtzfGcOaREOtAfhdQOta9PLWuxv1" at bounding box center [527, 146] width 477 height 139
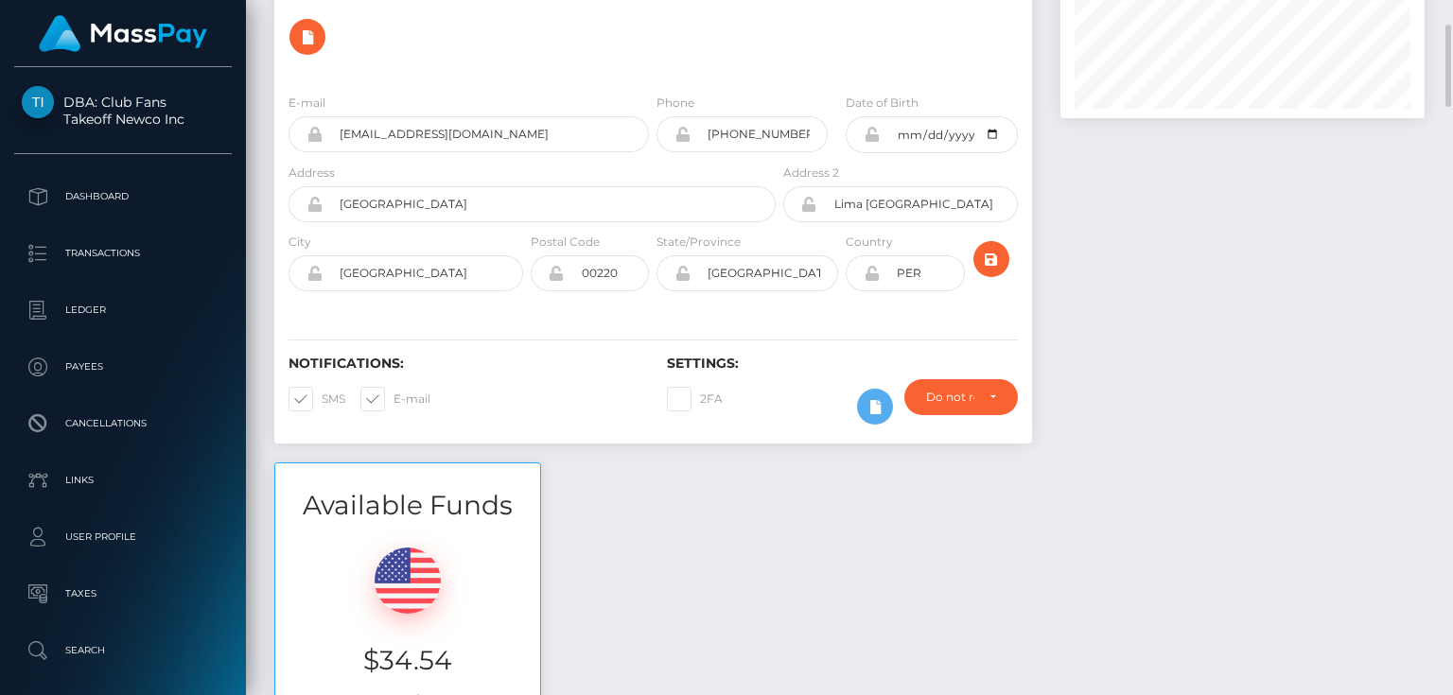
scroll to position [0, 0]
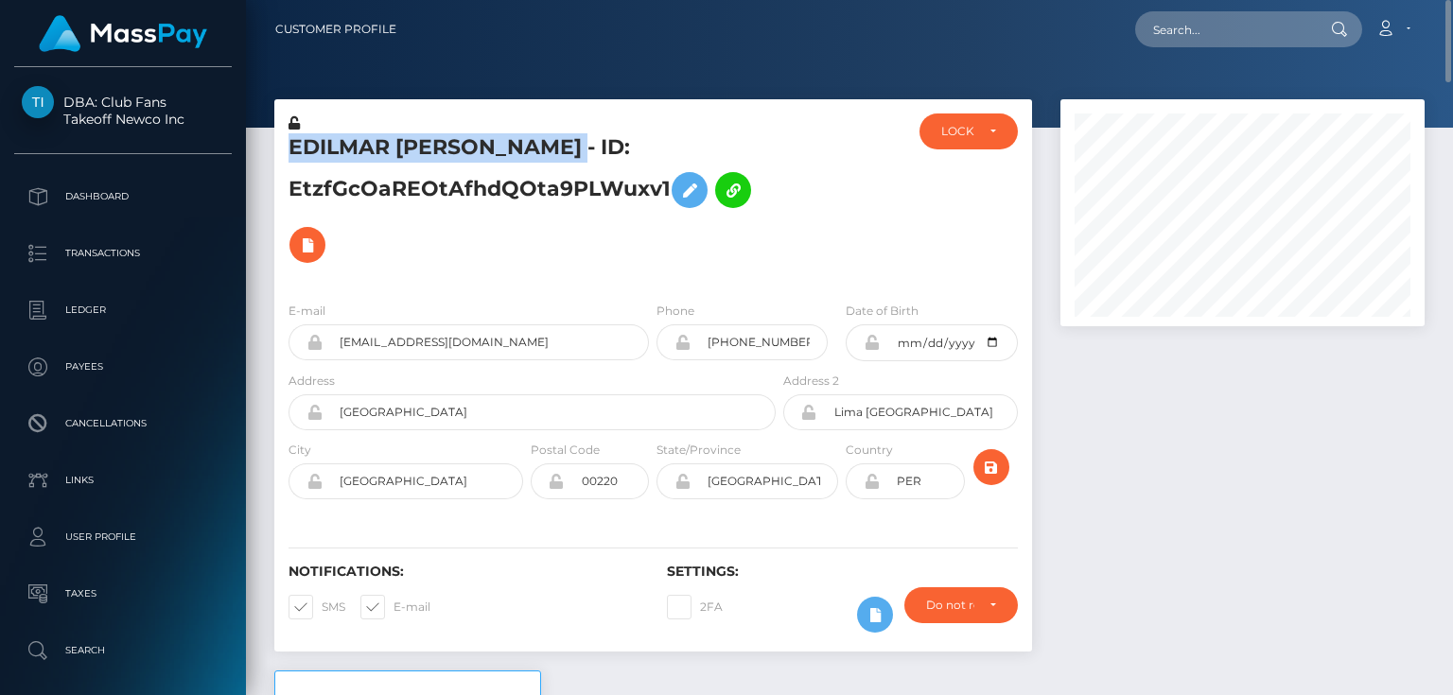
drag, startPoint x: 665, startPoint y: 146, endPoint x: 288, endPoint y: 142, distance: 377.5
click at [288, 142] on div "EDILMAR KARINA LINAREZ TOVAR - ID: EtzfGcOaREOtAfhdQOta9PLWuxv1" at bounding box center [526, 200] width 505 height 173
copy h5 "EDILMAR [PERSON_NAME]"
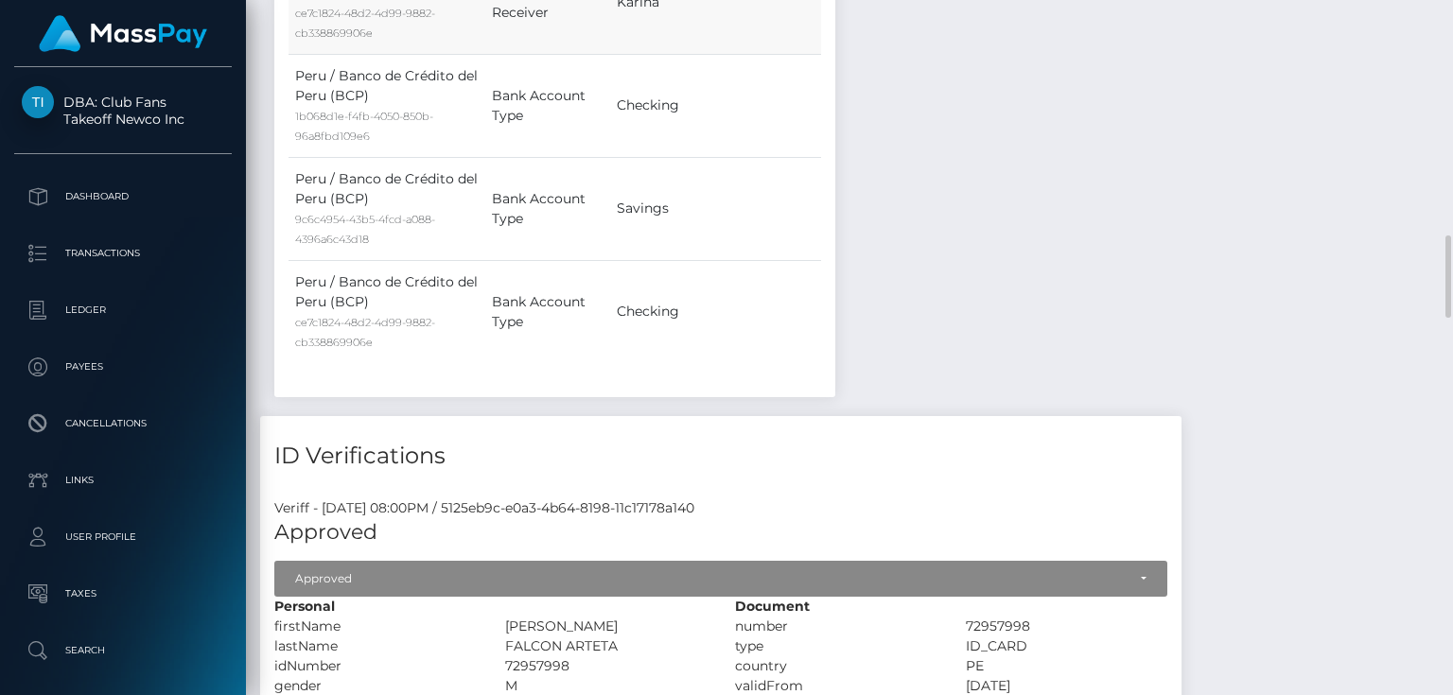
scroll to position [2270, 0]
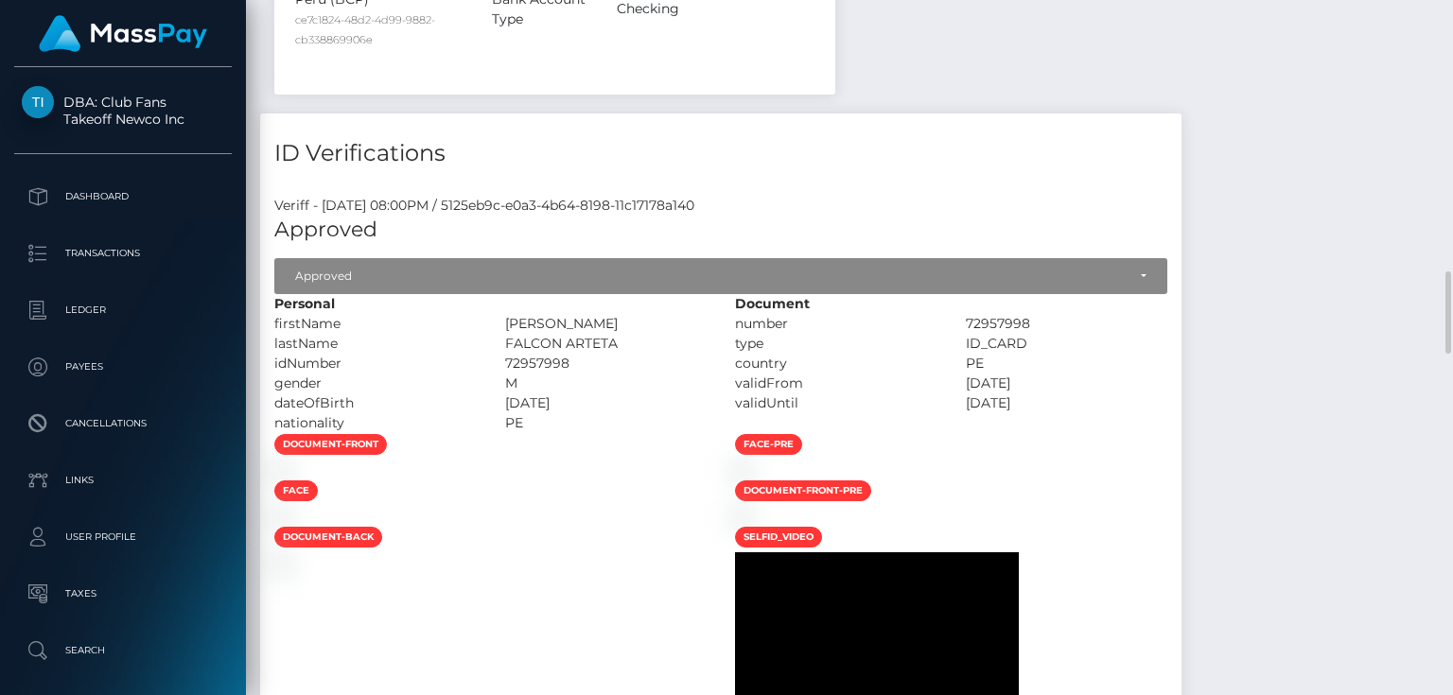
drag, startPoint x: 685, startPoint y: 341, endPoint x: 636, endPoint y: 341, distance: 49.2
click at [636, 341] on div "FALCON ARTETA" at bounding box center [606, 344] width 231 height 20
click at [720, 341] on div "FALCON ARTETA" at bounding box center [606, 344] width 231 height 20
click at [721, 340] on div "FALCON ARTETA" at bounding box center [606, 344] width 231 height 20
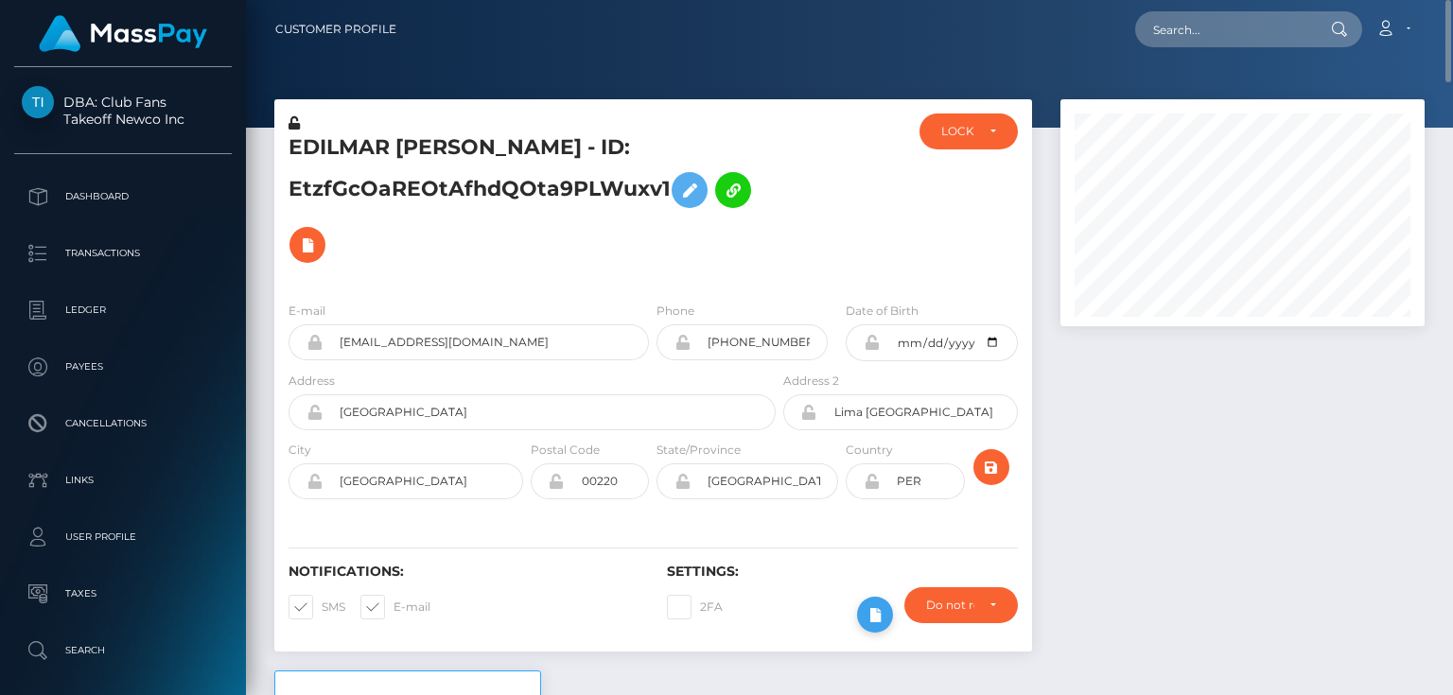
scroll to position [303, 0]
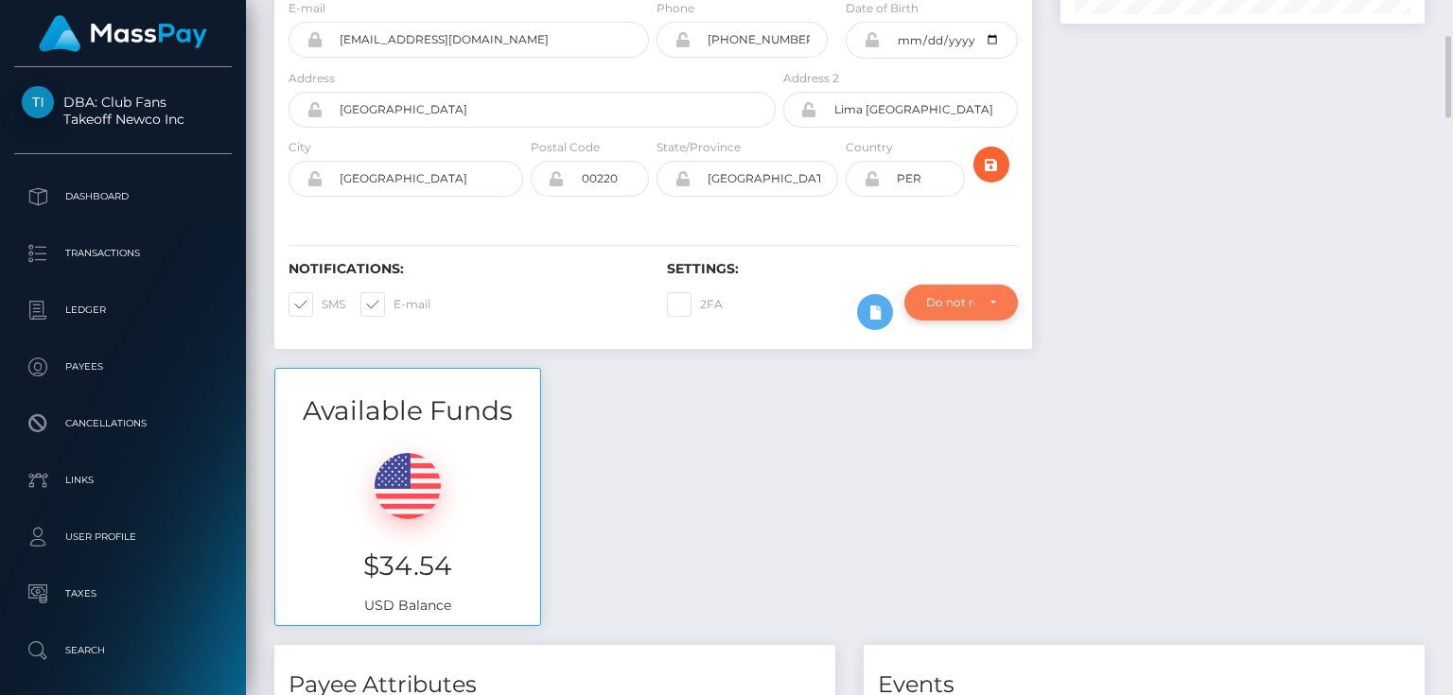
click at [961, 307] on div "Do not require" at bounding box center [950, 302] width 48 height 15
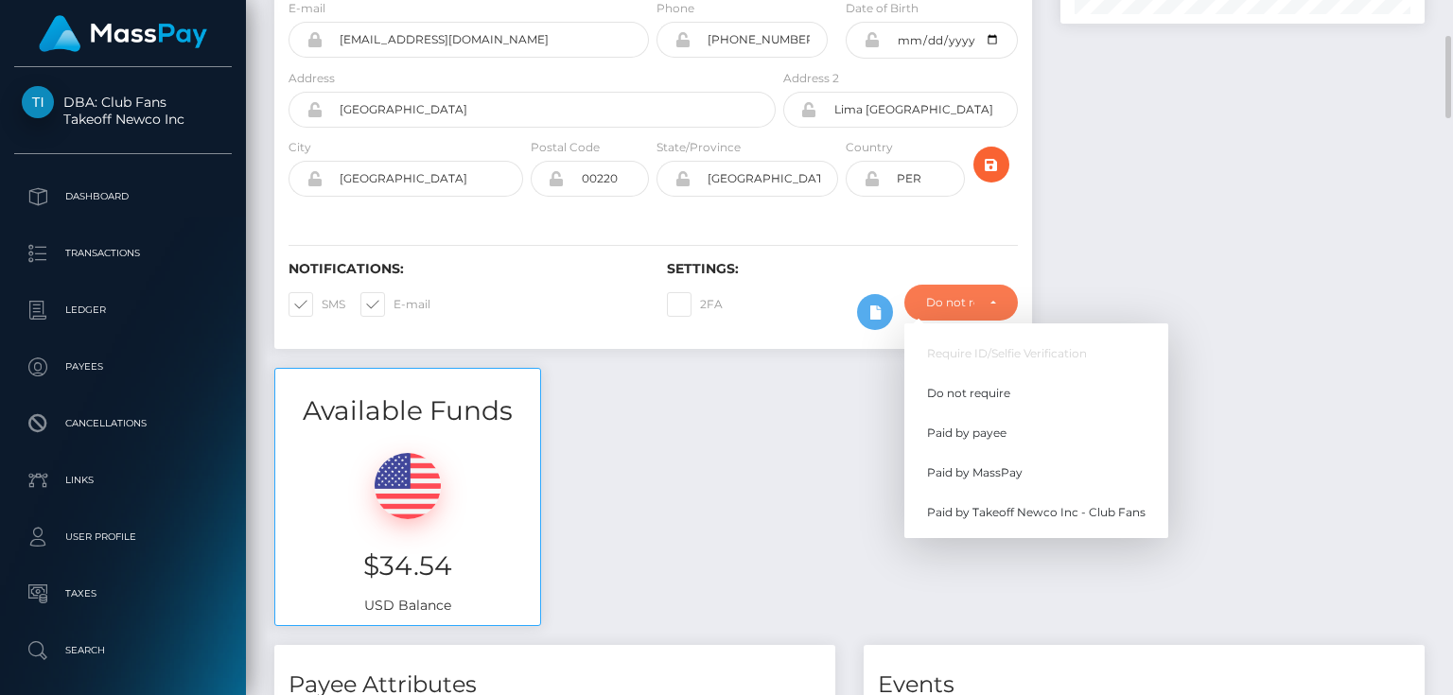
scroll to position [227, 363]
click at [1008, 475] on span "Paid by MassPay" at bounding box center [975, 472] width 96 height 17
select select "2"
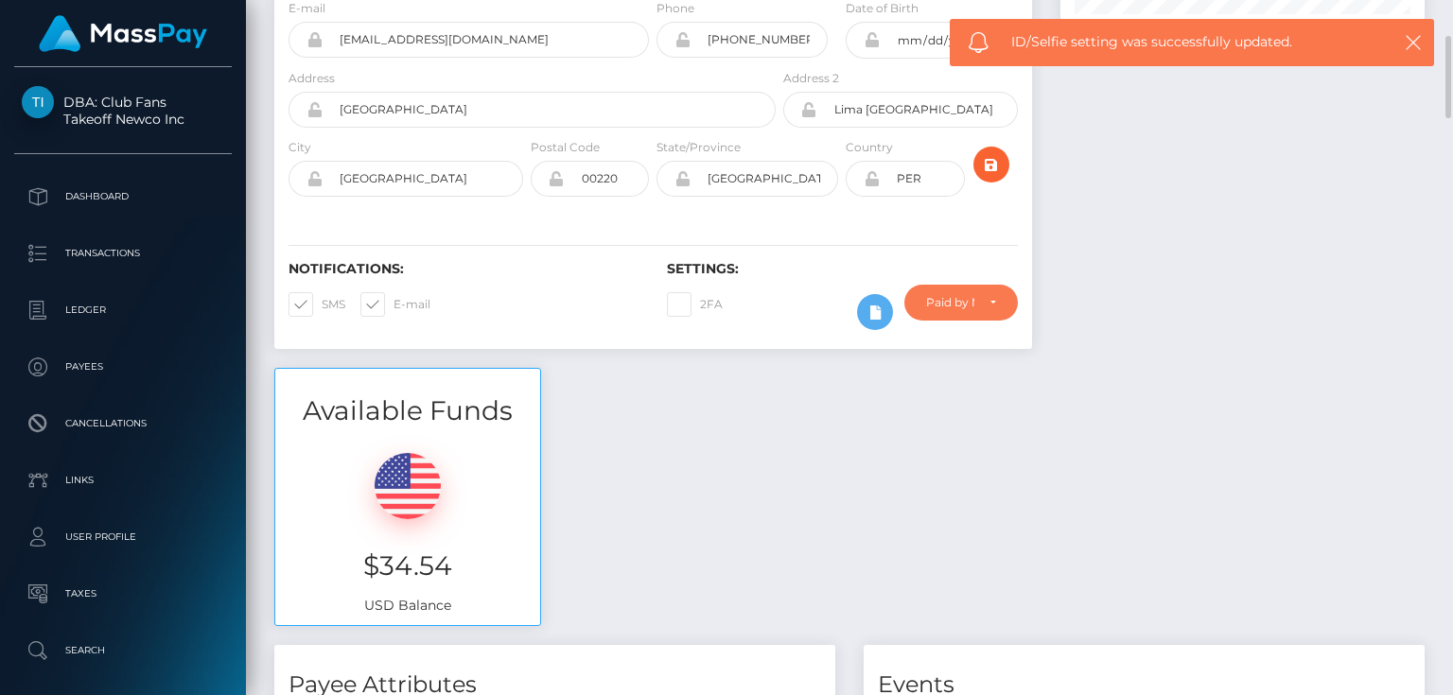
scroll to position [0, 0]
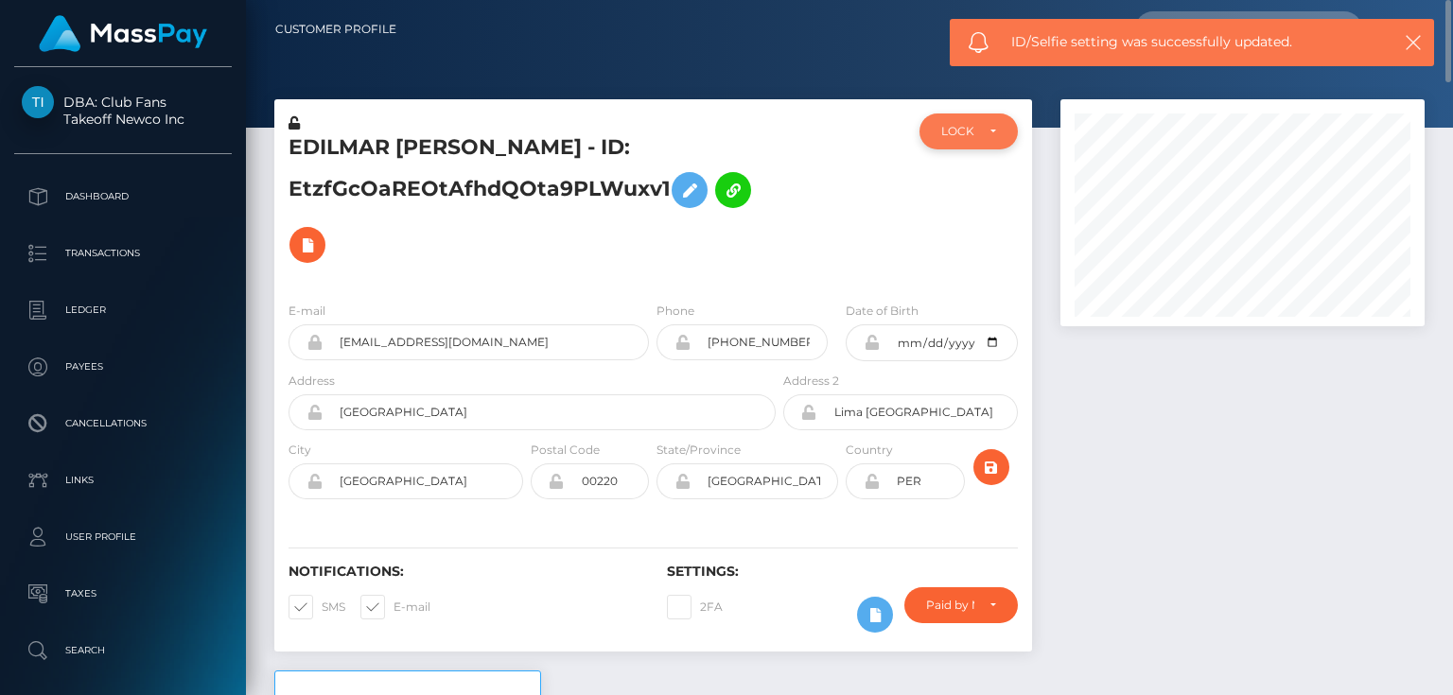
click at [973, 131] on div "LOCKED" at bounding box center [957, 131] width 32 height 15
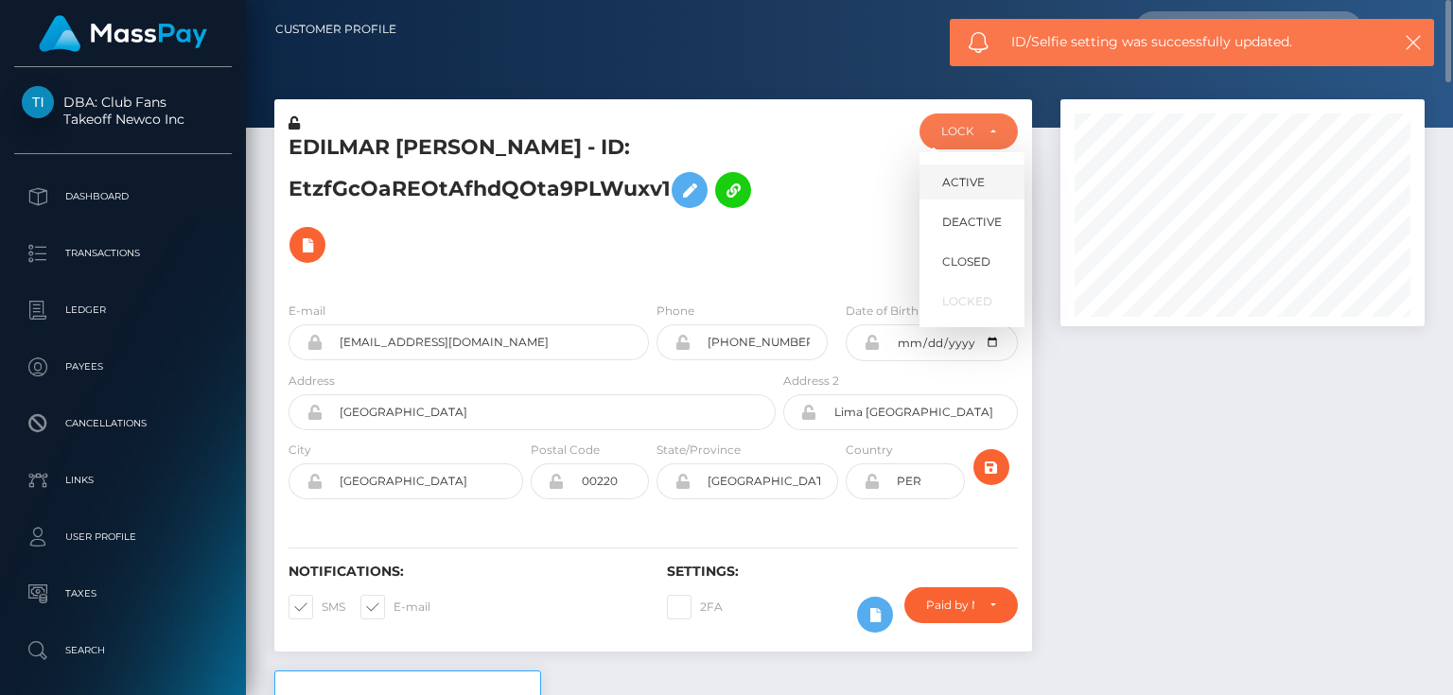
scroll to position [227, 363]
click at [976, 185] on span "ACTIVE" at bounding box center [963, 182] width 43 height 17
select select "ACTIVE"
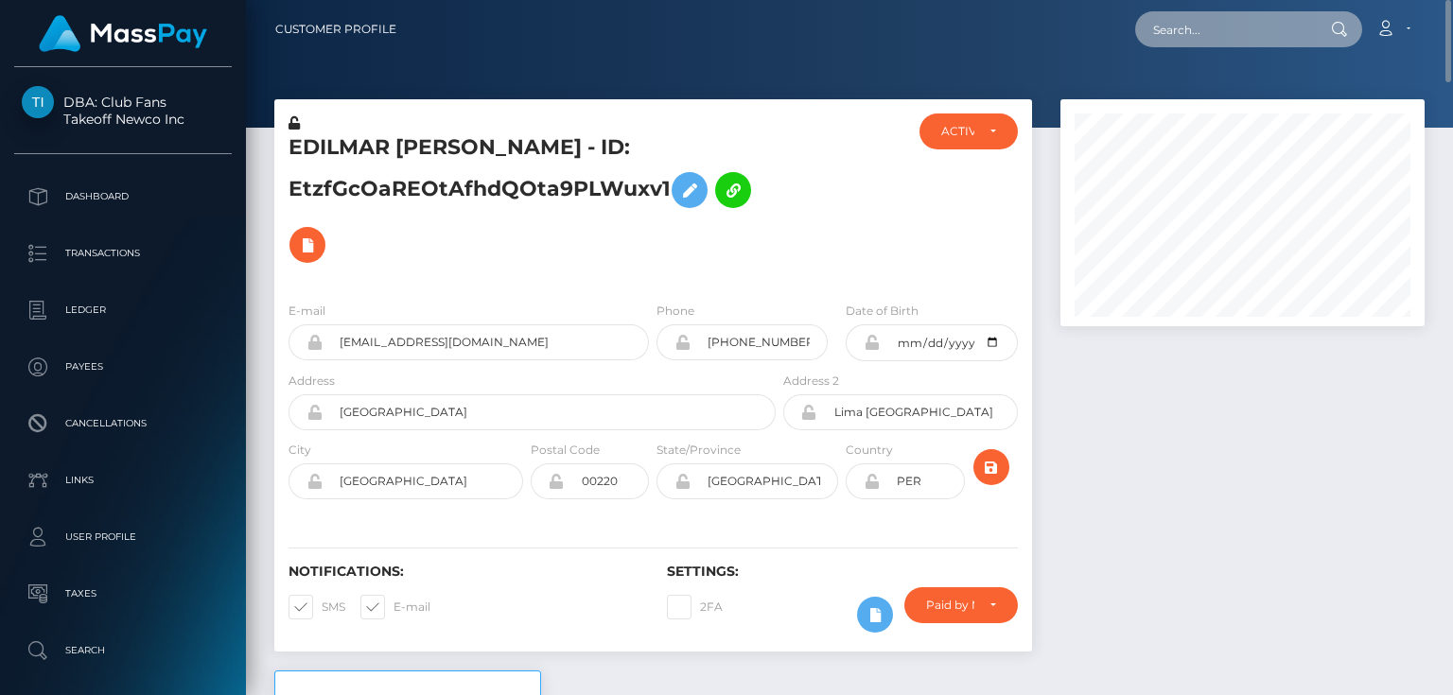
paste input "[EMAIL_ADDRESS][DOMAIN_NAME]"
type input "[EMAIL_ADDRESS][DOMAIN_NAME]"
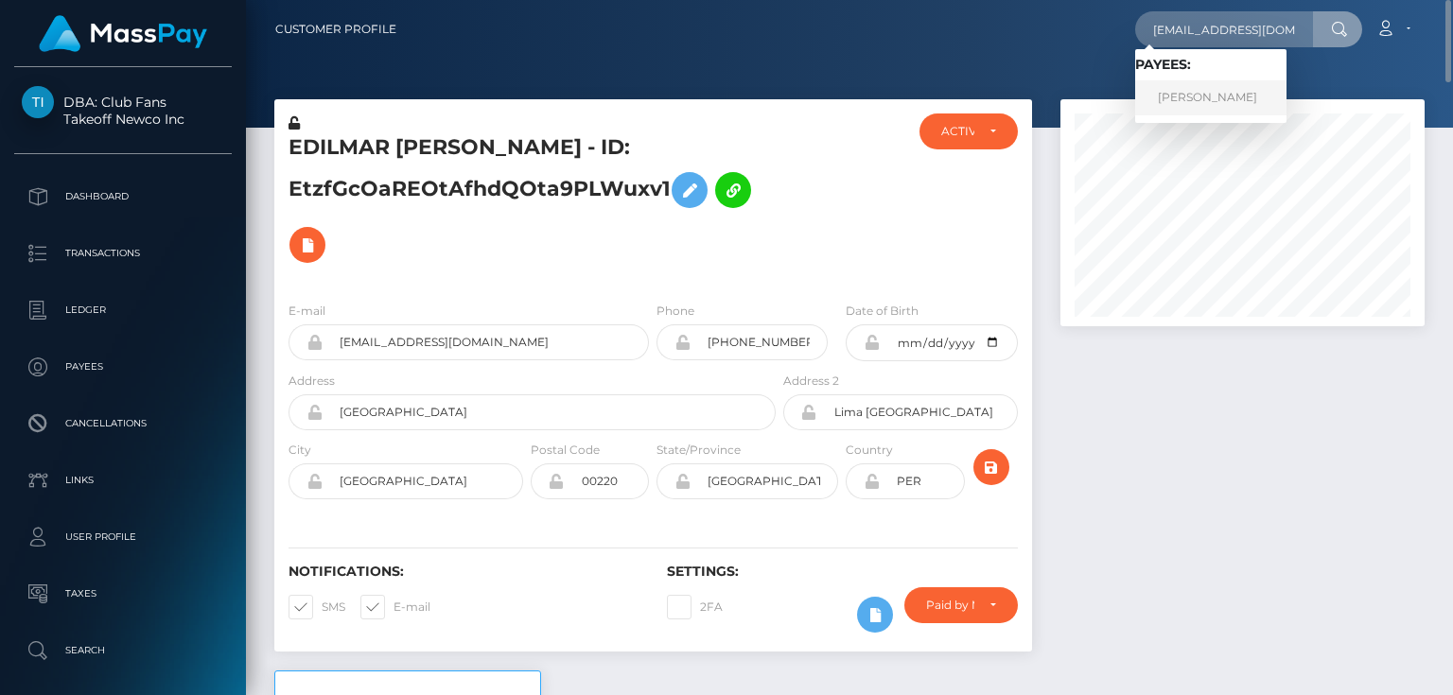
click at [1280, 92] on link "VICTORIA LAINE KERN" at bounding box center [1210, 97] width 151 height 35
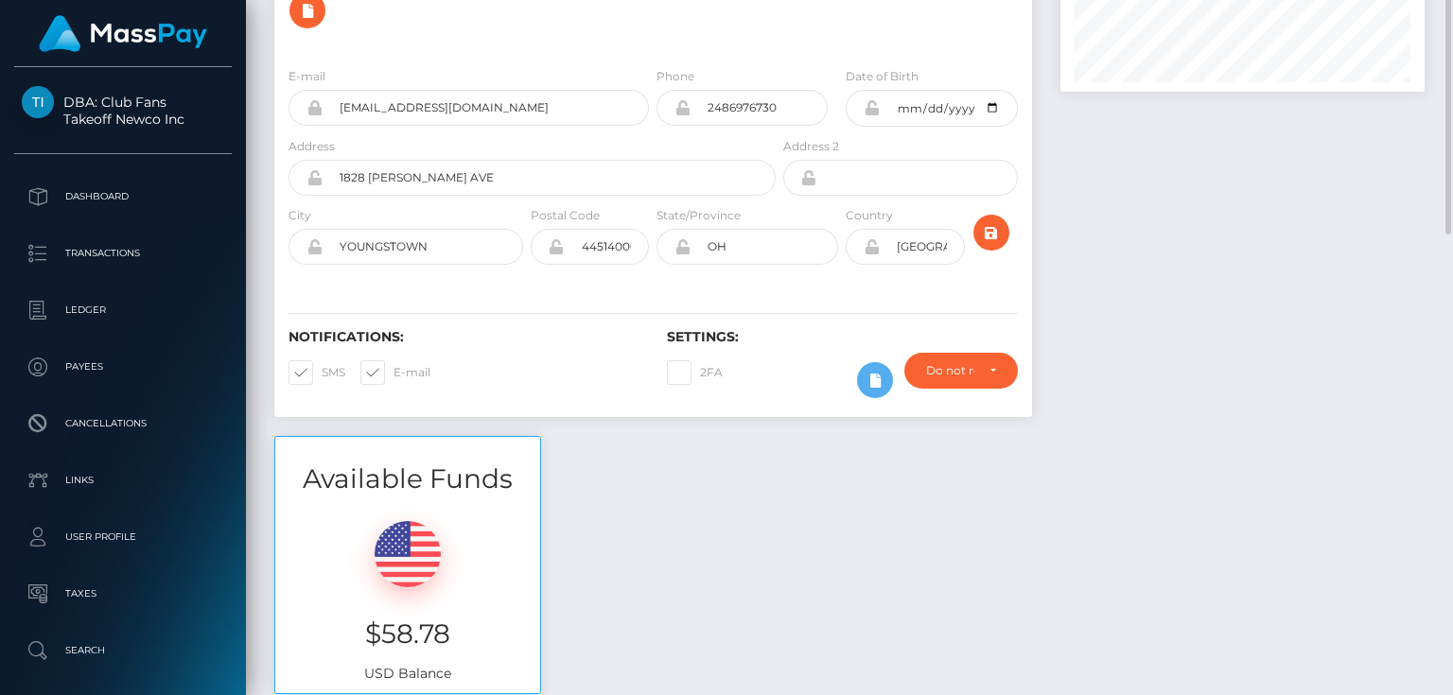
scroll to position [83, 0]
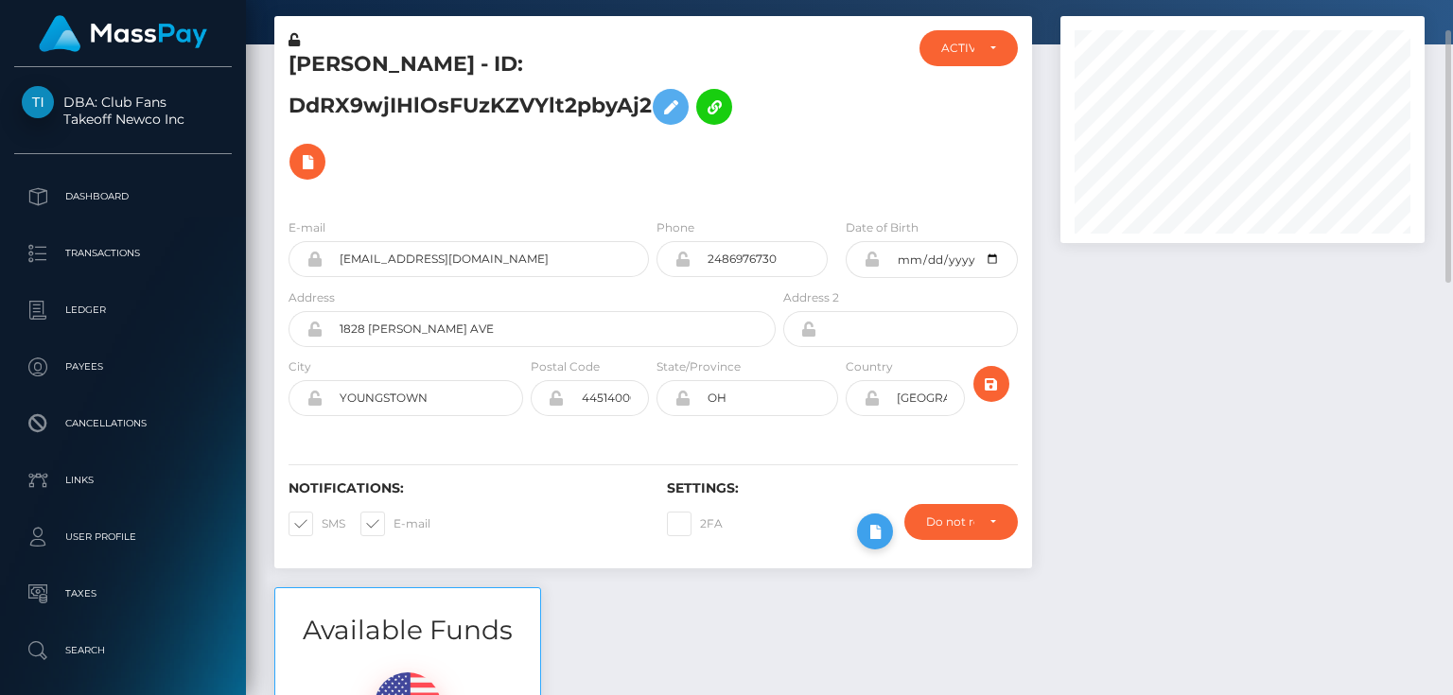
click at [870, 527] on icon at bounding box center [875, 532] width 23 height 24
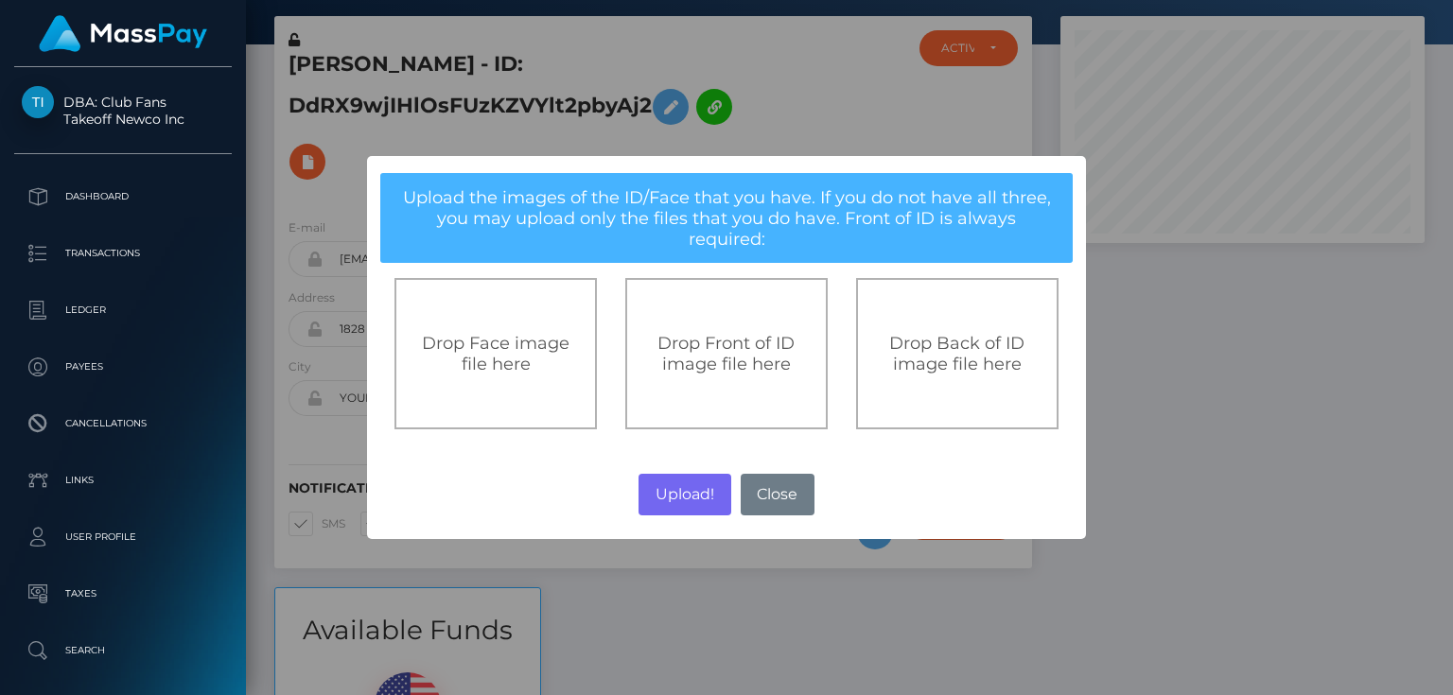
click at [757, 352] on span "Drop Front of ID image file here" at bounding box center [725, 354] width 137 height 42
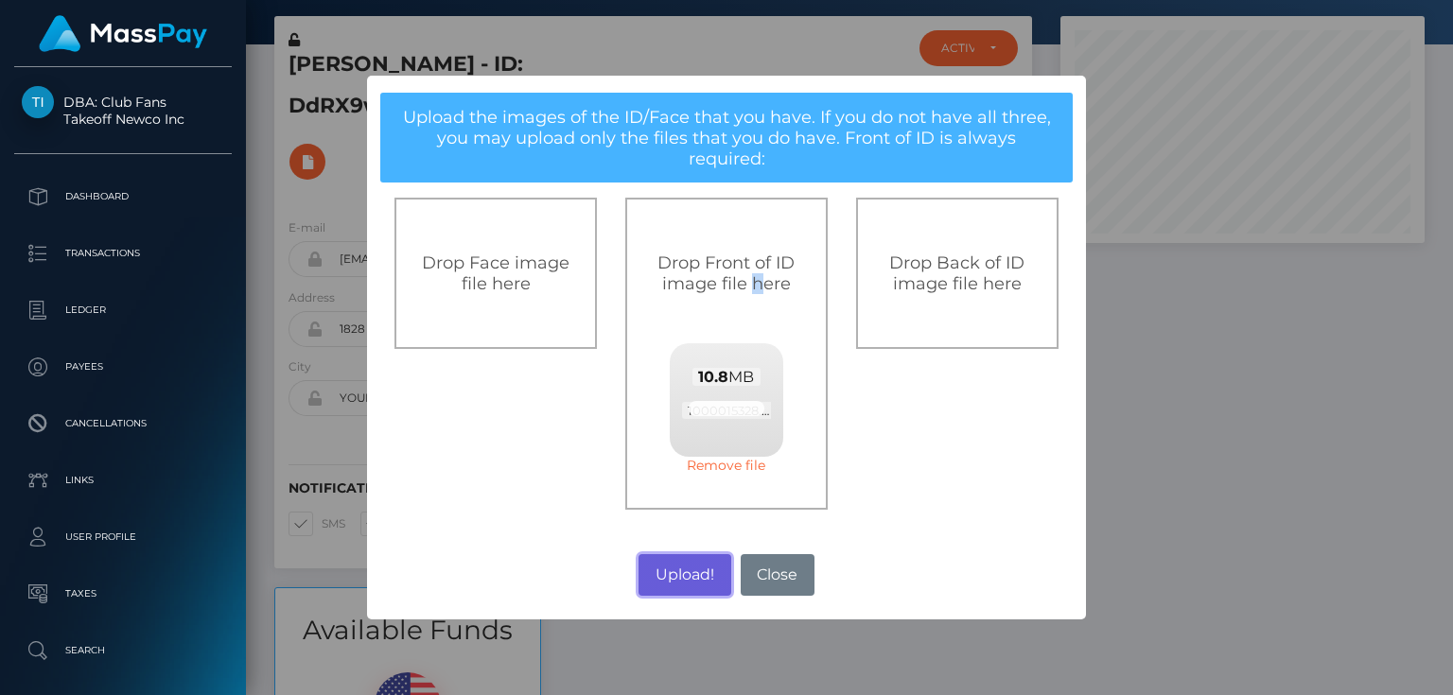
click at [688, 554] on button "Upload!" at bounding box center [685, 575] width 92 height 42
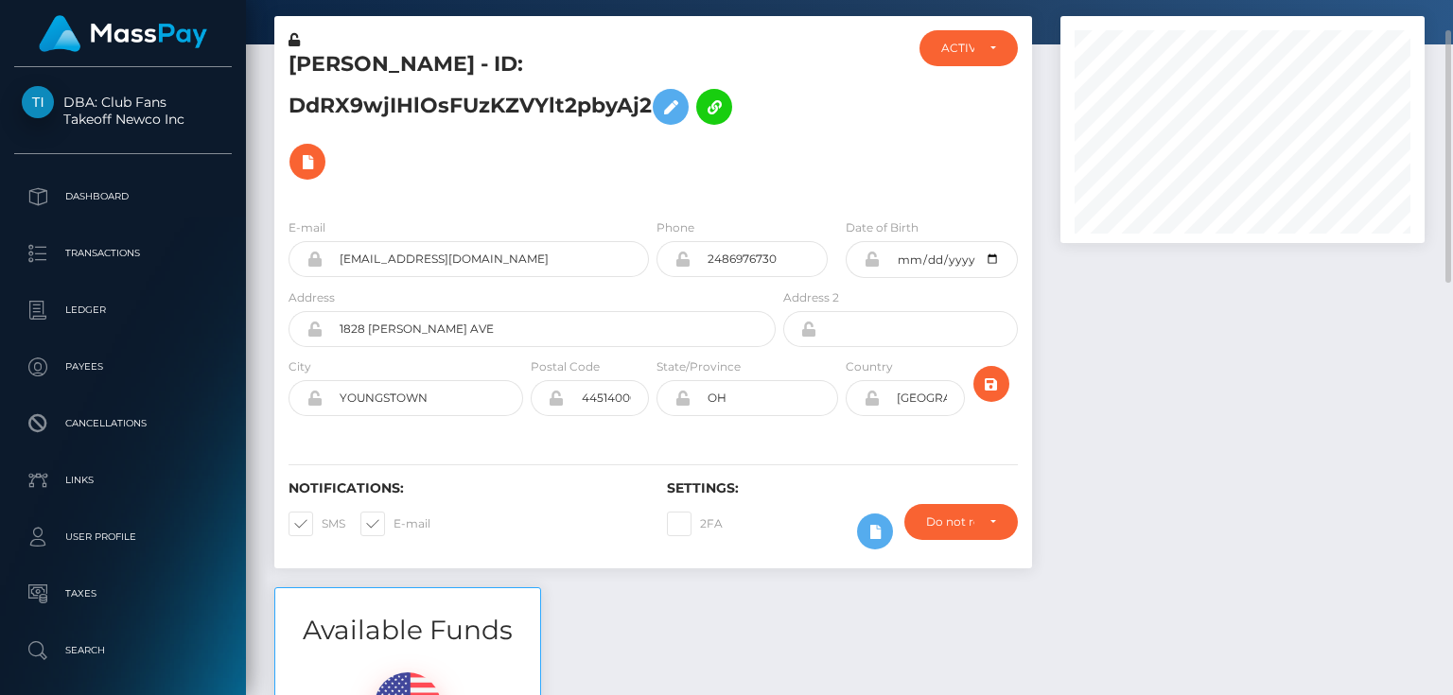
click at [481, 155] on h5 "[PERSON_NAME] - ID: DdRX9wjIHlOsFUzKZVYlt2pbyAj2" at bounding box center [527, 119] width 477 height 139
click at [874, 526] on icon at bounding box center [875, 532] width 23 height 24
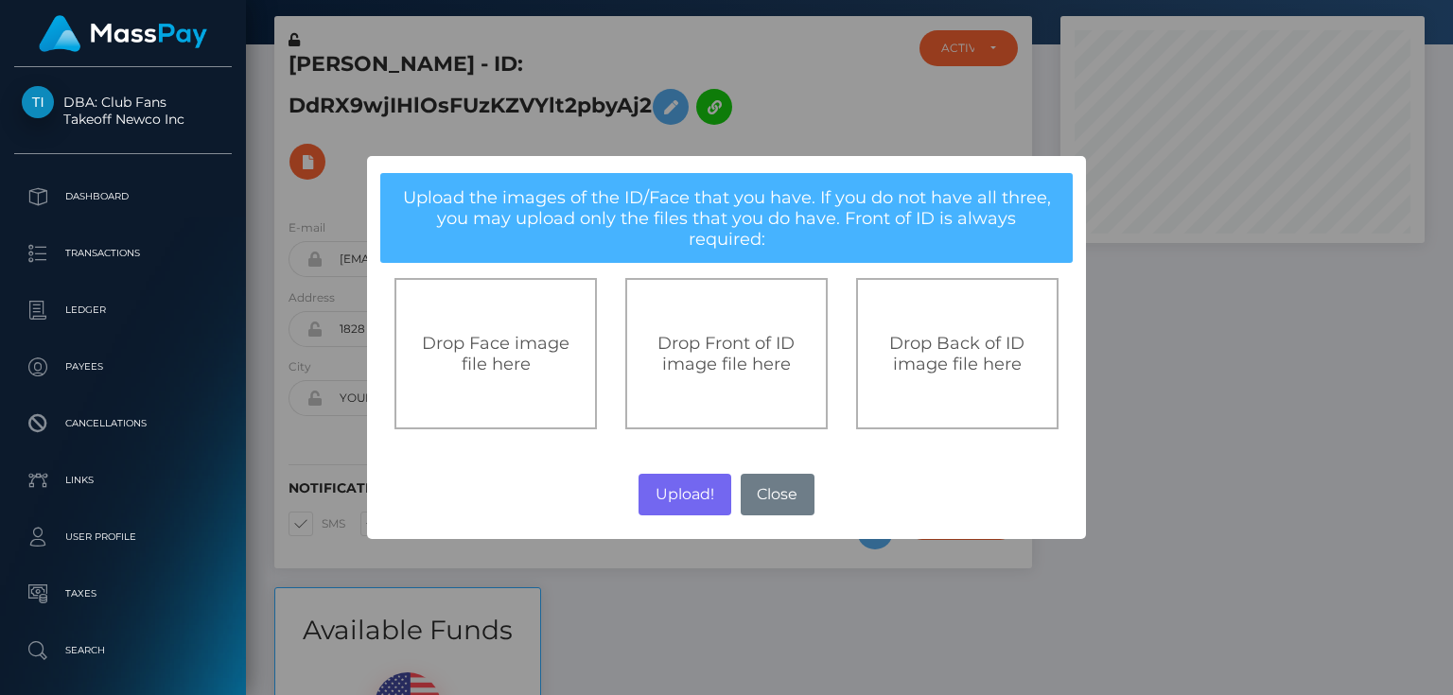
click at [751, 353] on span "Drop Front of ID image file here" at bounding box center [725, 354] width 137 height 42
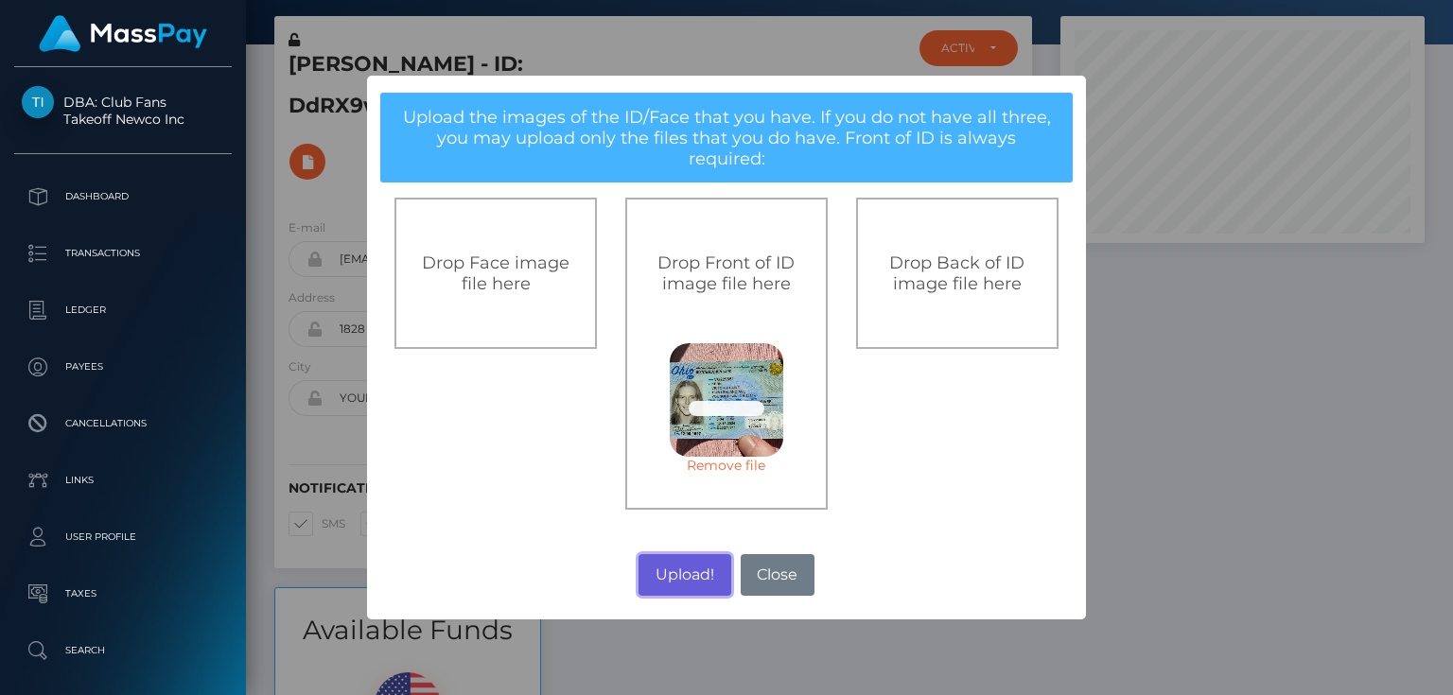
click at [688, 565] on button "Upload!" at bounding box center [685, 575] width 92 height 42
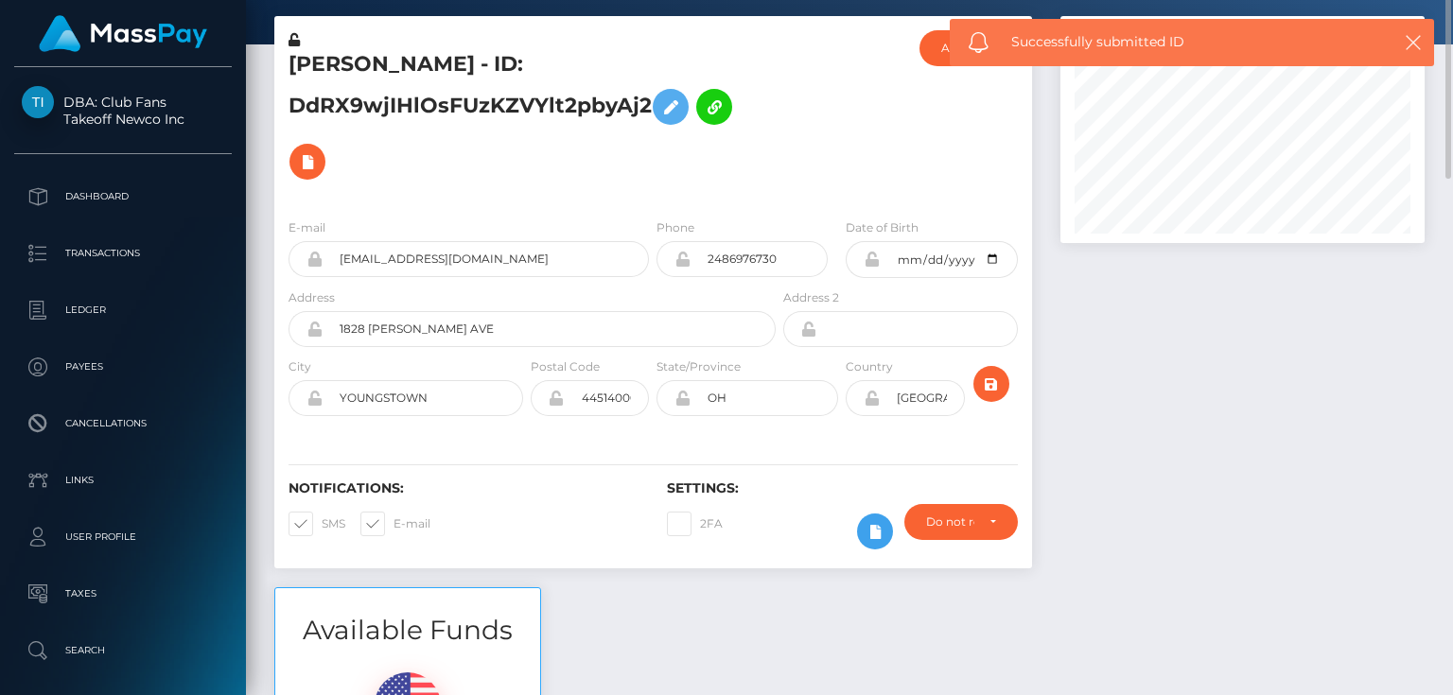
scroll to position [0, 0]
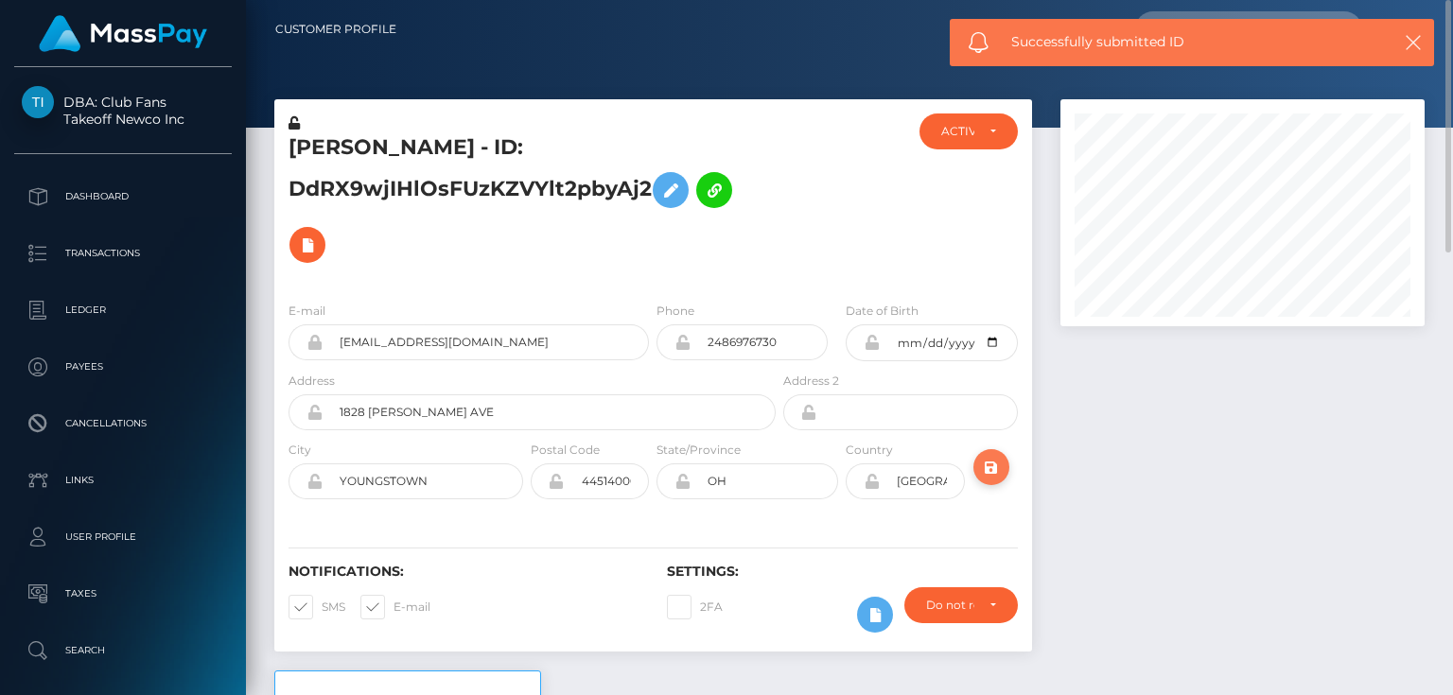
click at [989, 462] on icon "submit" at bounding box center [991, 468] width 23 height 24
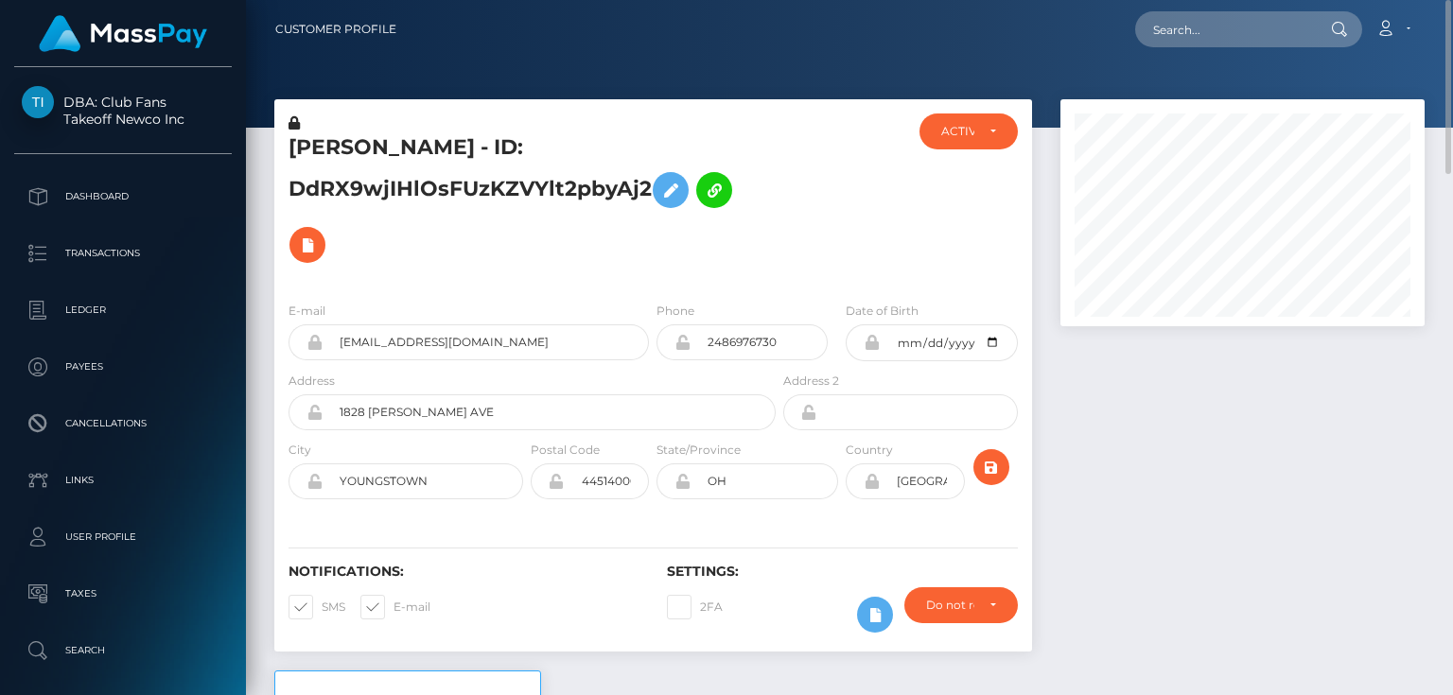
click at [814, 252] on div at bounding box center [843, 200] width 126 height 173
drag, startPoint x: 535, startPoint y: 146, endPoint x: 289, endPoint y: 146, distance: 246.0
click at [289, 146] on h5 "VICTORIA LAINE KERN - ID: DdRX9wjIHlOsFUzKZVYlt2pbyAj2" at bounding box center [527, 202] width 477 height 139
copy h5 "VICTORIA LAINE KERN"
paste input "bigmenblastoise69@gmail.com"
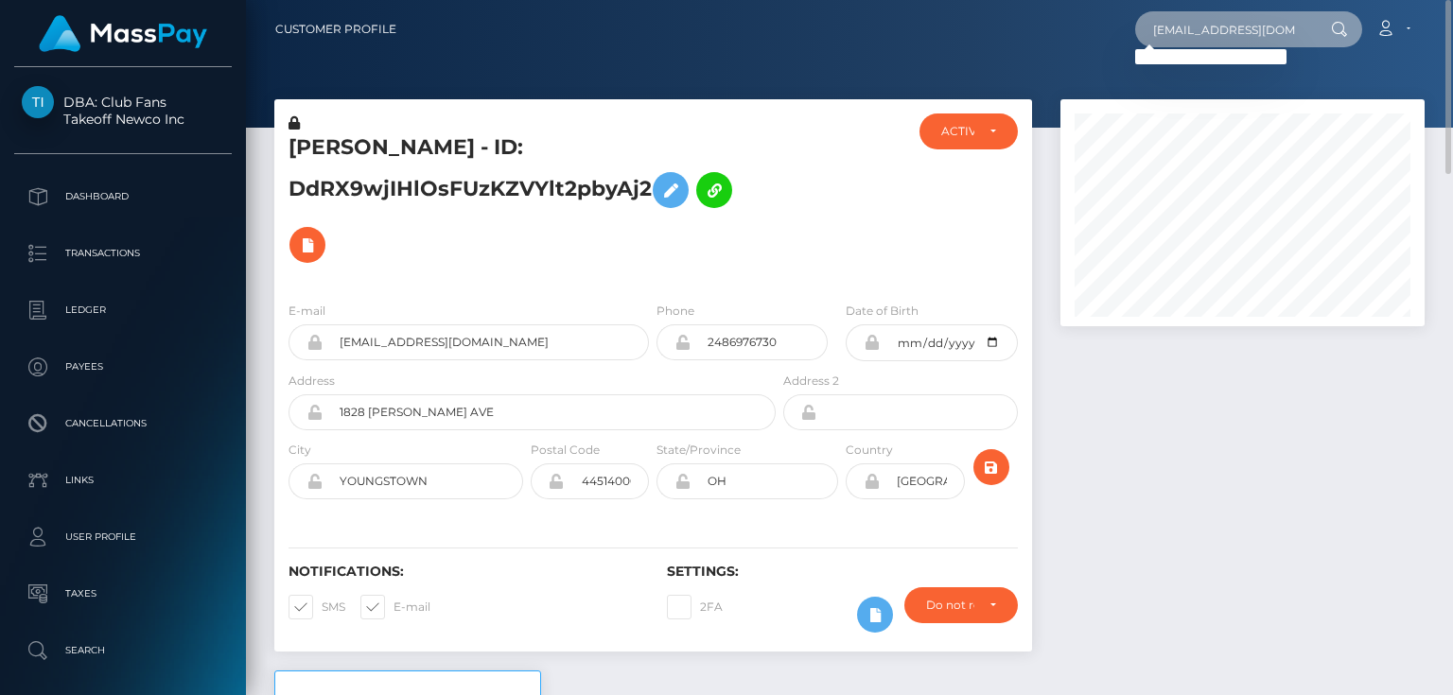
click at [1164, 25] on input "bigmenblastoise69@gmail.com" at bounding box center [1224, 29] width 178 height 36
paste input "335637424526860288"
type input "335637424526860288"
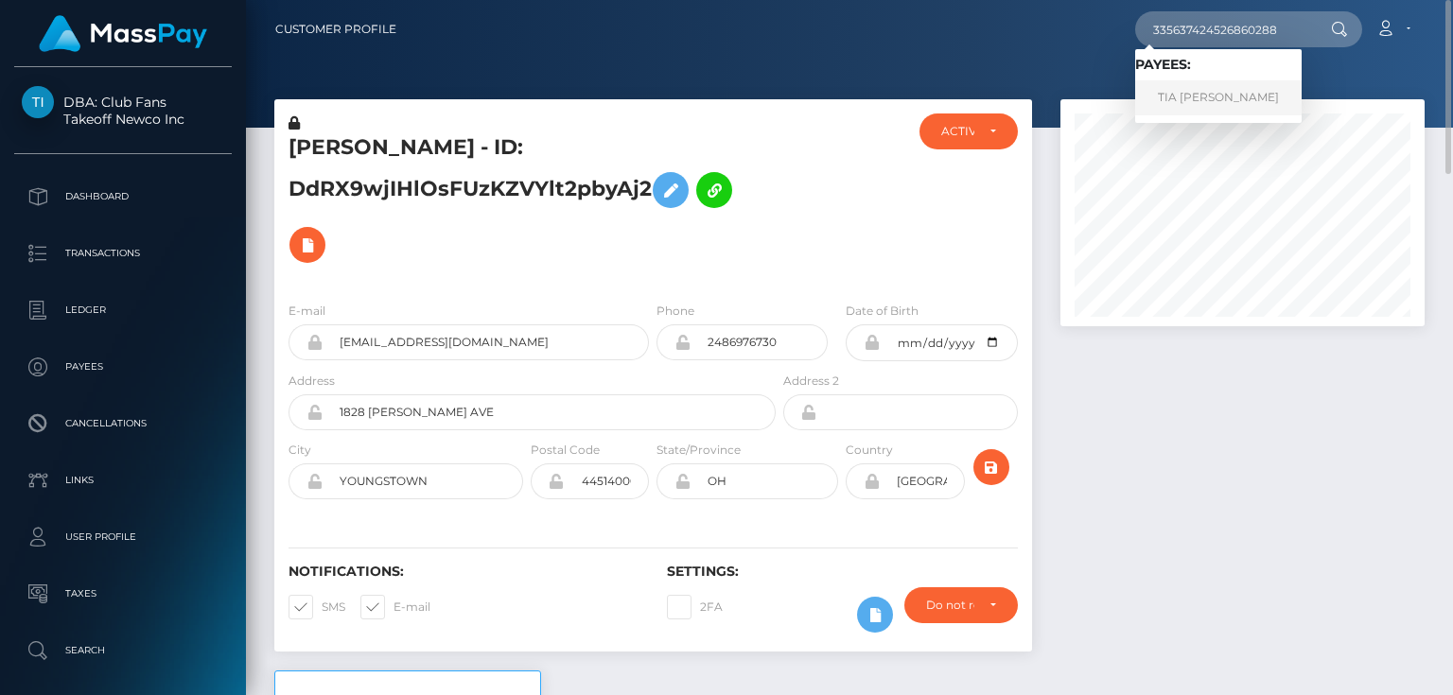
click at [1213, 95] on link "TIA ROSE DE ROOS" at bounding box center [1218, 97] width 167 height 35
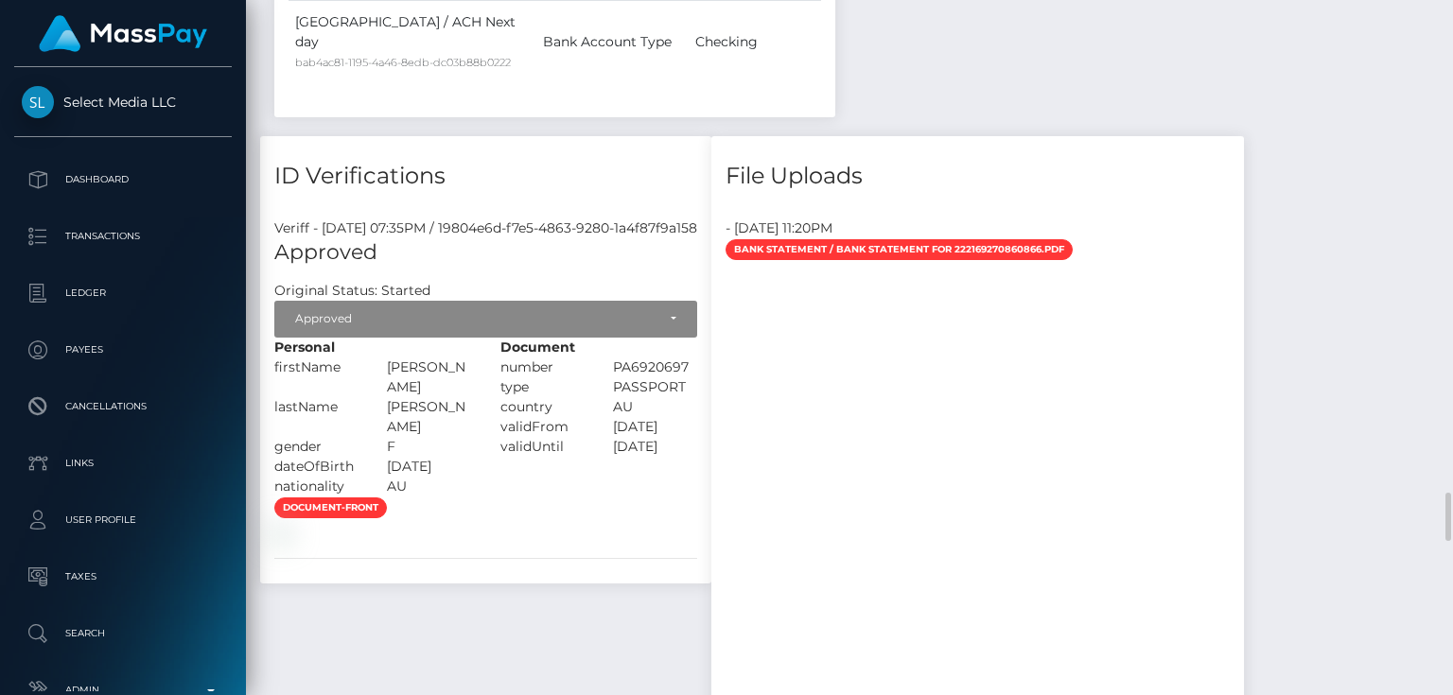
scroll to position [2725, 0]
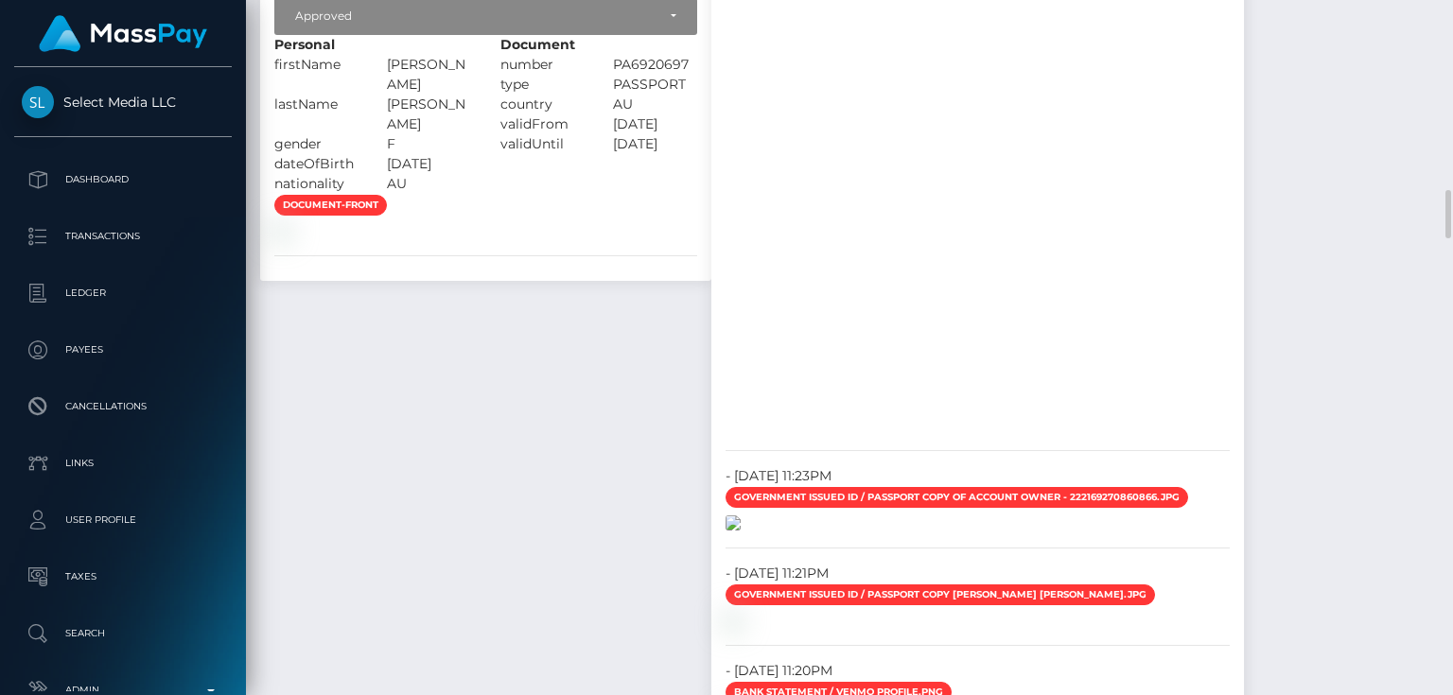
click at [741, 516] on img at bounding box center [733, 523] width 15 height 15
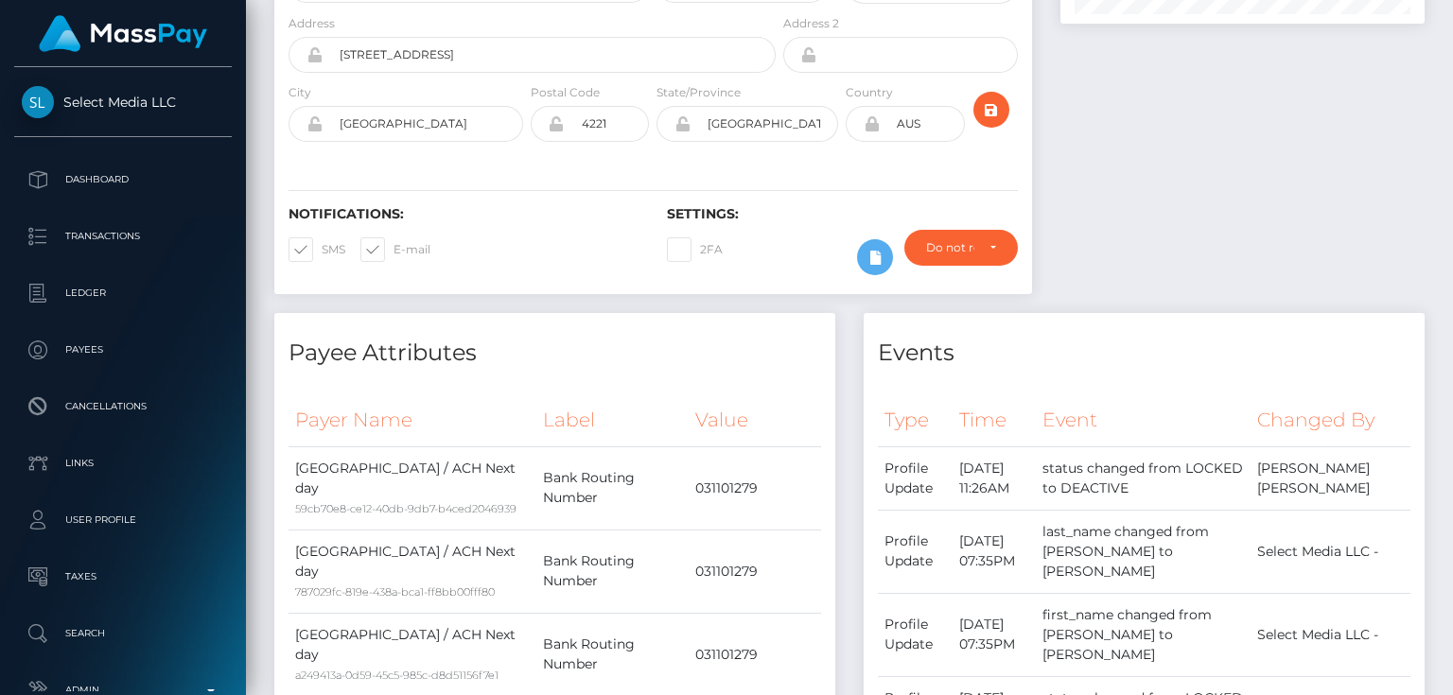
scroll to position [0, 0]
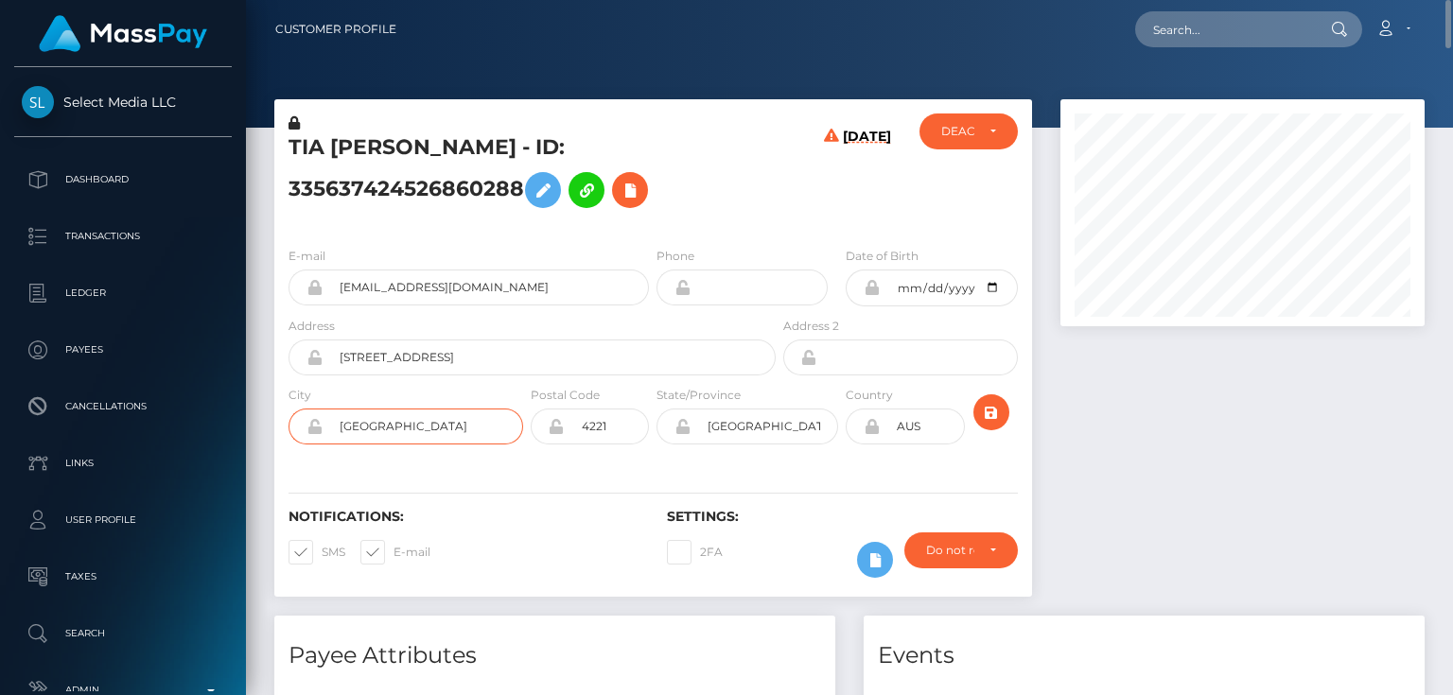
drag, startPoint x: 431, startPoint y: 426, endPoint x: 329, endPoint y: 431, distance: 102.3
click at [329, 431] on input "[GEOGRAPHIC_DATA]" at bounding box center [423, 427] width 201 height 36
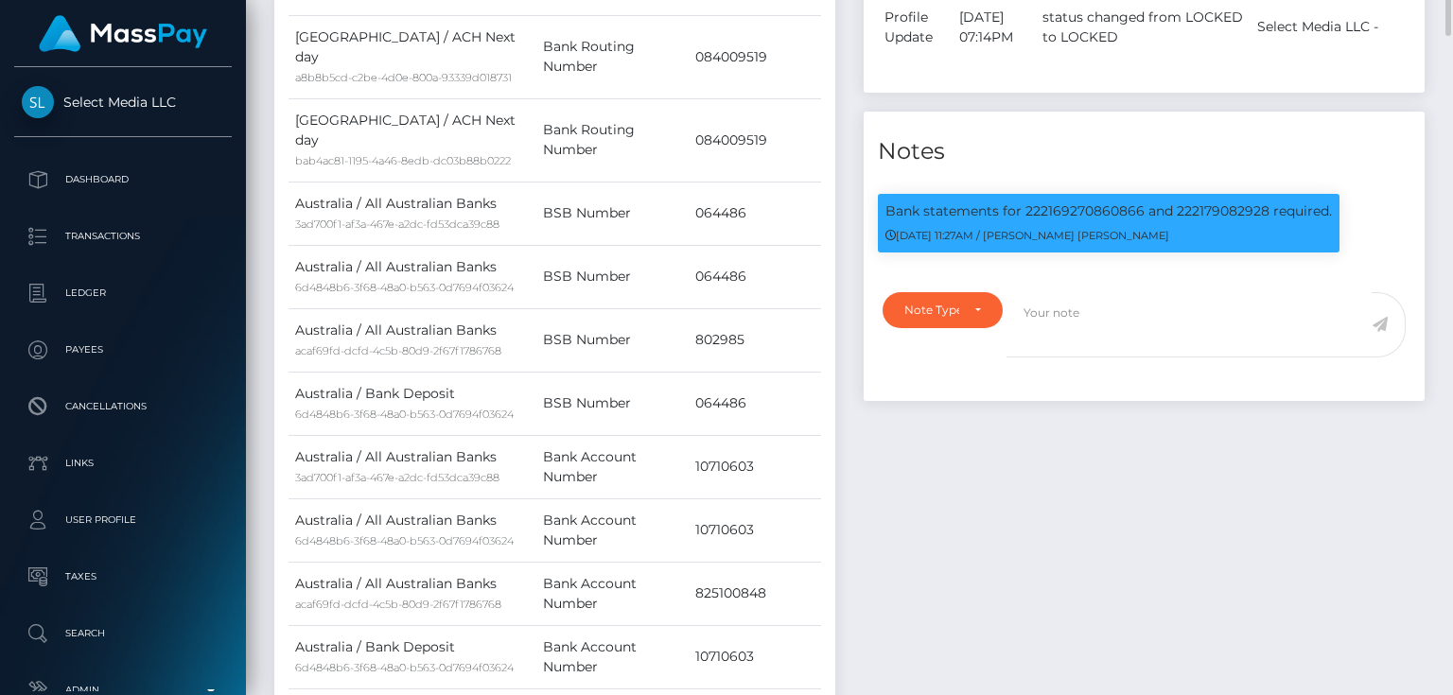
scroll to position [908, 0]
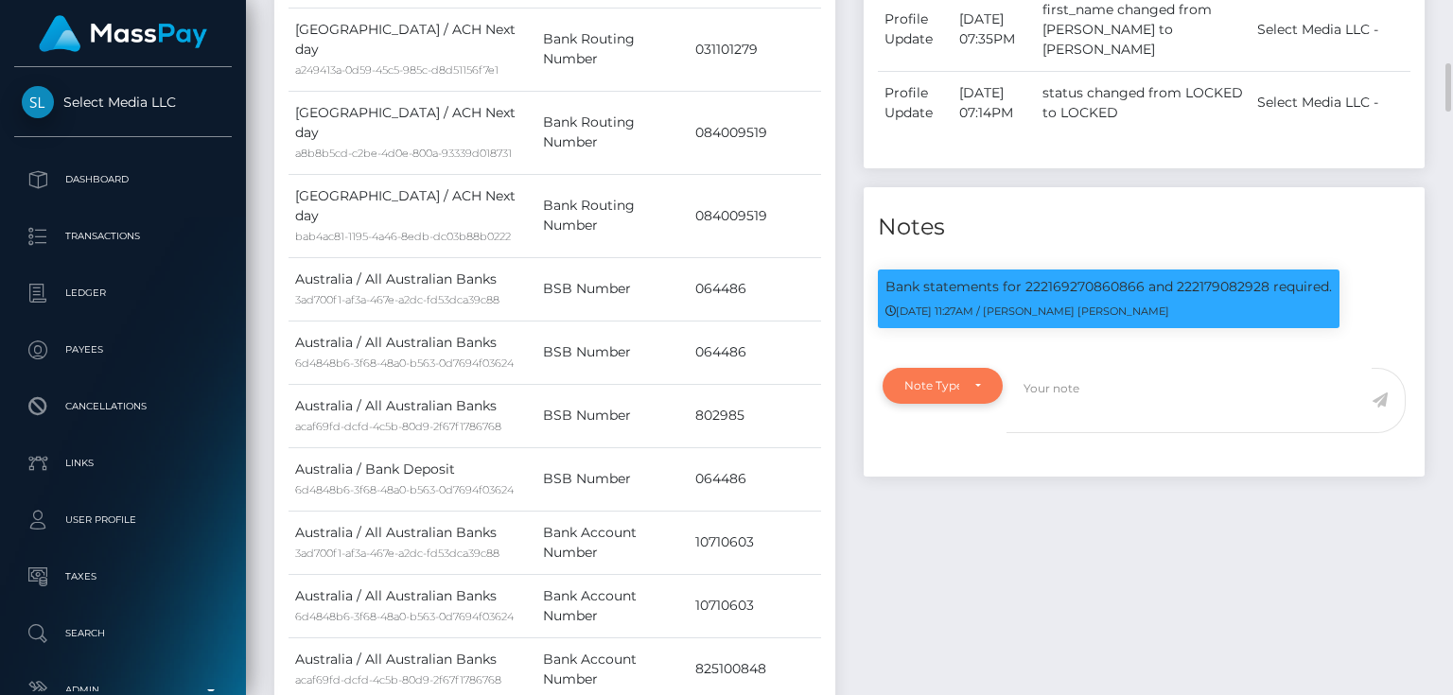
click at [902, 382] on div "Note Type" at bounding box center [943, 386] width 120 height 36
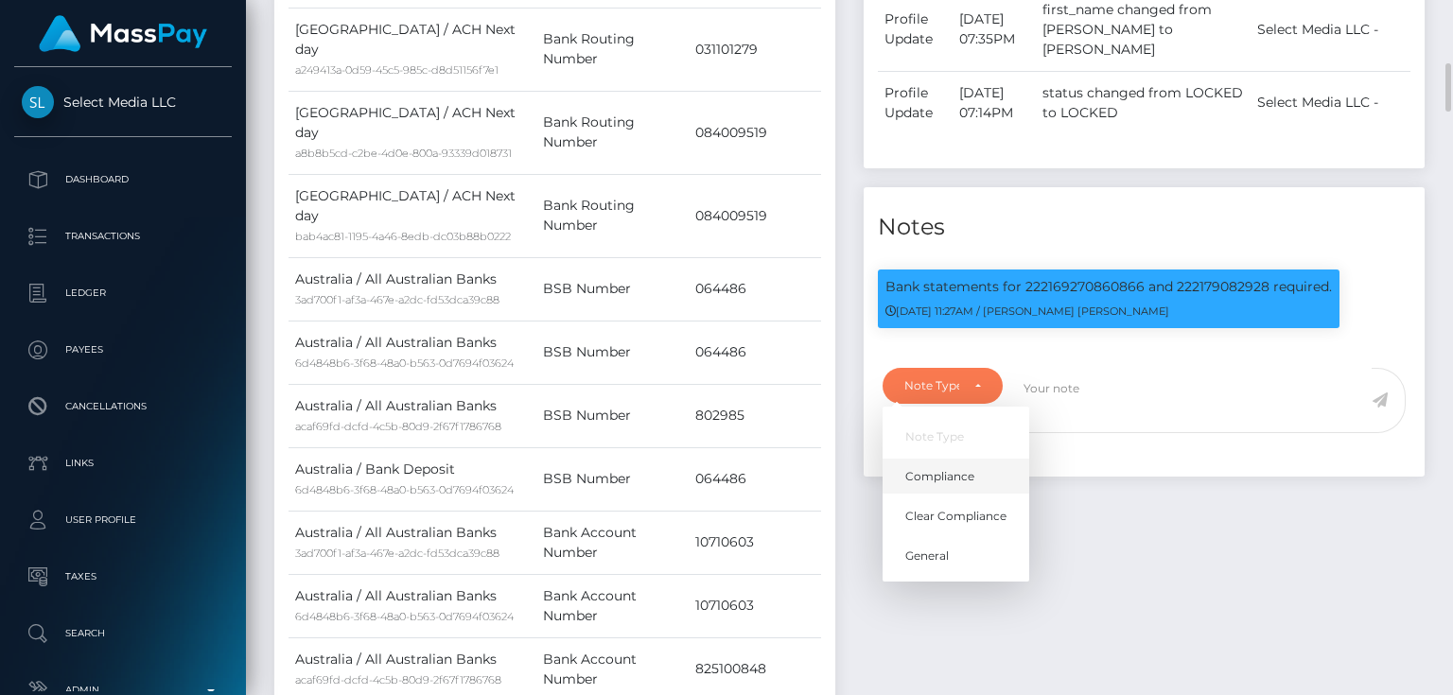
click at [936, 468] on span "Compliance" at bounding box center [939, 476] width 69 height 17
select select "COMPLIANCE"
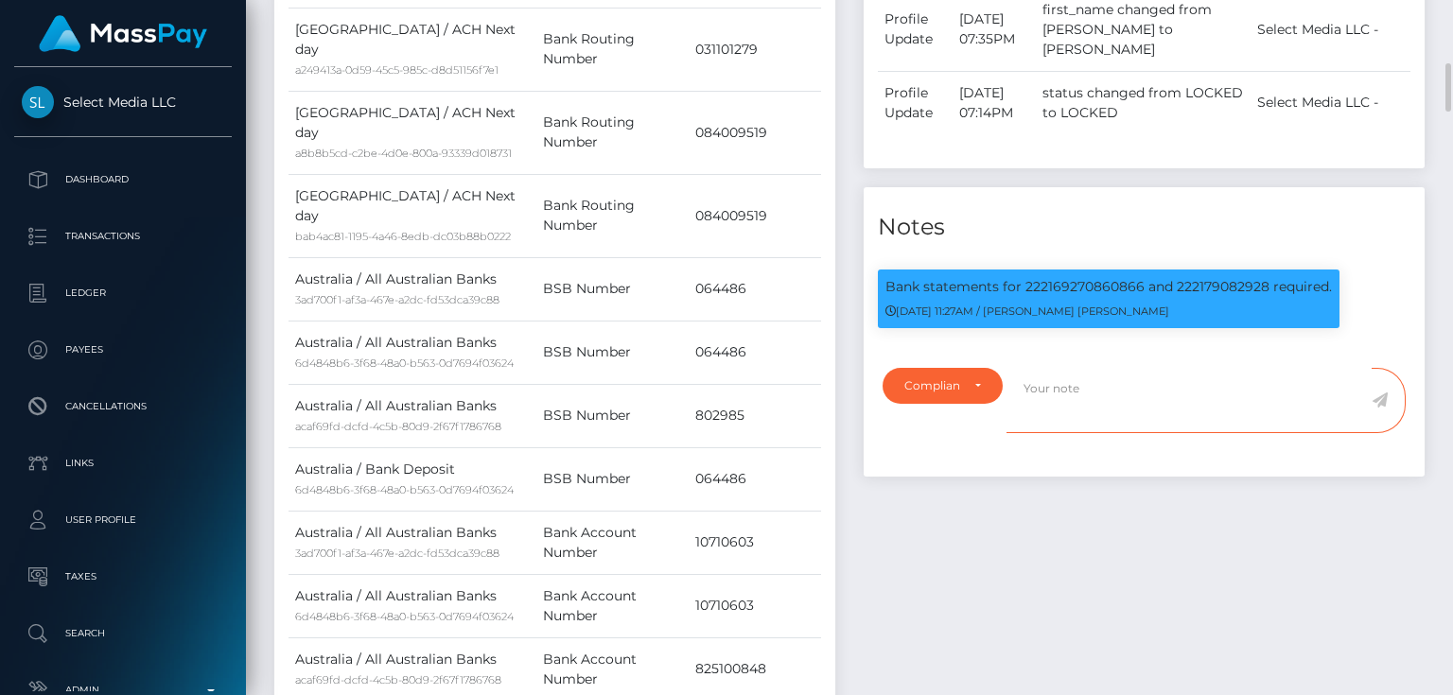
click at [1056, 393] on textarea at bounding box center [1189, 400] width 365 height 65
click at [1056, 278] on p "Bank statements for 222169270860866 and 222179082928 required." at bounding box center [1108, 287] width 447 height 20
copy p "222169270860866"
click at [1306, 376] on textarea "Docs provided, showing that the account:" at bounding box center [1189, 400] width 365 height 65
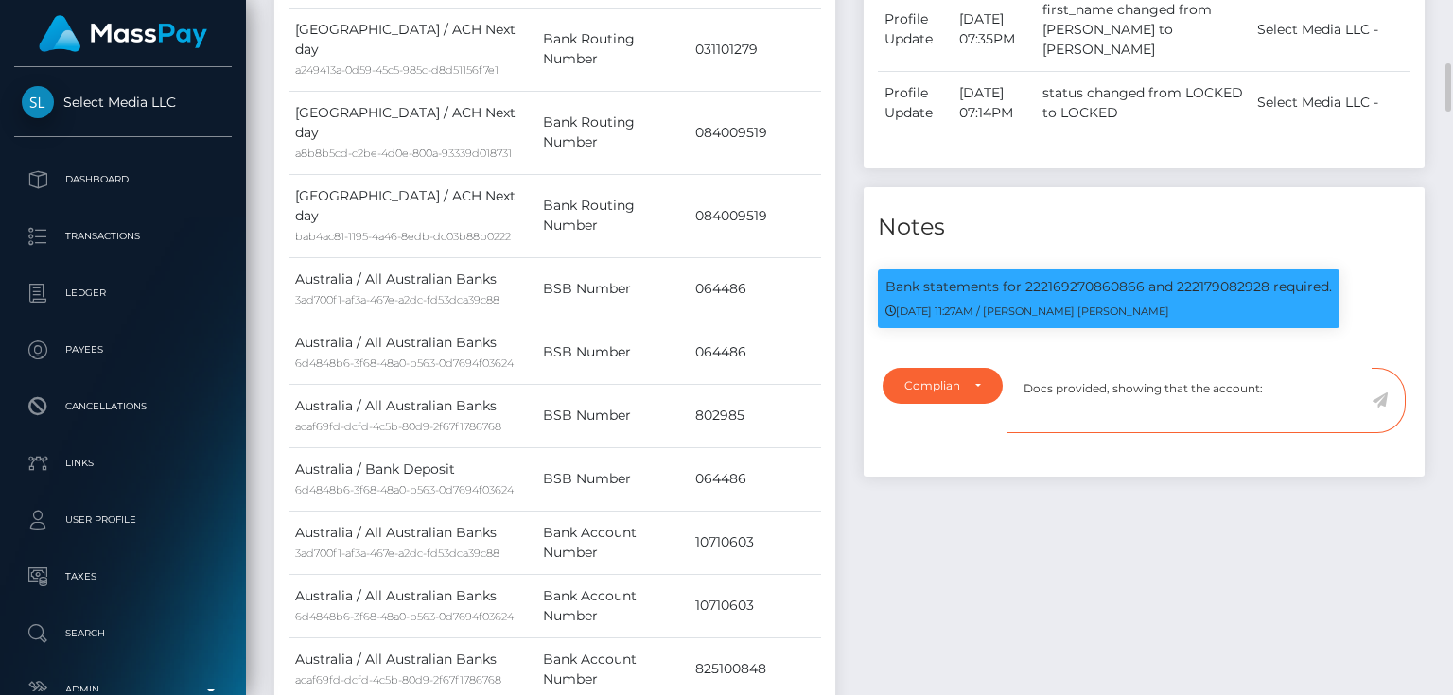
paste textarea "222169270860866"
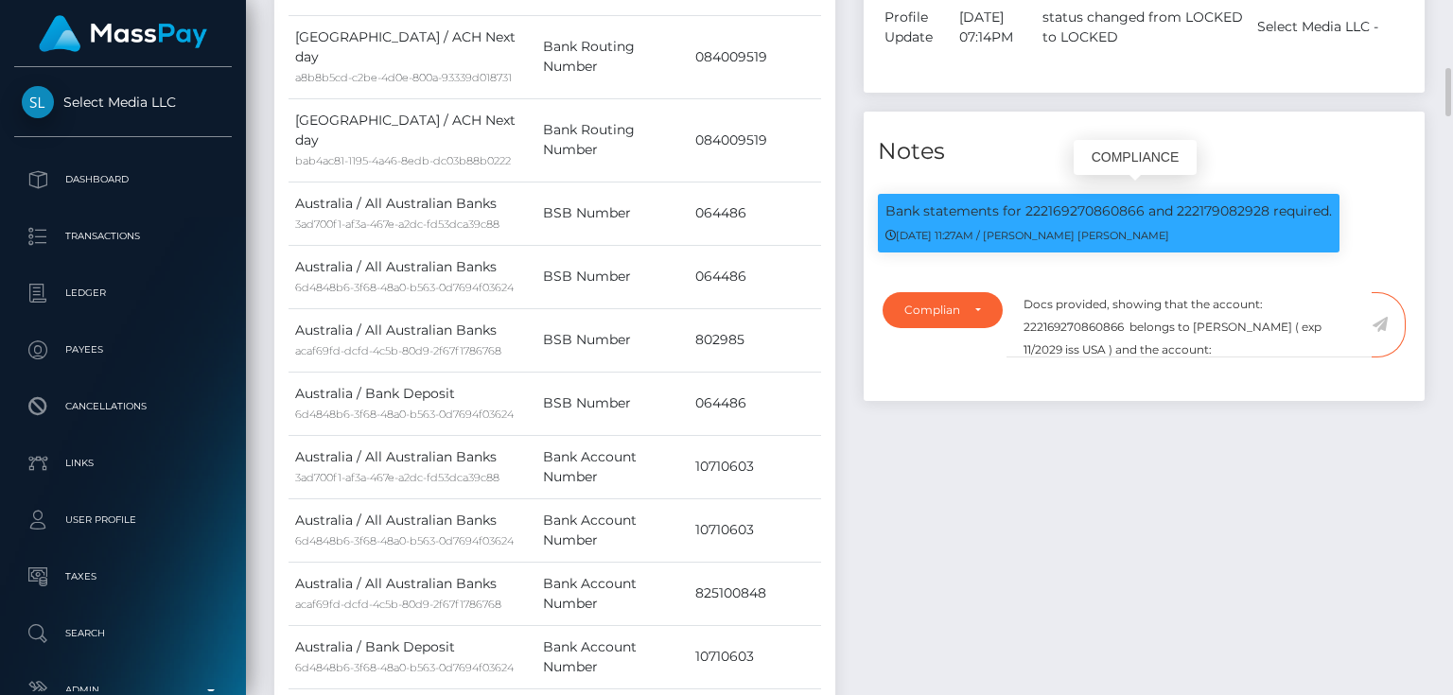
click at [1218, 202] on p "Bank statements for 222169270860866 and 222179082928 required." at bounding box center [1108, 212] width 447 height 20
copy p "222179082928"
click at [1240, 341] on textarea "Docs provided, showing that the account: 222169270860866 belongs to Samuel Mcbr…" at bounding box center [1189, 324] width 365 height 65
paste textarea "222179082928"
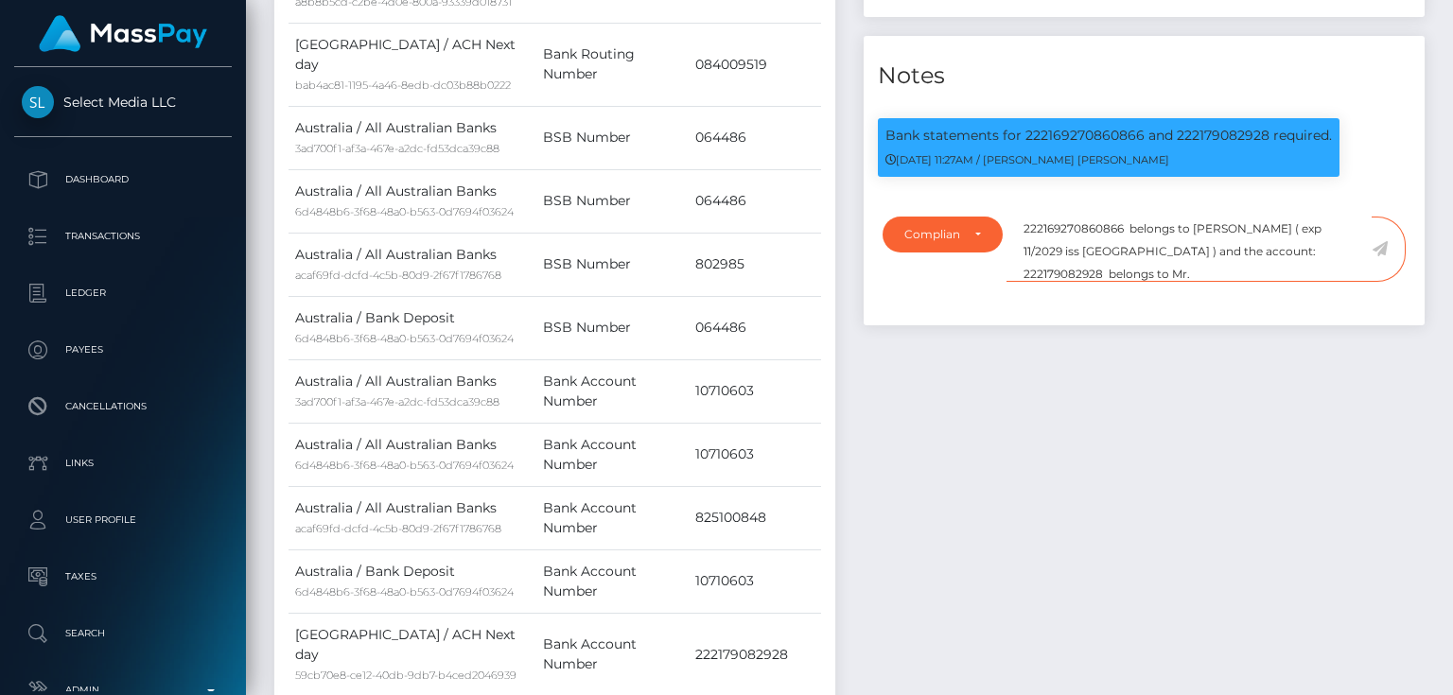
scroll to position [908, 0]
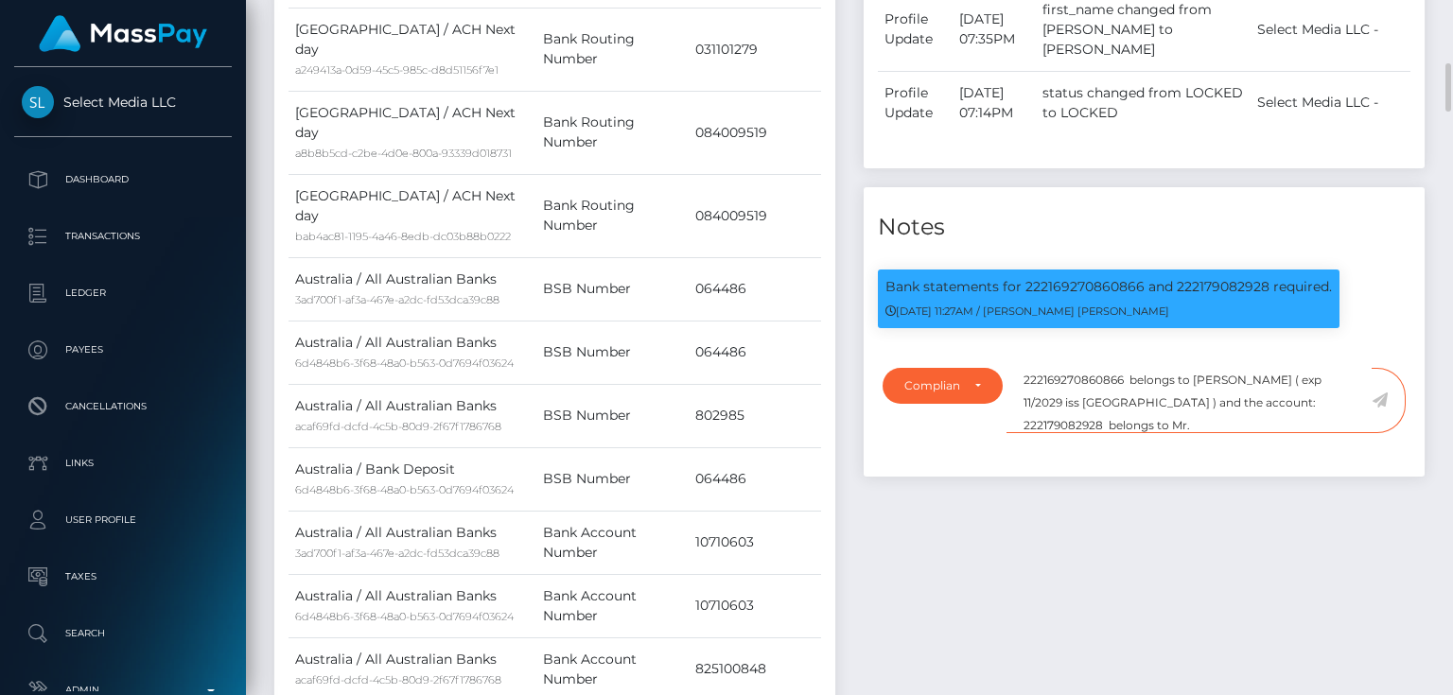
click at [1134, 413] on textarea "Docs provided, showing that the account: 222169270860866 belongs to Samuel Mcbr…" at bounding box center [1189, 400] width 365 height 65
click at [1307, 417] on textarea "Docs provided, showing that the account: 222169270860866 belongs to Samuel Mcbr…" at bounding box center [1189, 400] width 365 height 65
type textarea "Docs provided, showing that the account: 222169270860866 belongs to Samuel Mcbr…"
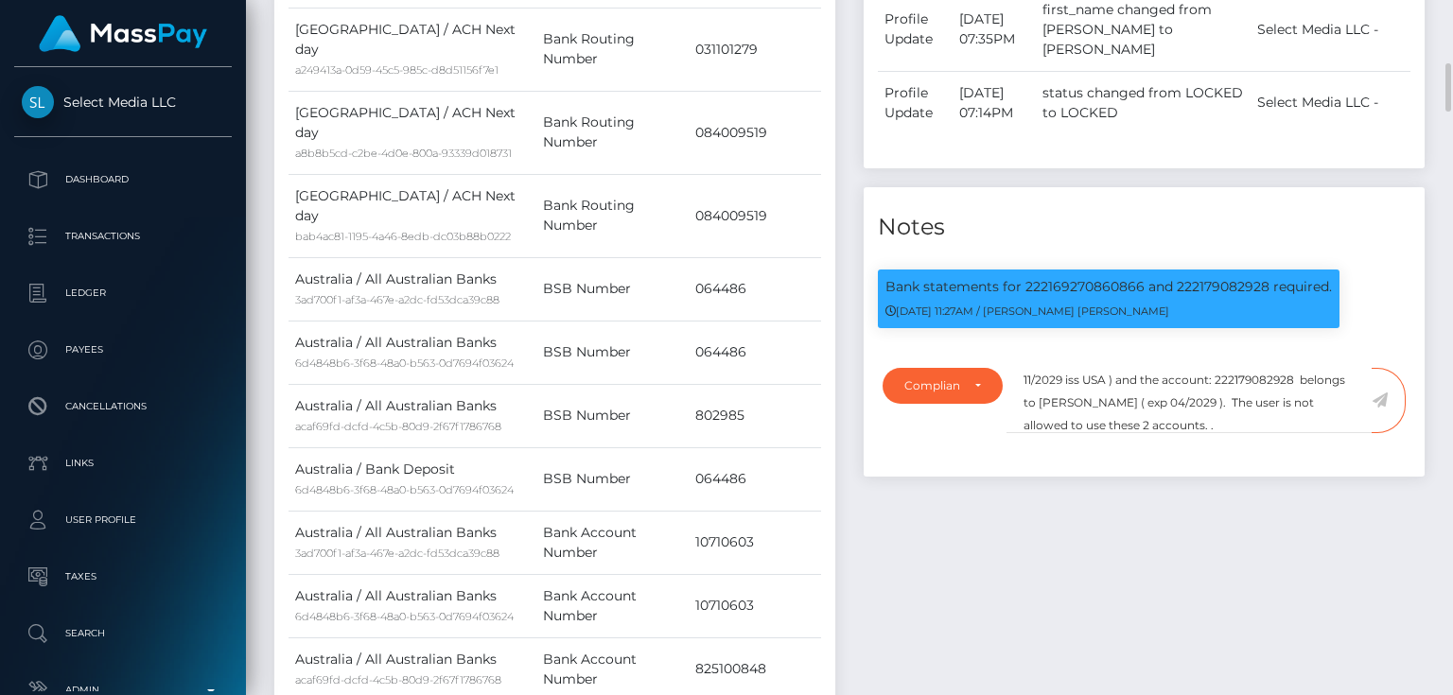
click at [1380, 393] on icon at bounding box center [1380, 400] width 16 height 15
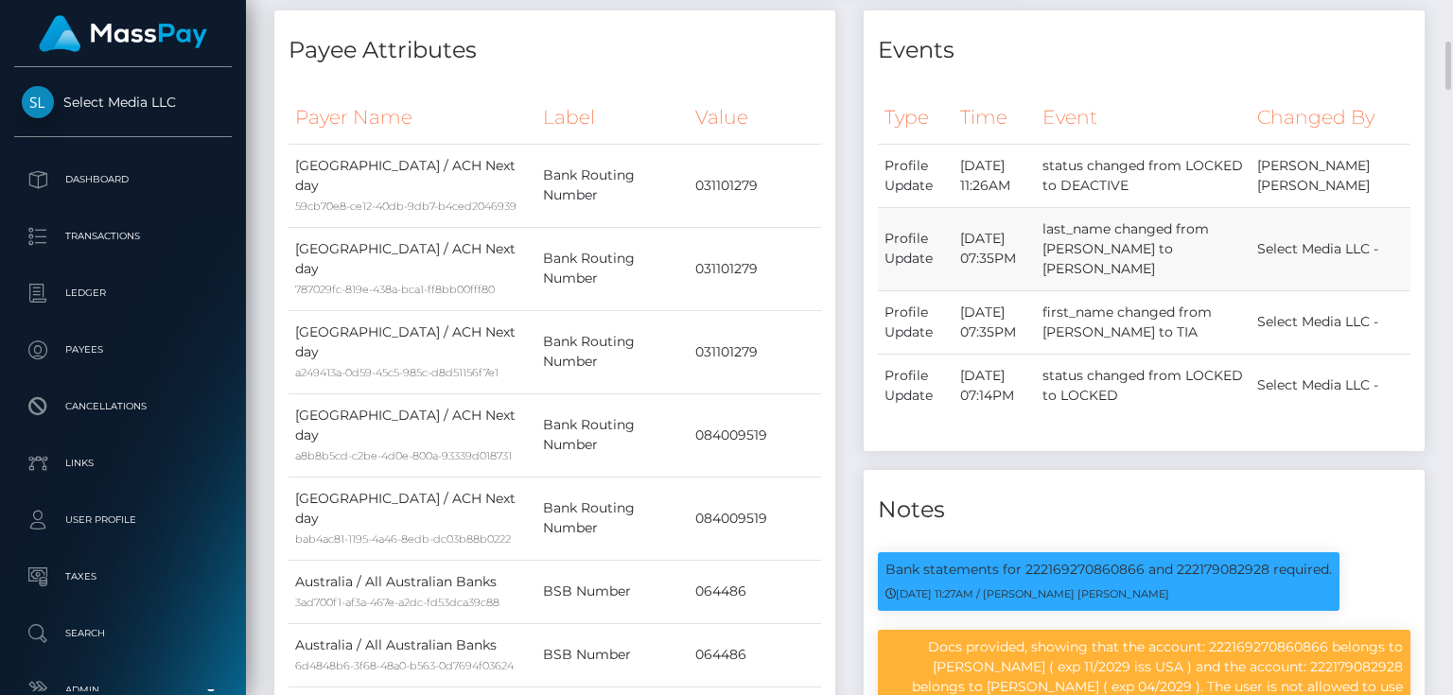
scroll to position [908, 0]
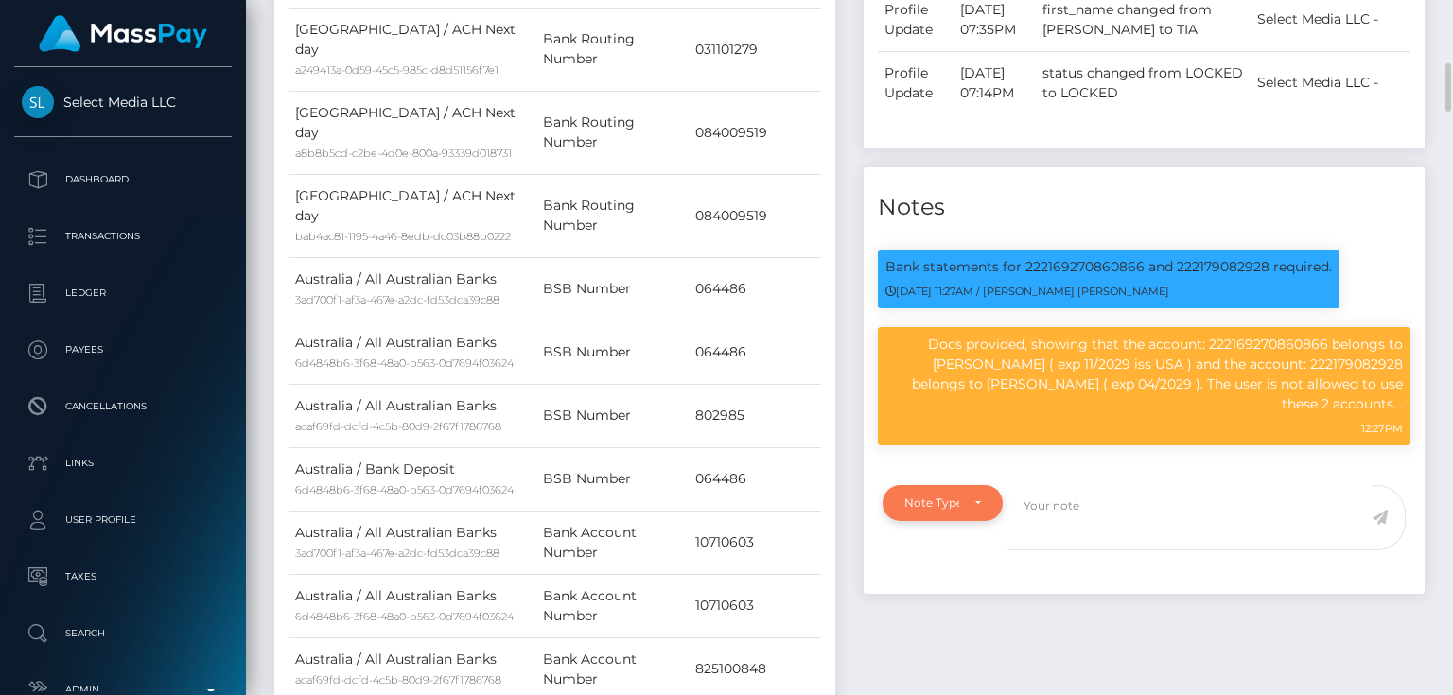
drag, startPoint x: 946, startPoint y: 513, endPoint x: 909, endPoint y: 541, distance: 46.5
click at [946, 511] on div "Note Type" at bounding box center [931, 503] width 55 height 15
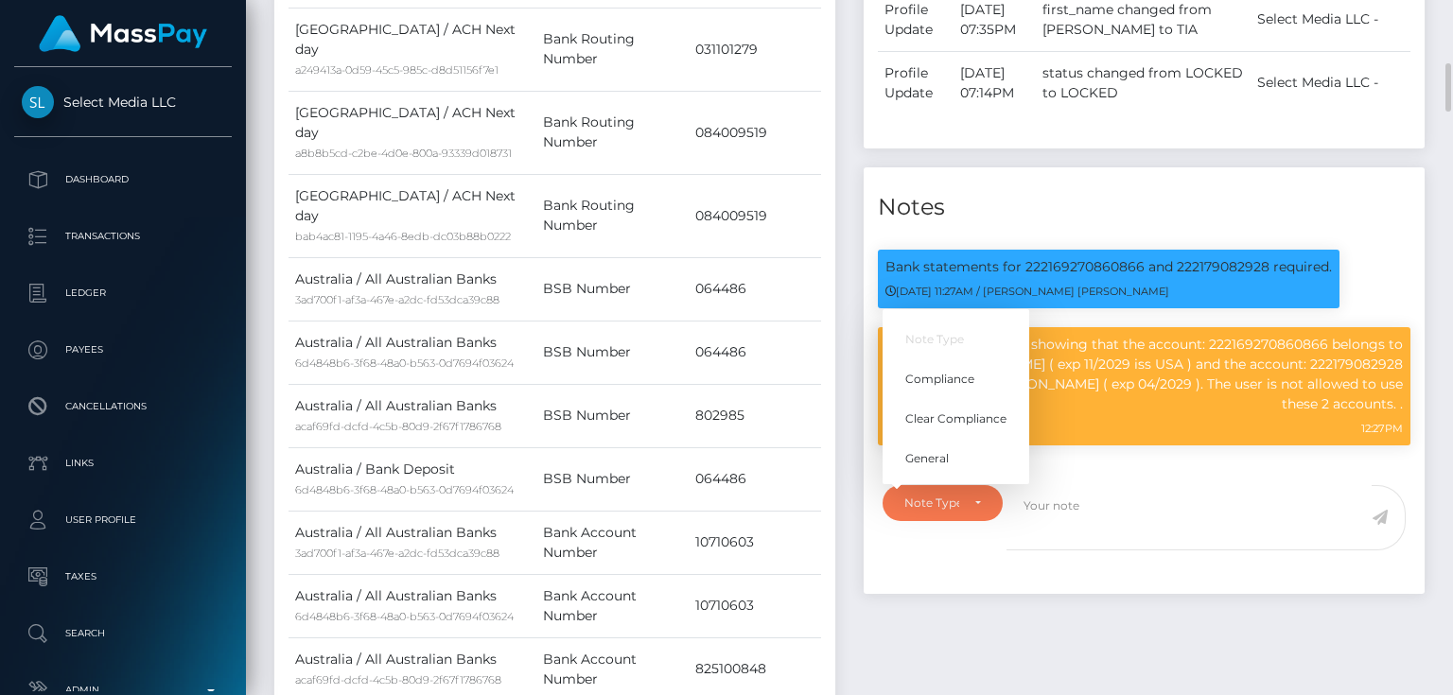
scroll to position [227, 363]
click at [987, 428] on span "Clear Compliance" at bounding box center [955, 419] width 101 height 17
select select "CLEAR_COMPLIANCE"
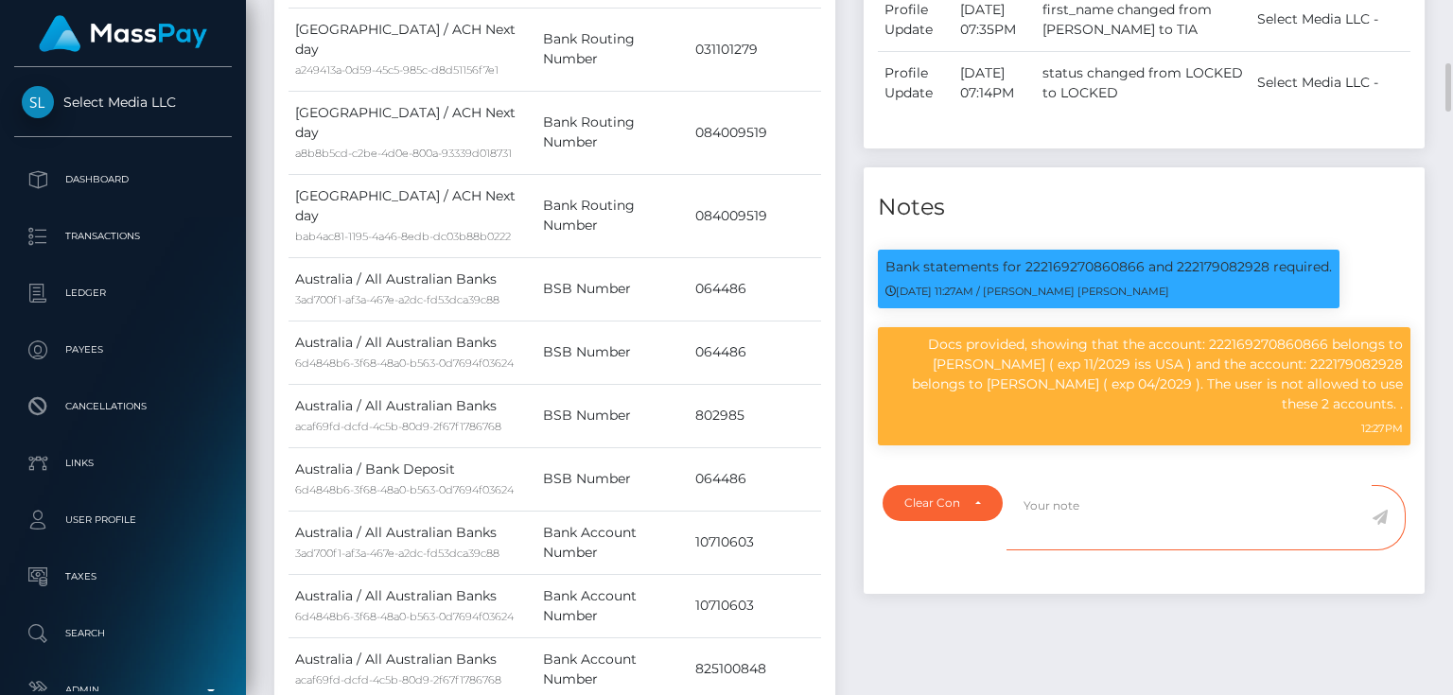
click at [1054, 521] on textarea at bounding box center [1189, 517] width 365 height 65
click at [1083, 524] on textarea at bounding box center [1189, 517] width 365 height 65
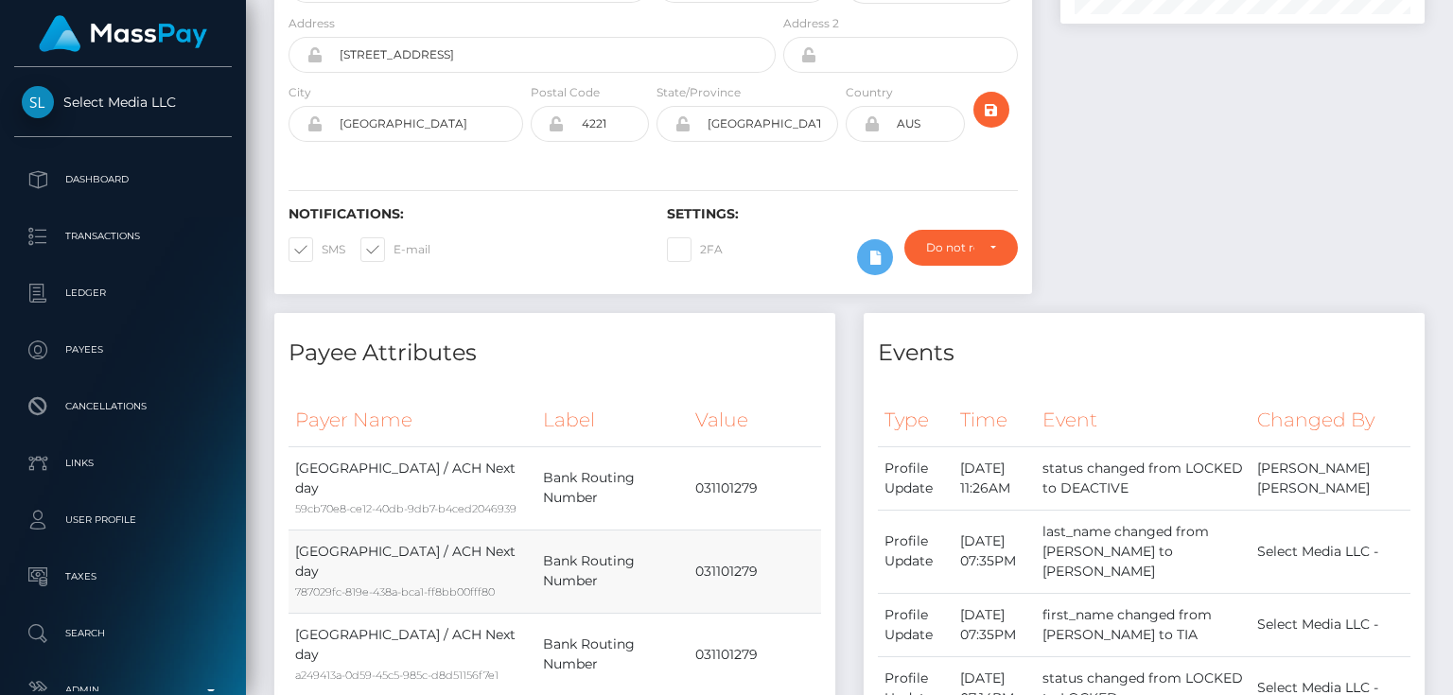
scroll to position [0, 0]
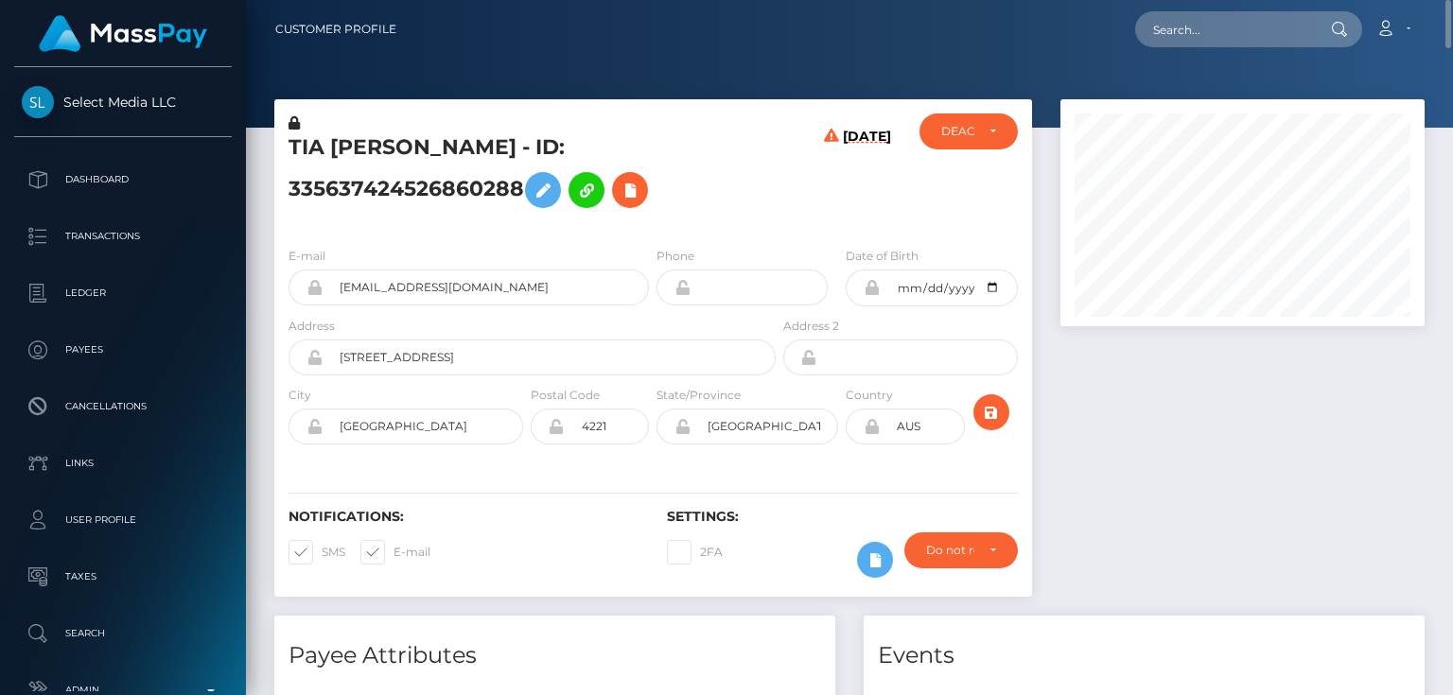
type textarea "Docs provided. NBCOU flag cleared."
drag, startPoint x: 496, startPoint y: 148, endPoint x: 280, endPoint y: 137, distance: 215.9
click at [280, 137] on div "TIA [PERSON_NAME] - ID: 335637424526860288" at bounding box center [526, 173] width 505 height 118
copy h5 "TIA [PERSON_NAME]"
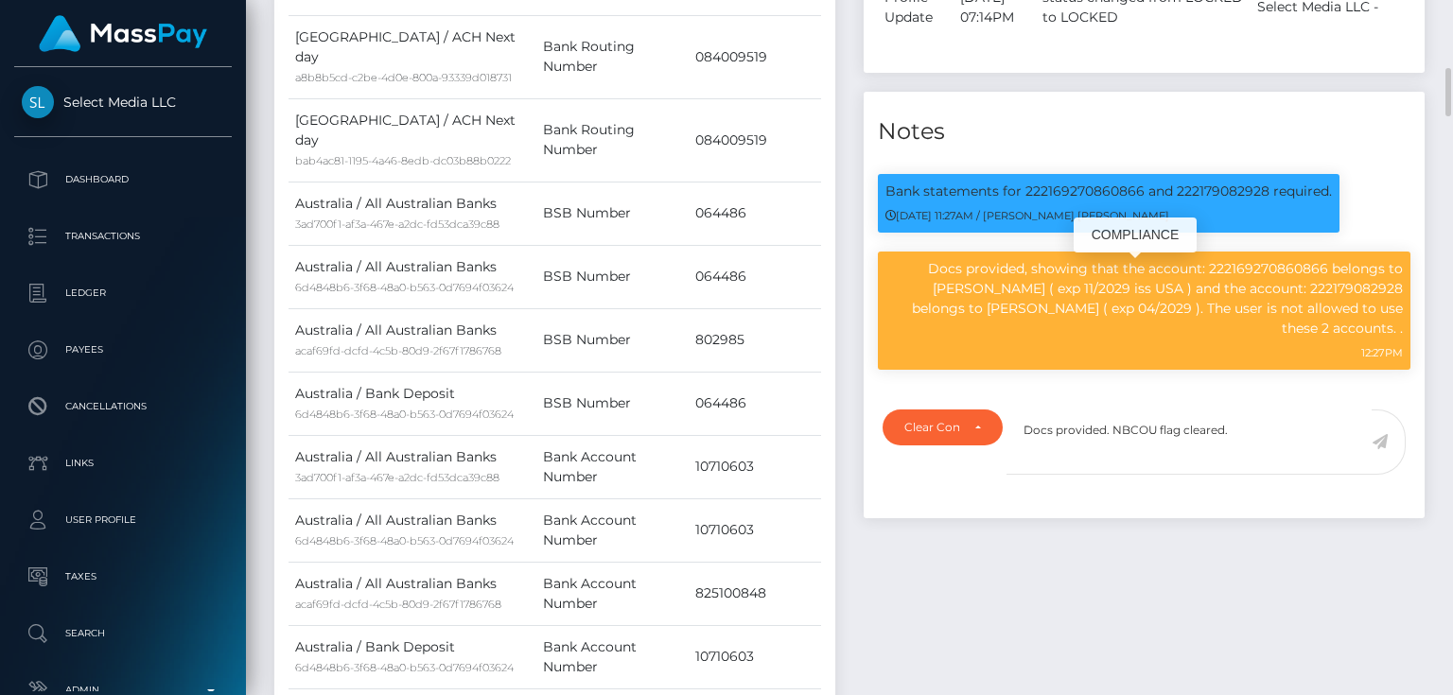
scroll to position [227, 363]
click at [1279, 439] on textarea "Docs provided. NBCOU flag cleared." at bounding box center [1189, 442] width 365 height 65
click at [1380, 448] on icon at bounding box center [1380, 441] width 16 height 15
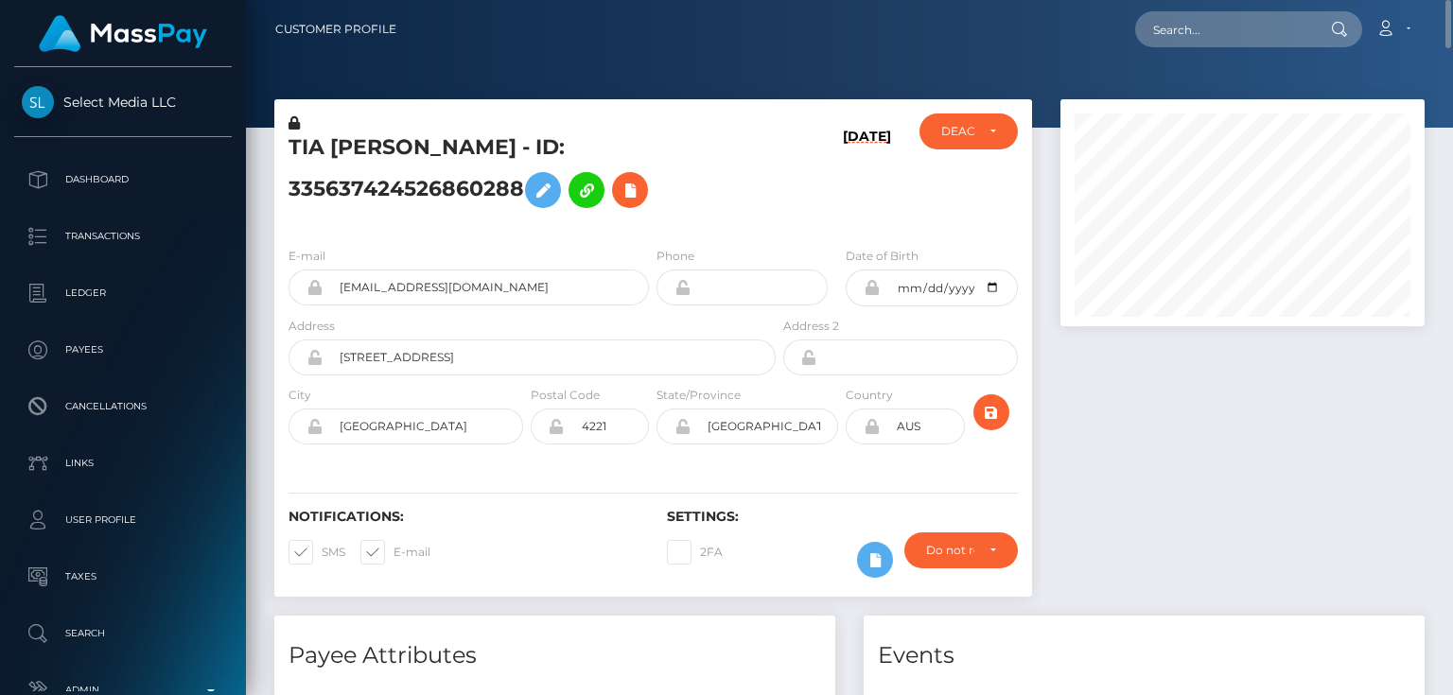
click at [403, 192] on h5 "TIA [PERSON_NAME] - ID: 335637424526860288" at bounding box center [527, 175] width 477 height 84
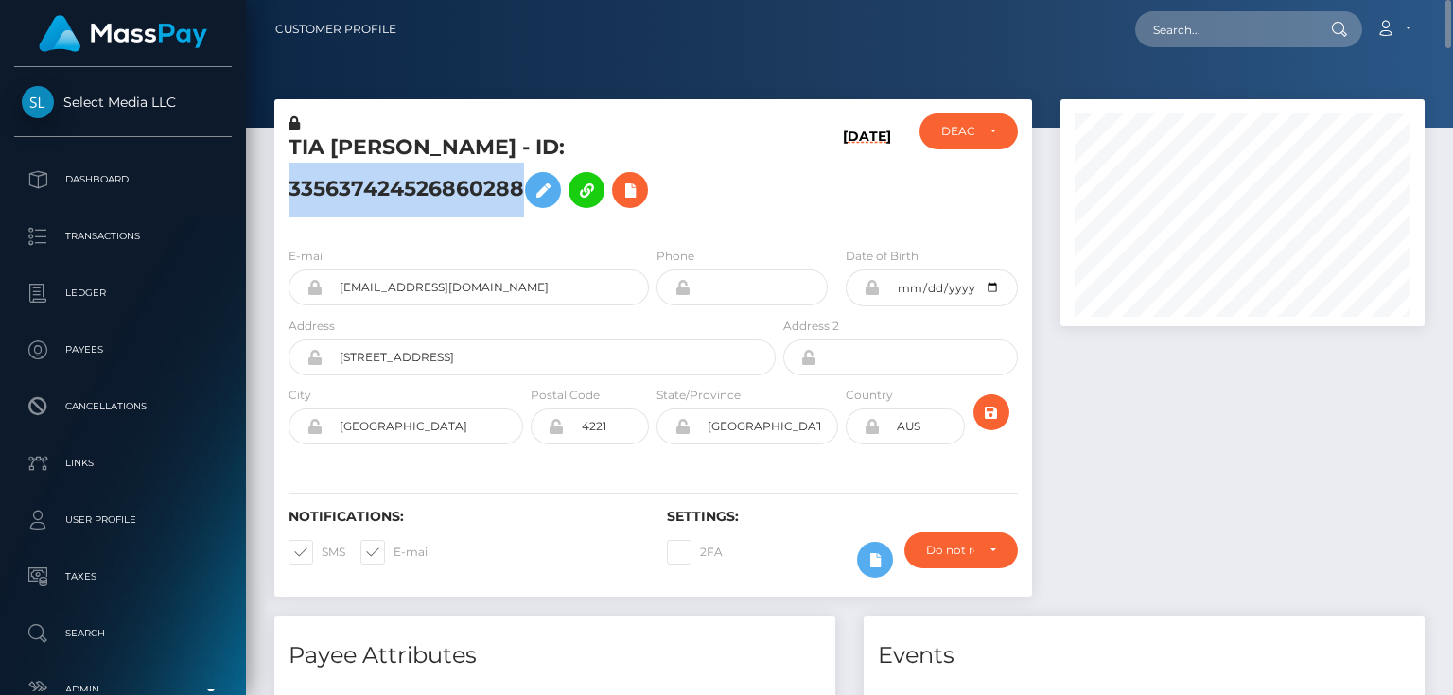
click at [403, 192] on h5 "TIA [PERSON_NAME] - ID: 335637424526860288" at bounding box center [527, 175] width 477 height 84
copy h5 "TIA [PERSON_NAME] - ID: 335637424526860288"
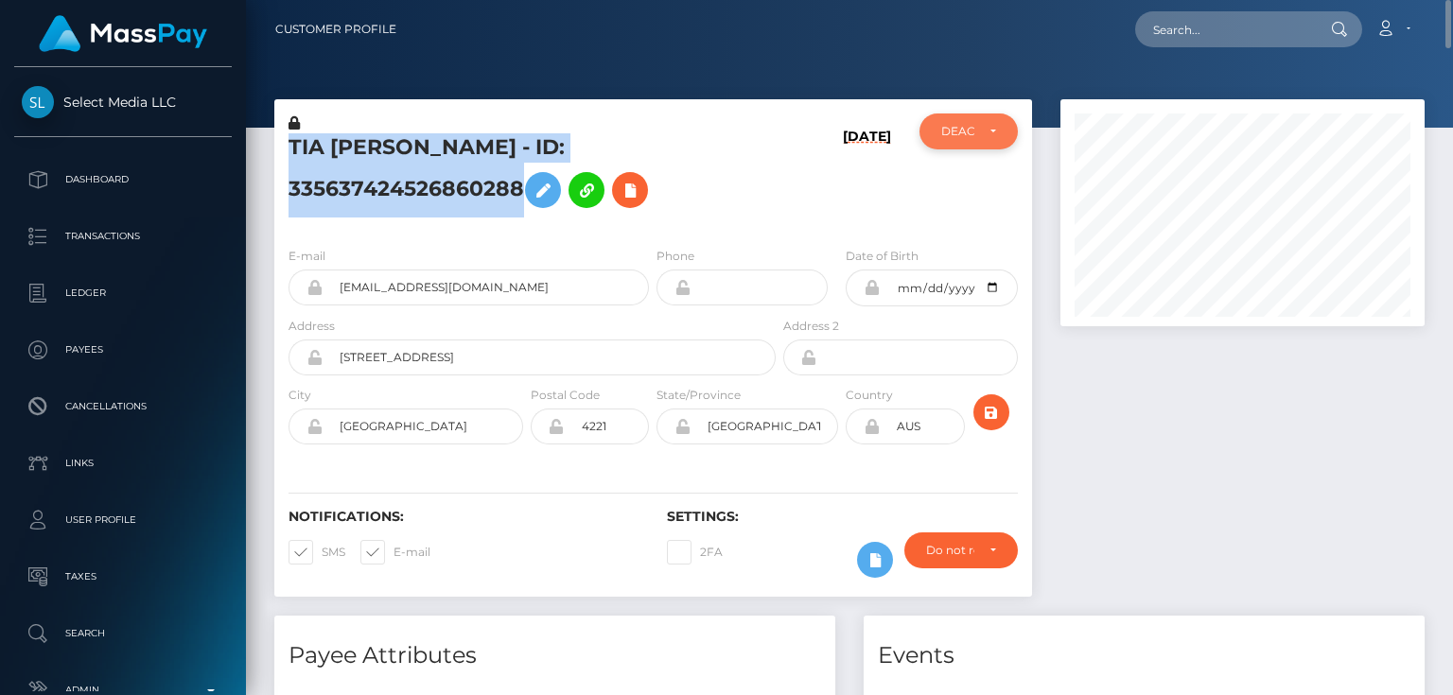
click at [958, 137] on div "DEACTIVE" at bounding box center [957, 131] width 32 height 15
click at [978, 182] on span "ACTIVE" at bounding box center [963, 182] width 43 height 17
select select "ACTIVE"
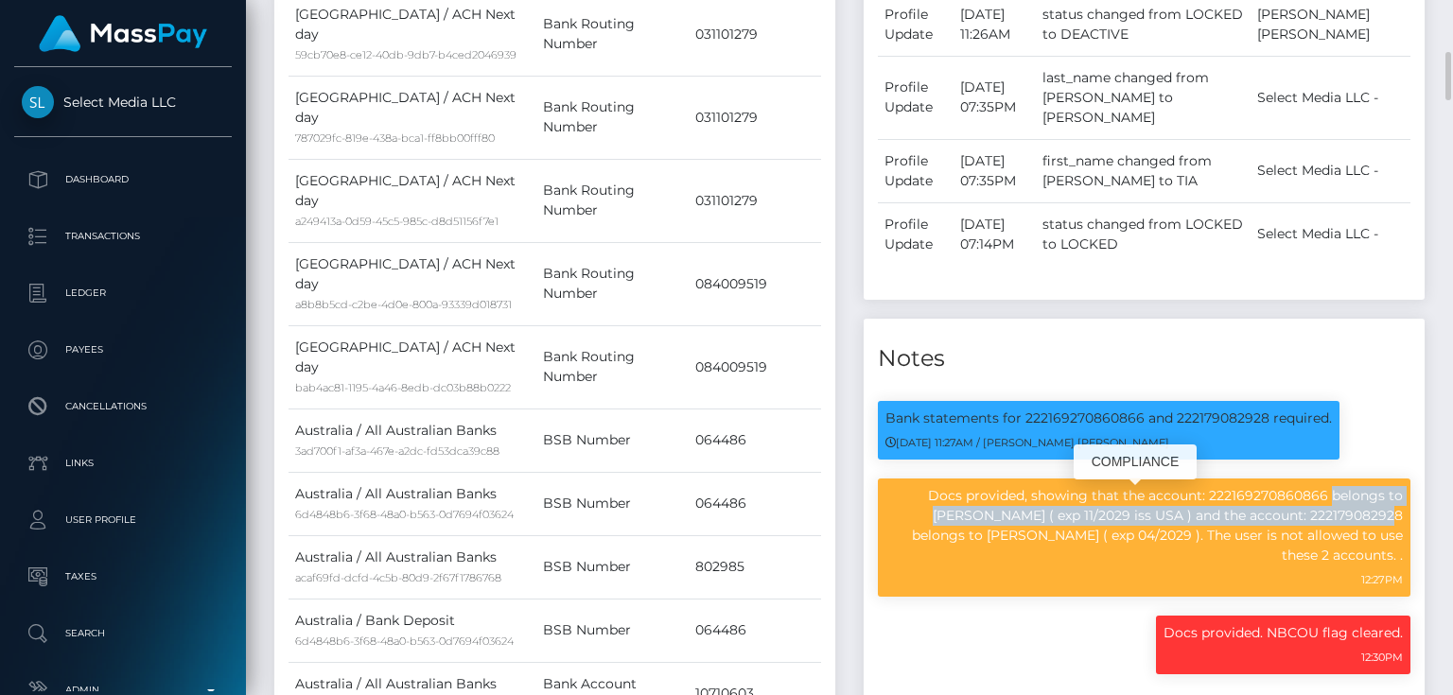
drag, startPoint x: 937, startPoint y: 495, endPoint x: 1017, endPoint y: 527, distance: 86.6
click at [1017, 527] on p "Docs provided, showing that the account: 222169270860866 belongs to [PERSON_NAM…" at bounding box center [1143, 525] width 517 height 79
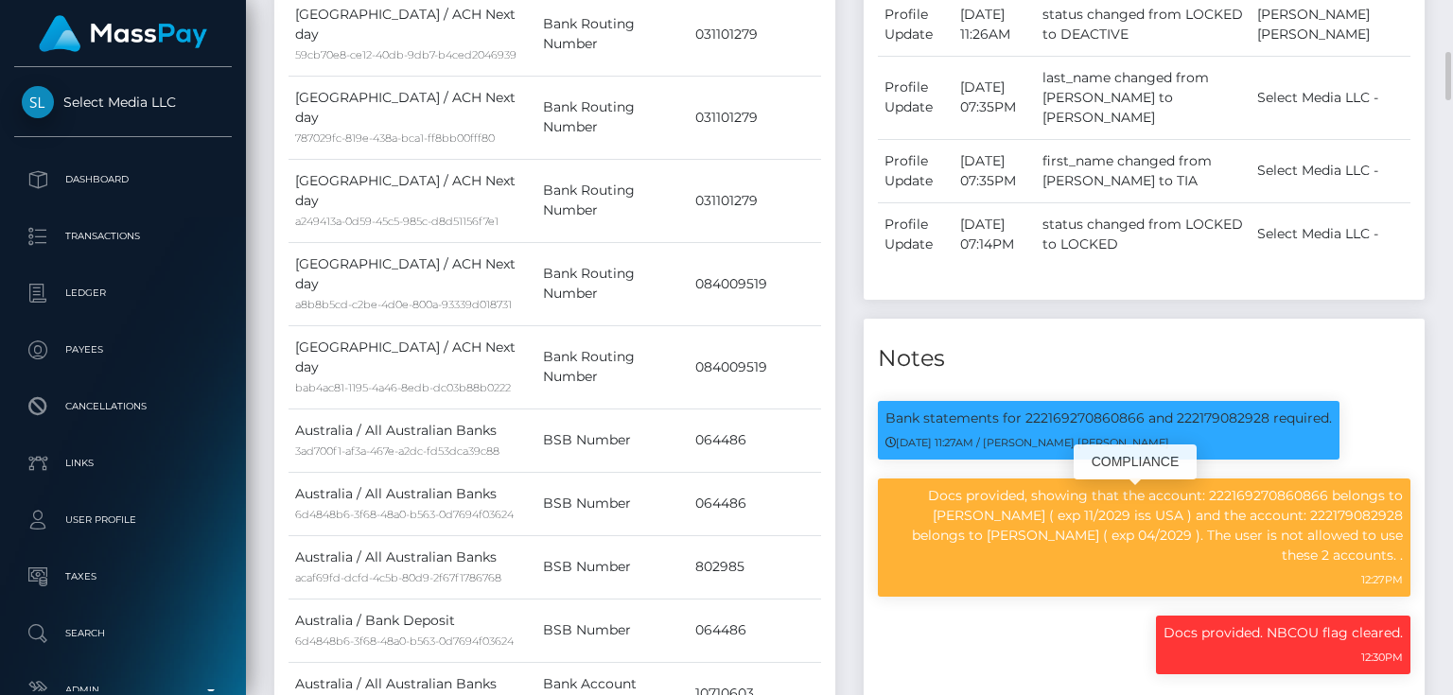
click at [1201, 522] on p "Docs provided, showing that the account: 222169270860866 belongs to [PERSON_NAM…" at bounding box center [1143, 525] width 517 height 79
drag, startPoint x: 1237, startPoint y: 544, endPoint x: 1405, endPoint y: 563, distance: 168.5
click at [1405, 563] on div "Docs provided, showing that the account: 222169270860866 belongs to [PERSON_NAM…" at bounding box center [1144, 538] width 533 height 118
copy p "The user is not allowed to use these 2 accounts. ."
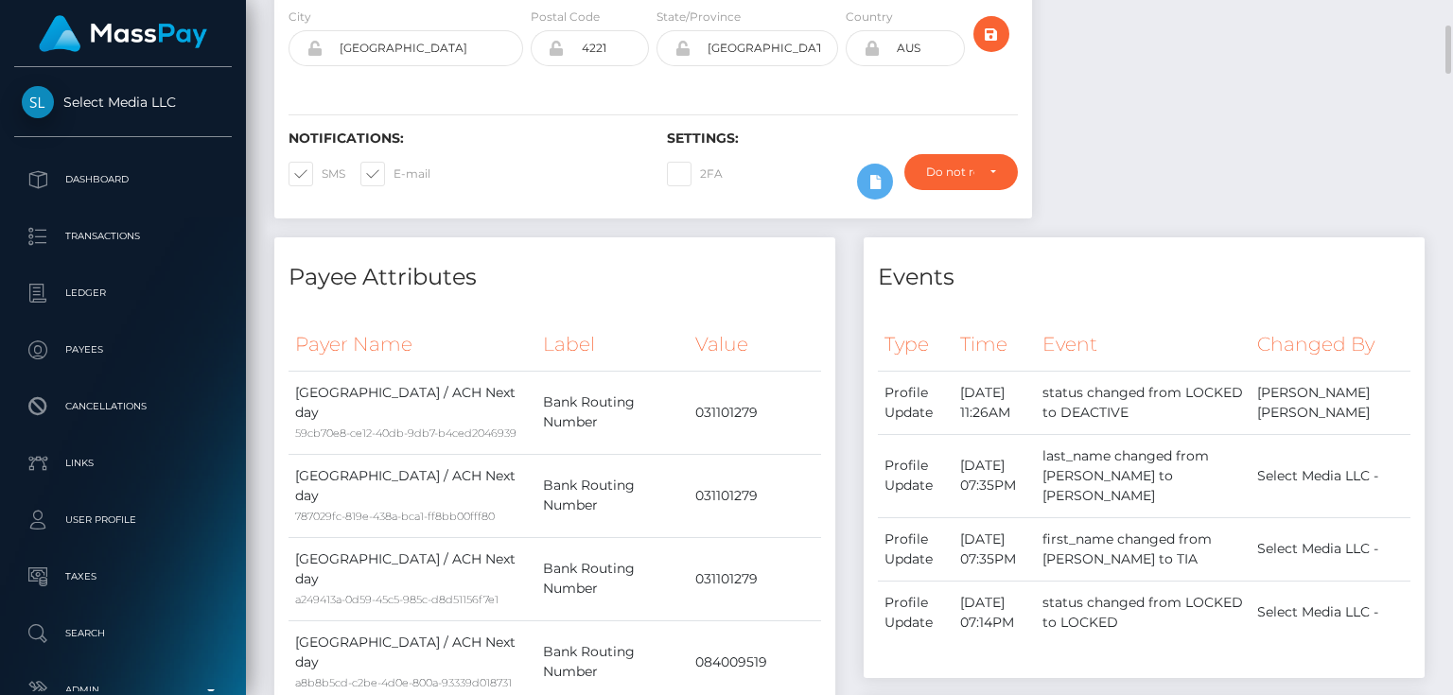
scroll to position [0, 0]
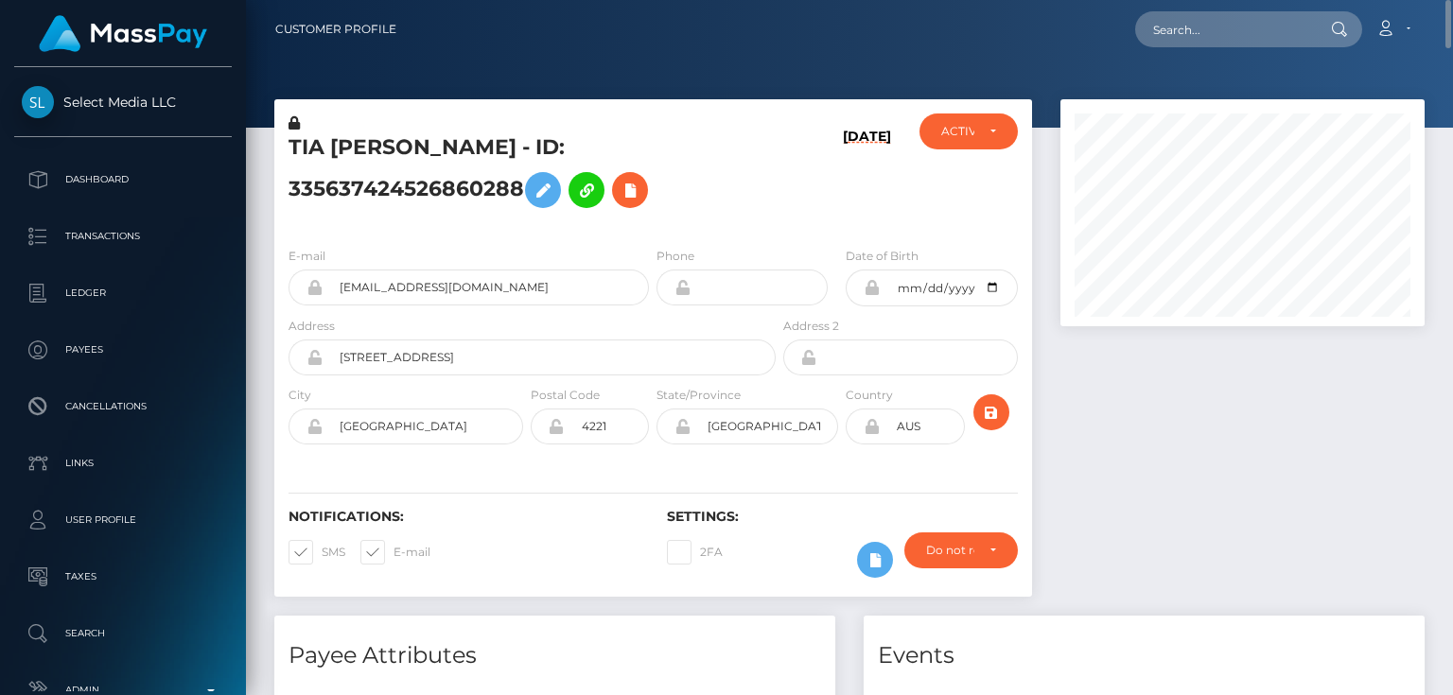
click at [807, 208] on div "[DATE]" at bounding box center [843, 173] width 126 height 118
paste input "[EMAIL_ADDRESS][DOMAIN_NAME]"
type input "[EMAIL_ADDRESS][DOMAIN_NAME]"
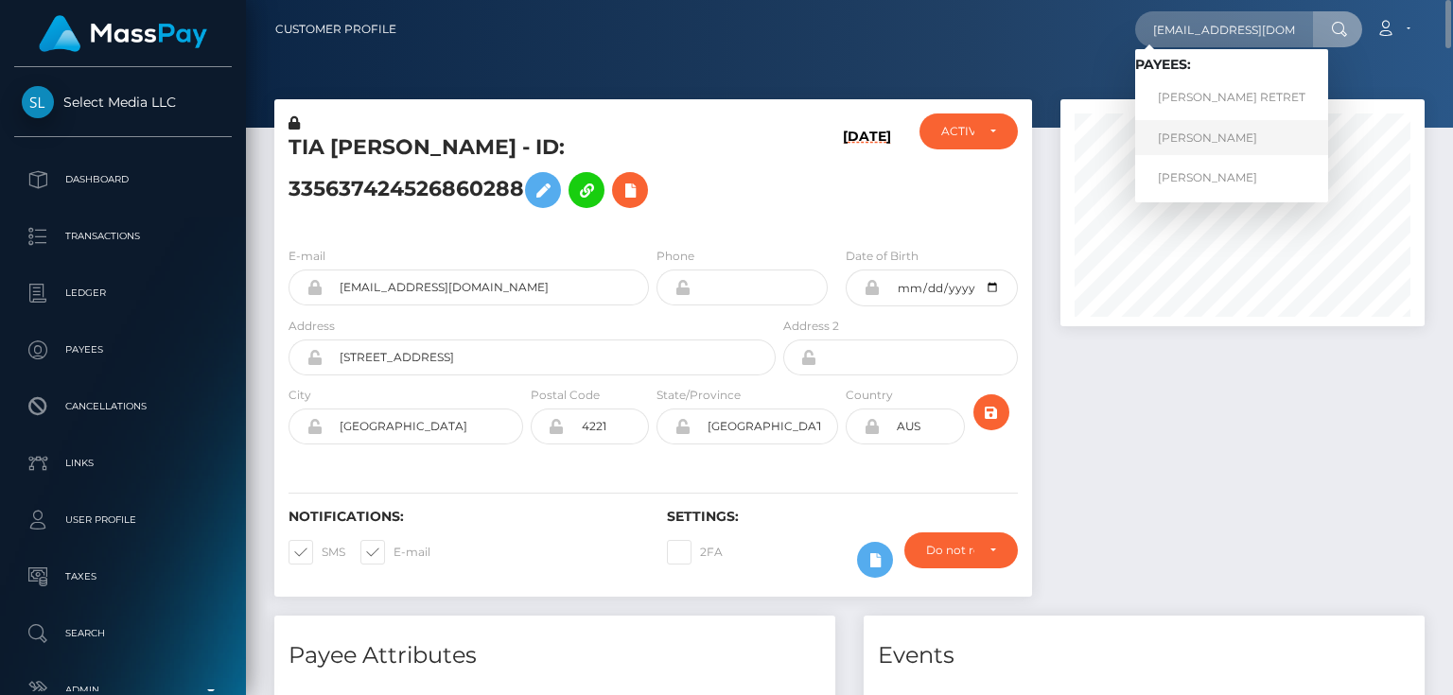
click at [1195, 139] on link "[PERSON_NAME]" at bounding box center [1231, 137] width 193 height 35
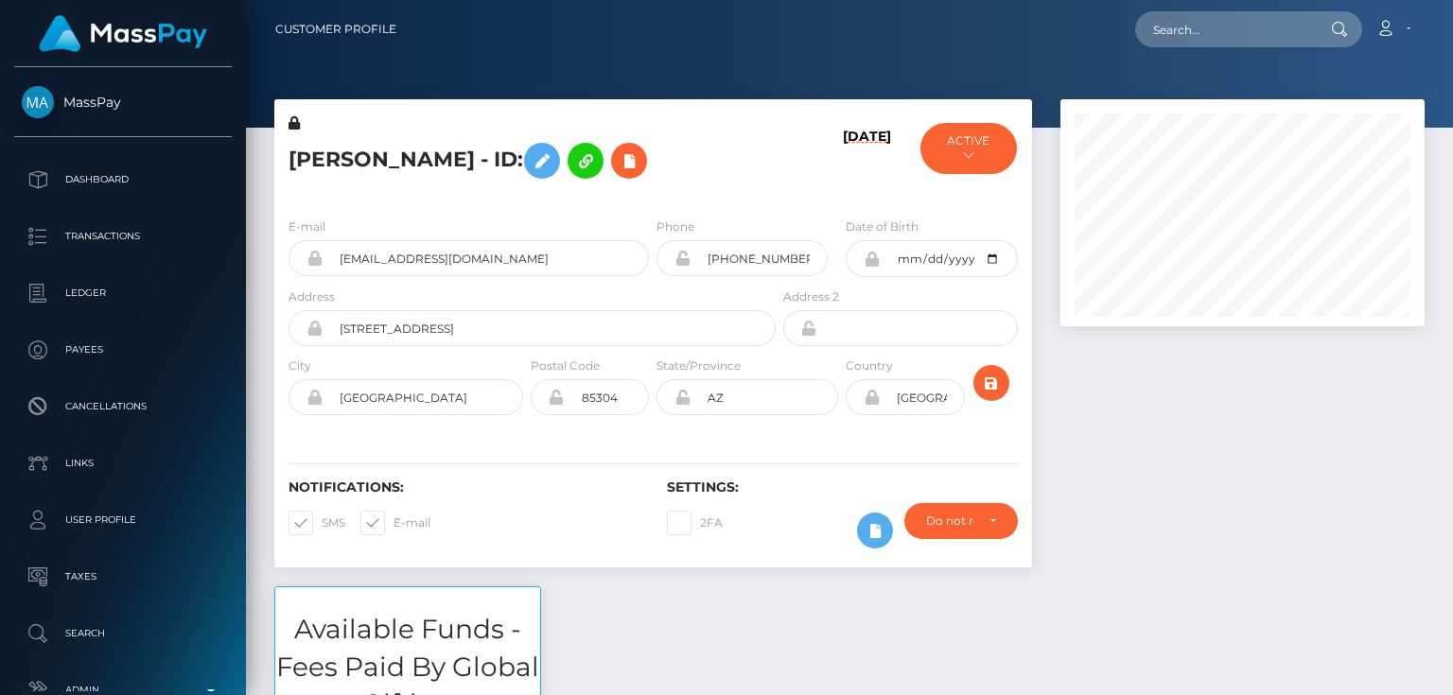
scroll to position [227, 363]
click at [955, 167] on button "ACTIVE" at bounding box center [968, 148] width 96 height 51
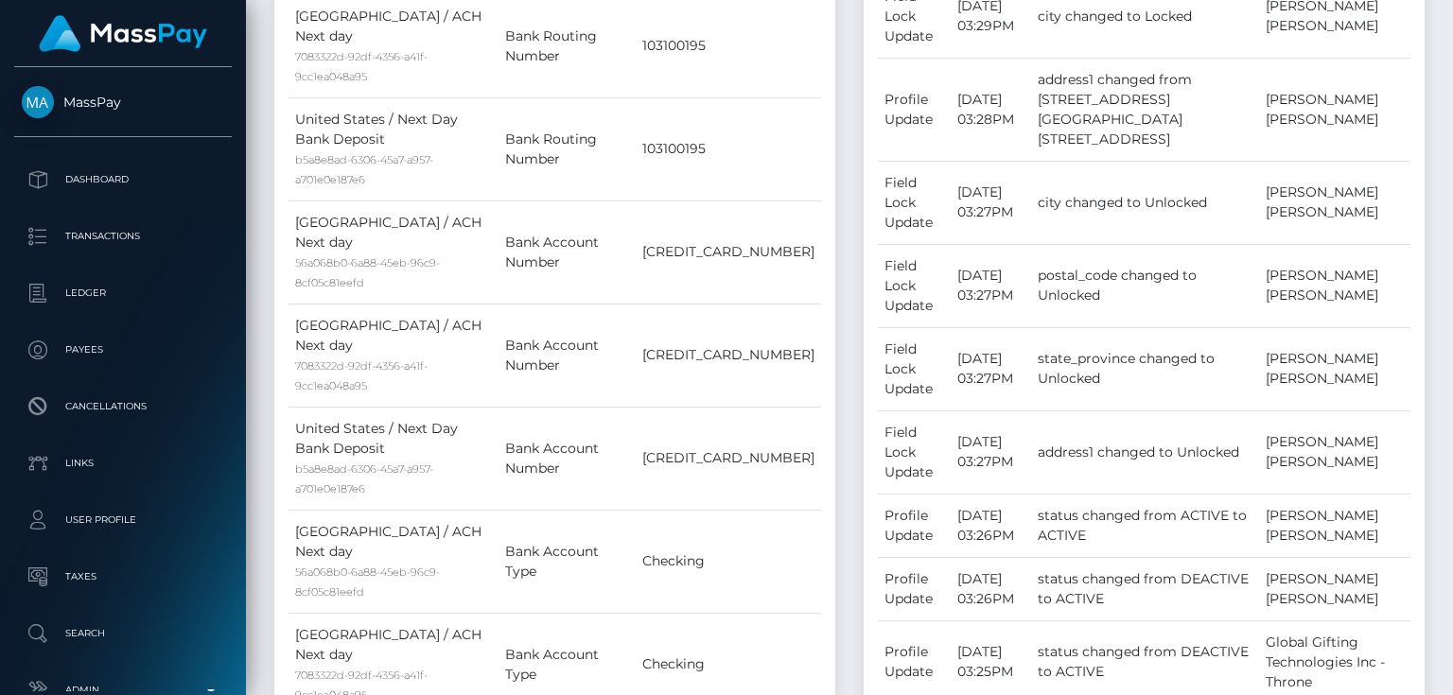
scroll to position [0, 0]
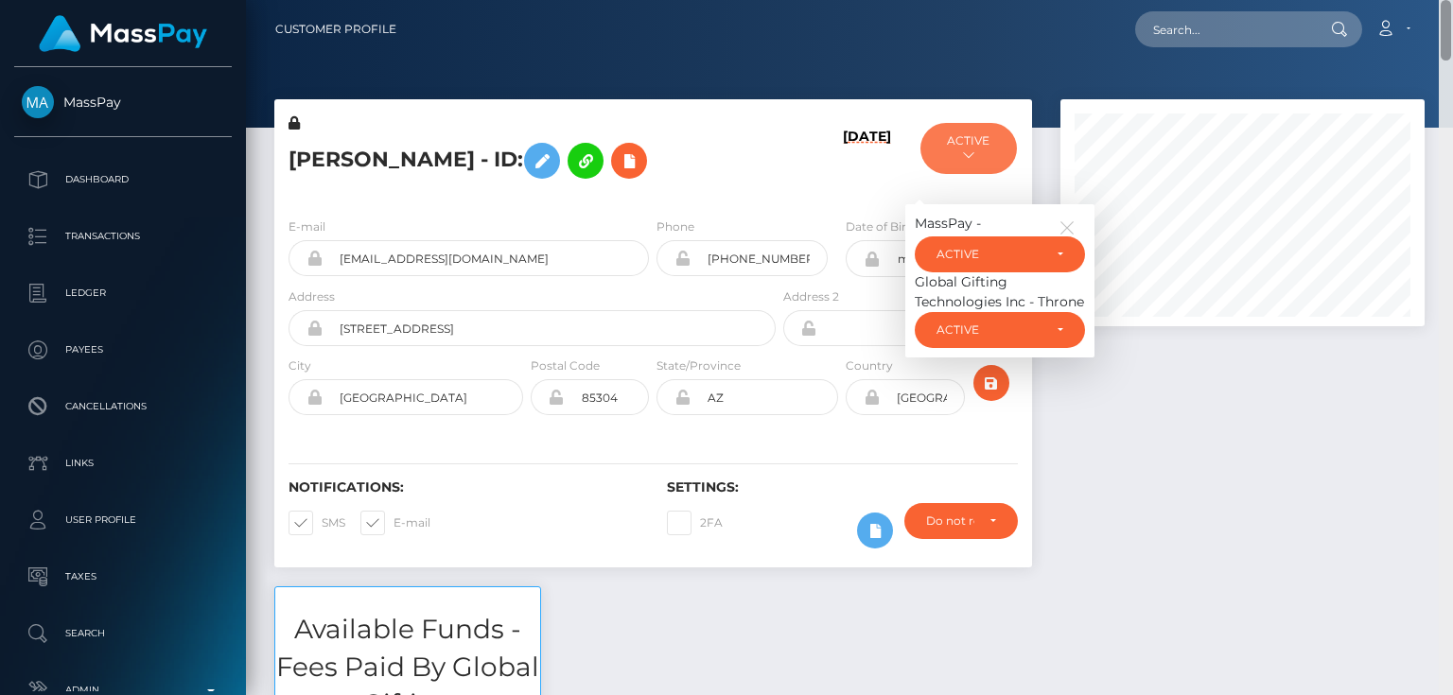
drag, startPoint x: 1445, startPoint y: 647, endPoint x: 1452, endPoint y: -21, distance: 667.9
click at [1452, 0] on html "MassPay Dashboard Transactions Ledger Payees Cancellations Links" at bounding box center [726, 347] width 1453 height 695
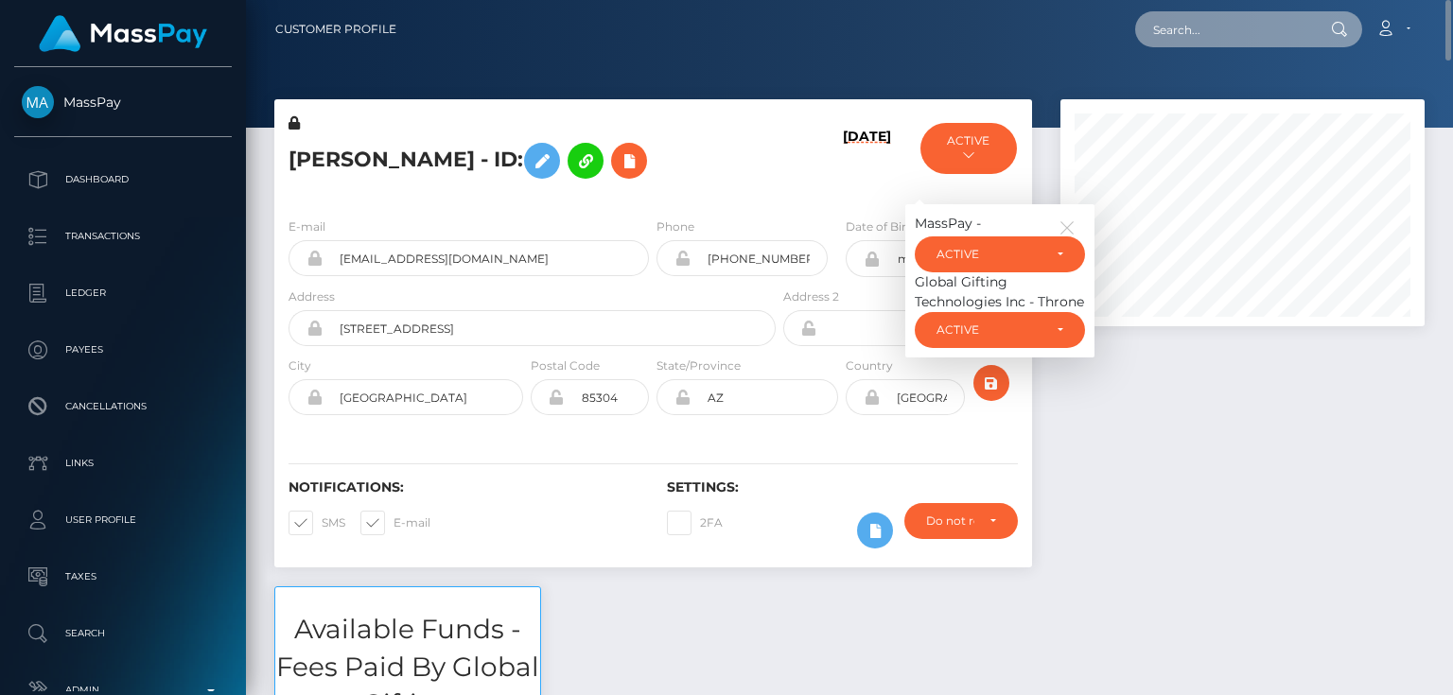
paste input "285484813769515008"
type input "285484813769515008"
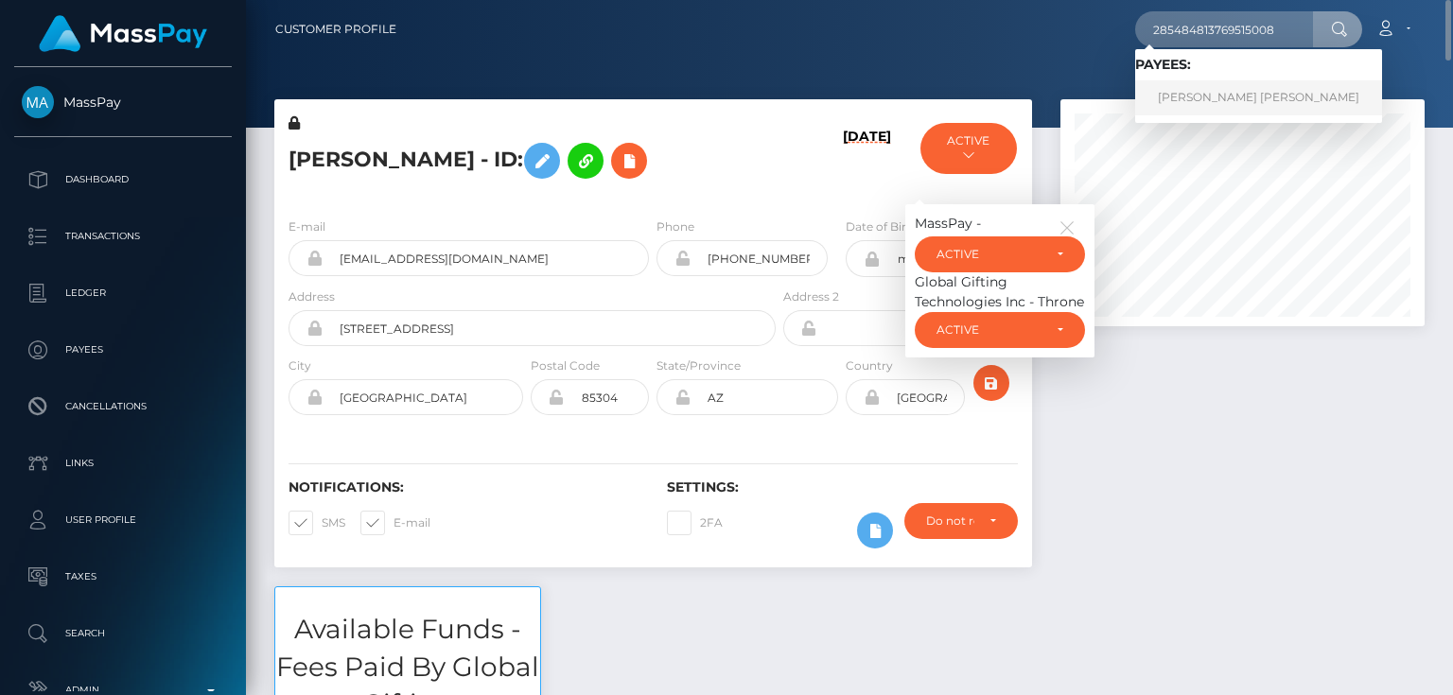
click at [1211, 98] on link "[PERSON_NAME] [PERSON_NAME]" at bounding box center [1258, 97] width 247 height 35
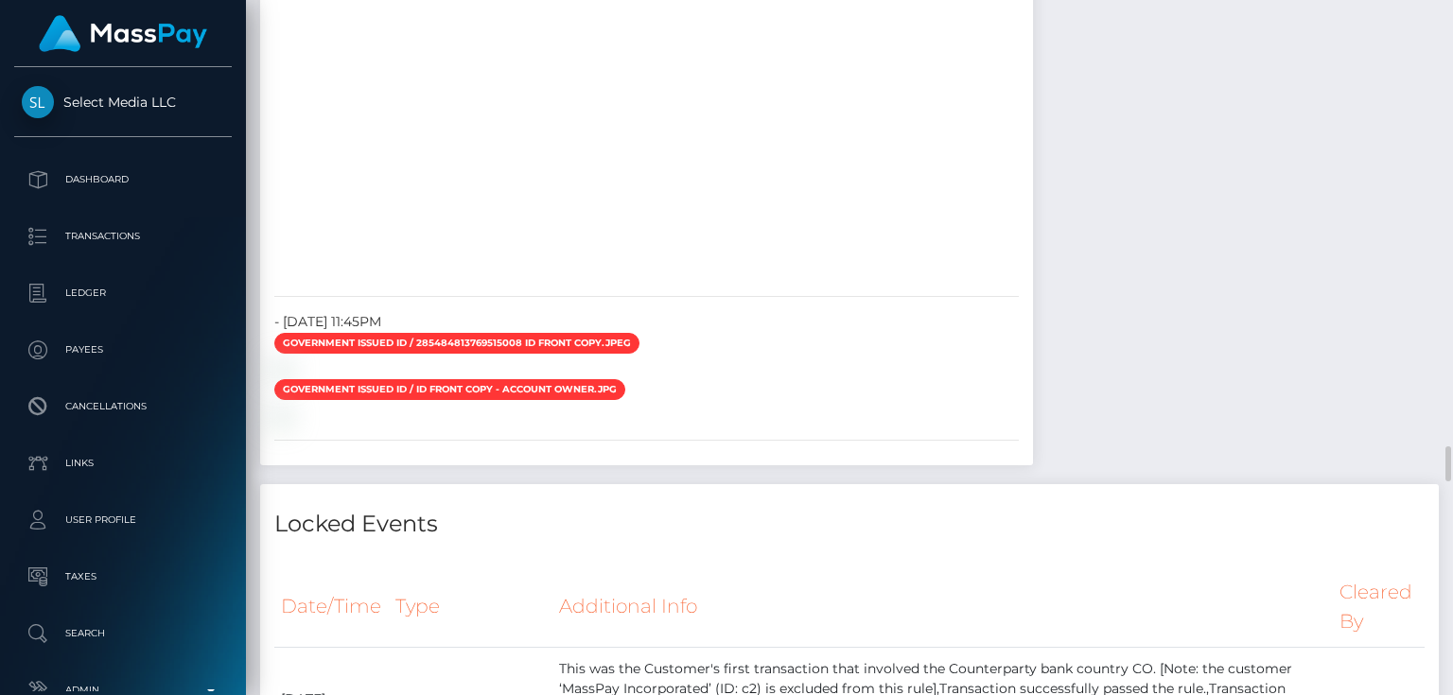
scroll to position [4305, 0]
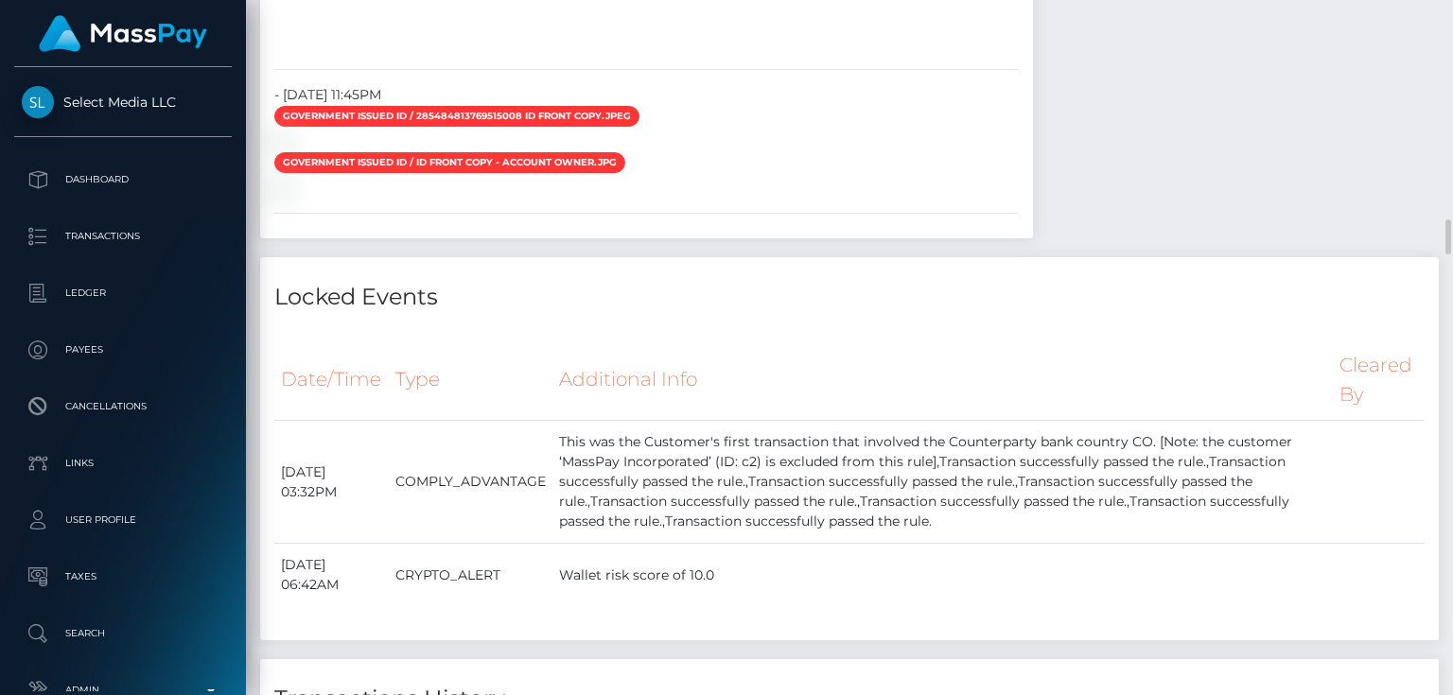
click at [966, 151] on div at bounding box center [646, 141] width 773 height 20
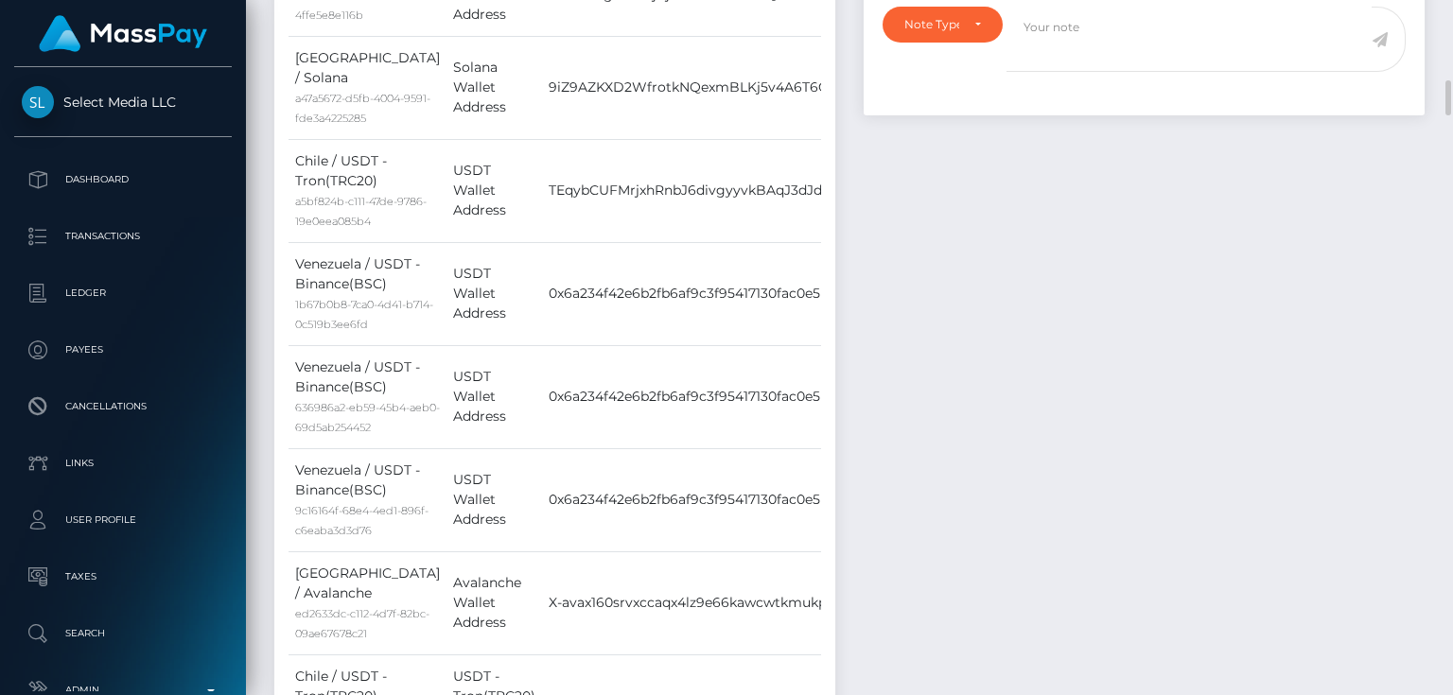
scroll to position [1287, 0]
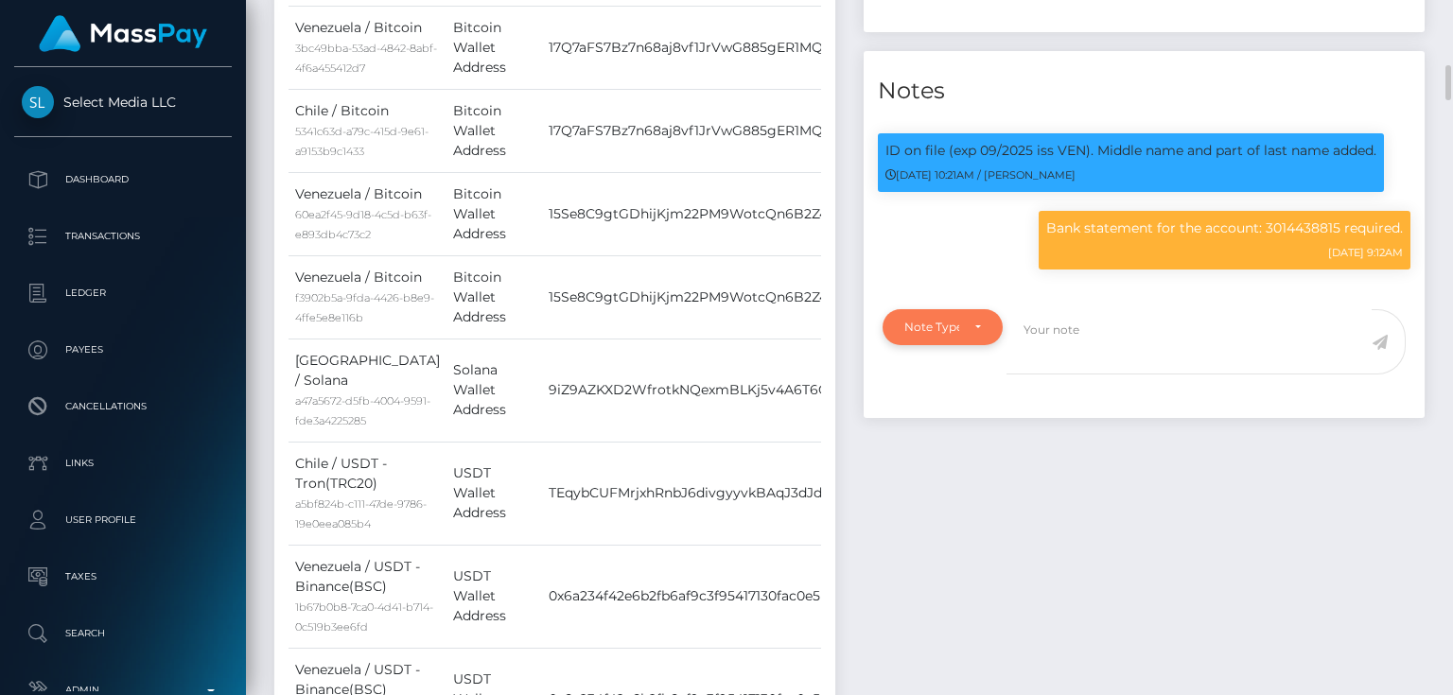
drag, startPoint x: 915, startPoint y: 335, endPoint x: 946, endPoint y: 336, distance: 31.2
click at [915, 334] on div "Note Type" at bounding box center [943, 327] width 120 height 36
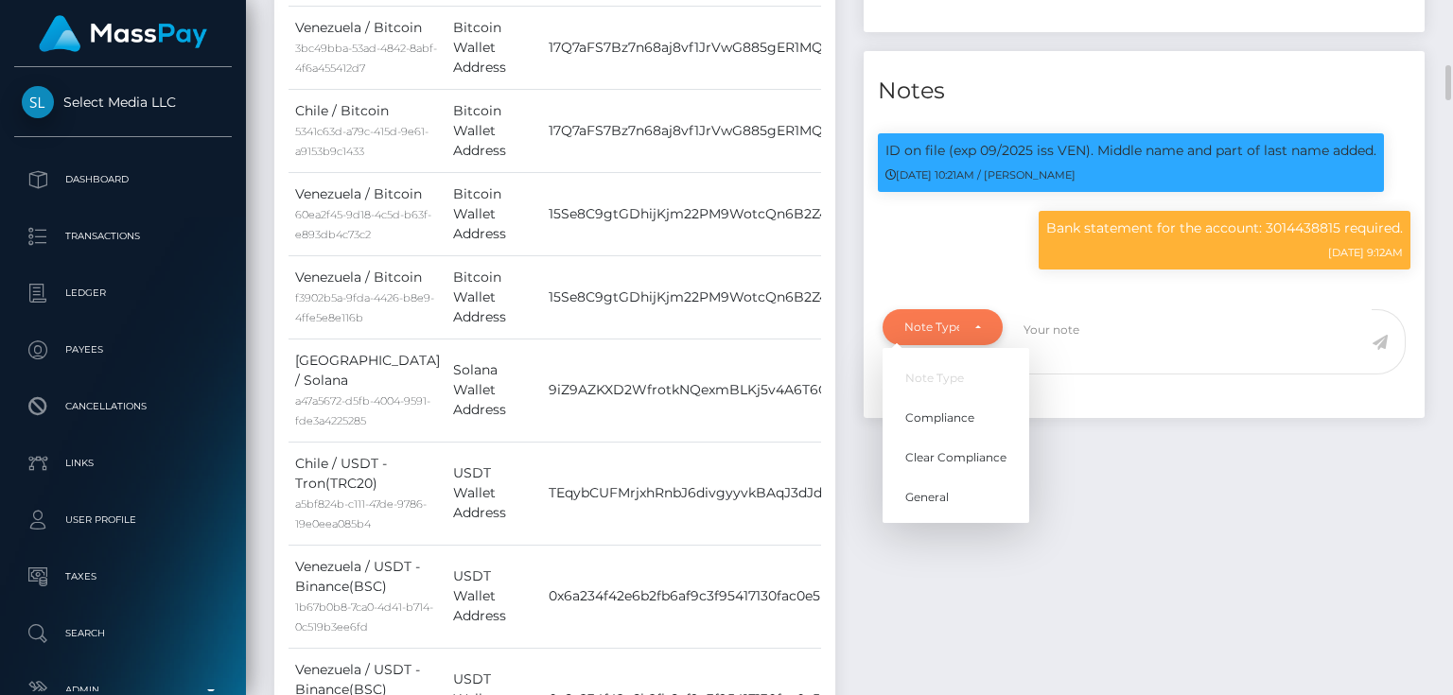
scroll to position [227, 363]
click at [949, 407] on link "Compliance" at bounding box center [956, 417] width 147 height 35
select select "COMPLIANCE"
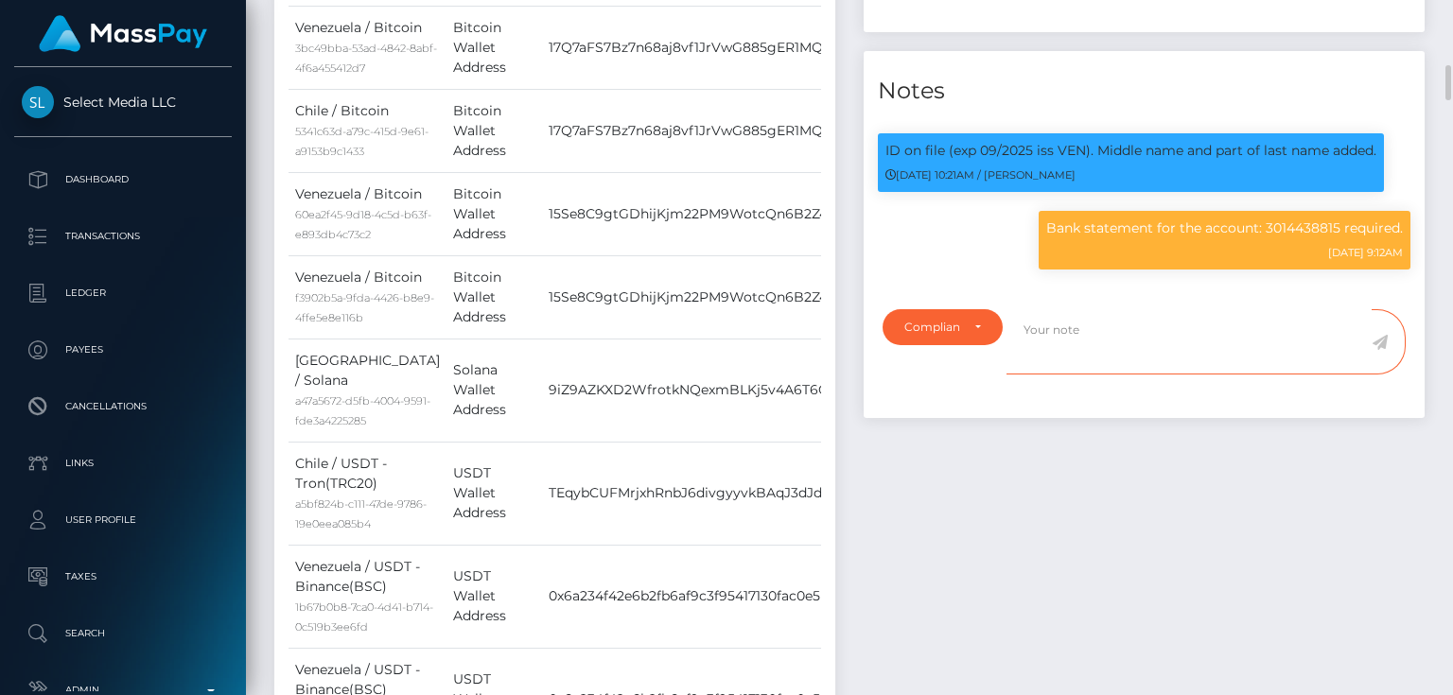
click at [1049, 342] on textarea at bounding box center [1189, 341] width 365 height 65
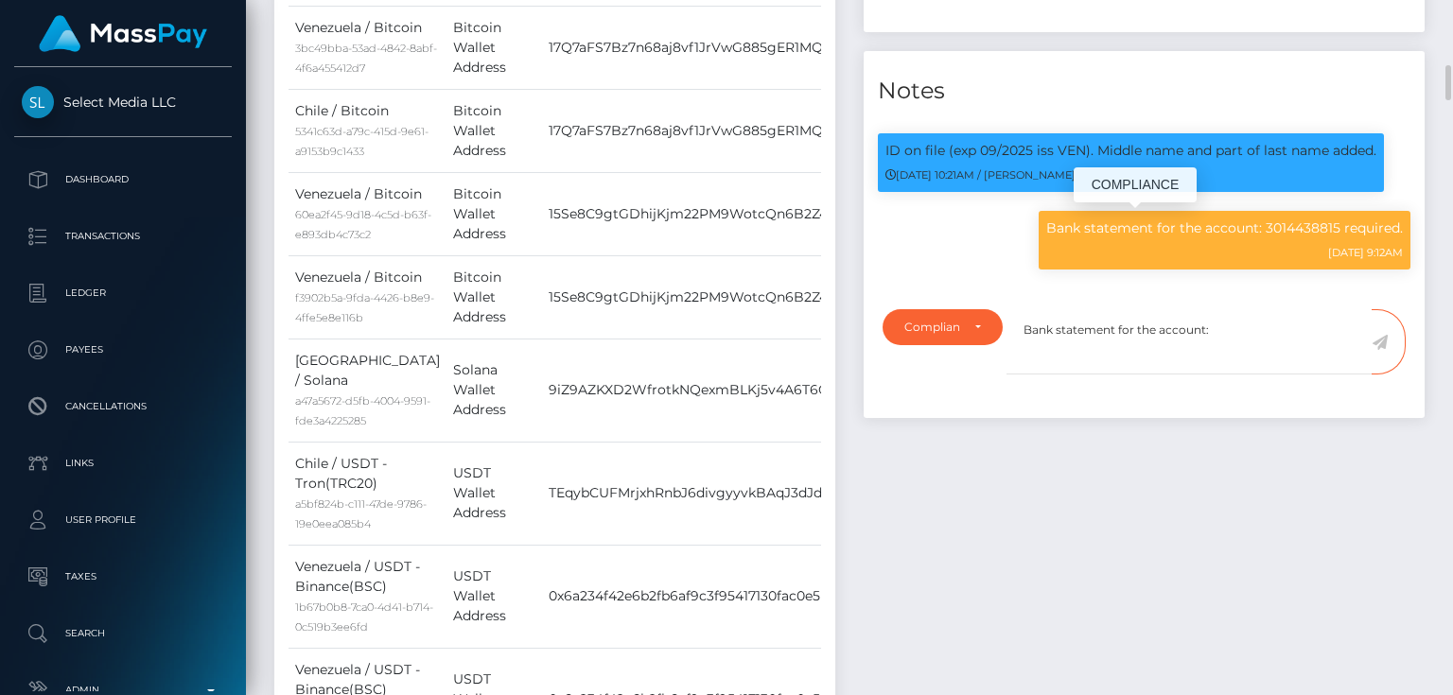
click at [1305, 223] on p "Bank statement for the account: 3014438815 required." at bounding box center [1224, 229] width 357 height 20
copy p "3014438815"
click at [1239, 321] on textarea "Bank statement for the account:" at bounding box center [1189, 341] width 365 height 65
paste textarea "3014438815"
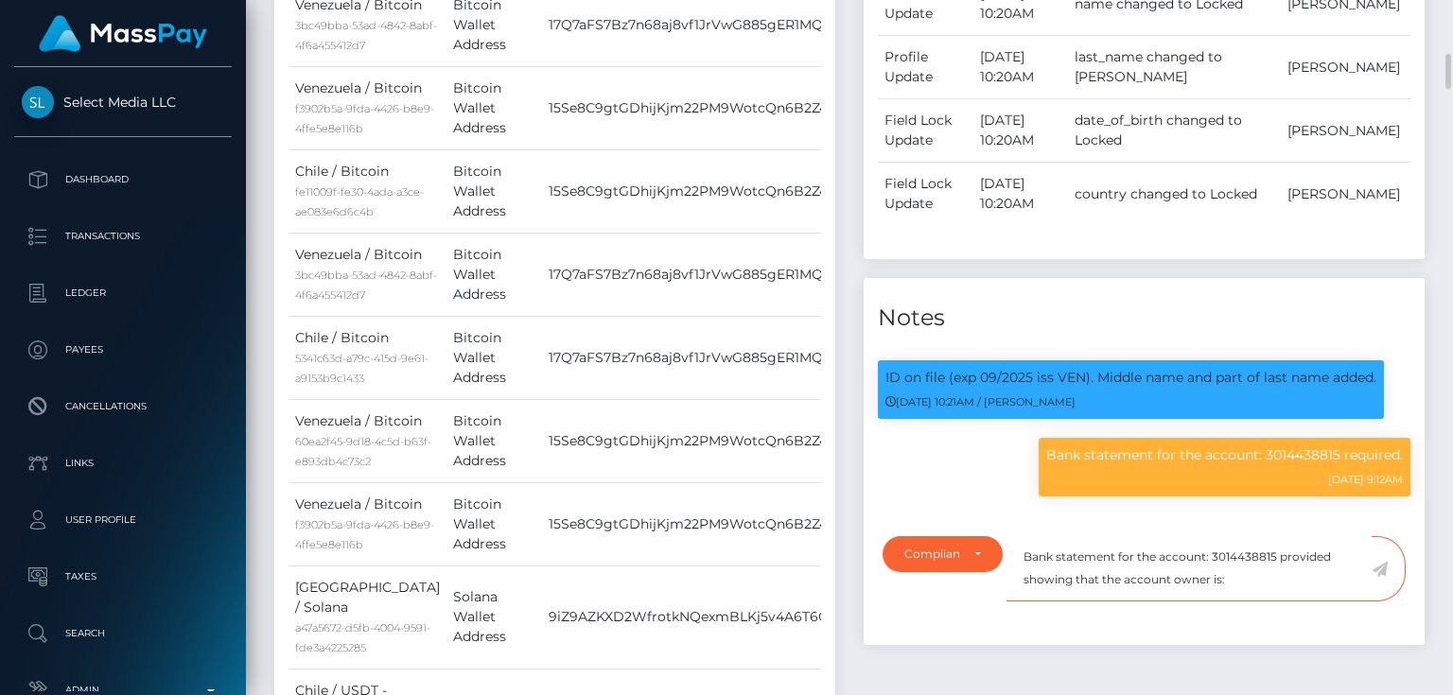
click at [1254, 575] on textarea "Bank statement for the account: 3014438815 provided showing that the account ow…" at bounding box center [1189, 568] width 365 height 65
click at [1333, 580] on textarea "Bank statement for the account: 3014438815 provided showing that the account ow…" at bounding box center [1189, 568] width 365 height 65
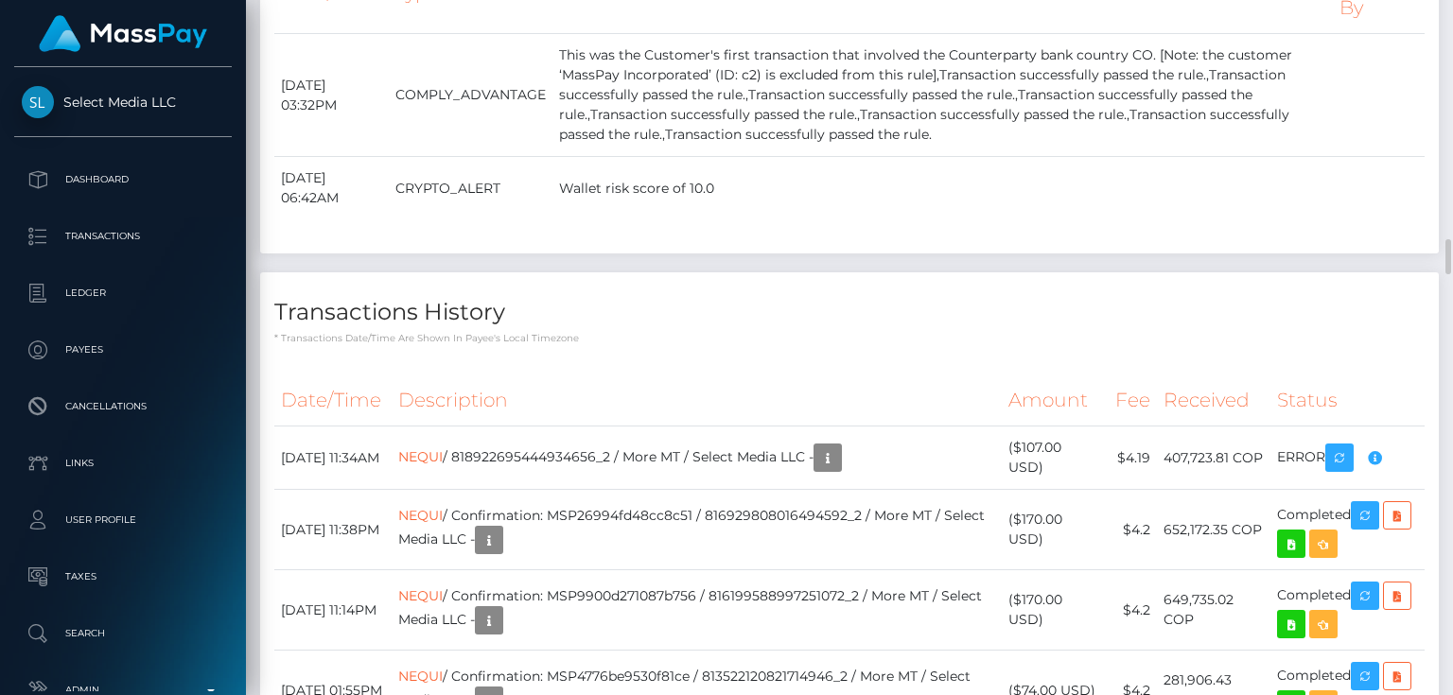
scroll to position [4919, 0]
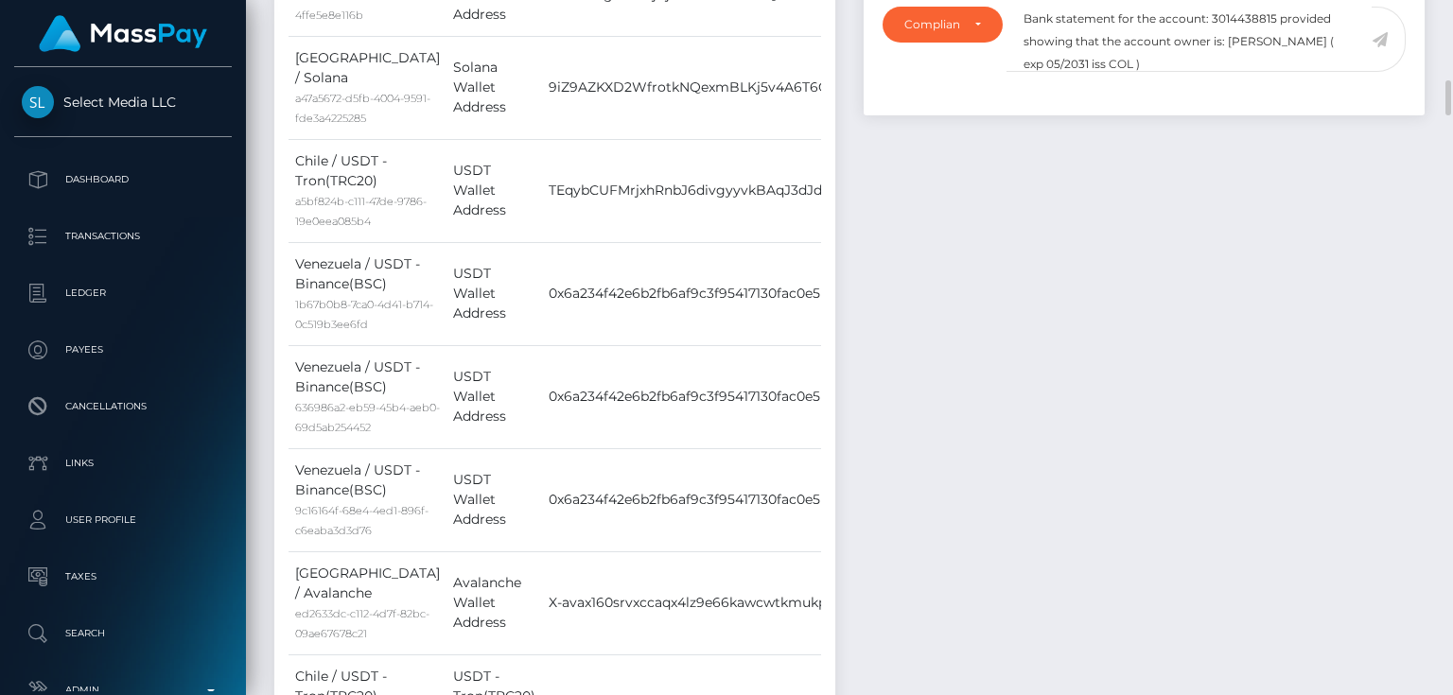
scroll to position [1287, 0]
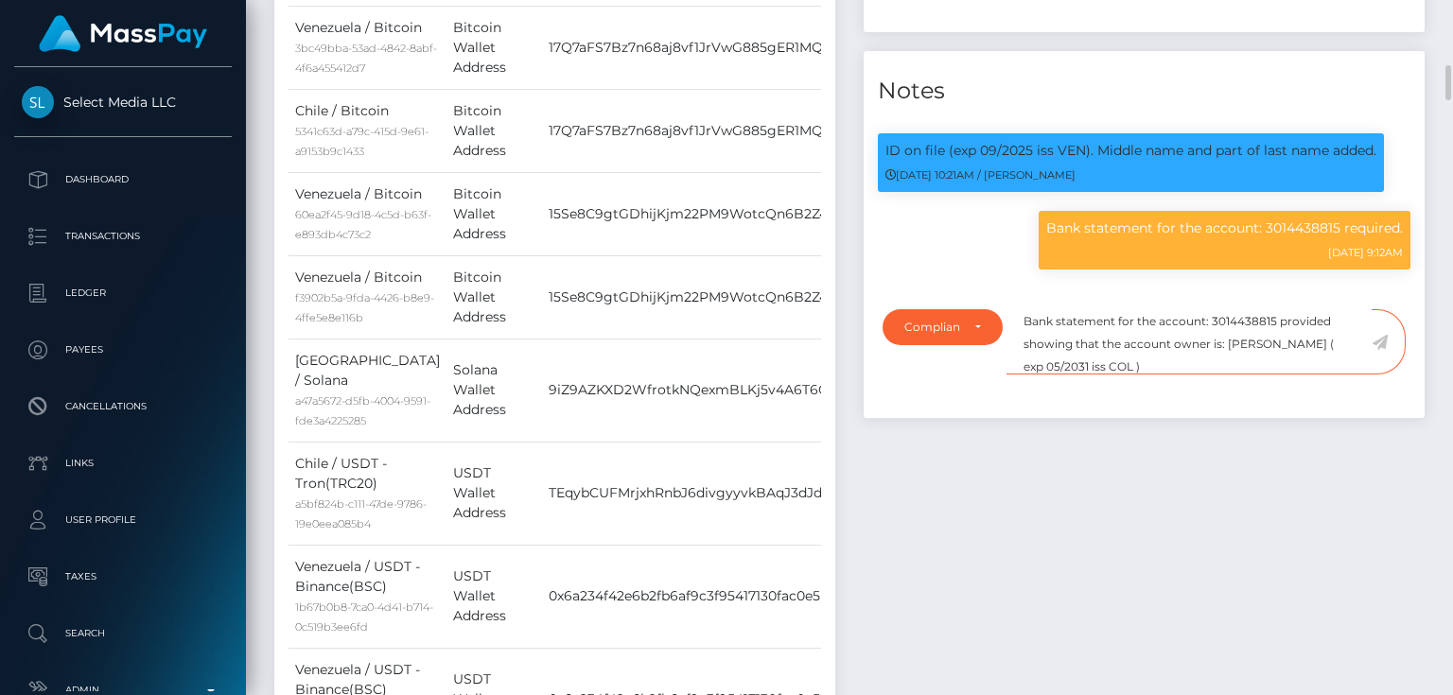
click at [1144, 359] on textarea "Bank statement for the account: 3014438815 provided showing that the account ow…" at bounding box center [1189, 341] width 365 height 65
type textarea "Bank statement for the account: 3014438815 provided showing that the account ow…"
click at [1385, 341] on icon at bounding box center [1380, 342] width 16 height 15
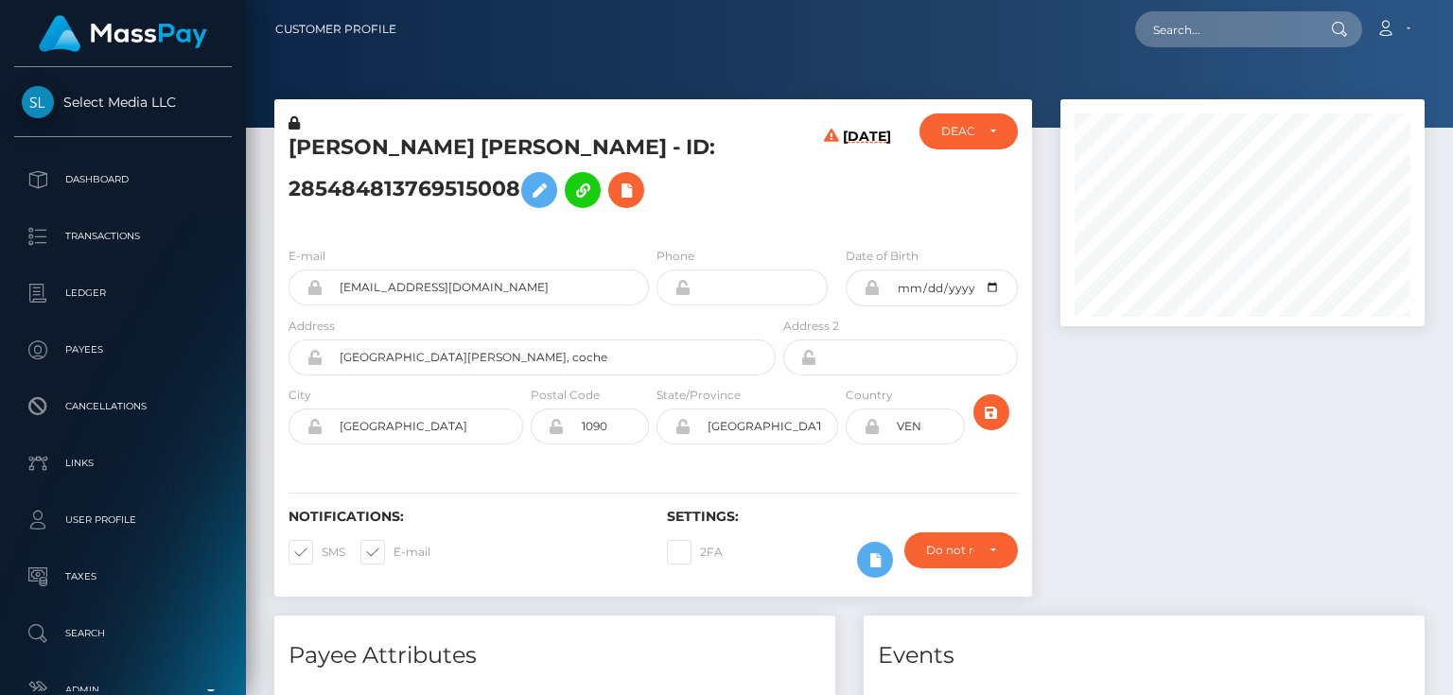
click at [1178, 394] on div at bounding box center [1242, 357] width 393 height 517
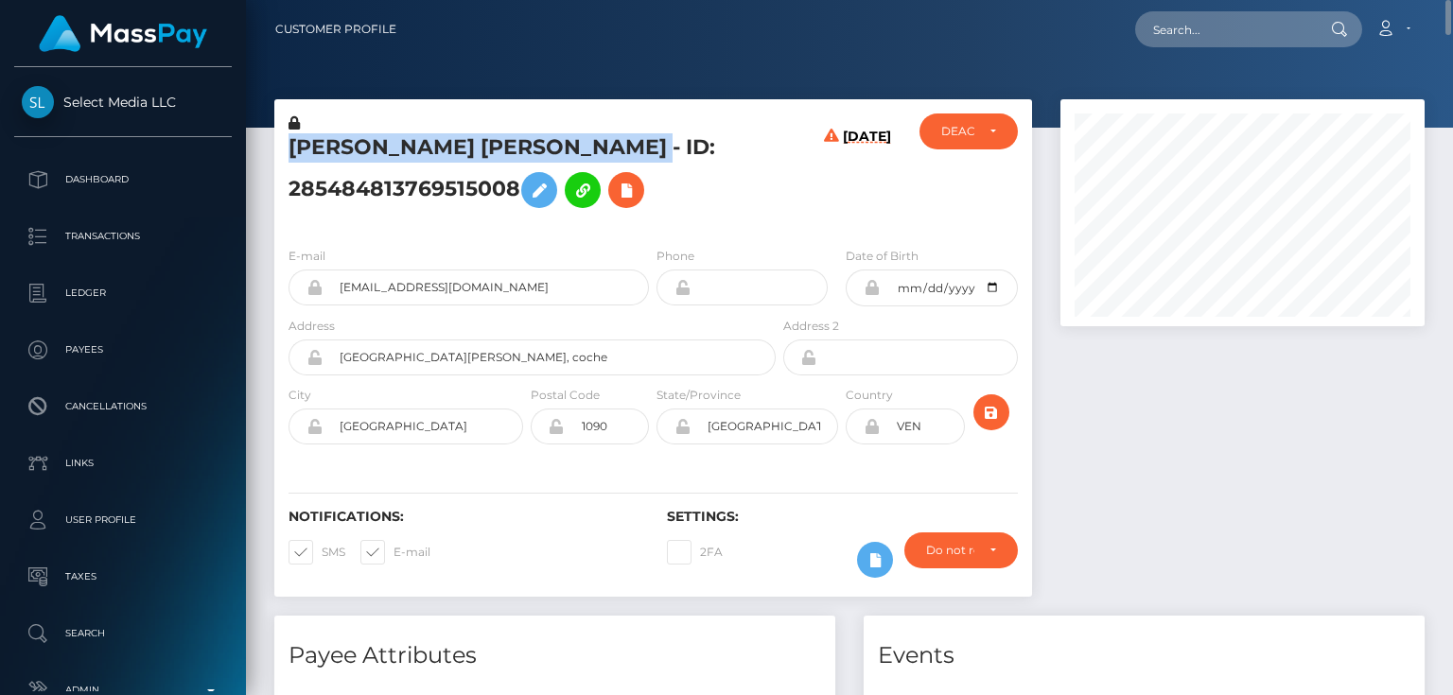
drag, startPoint x: 599, startPoint y: 150, endPoint x: 325, endPoint y: 159, distance: 273.5
click at [281, 162] on div "[PERSON_NAME] [PERSON_NAME] - ID: 285484813769515008" at bounding box center [526, 173] width 505 height 118
copy h5 "[PERSON_NAME] [PERSON_NAME]"
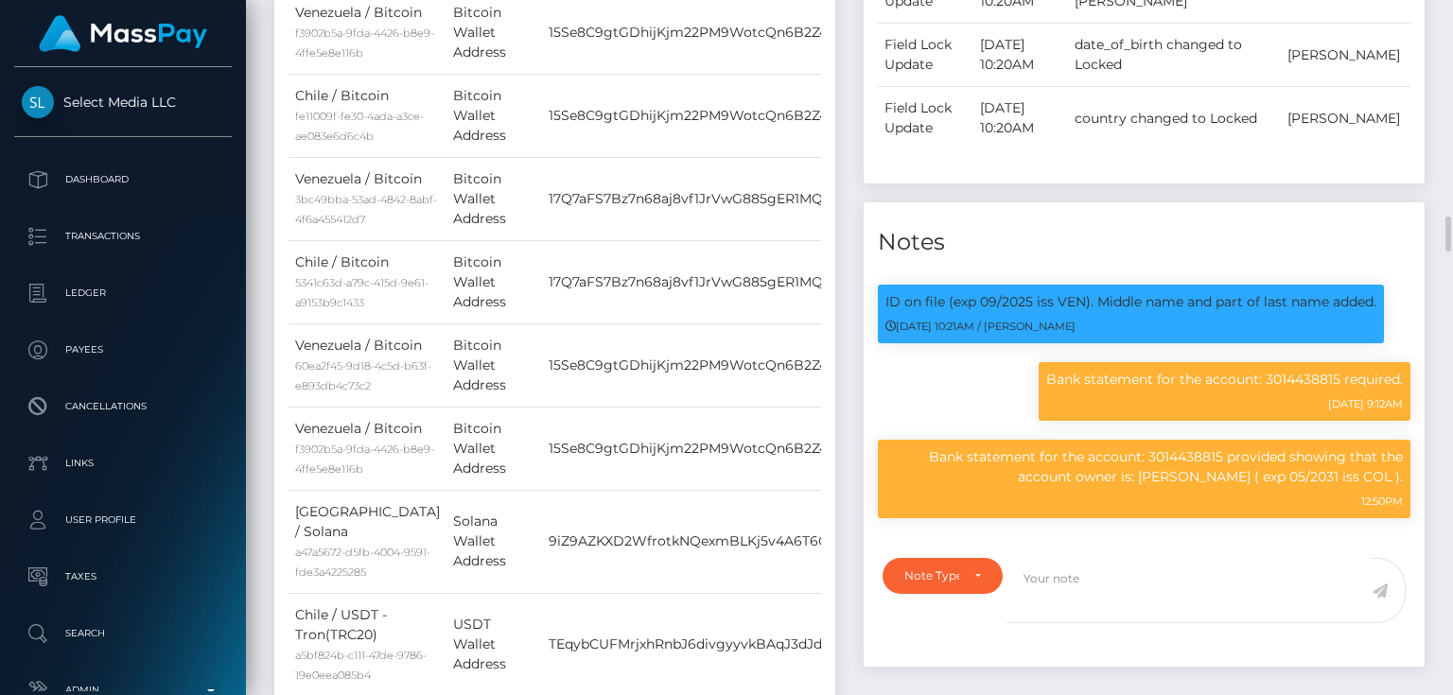
scroll to position [1287, 0]
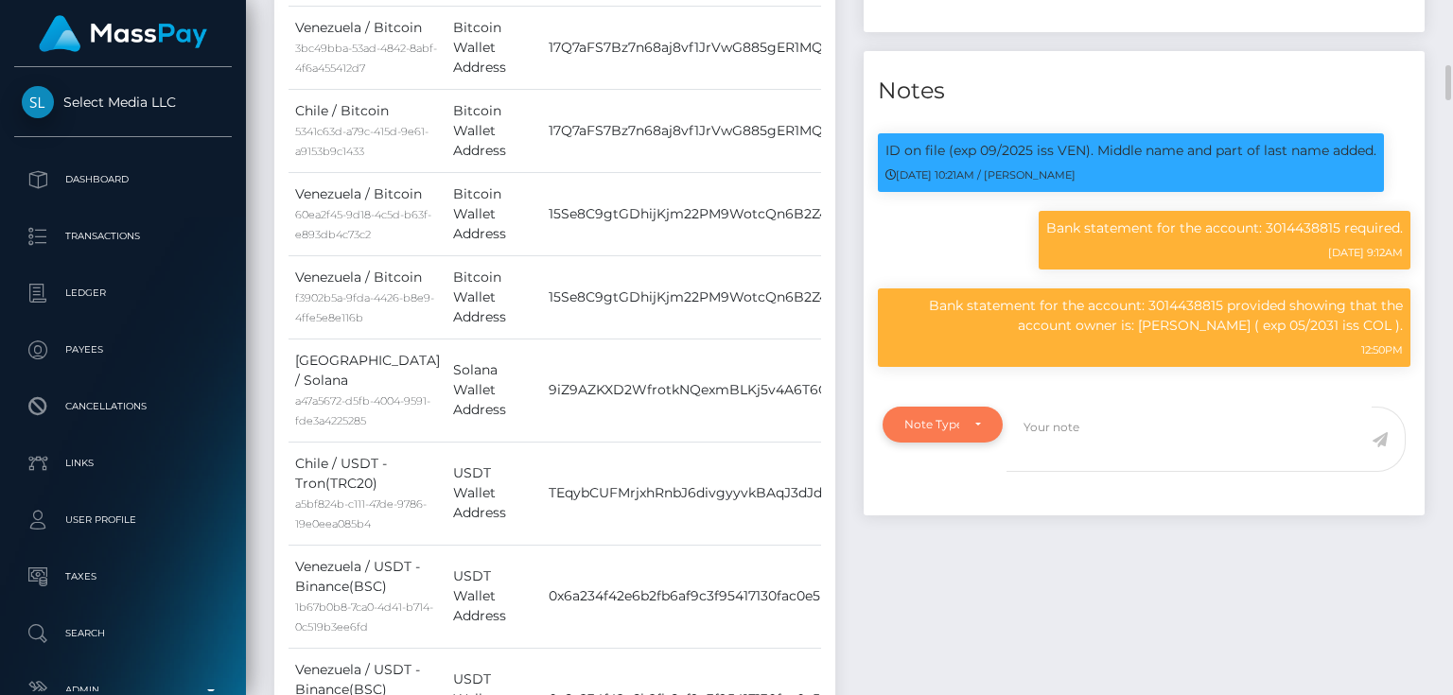
drag, startPoint x: 957, startPoint y: 420, endPoint x: 947, endPoint y: 421, distance: 10.4
click at [957, 420] on div "Note Type" at bounding box center [931, 424] width 55 height 15
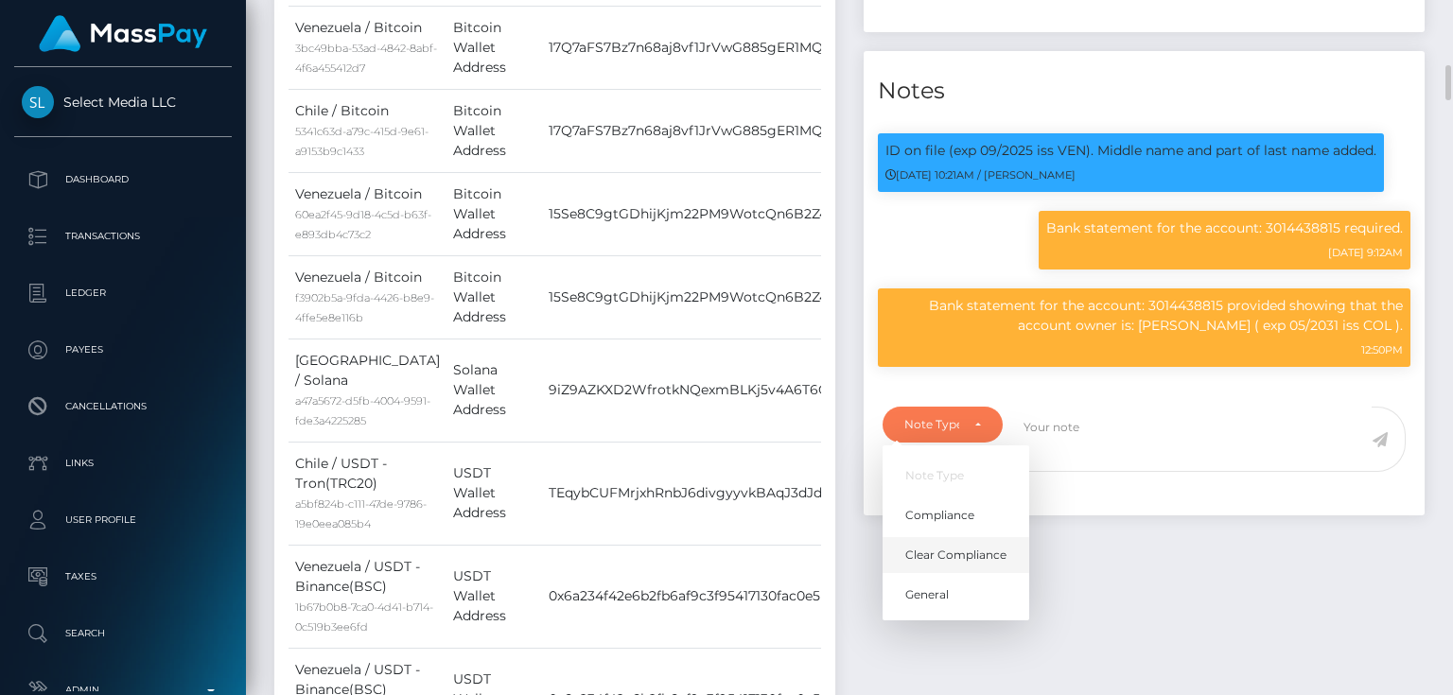
drag, startPoint x: 969, startPoint y: 546, endPoint x: 989, endPoint y: 546, distance: 19.9
click at [972, 547] on span "Clear Compliance" at bounding box center [955, 555] width 101 height 17
select select "CLEAR_COMPLIANCE"
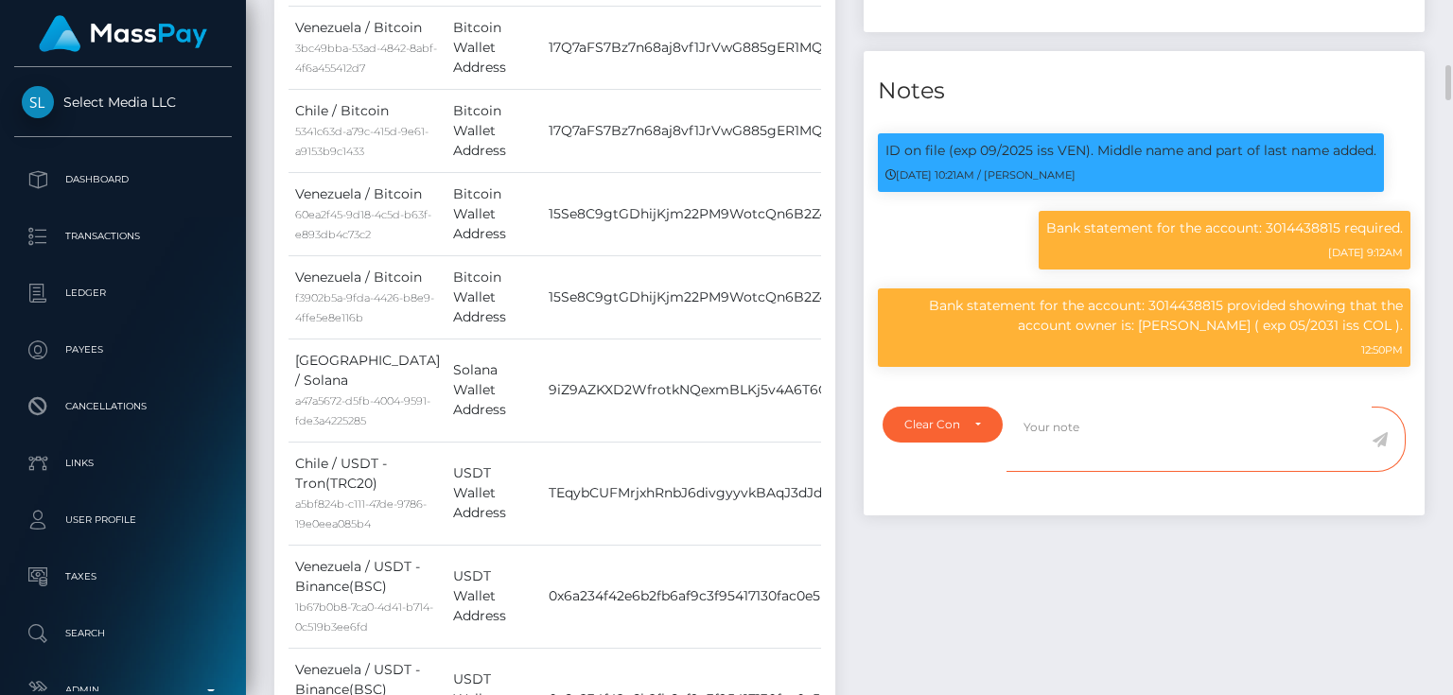
drag, startPoint x: 1080, startPoint y: 434, endPoint x: 1043, endPoint y: 426, distance: 38.8
click at [1043, 426] on textarea at bounding box center [1189, 439] width 365 height 65
type textarea "Docs provided. NBCOU flag cleared."
click at [1381, 439] on icon at bounding box center [1380, 439] width 16 height 15
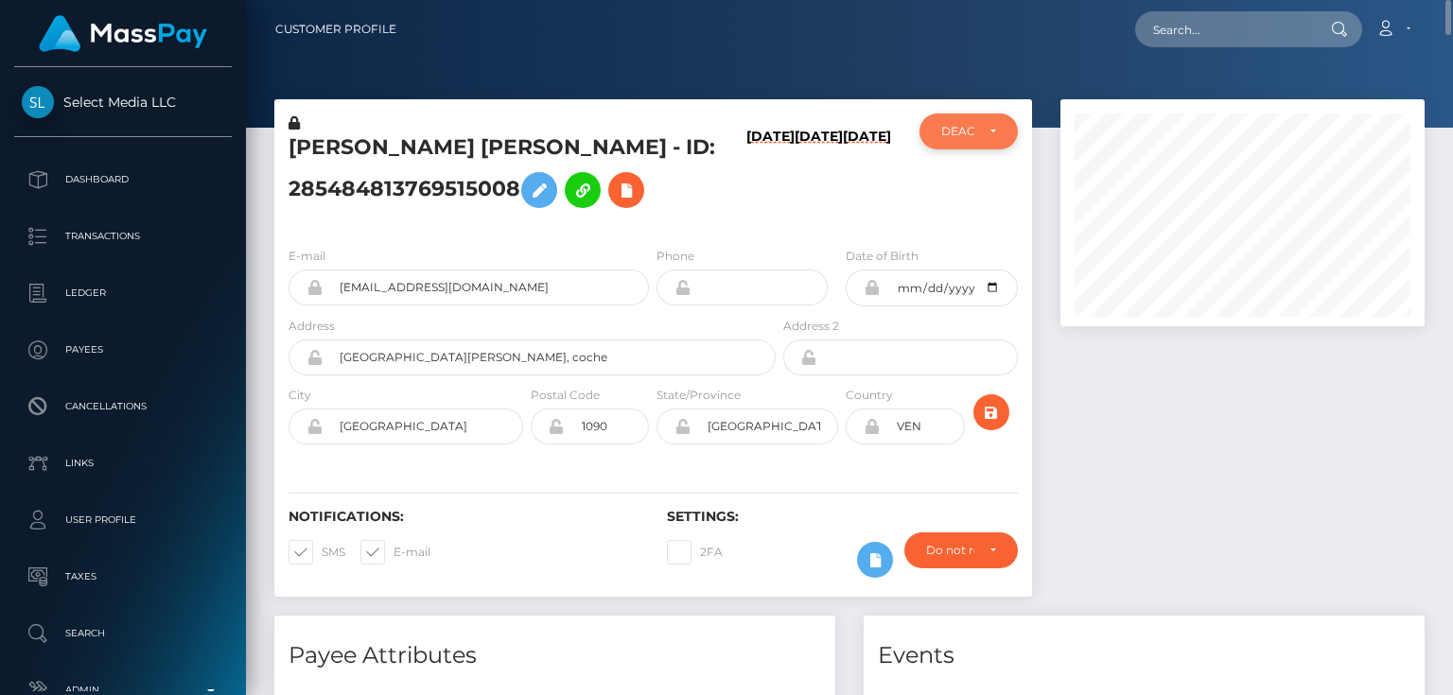
click at [968, 129] on div "DEACTIVE" at bounding box center [957, 131] width 32 height 15
click at [980, 184] on span "ACTIVE" at bounding box center [963, 182] width 43 height 17
select select "ACTIVE"
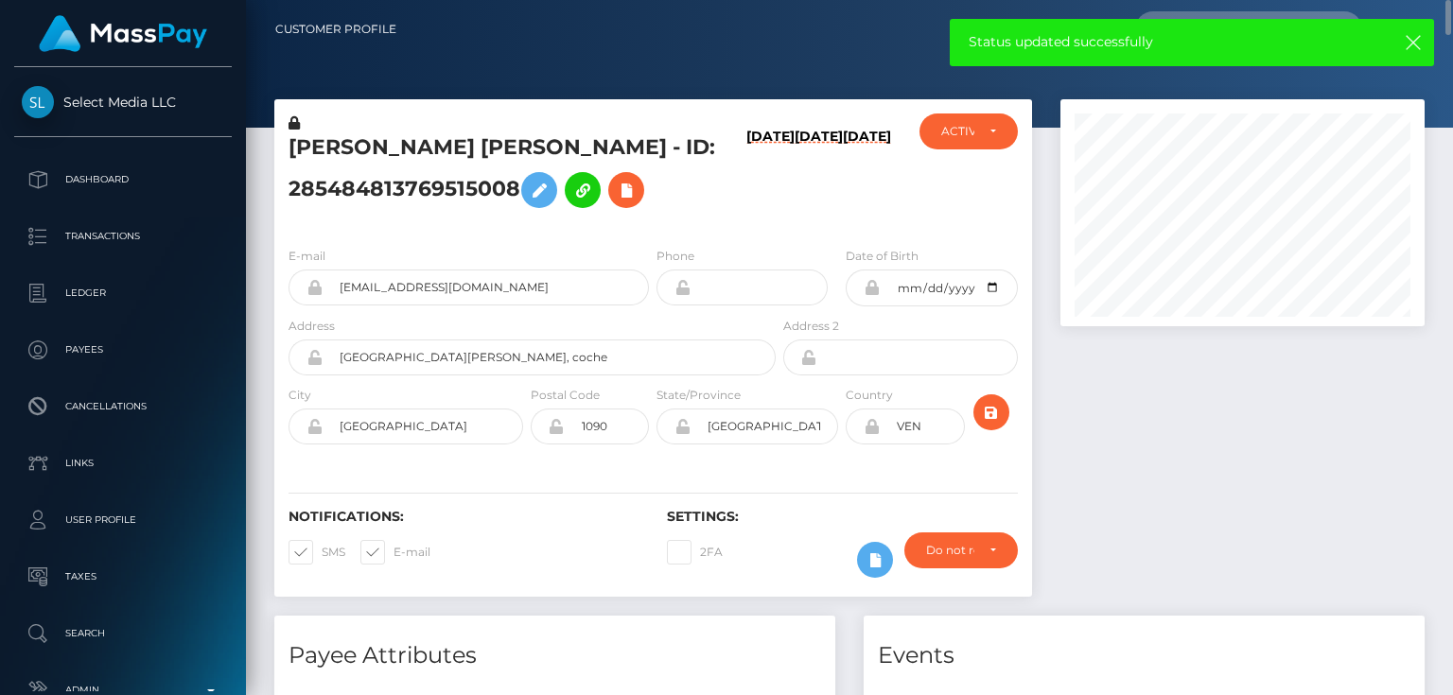
click at [382, 190] on h5 "Erika Gabriela Fuentes Mendez - ID: 285484813769515008" at bounding box center [527, 175] width 477 height 84
copy h5 "Erika Gabriela Fuentes Mendez - ID: 285484813769515008"
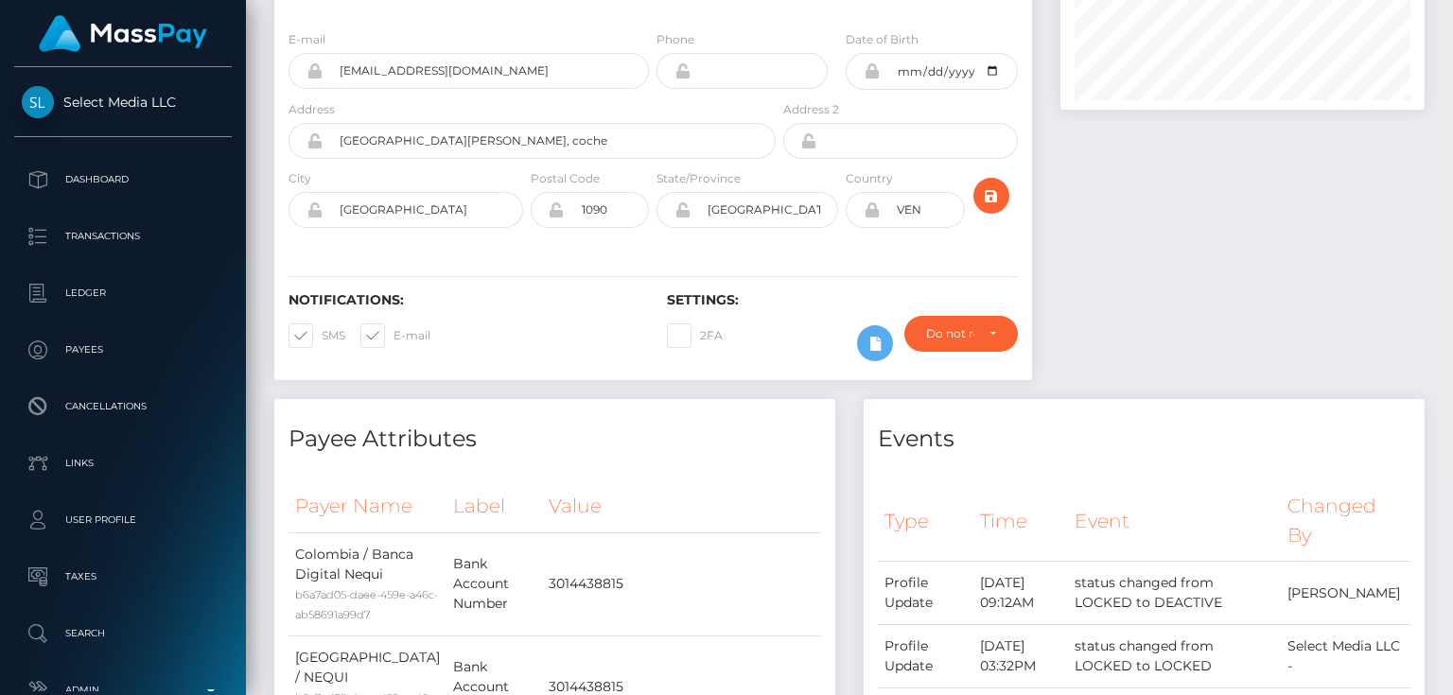
scroll to position [0, 0]
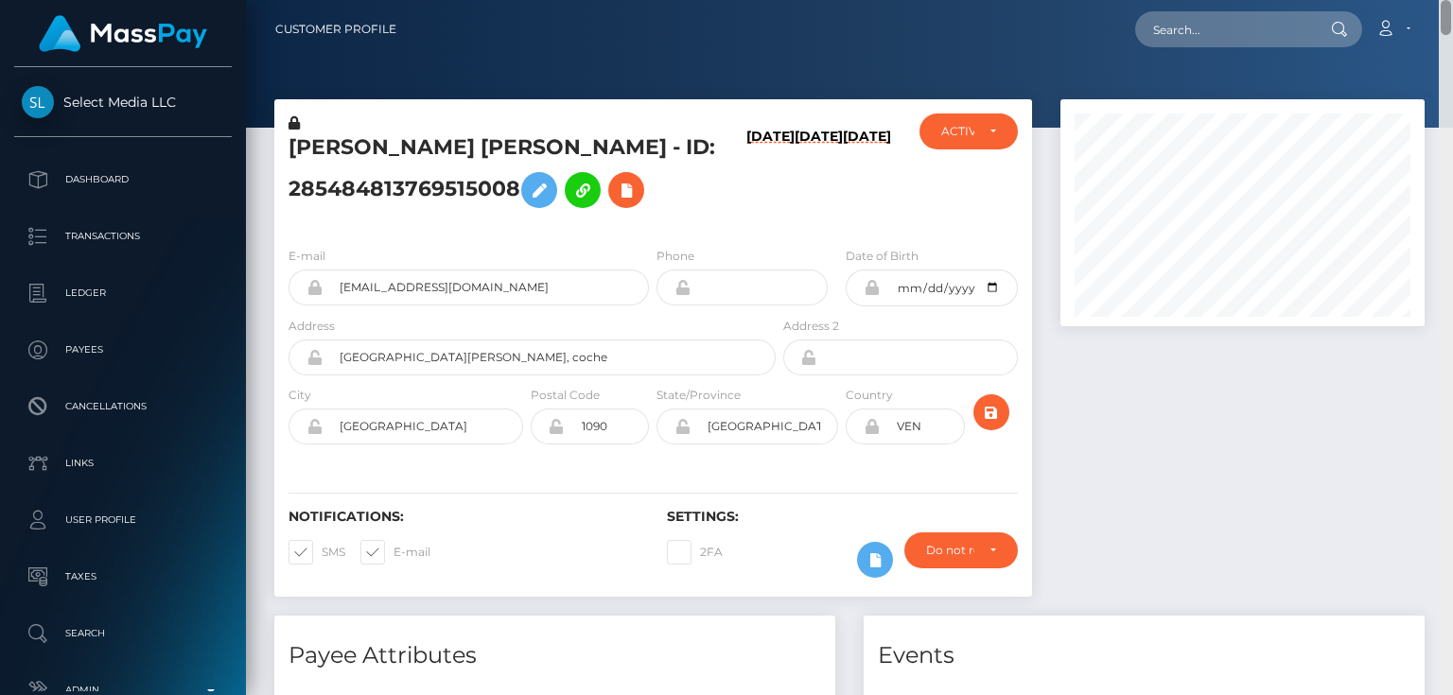
drag, startPoint x: 1446, startPoint y: 135, endPoint x: 1452, endPoint y: -23, distance: 158.1
click at [1452, 0] on html "Select Media LLC Dashboard Transactions Ledger Payees Links Taxes" at bounding box center [726, 347] width 1453 height 695
paste input "354322474940248064"
type input "354322474940248064"
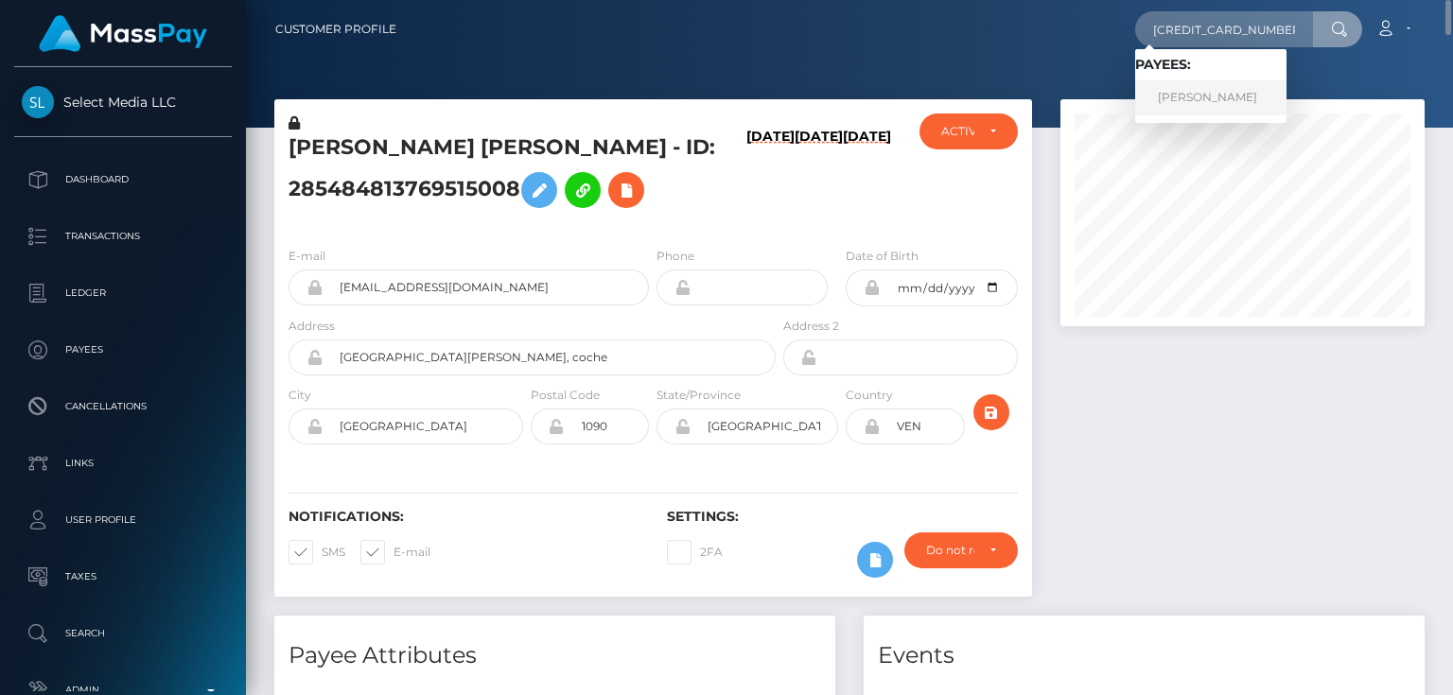
click at [1204, 102] on link "ALENA SHARYPOVA" at bounding box center [1210, 97] width 151 height 35
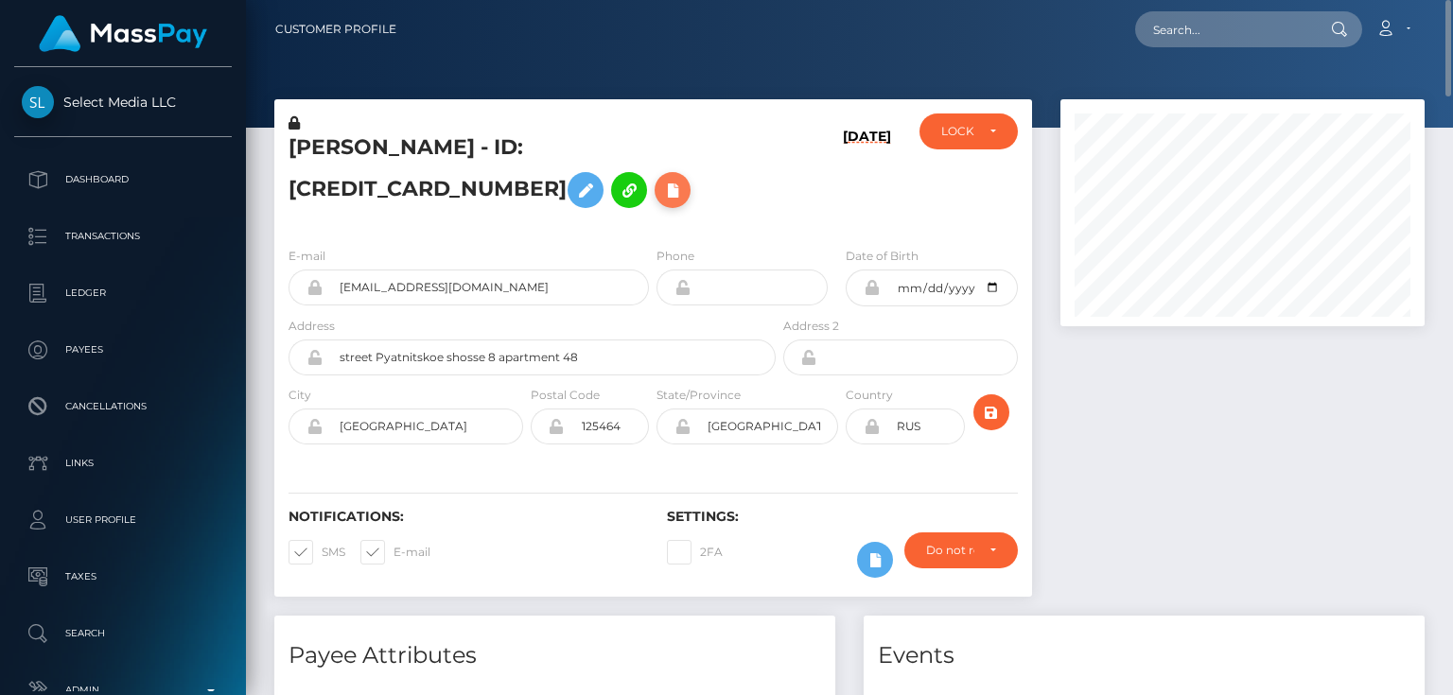
click at [661, 191] on icon at bounding box center [672, 191] width 23 height 24
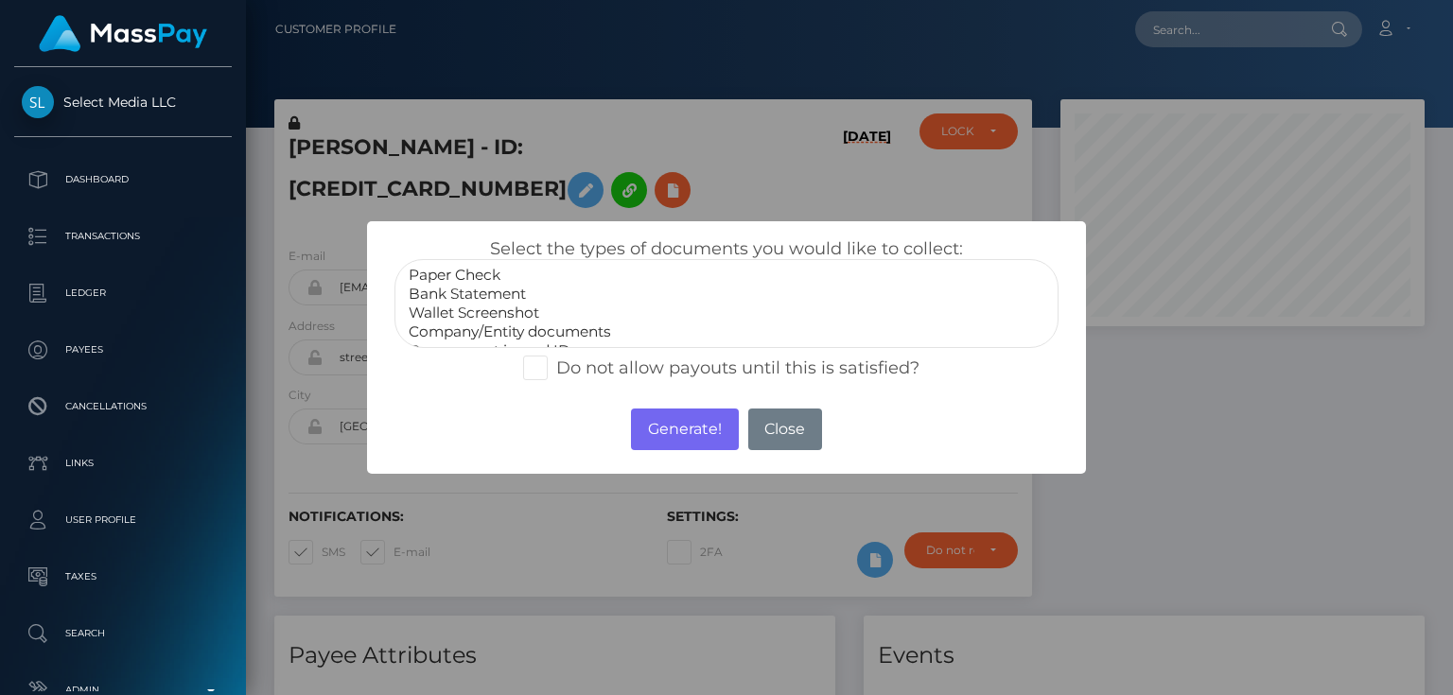
scroll to position [38, 0]
select select "Government issued ID"
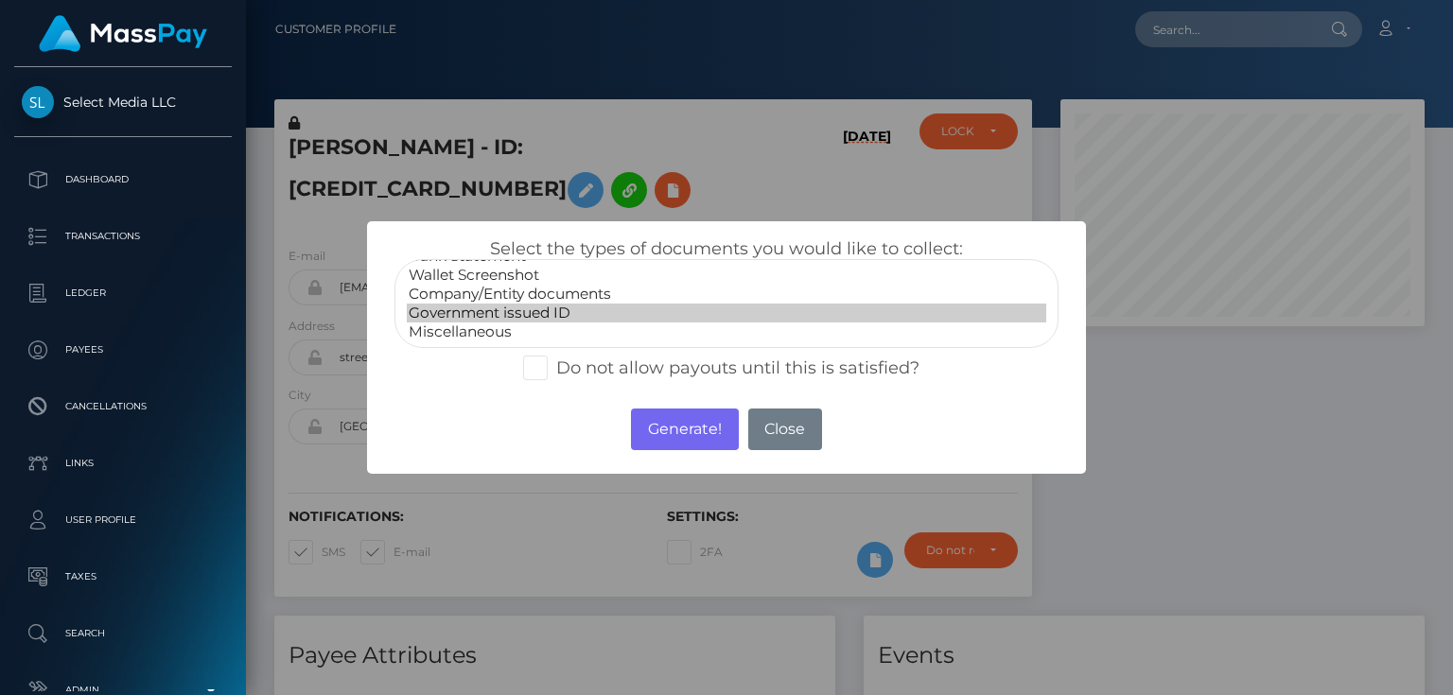
click at [528, 315] on option "Government issued ID" at bounding box center [727, 313] width 640 height 19
click at [688, 430] on button "Generate!" at bounding box center [684, 430] width 107 height 42
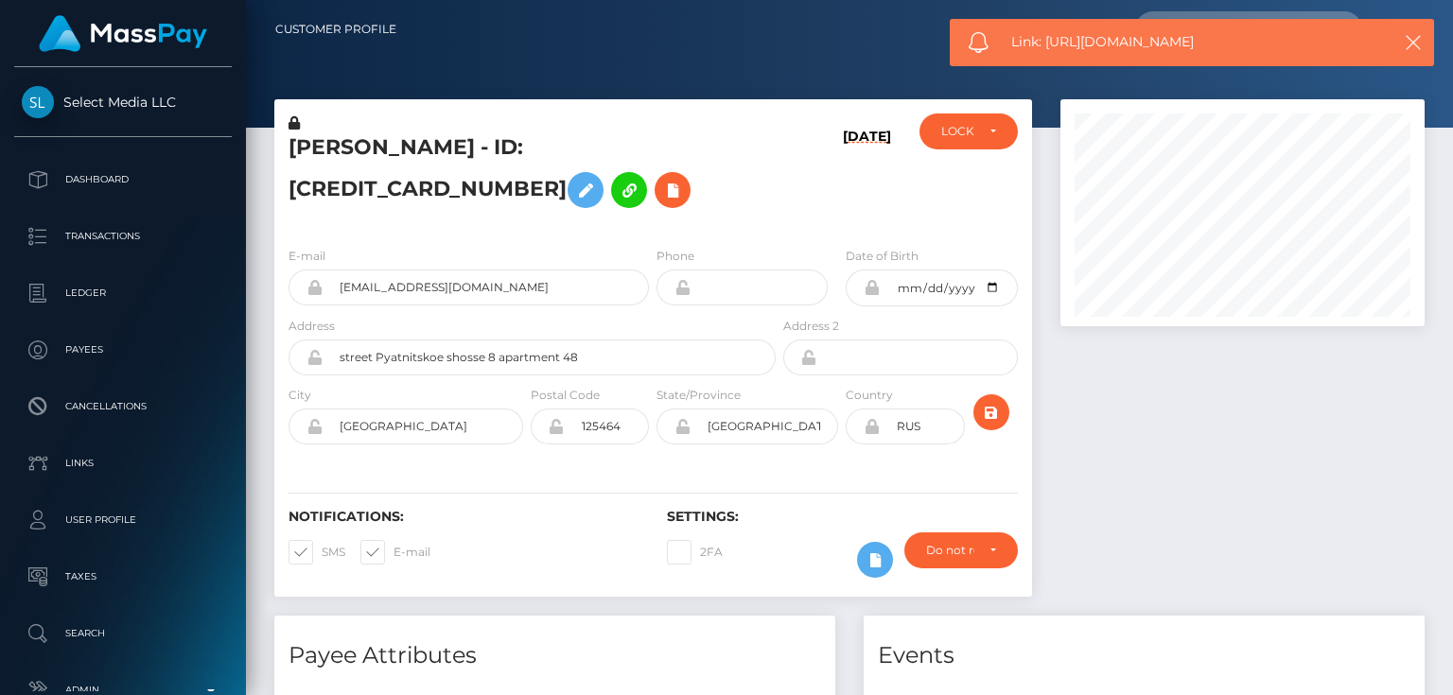
drag, startPoint x: 1213, startPoint y: 42, endPoint x: 1045, endPoint y: 44, distance: 167.5
click at [1045, 44] on span "Link: [URL][DOMAIN_NAME]" at bounding box center [1190, 42] width 359 height 20
copy span "[URL][DOMAIN_NAME]"
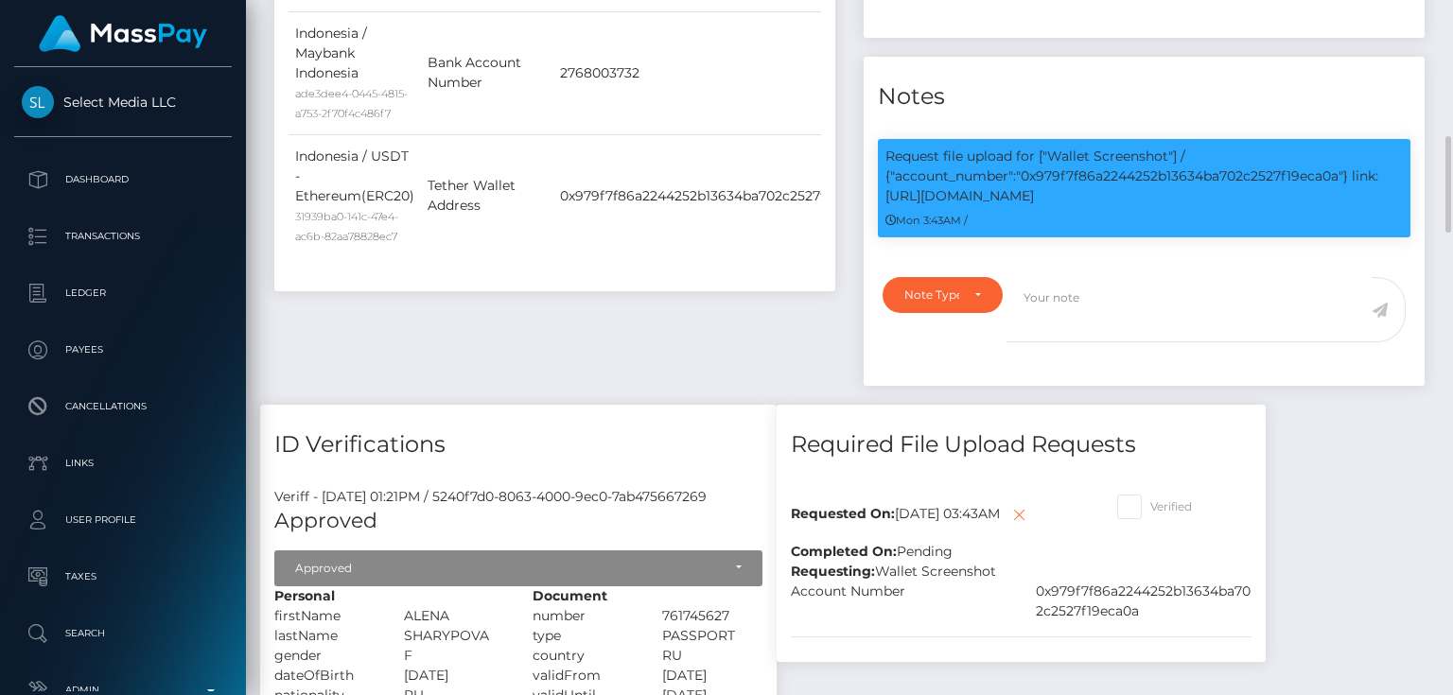
scroll to position [1211, 0]
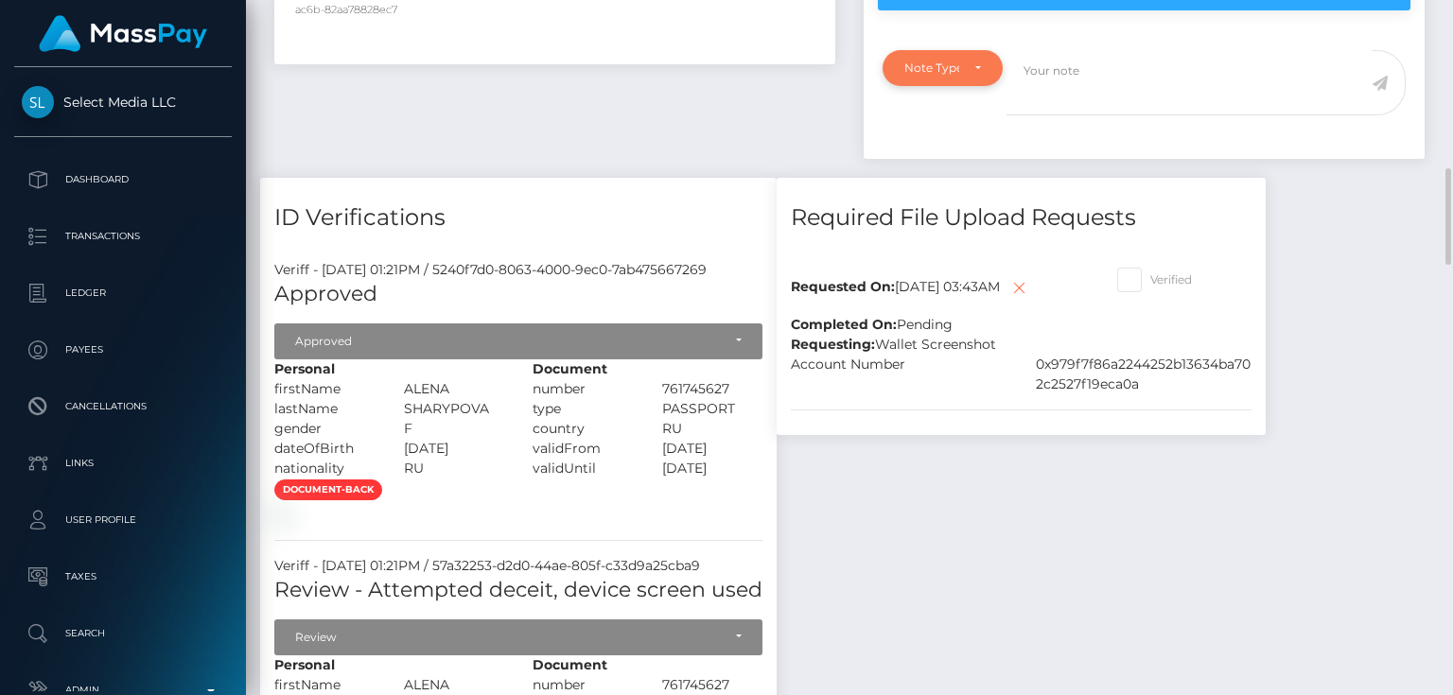
click at [921, 57] on div "Note Type" at bounding box center [943, 68] width 120 height 36
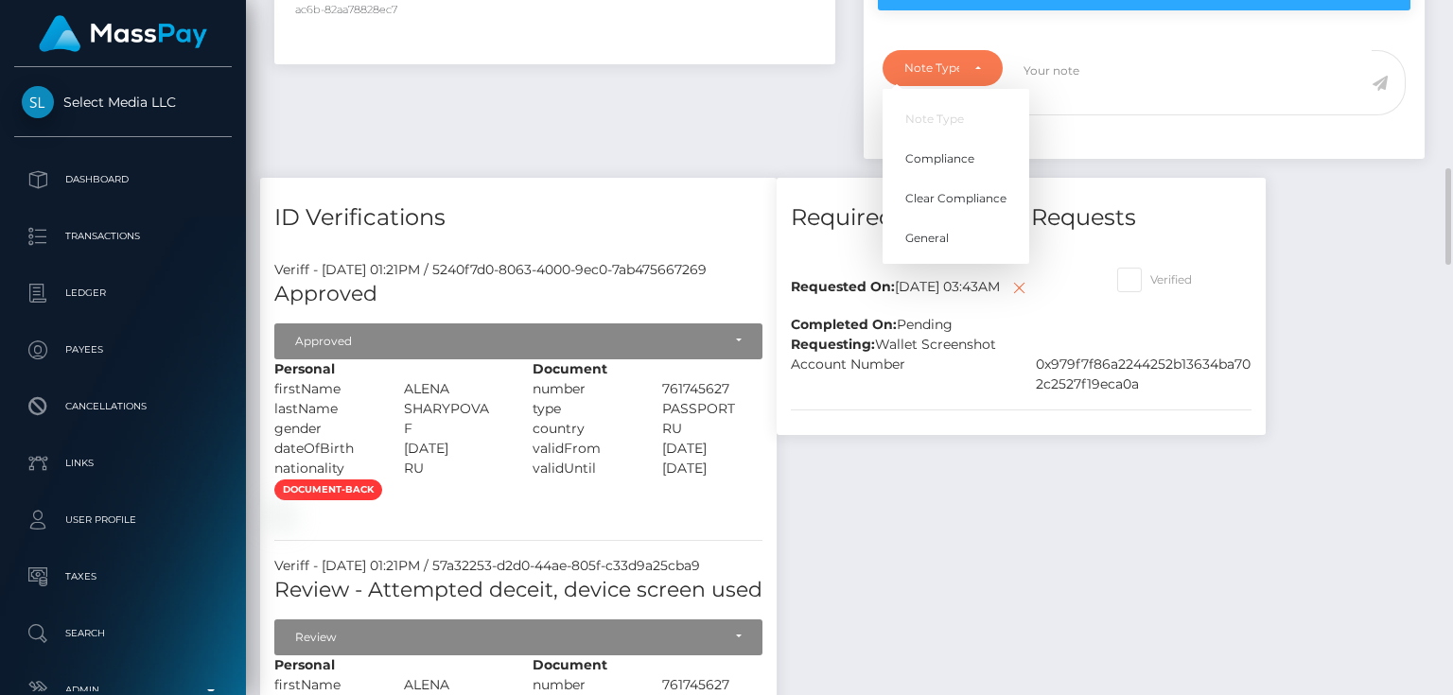
scroll to position [227, 363]
click at [938, 150] on span "Compliance" at bounding box center [939, 158] width 69 height 17
select select "COMPLIANCE"
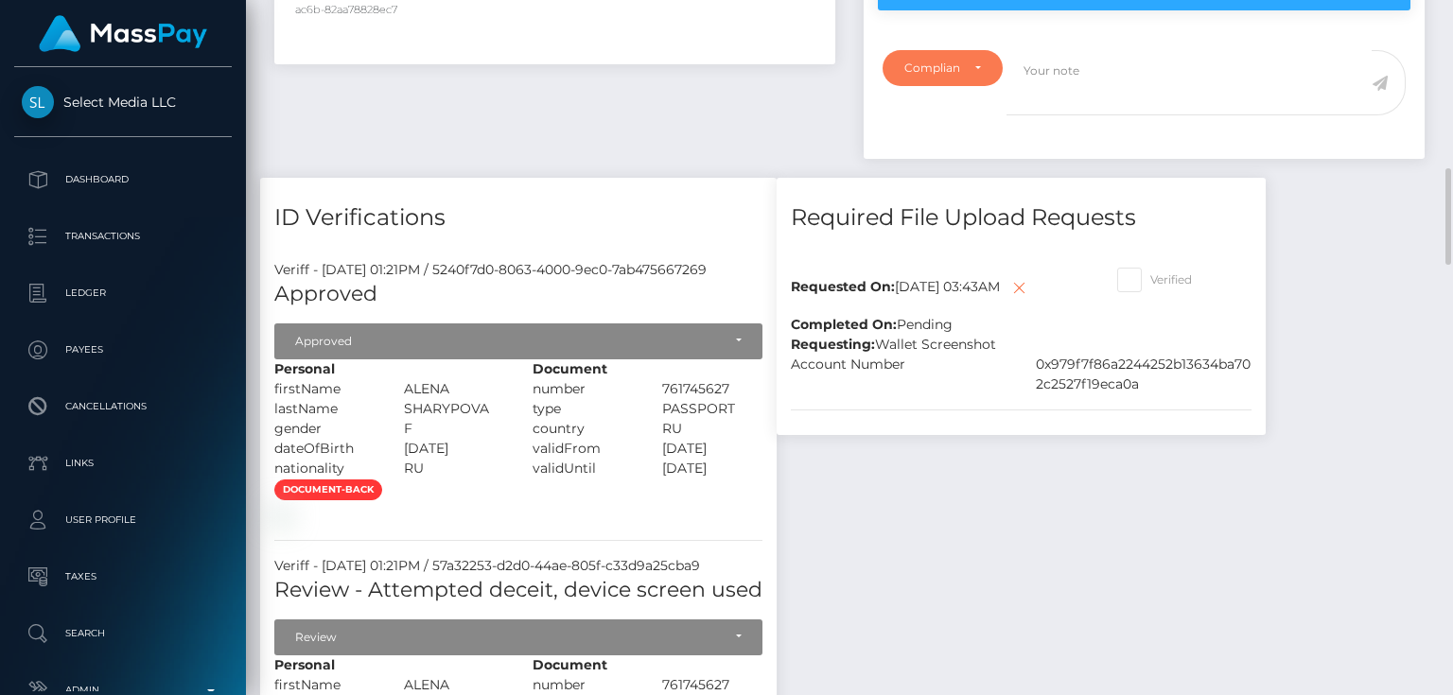
scroll to position [984, 0]
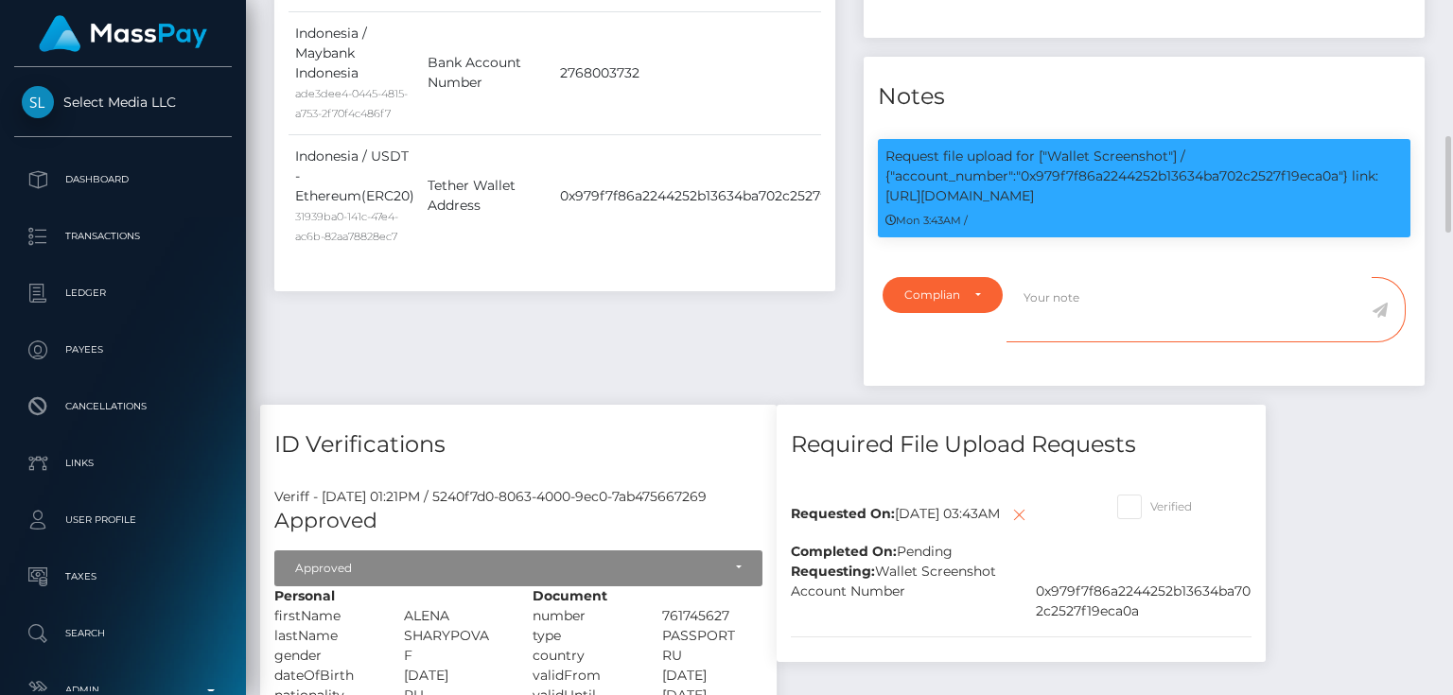
click at [1070, 277] on textarea at bounding box center [1189, 309] width 365 height 65
type textarea "T"
click at [1112, 151] on p "Request file upload for ["Wallet Screenshot"] / {"account_number":"0x979f7f86a2…" at bounding box center [1143, 177] width 517 height 60
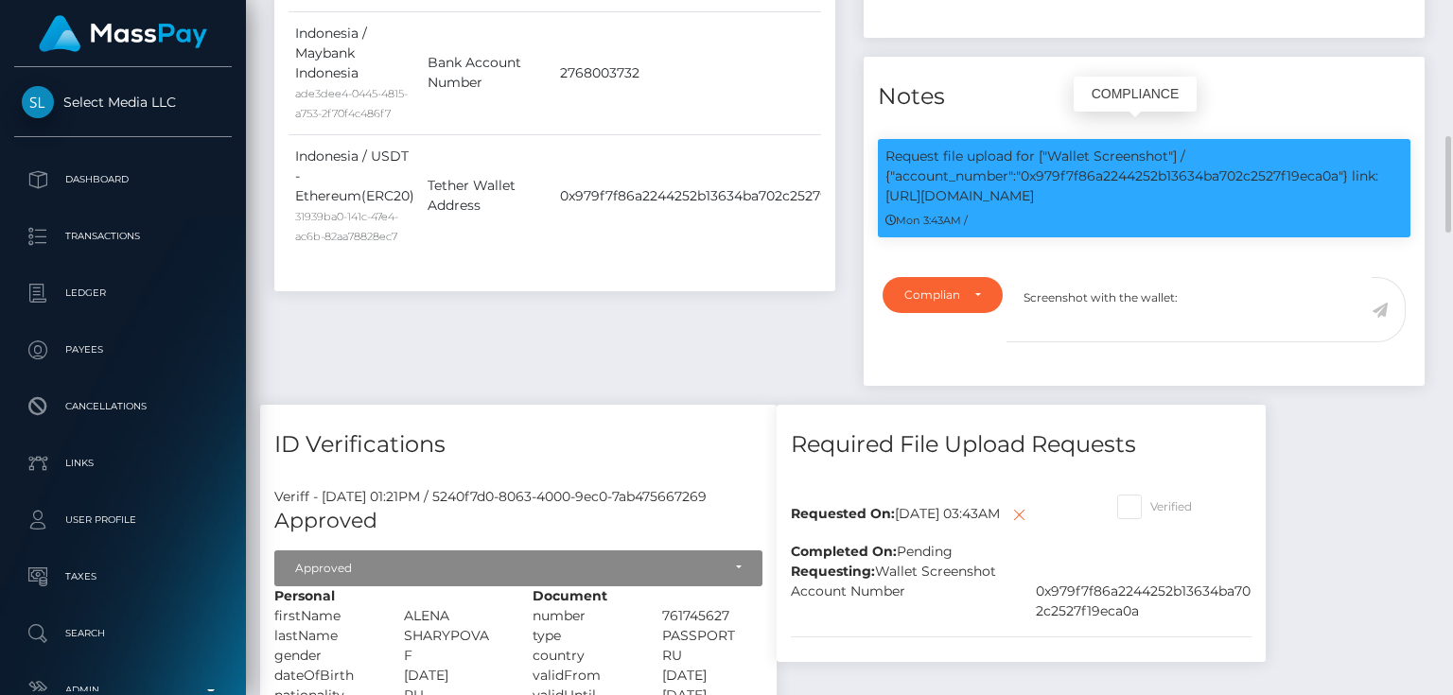
copy p "0x979f7f86a2244252b13634ba702c2527f19eca0a"
click at [1201, 278] on textarea "Screenshot with the wallet:" at bounding box center [1189, 309] width 365 height 65
paste textarea "0x979f7f86a2244252b13634ba702c2527f19eca0a"
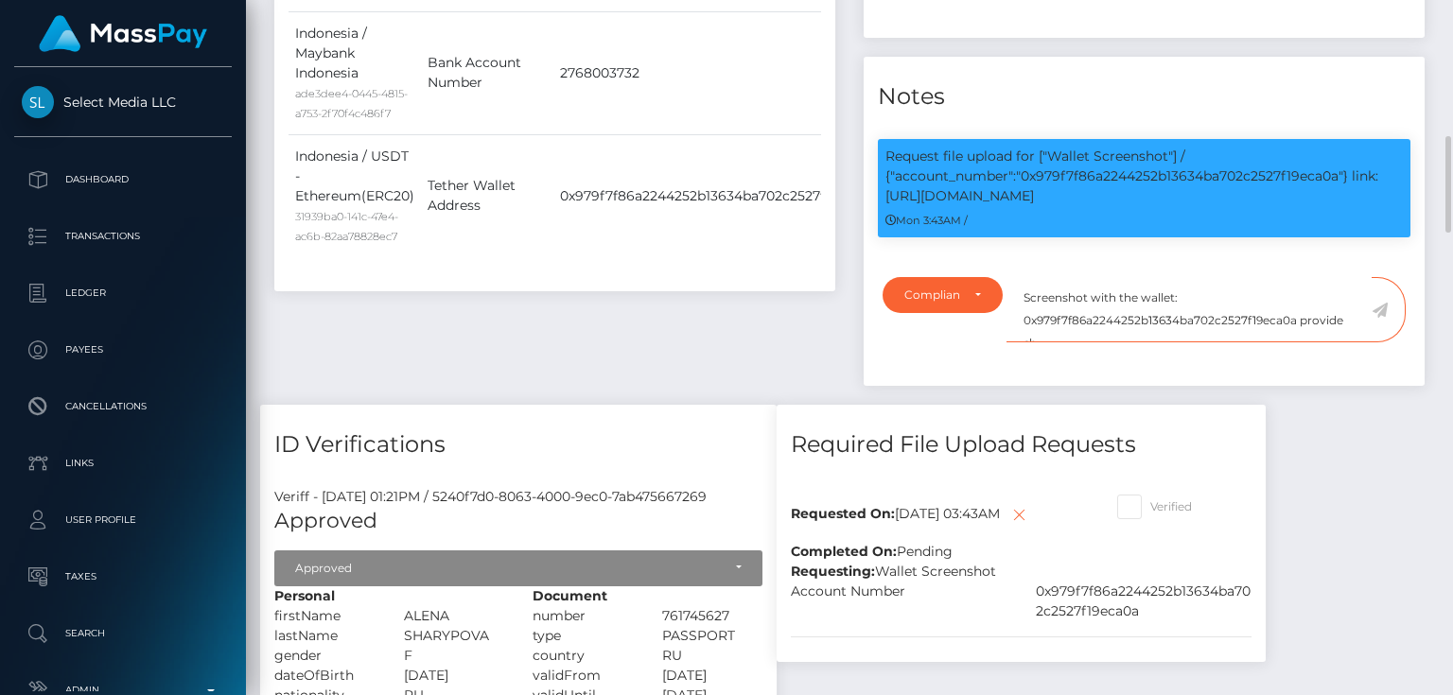
scroll to position [9, 0]
click at [996, 652] on div "Requested On: September 8, 2025 03:43AM Completed On: Pending Verified Requesti…" at bounding box center [1021, 567] width 489 height 189
click at [1237, 306] on textarea "Screenshot with the wallet: 0x979f7f86a2244252b13634ba702c2527f19eca0a provide …" at bounding box center [1189, 309] width 365 height 65
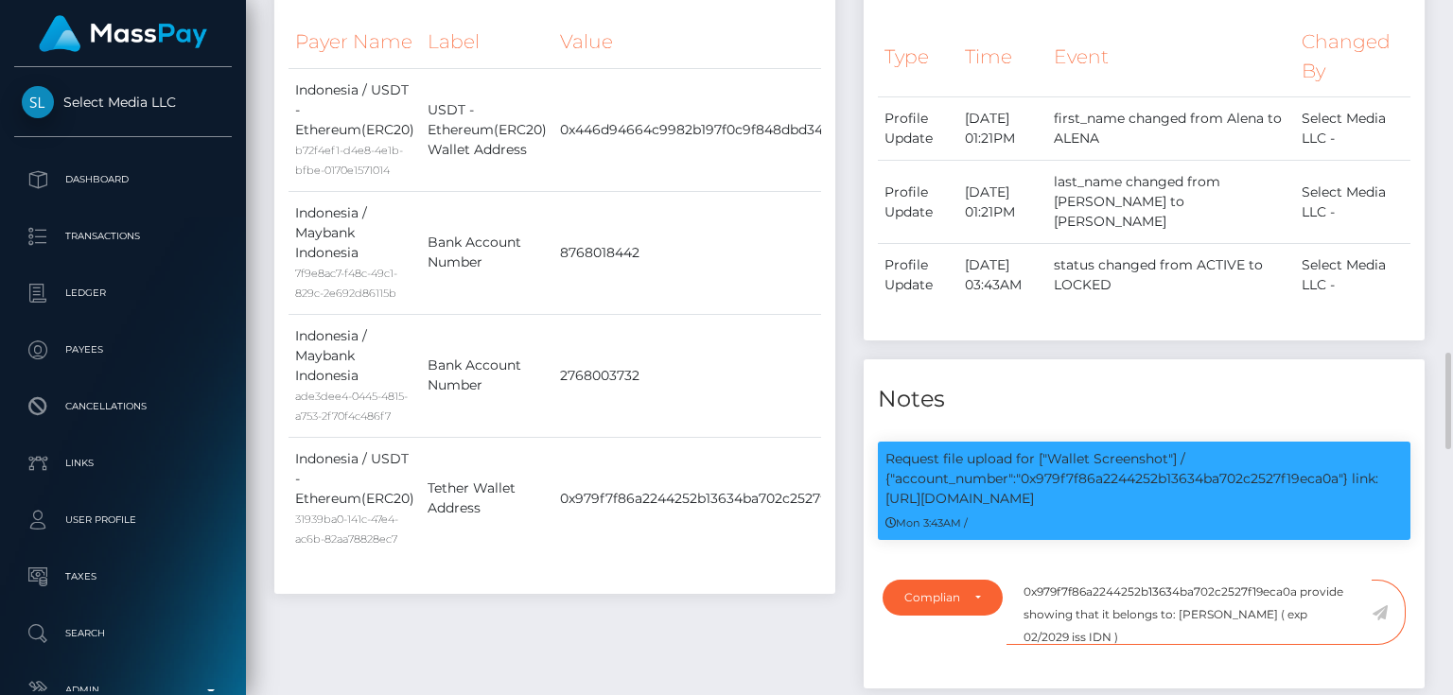
scroll to position [908, 0]
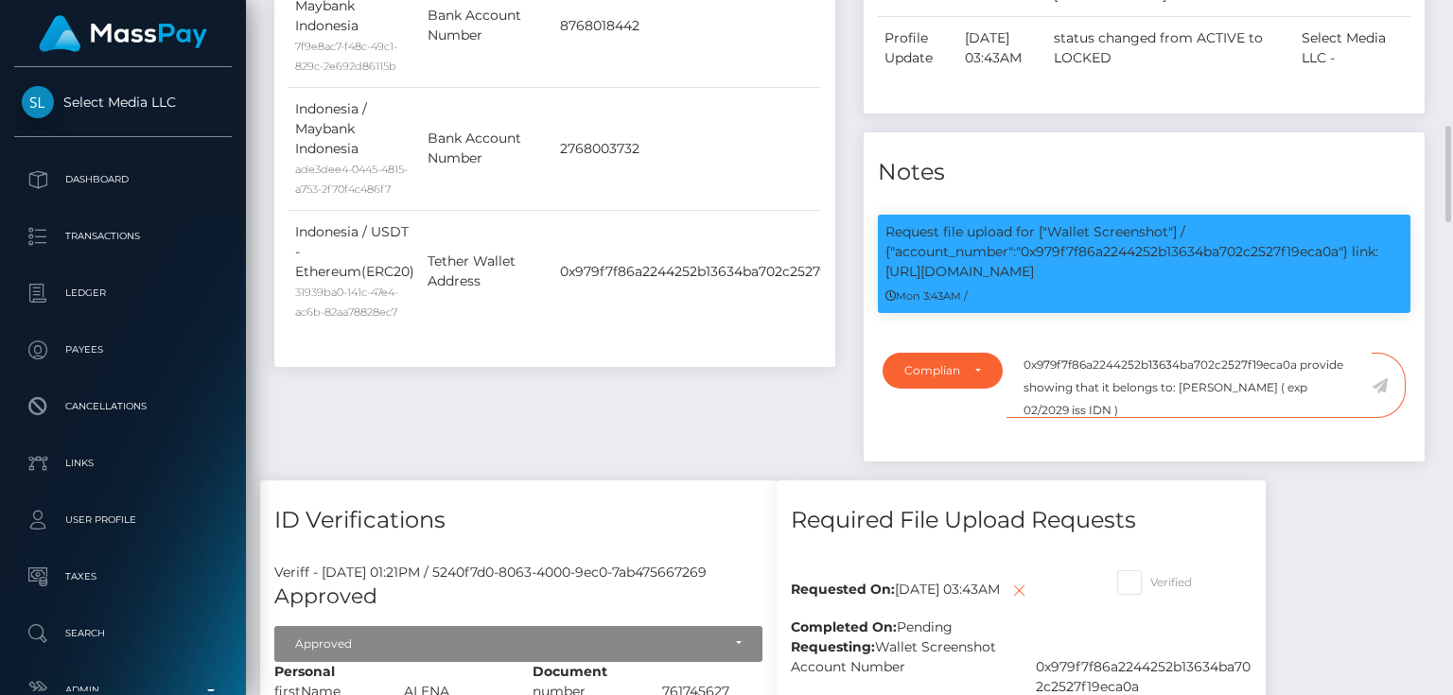
type textarea "Screenshot with the wallet: 0x979f7f86a2244252b13634ba702c2527f19eca0a provide …"
click at [1382, 378] on icon at bounding box center [1380, 385] width 16 height 15
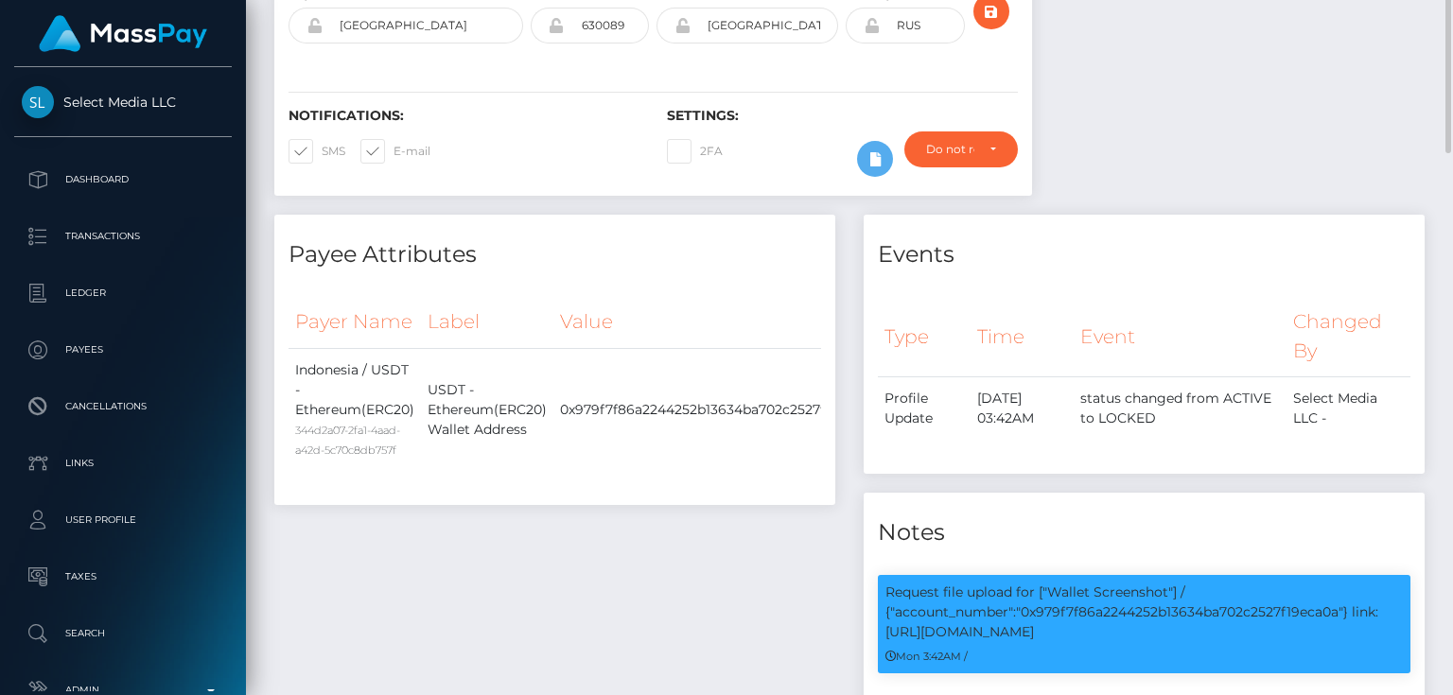
scroll to position [250, 0]
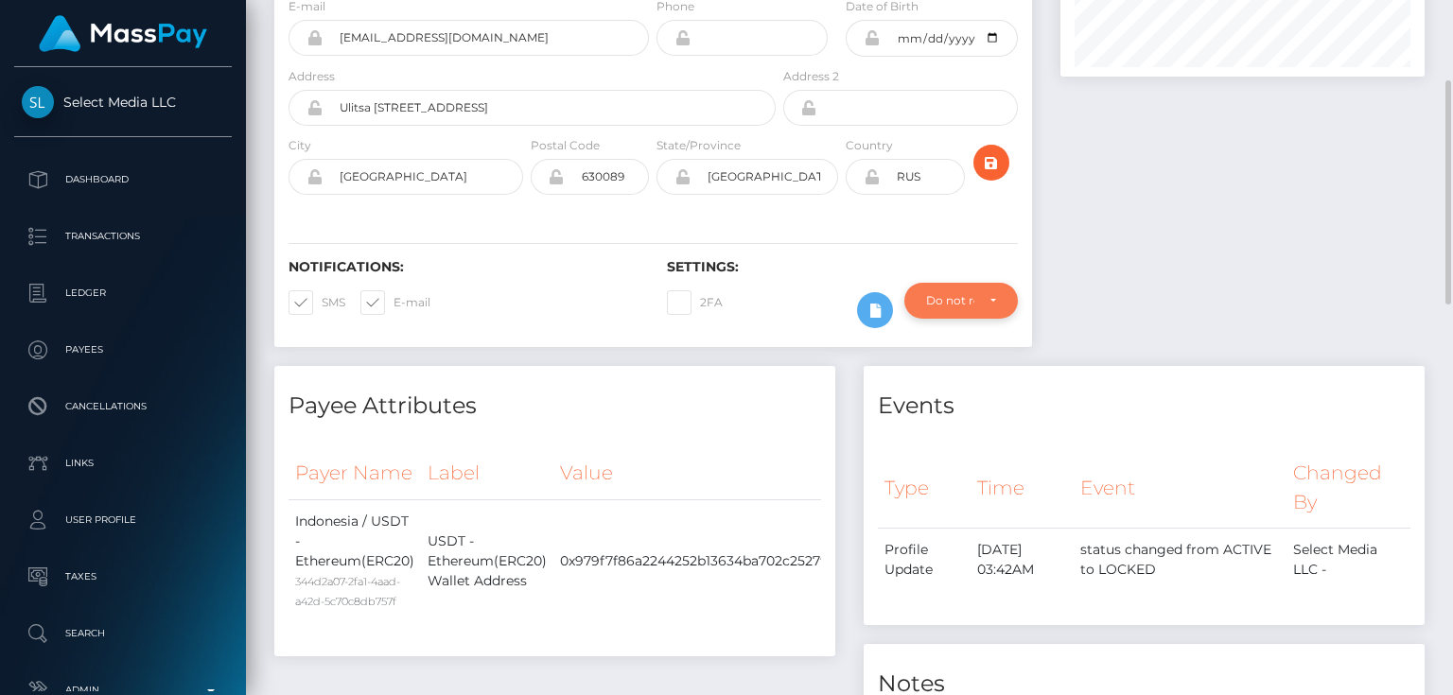
click at [955, 311] on div "Do not require" at bounding box center [961, 301] width 114 height 36
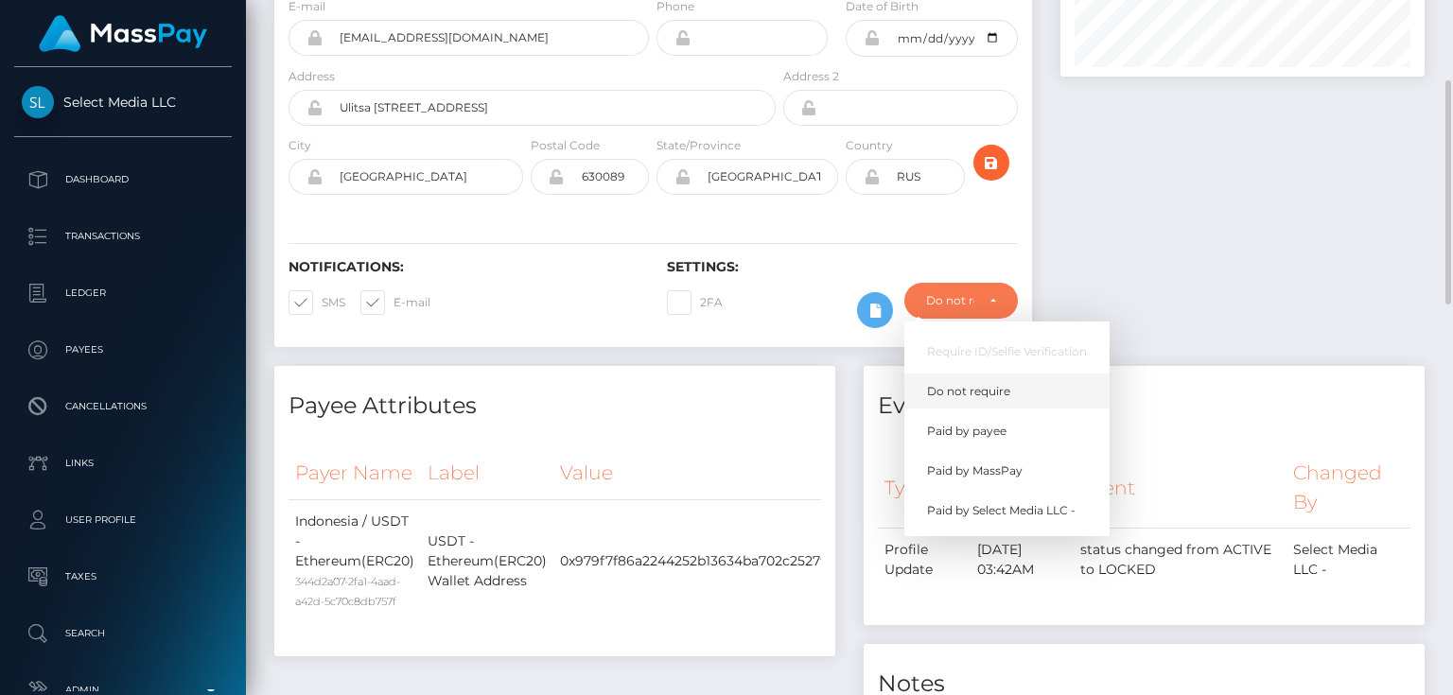
scroll to position [227, 363]
click at [989, 473] on span "Paid by MassPay" at bounding box center [975, 471] width 96 height 17
select select "2"
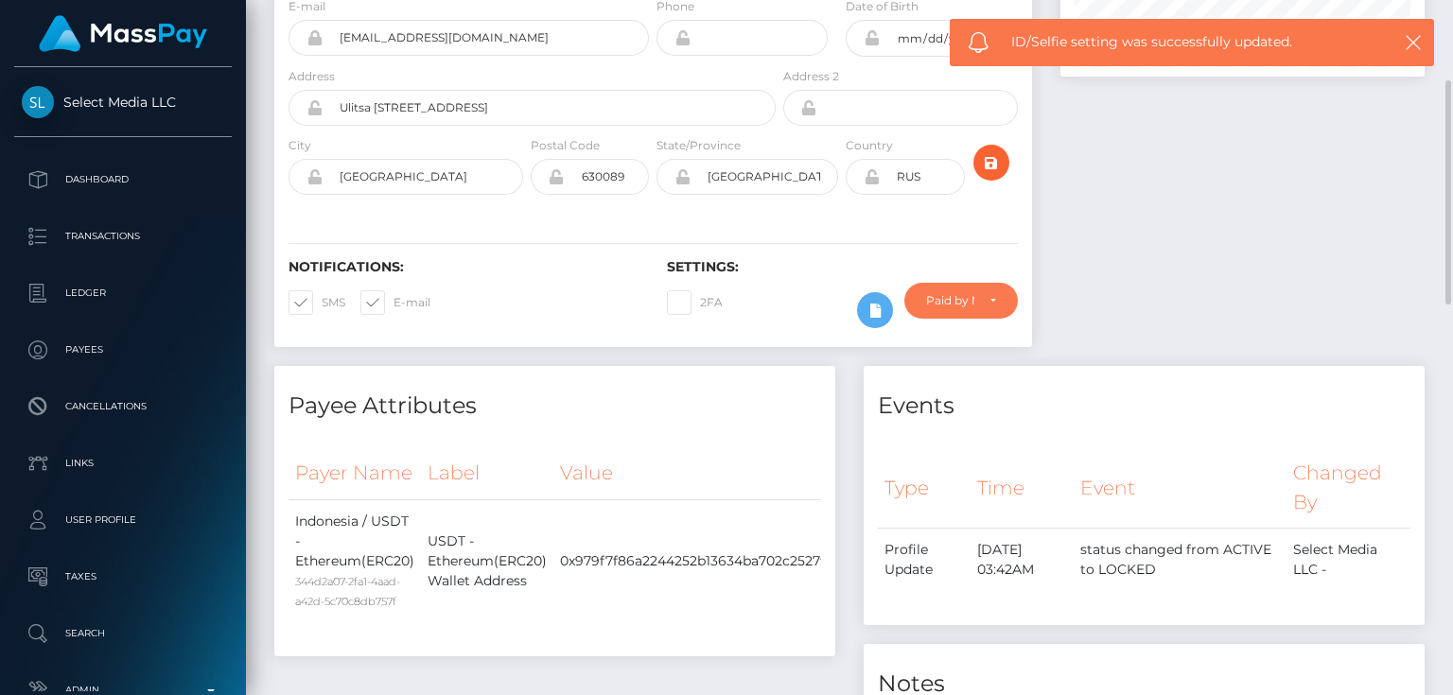
scroll to position [0, 0]
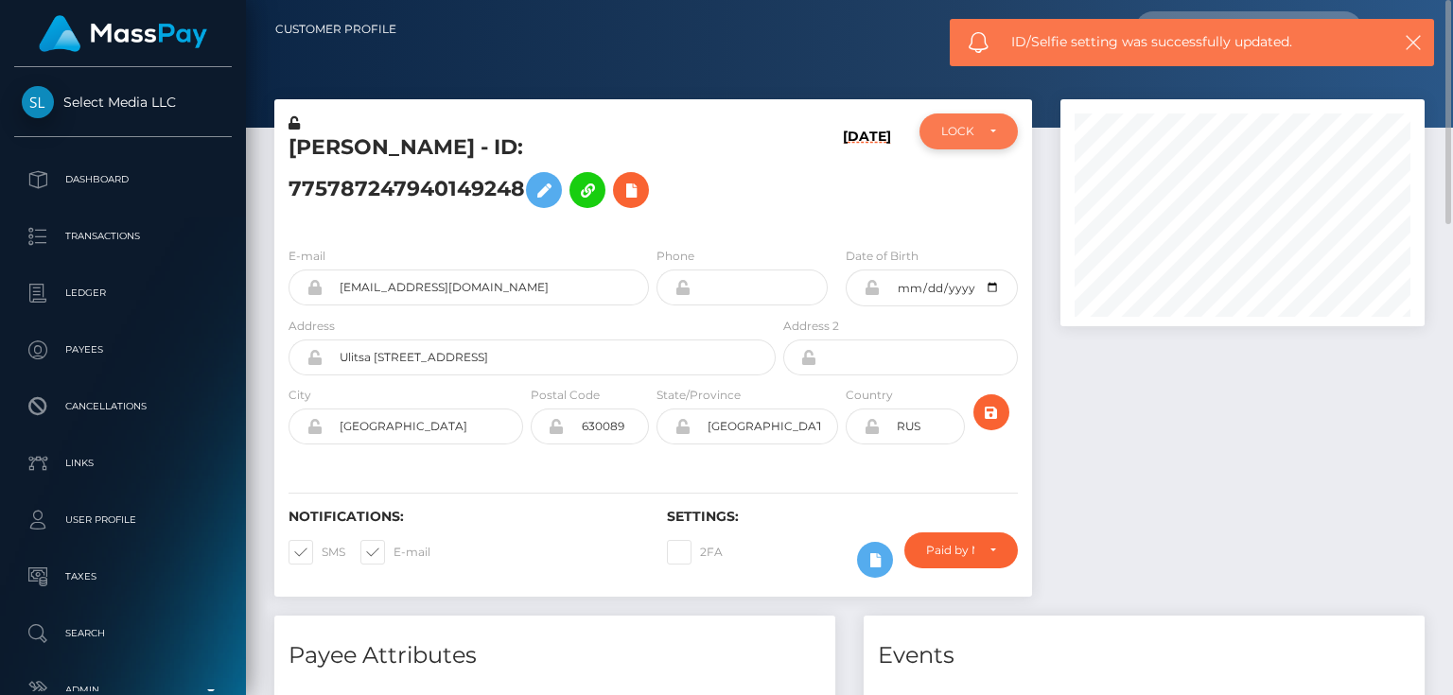
click at [971, 129] on div "LOCKED" at bounding box center [957, 131] width 32 height 15
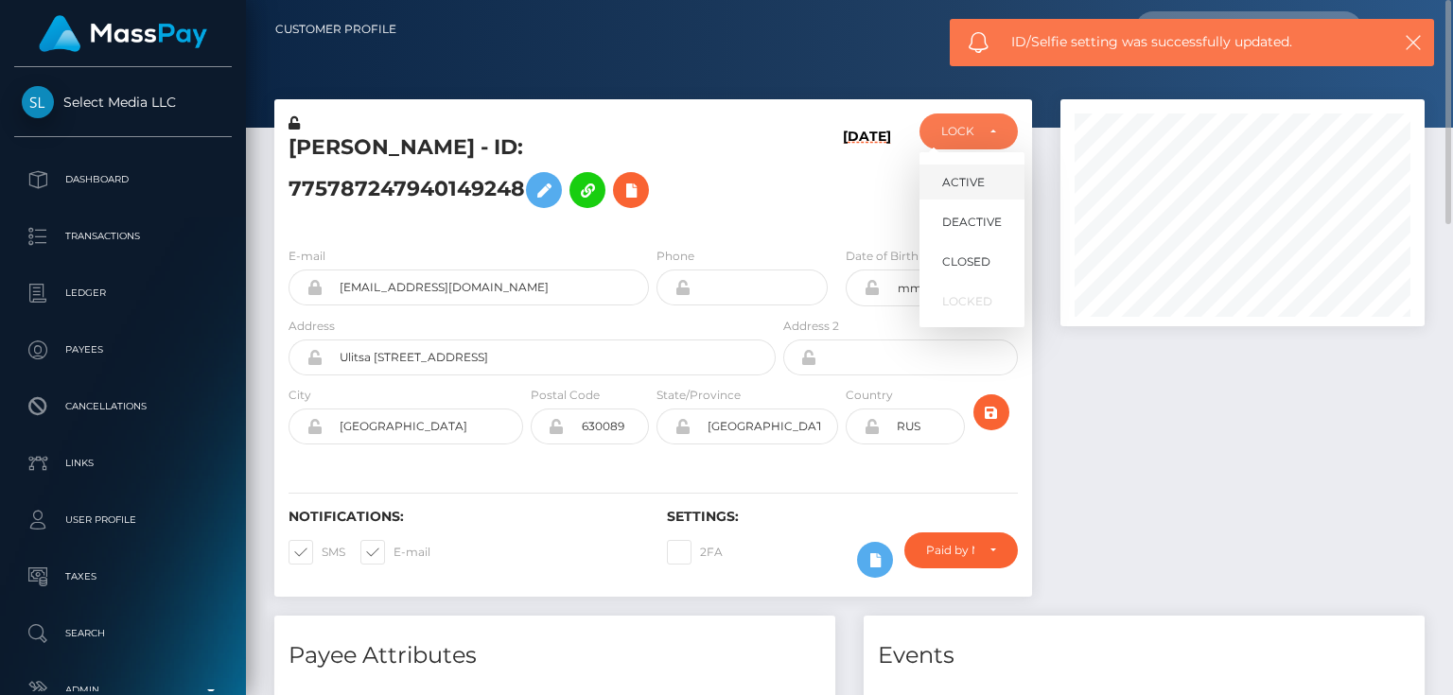
scroll to position [227, 363]
click at [969, 180] on span "ACTIVE" at bounding box center [963, 182] width 43 height 17
select select "ACTIVE"
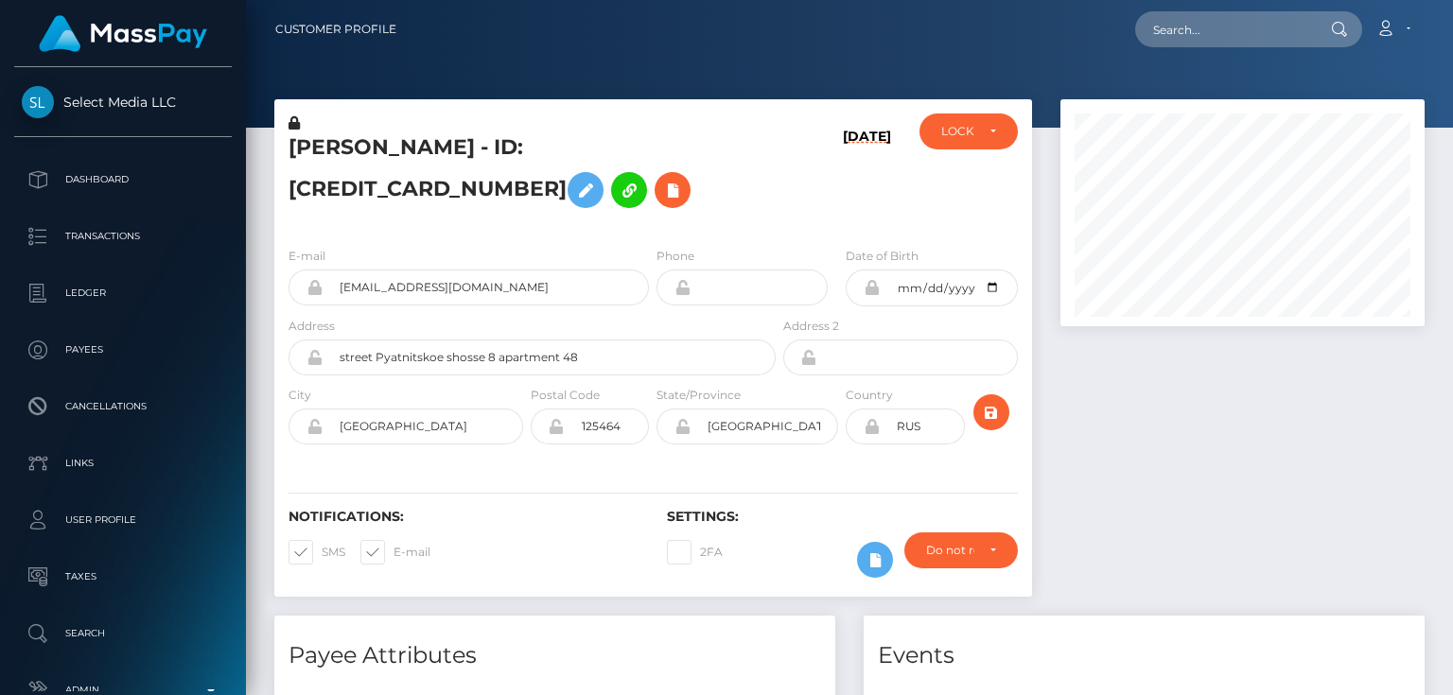
scroll to position [227, 363]
click at [993, 126] on div "LOCKED" at bounding box center [968, 131] width 54 height 15
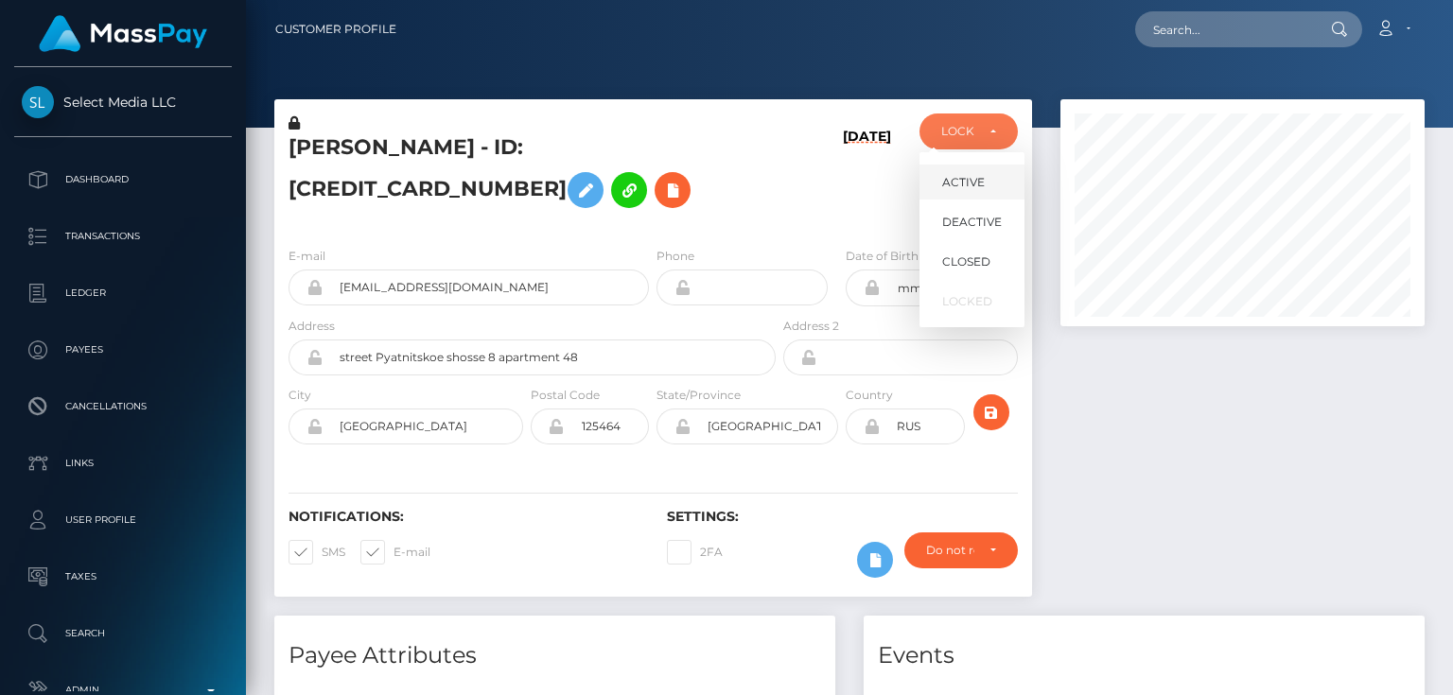
click at [977, 184] on span "ACTIVE" at bounding box center [963, 182] width 43 height 17
select select "ACTIVE"
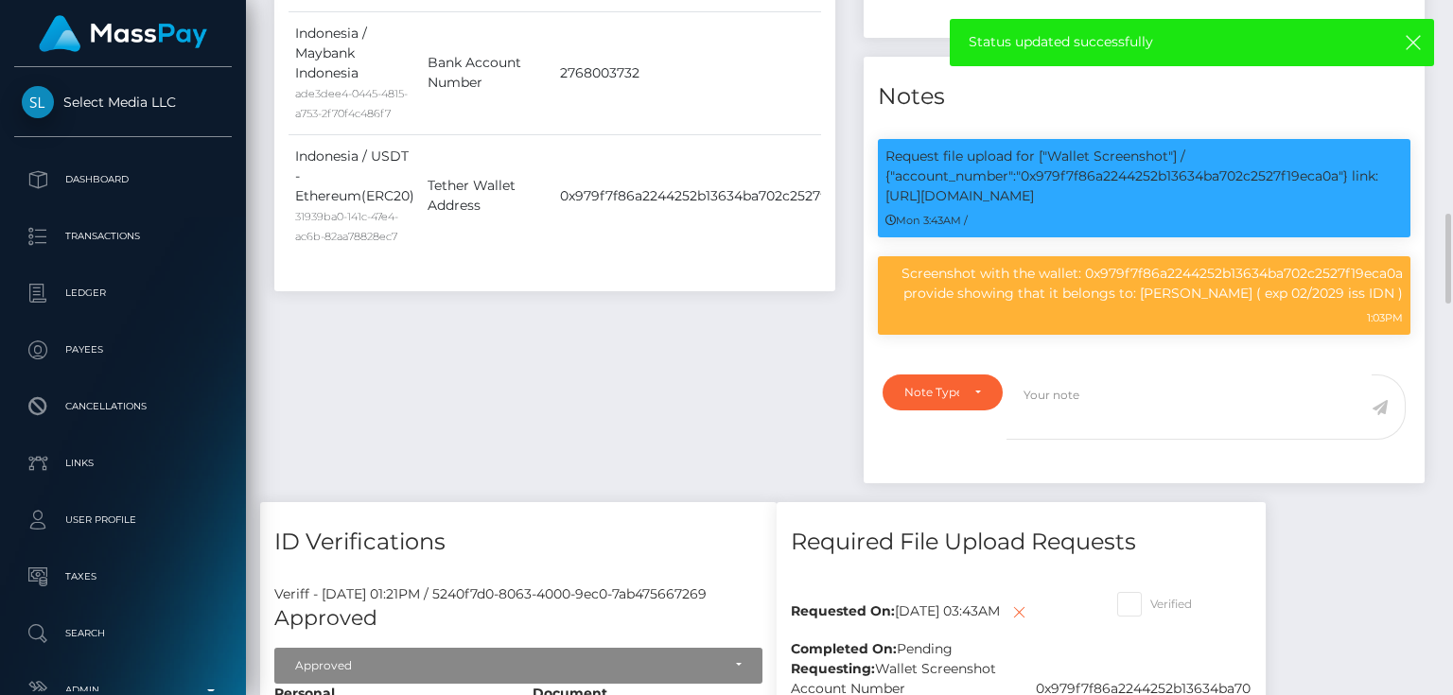
scroll to position [1287, 0]
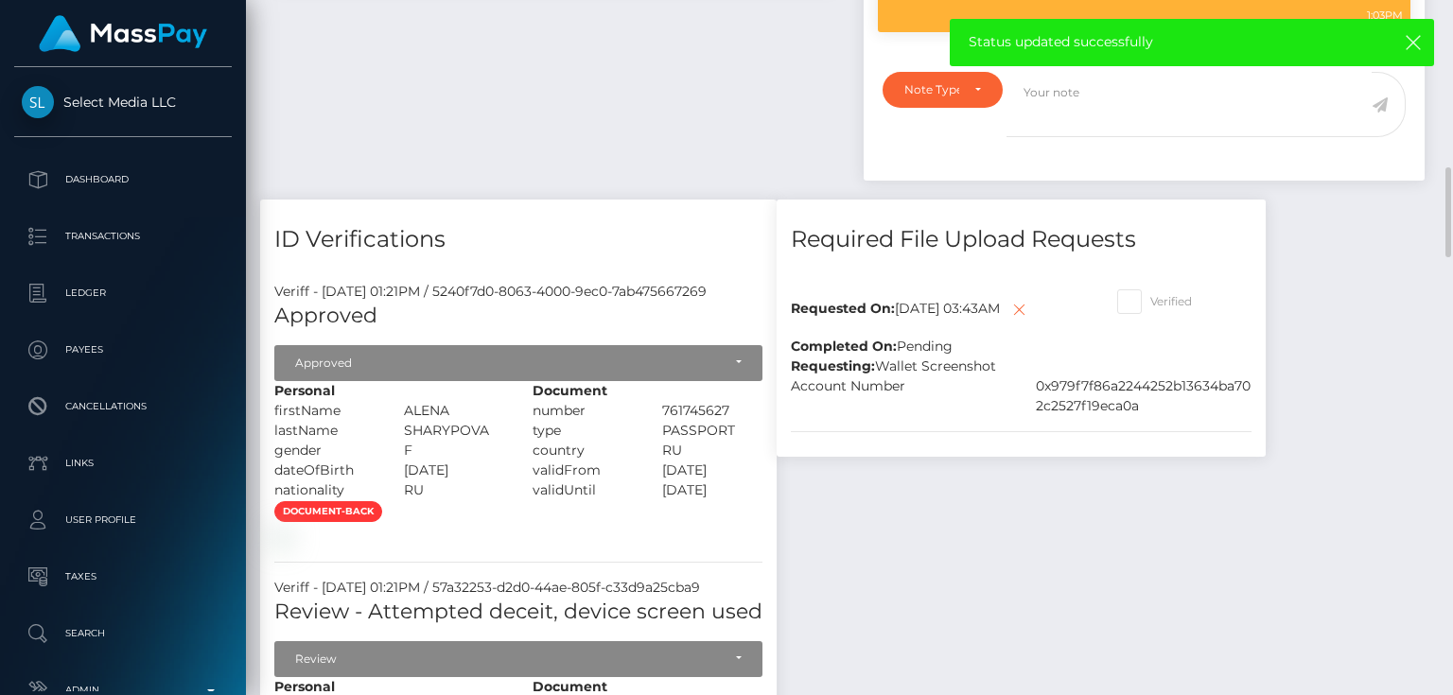
click at [1150, 294] on span at bounding box center [1150, 301] width 0 height 14
click at [1154, 289] on input "Verified" at bounding box center [1156, 295] width 12 height 12
click at [1008, 309] on icon at bounding box center [1019, 310] width 23 height 24
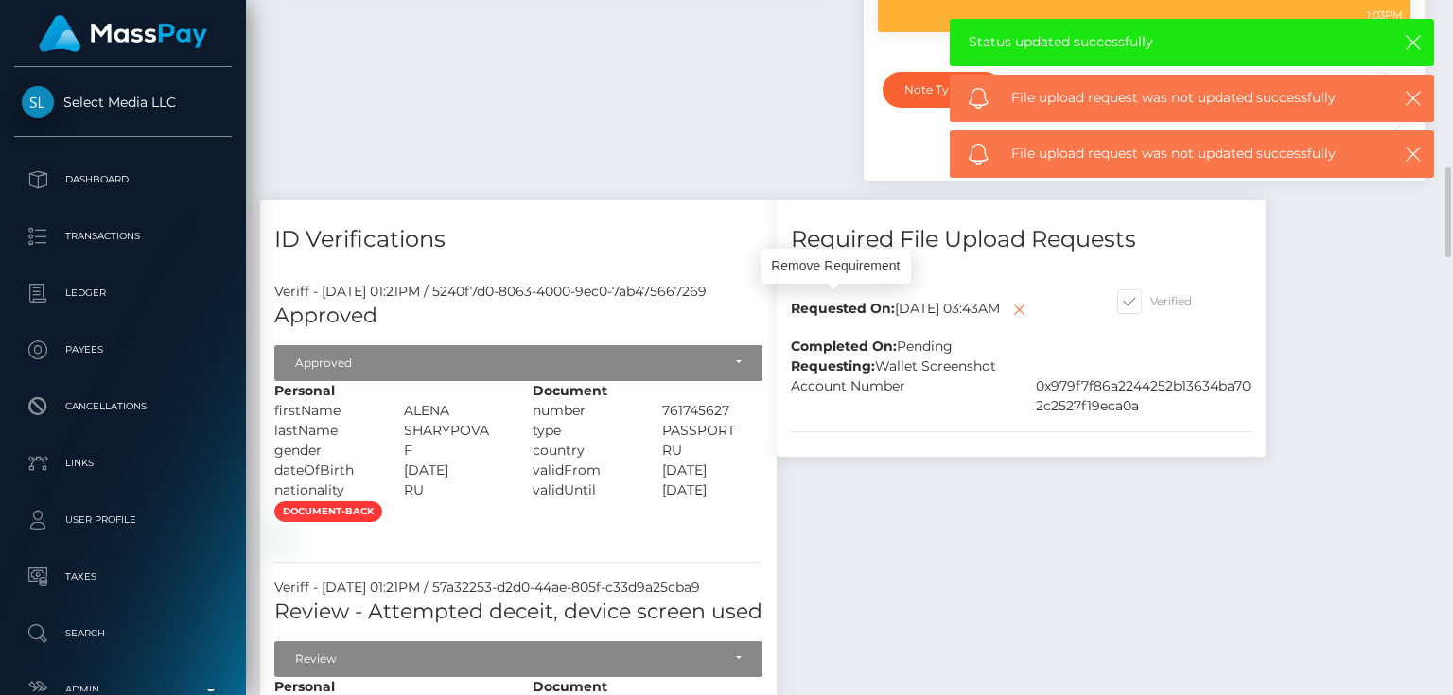
click at [1150, 294] on span at bounding box center [1150, 301] width 0 height 14
click at [1151, 289] on input "Verified" at bounding box center [1156, 295] width 12 height 12
checkbox input "false"
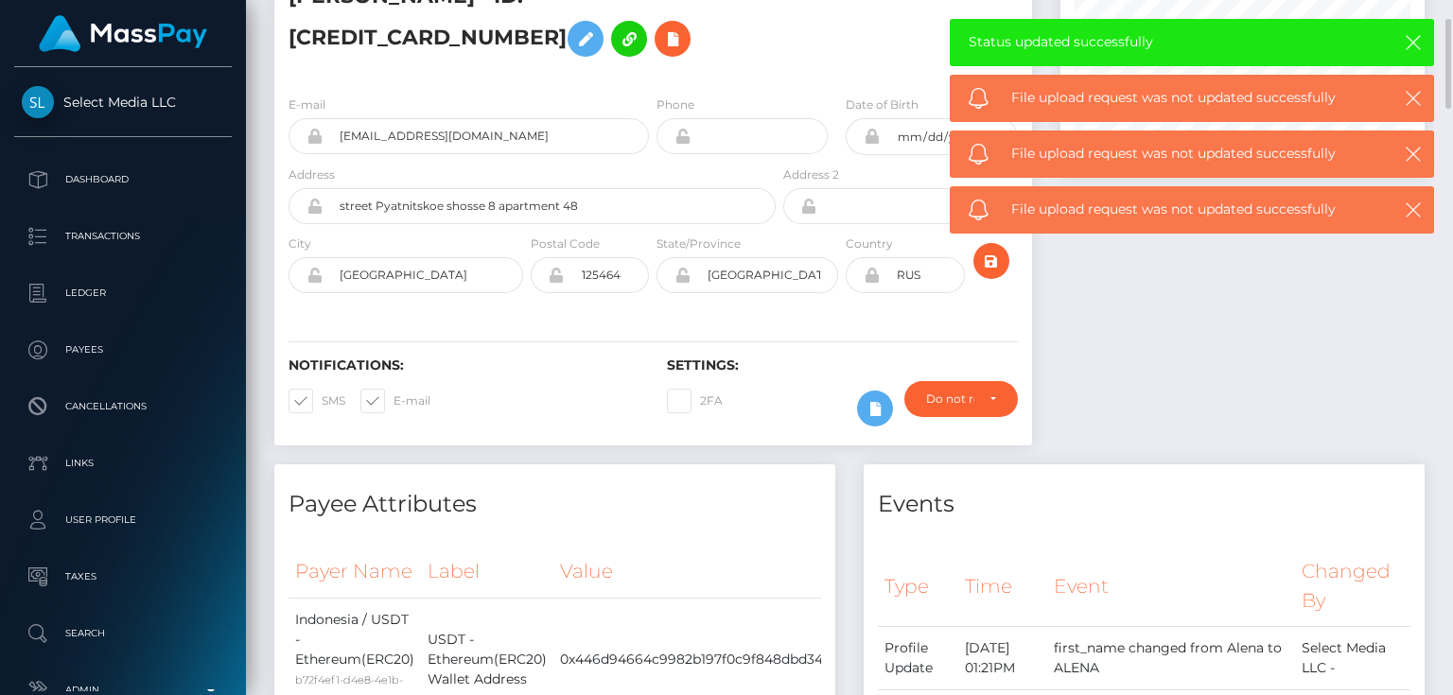
scroll to position [0, 0]
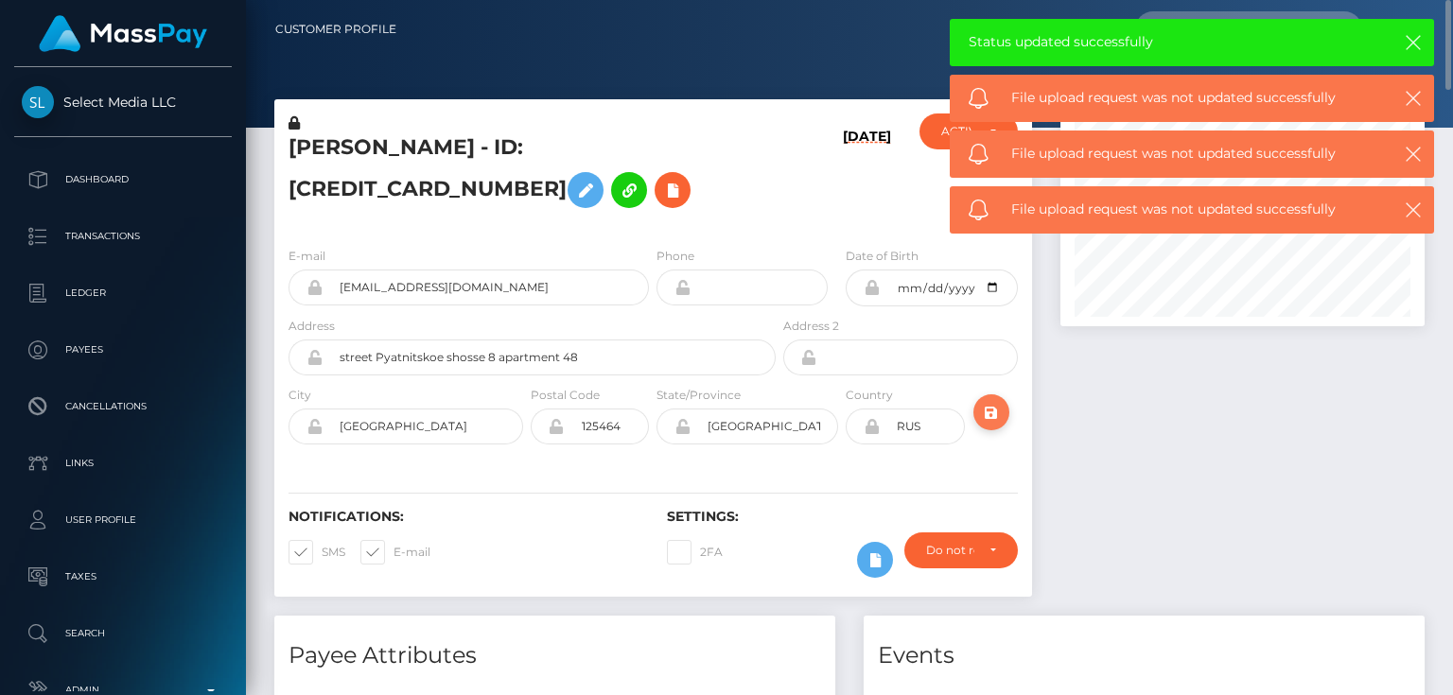
click at [993, 412] on icon "submit" at bounding box center [991, 413] width 23 height 24
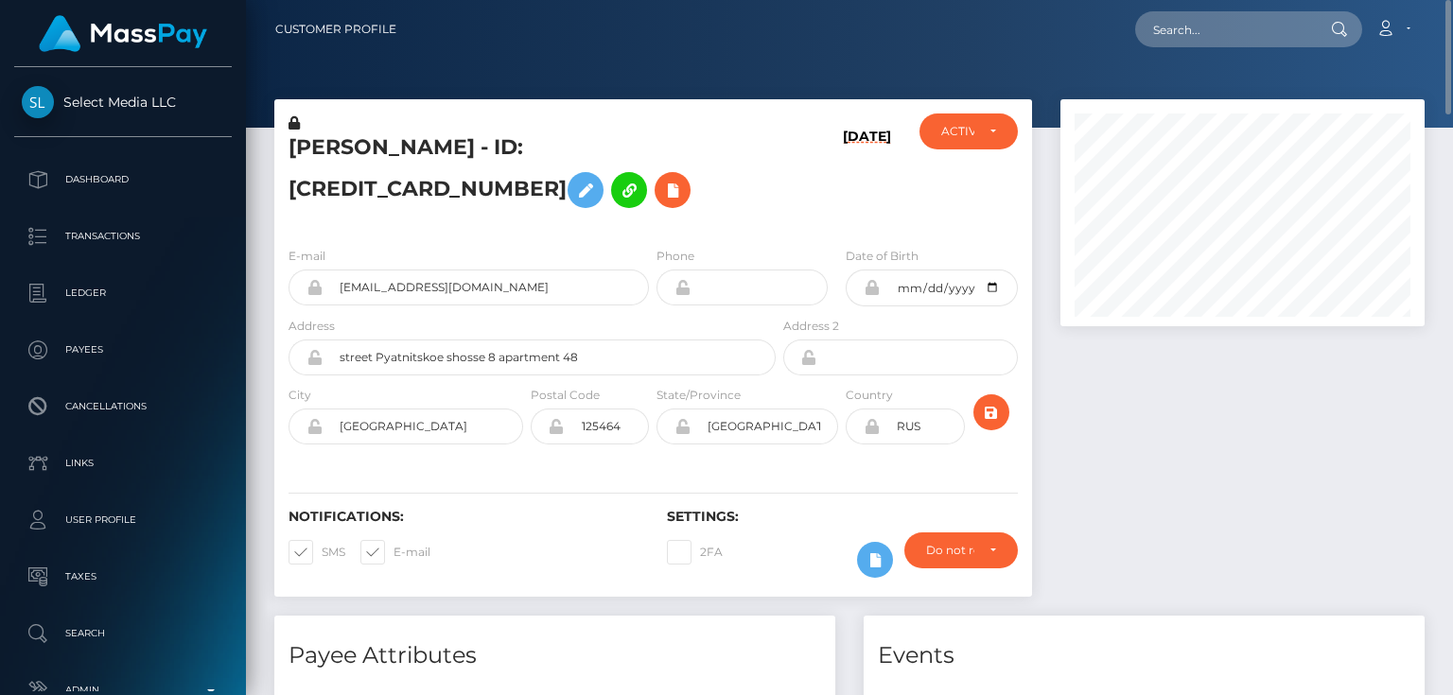
click at [405, 197] on h5 "ALENA SHARYPOVA - ID: 354322474940248064" at bounding box center [527, 175] width 477 height 84
click at [405, 198] on h5 "ALENA SHARYPOVA - ID: 354322474940248064" at bounding box center [527, 175] width 477 height 84
copy h5 "ALENA SHARYPOVA - ID: 354322474940248064"
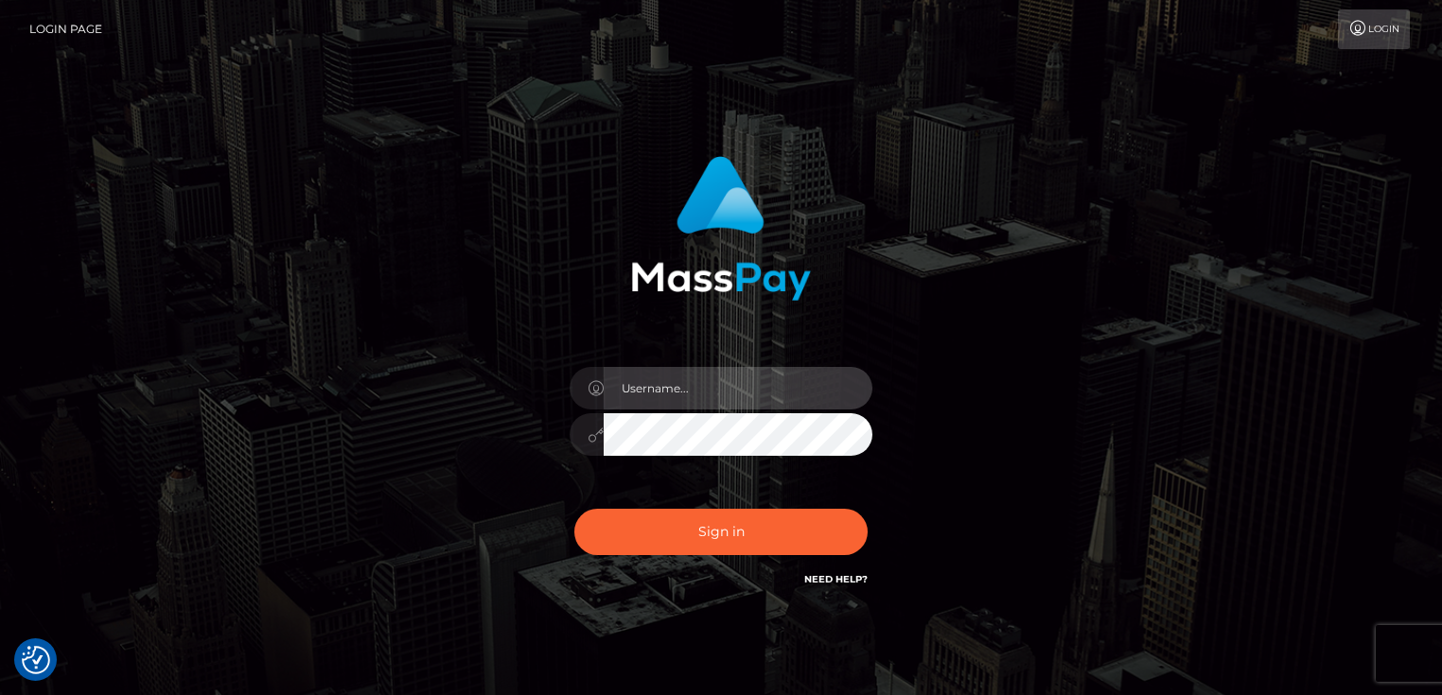
type input "[PERSON_NAME].Cirnat"
click at [868, 496] on div at bounding box center [704, 564] width 388 height 216
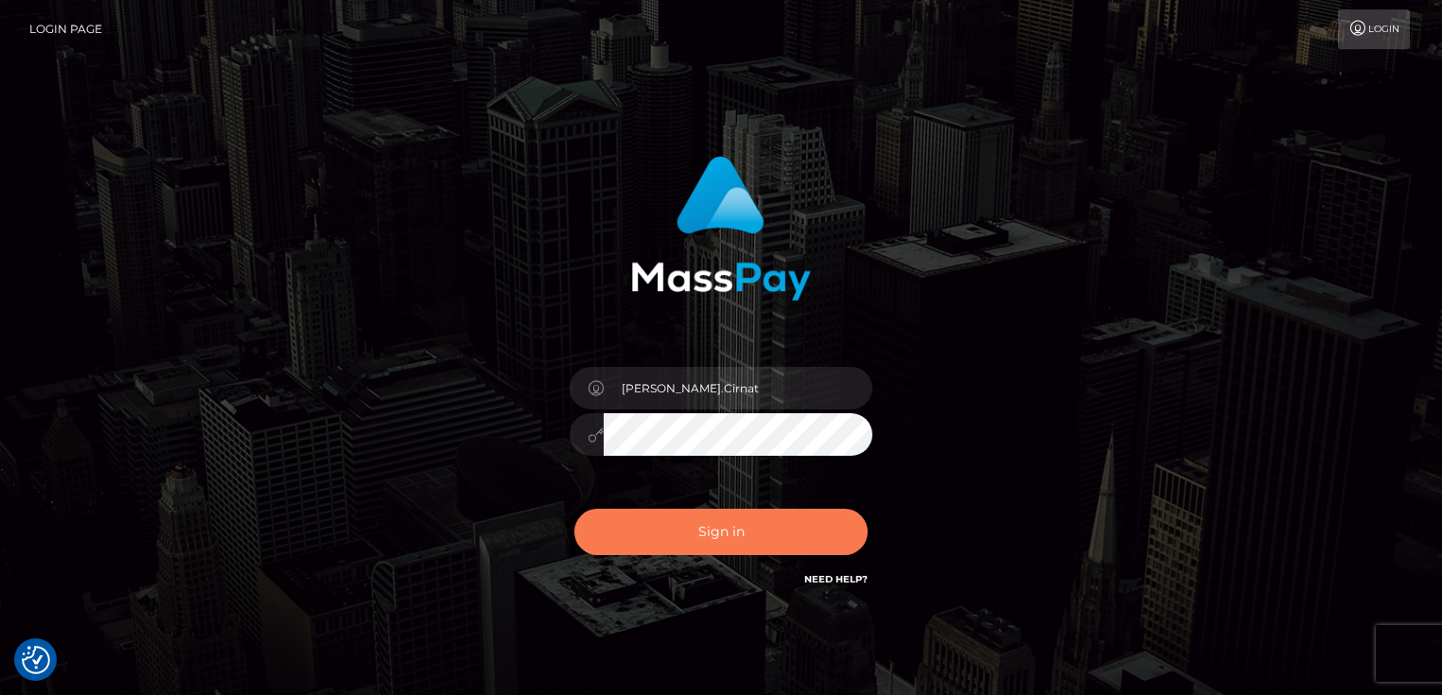
click at [703, 522] on button "Sign in" at bounding box center [720, 532] width 293 height 46
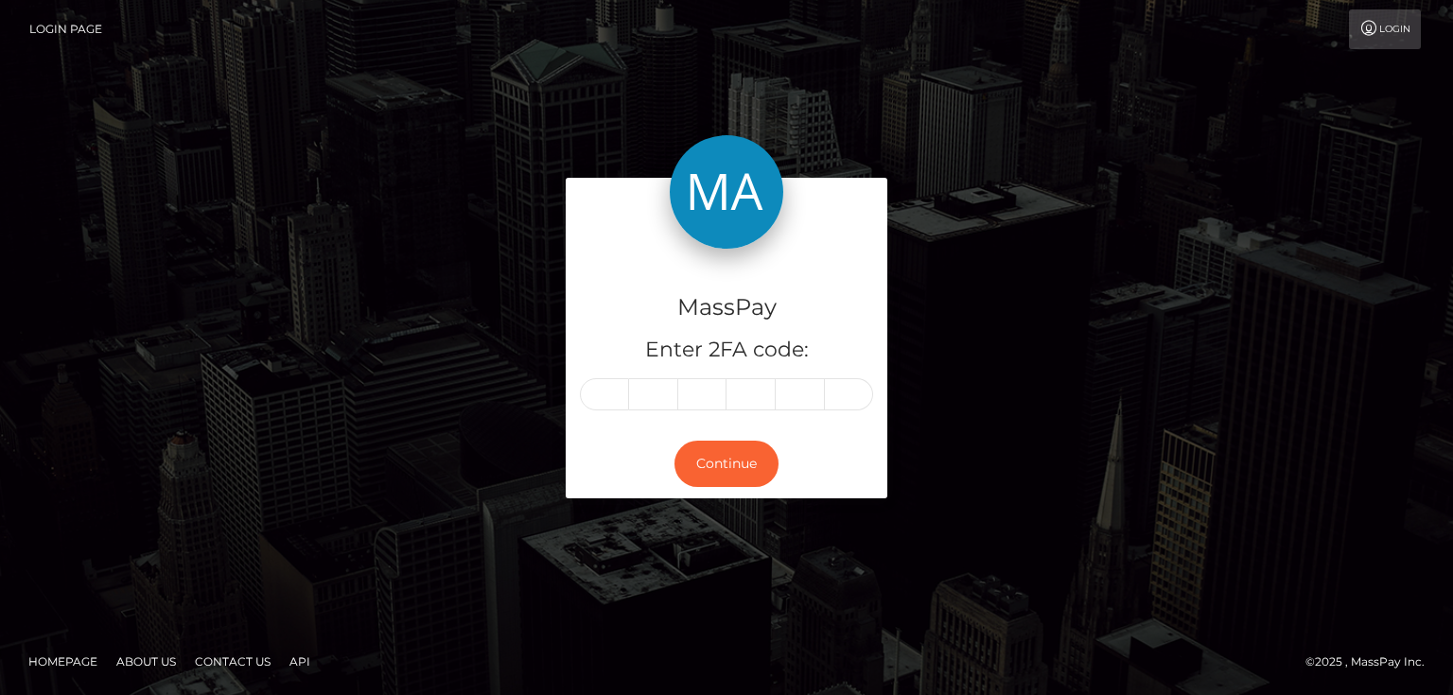
click at [615, 394] on input "text" at bounding box center [604, 394] width 49 height 32
type input "1"
type input "6"
type input "0"
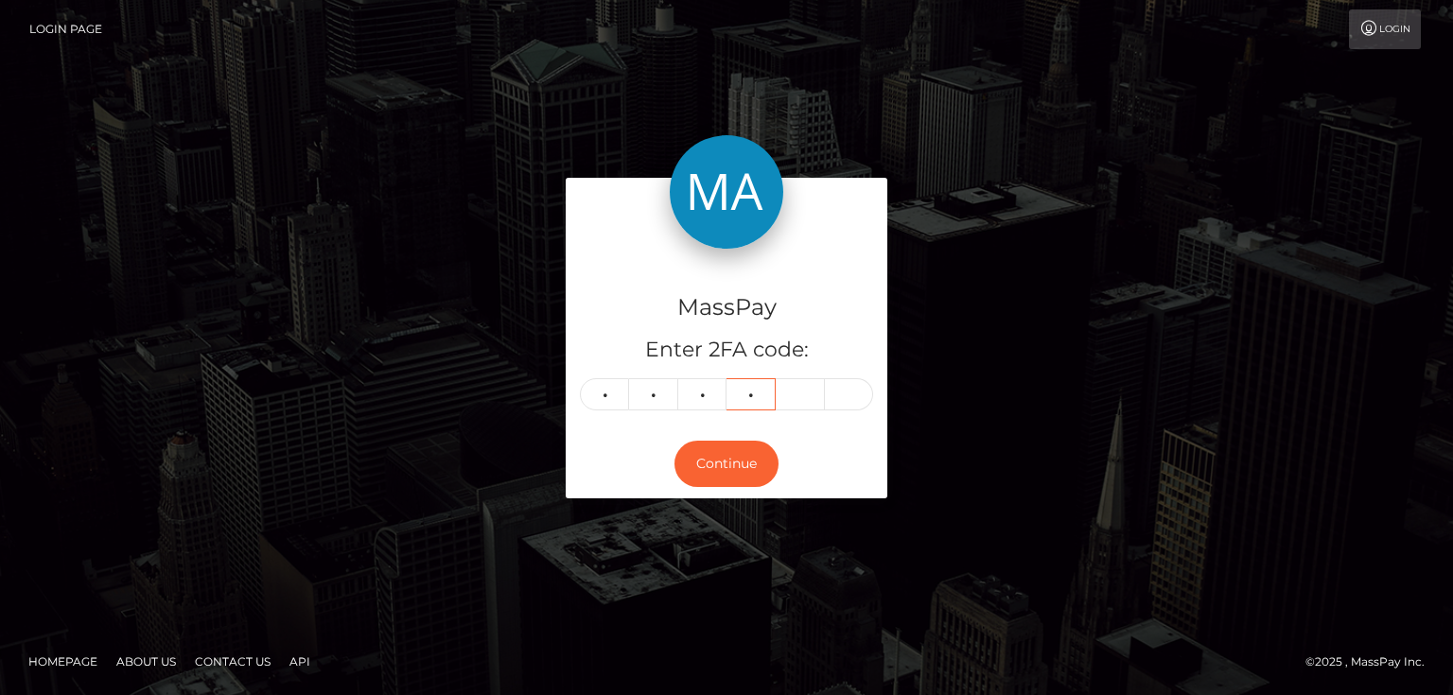
type input "2"
type input "0"
type input "7"
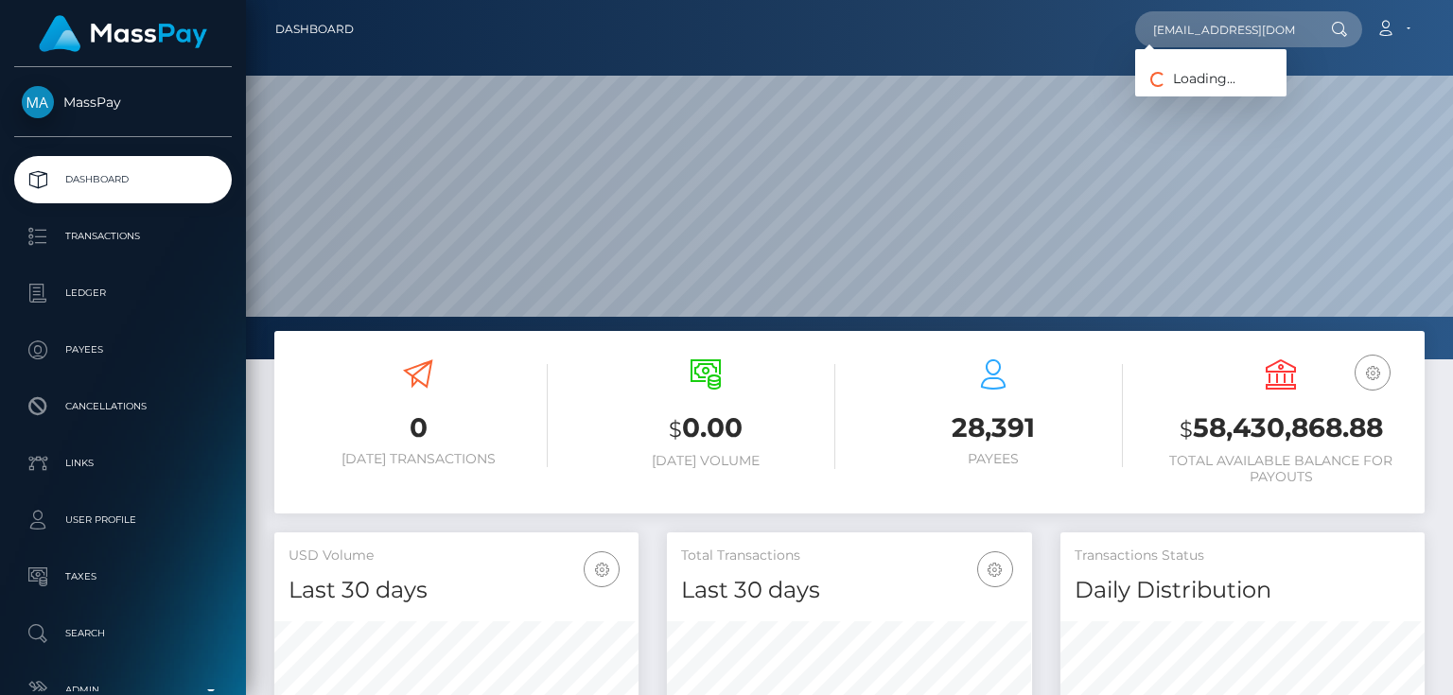
scroll to position [335, 363]
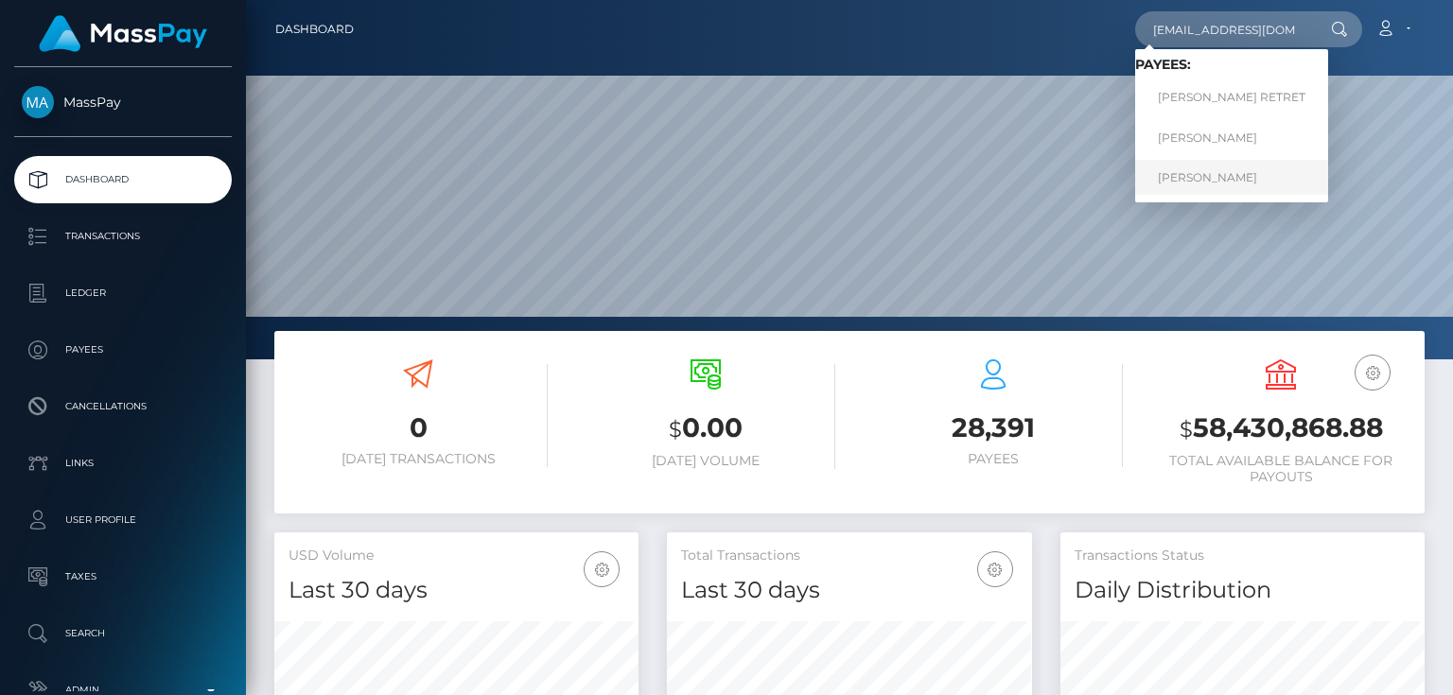
click at [1208, 180] on link "[PERSON_NAME]" at bounding box center [1231, 177] width 193 height 35
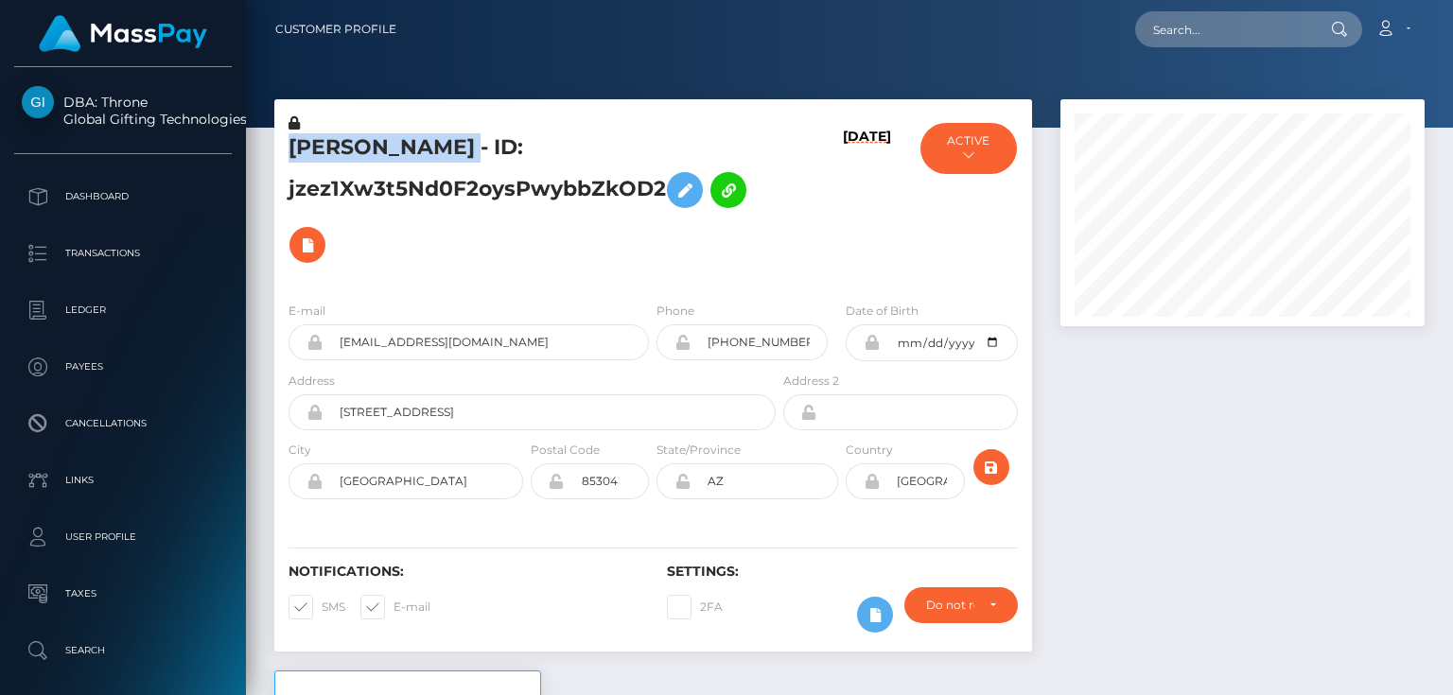
scroll to position [227, 363]
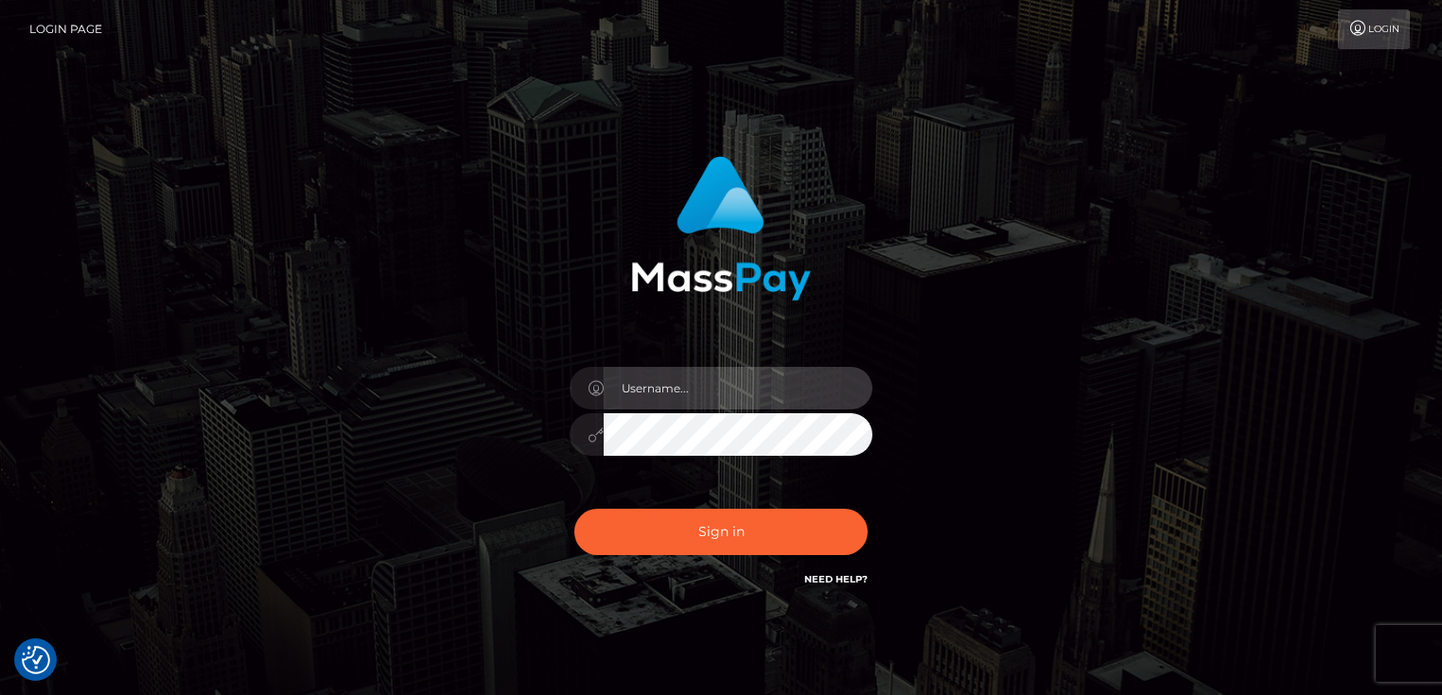
type input "Dan.Cirnat"
click at [874, 504] on div at bounding box center [704, 564] width 388 height 216
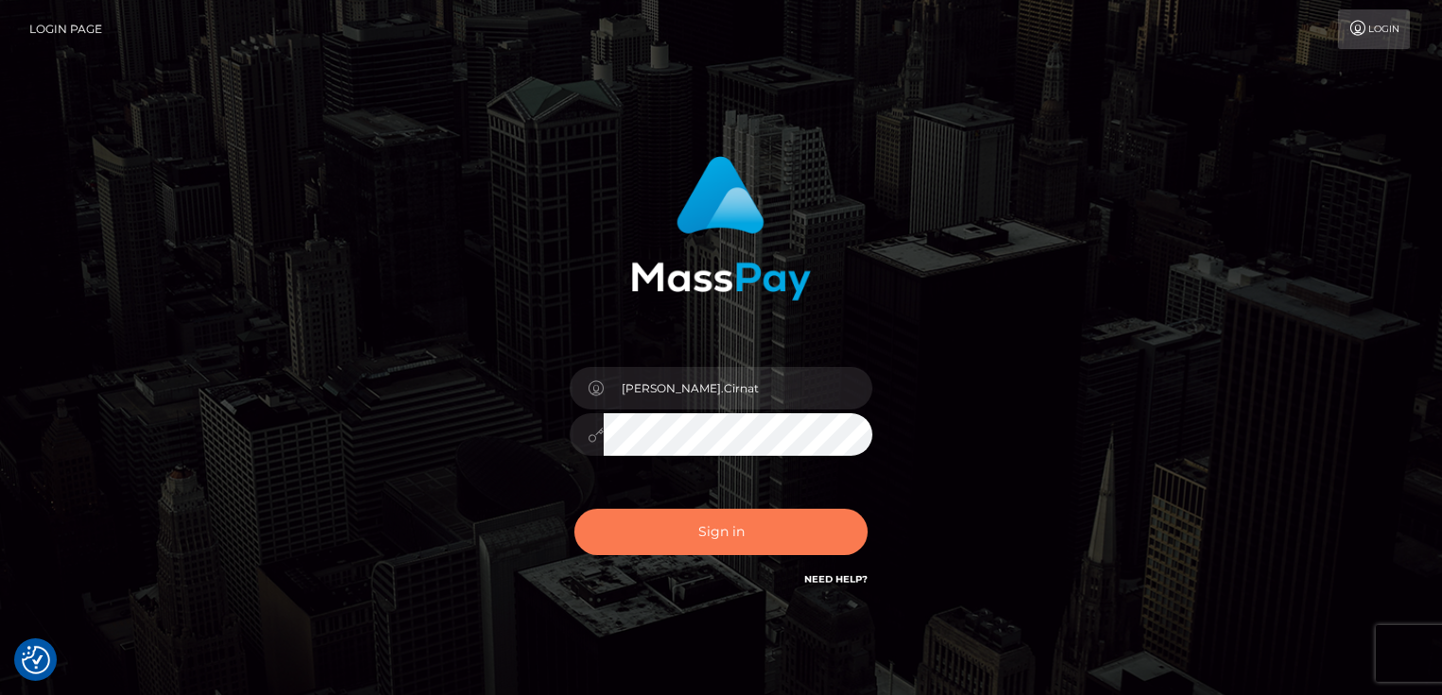
click at [760, 535] on button "Sign in" at bounding box center [720, 532] width 293 height 46
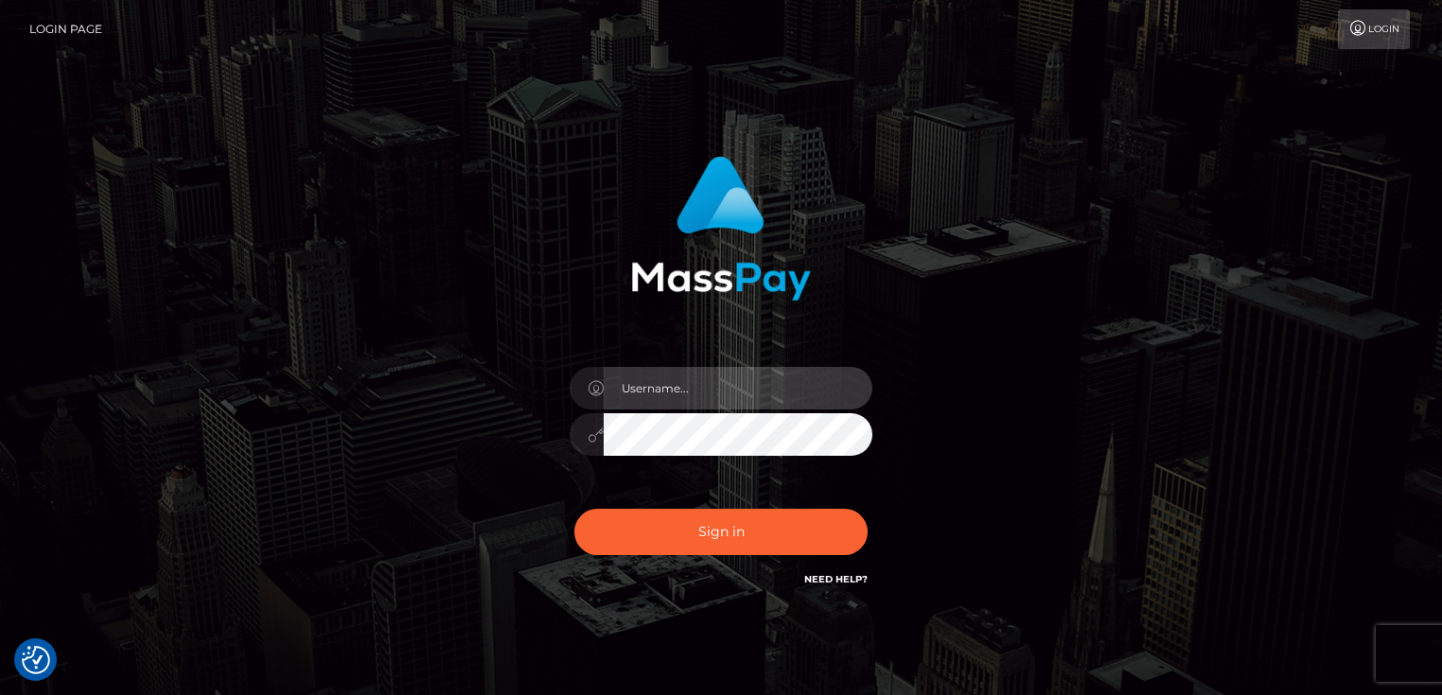
type input "Dan.Cirnat"
click at [868, 500] on div at bounding box center [704, 564] width 388 height 216
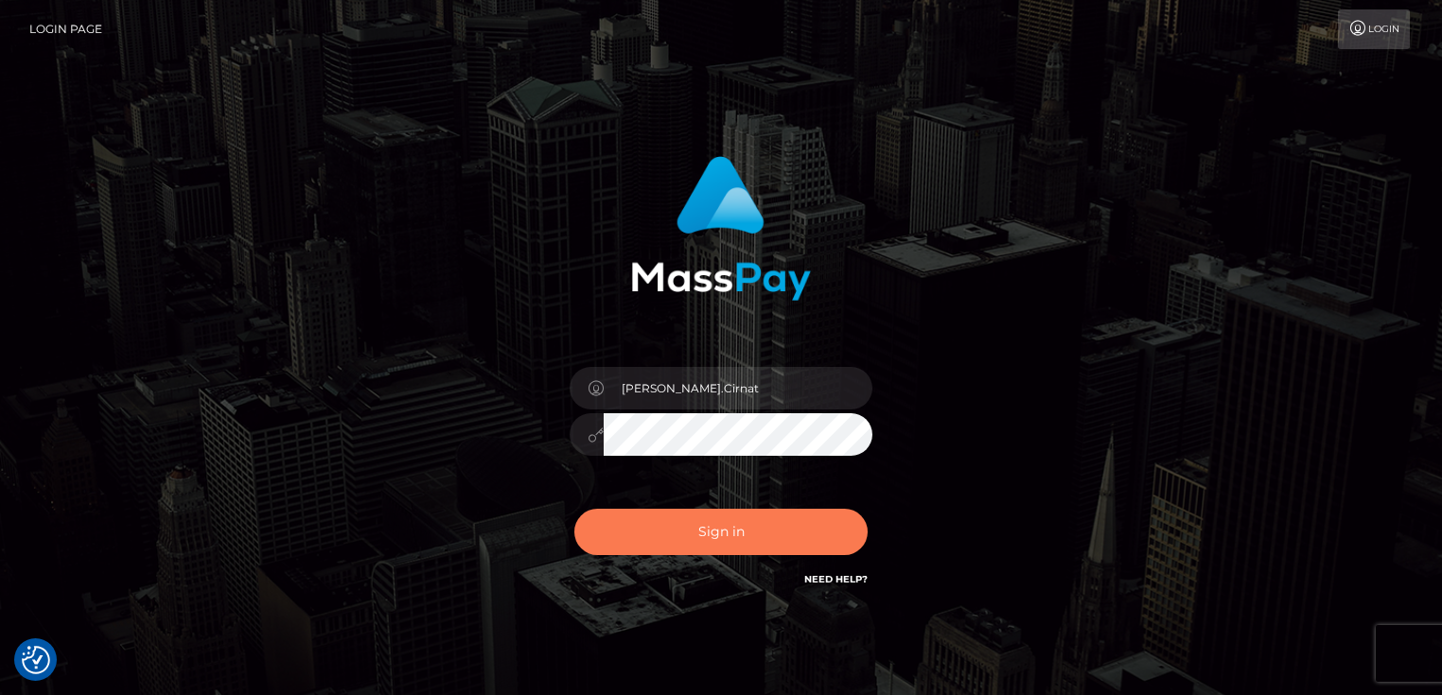
click at [724, 536] on button "Sign in" at bounding box center [720, 532] width 293 height 46
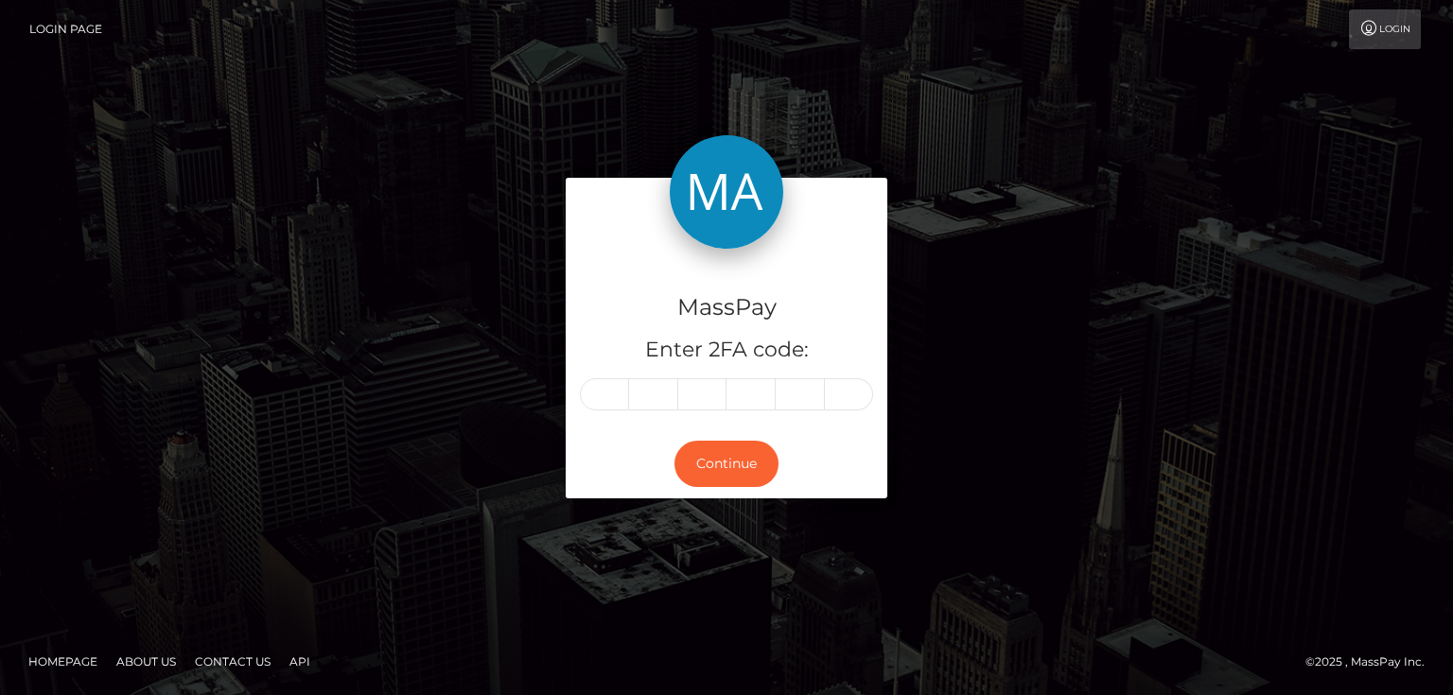
click at [616, 396] on input "text" at bounding box center [604, 394] width 49 height 32
type input "6"
type input "1"
type input "6"
type input "9"
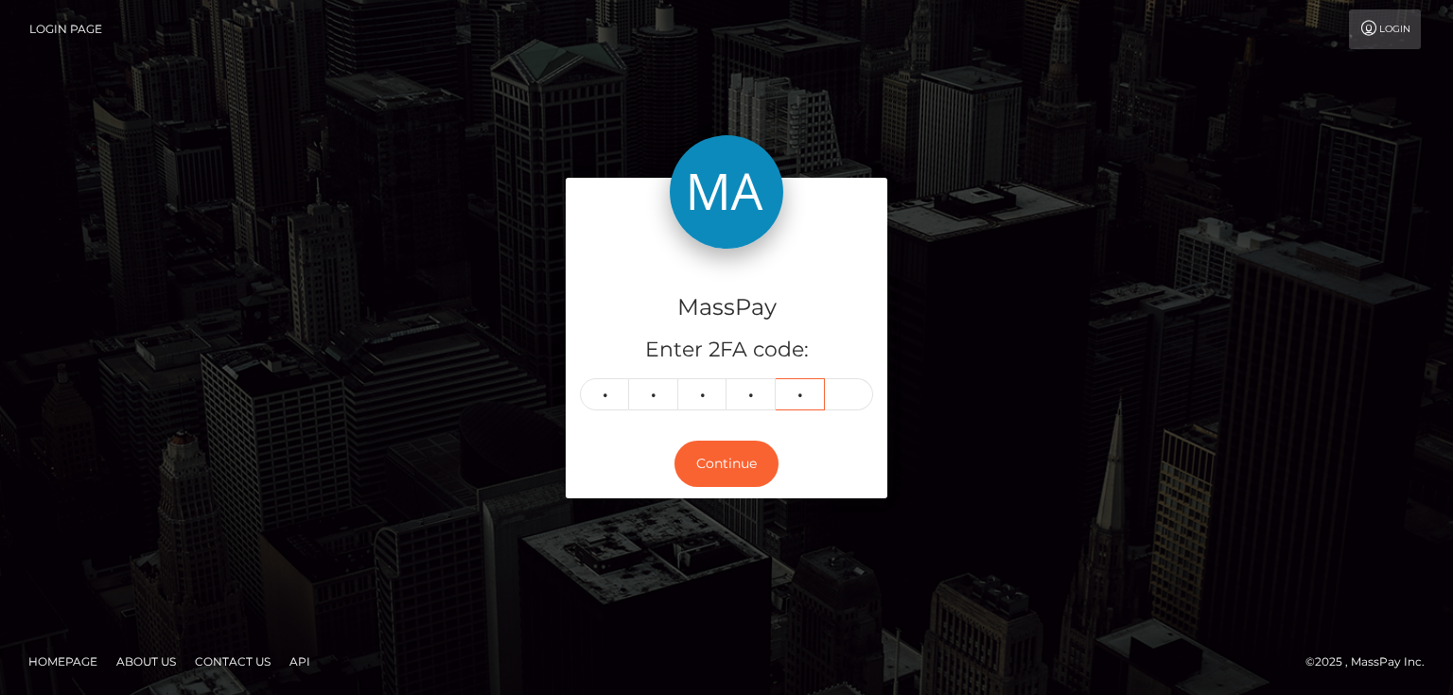
type input "6"
type input "7"
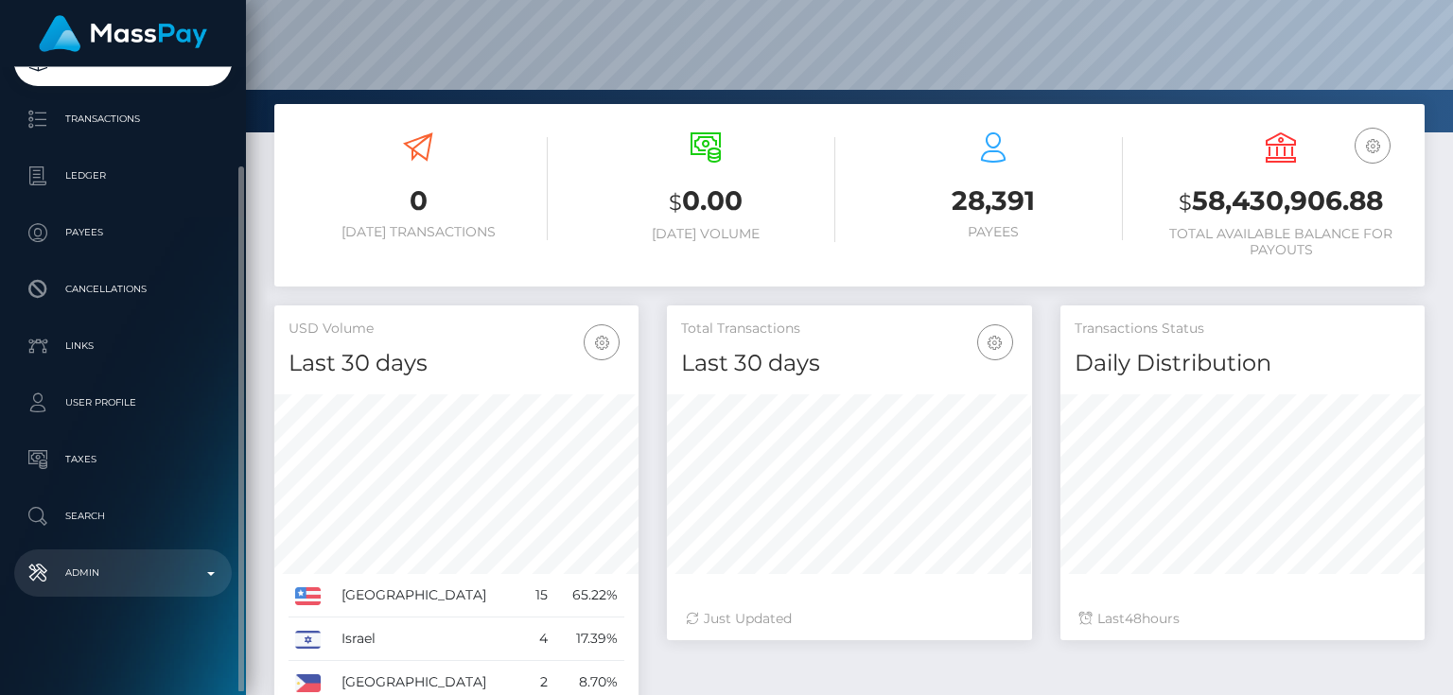
click at [149, 580] on p "Admin" at bounding box center [123, 573] width 202 height 28
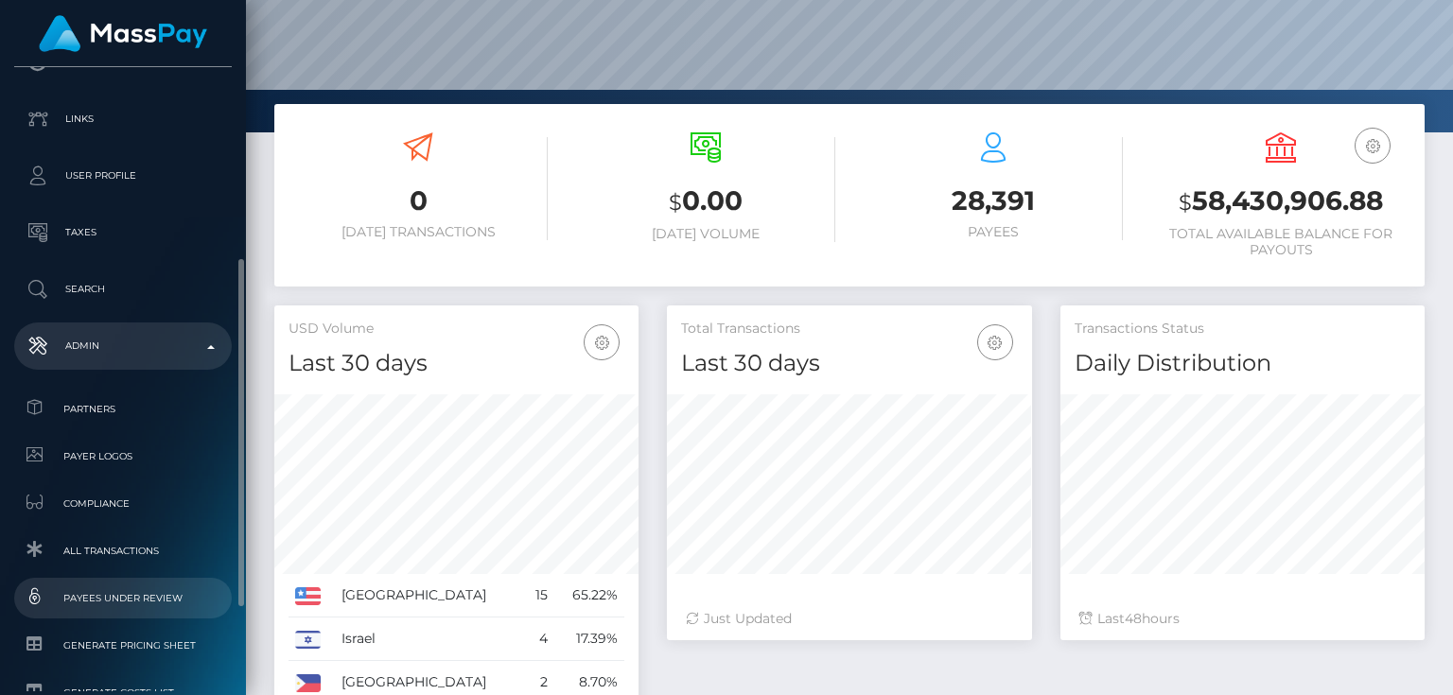
click at [156, 602] on span "Payees under Review" at bounding box center [123, 598] width 202 height 22
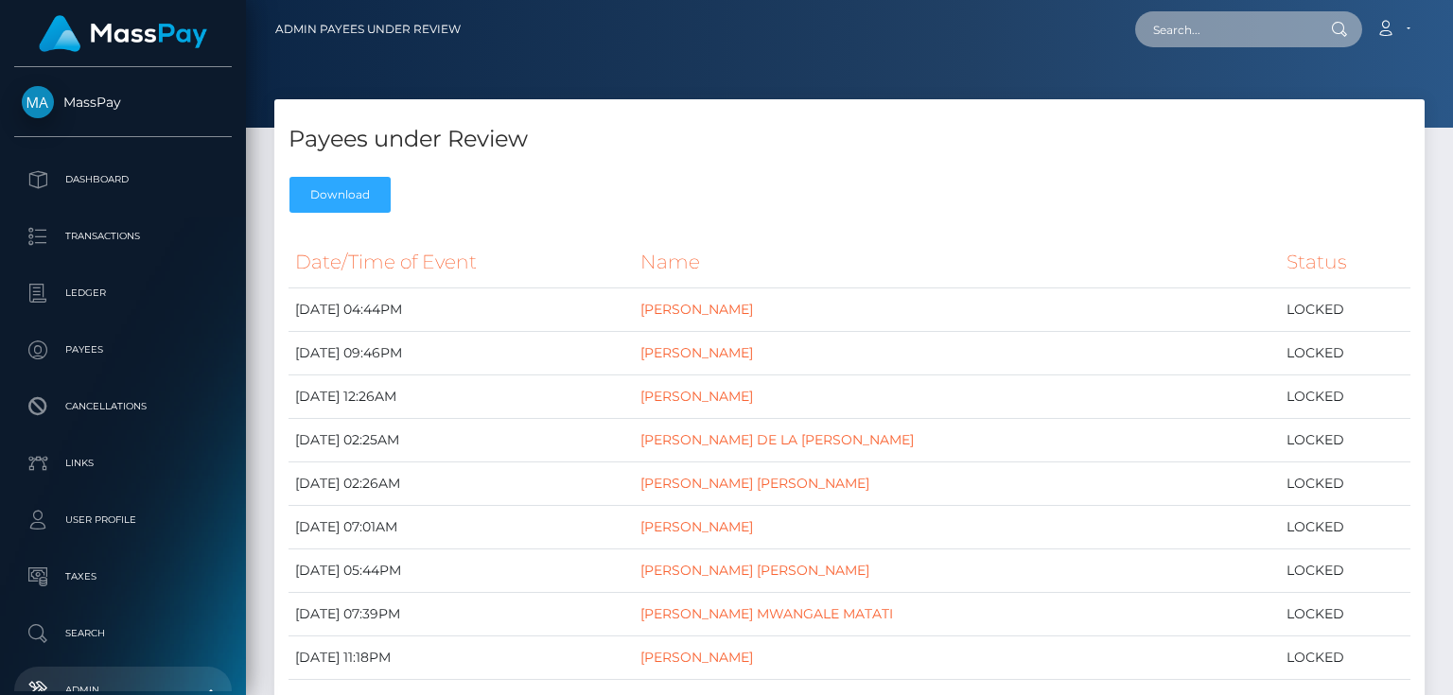
paste input "72e7319c-1ad4-4cbb-9788-940ef12f1004"
type input "72e7319c-1ad4-4cbb-9788-940ef12f1004"
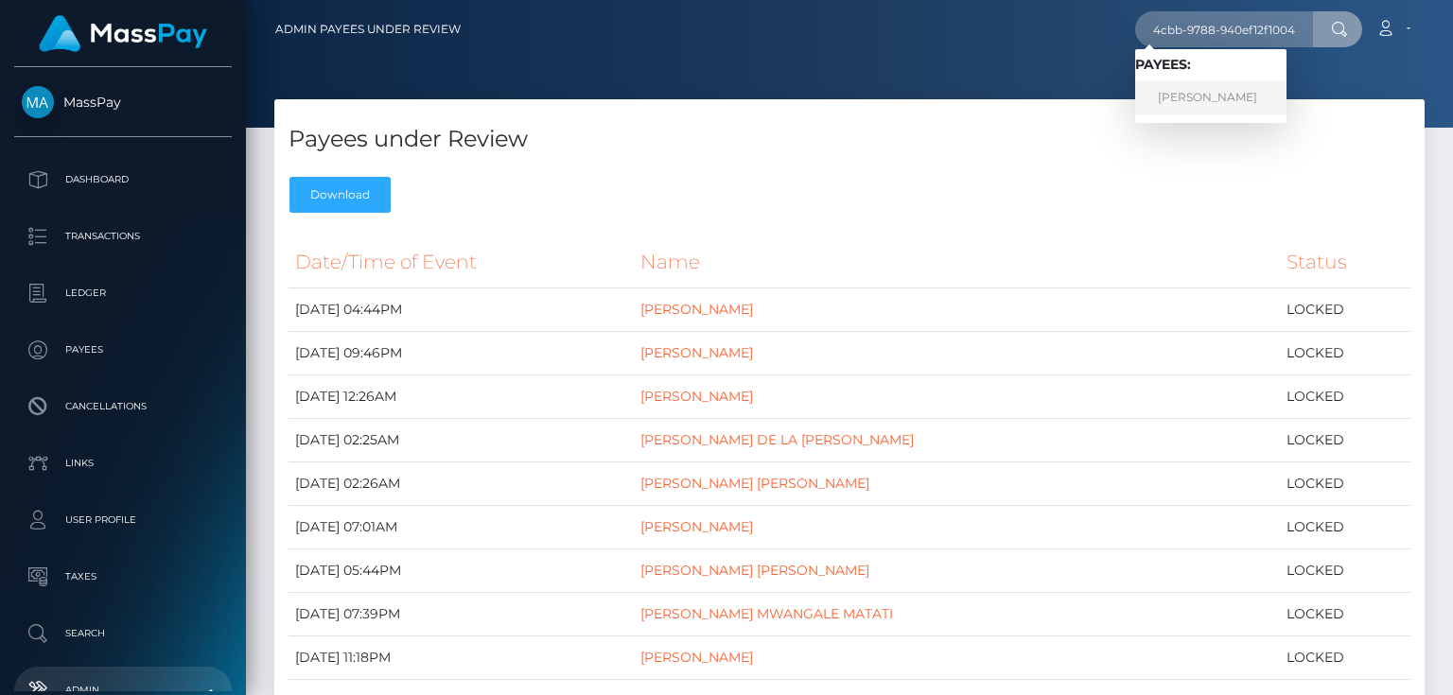
click at [1214, 102] on link "ZACHERY TODD FITZGERALD" at bounding box center [1210, 97] width 151 height 35
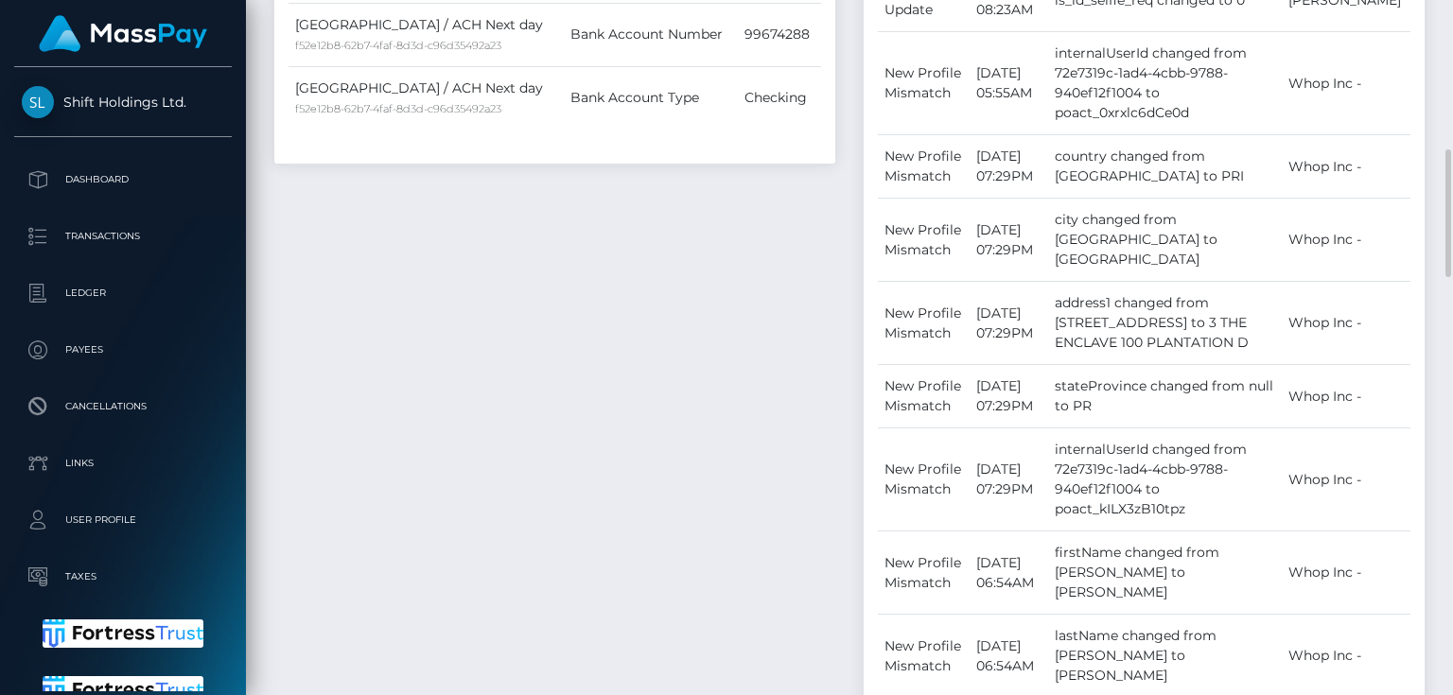
scroll to position [431, 0]
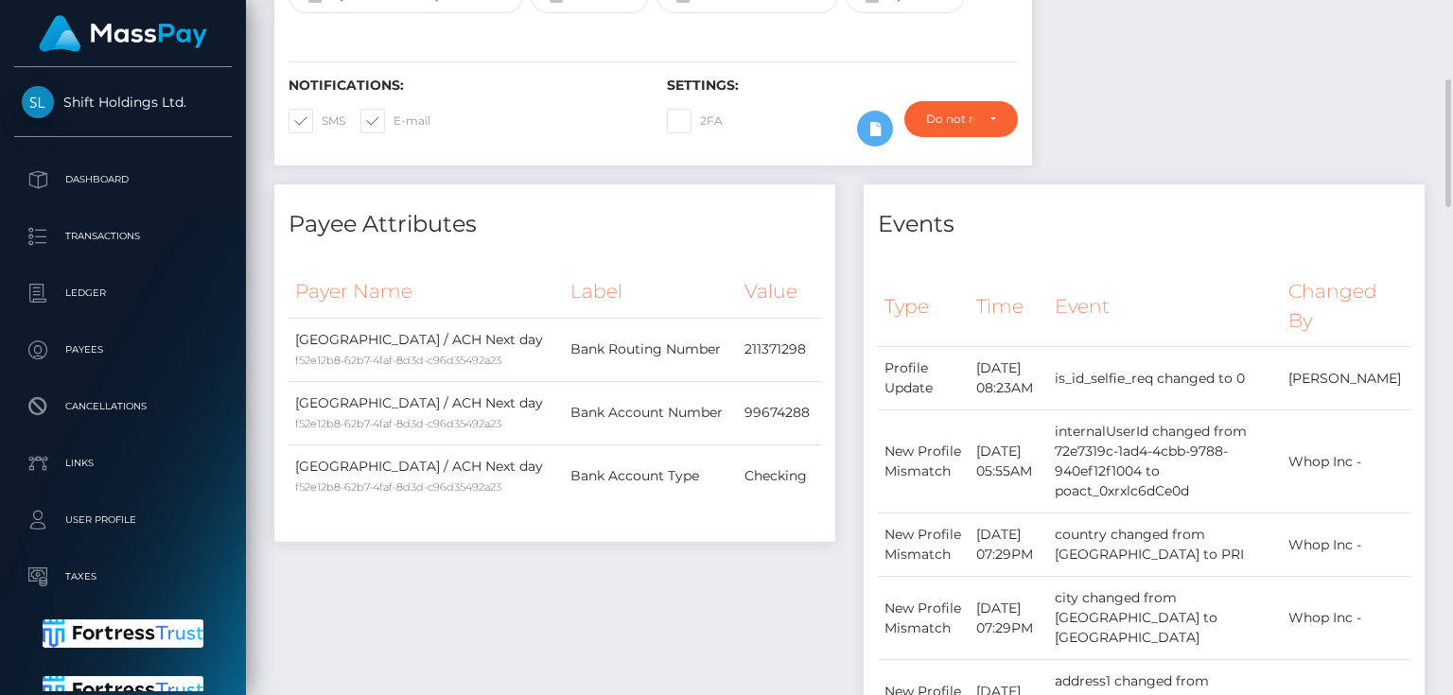
click at [521, 156] on div "Notifications: SMS E-mail" at bounding box center [463, 117] width 378 height 79
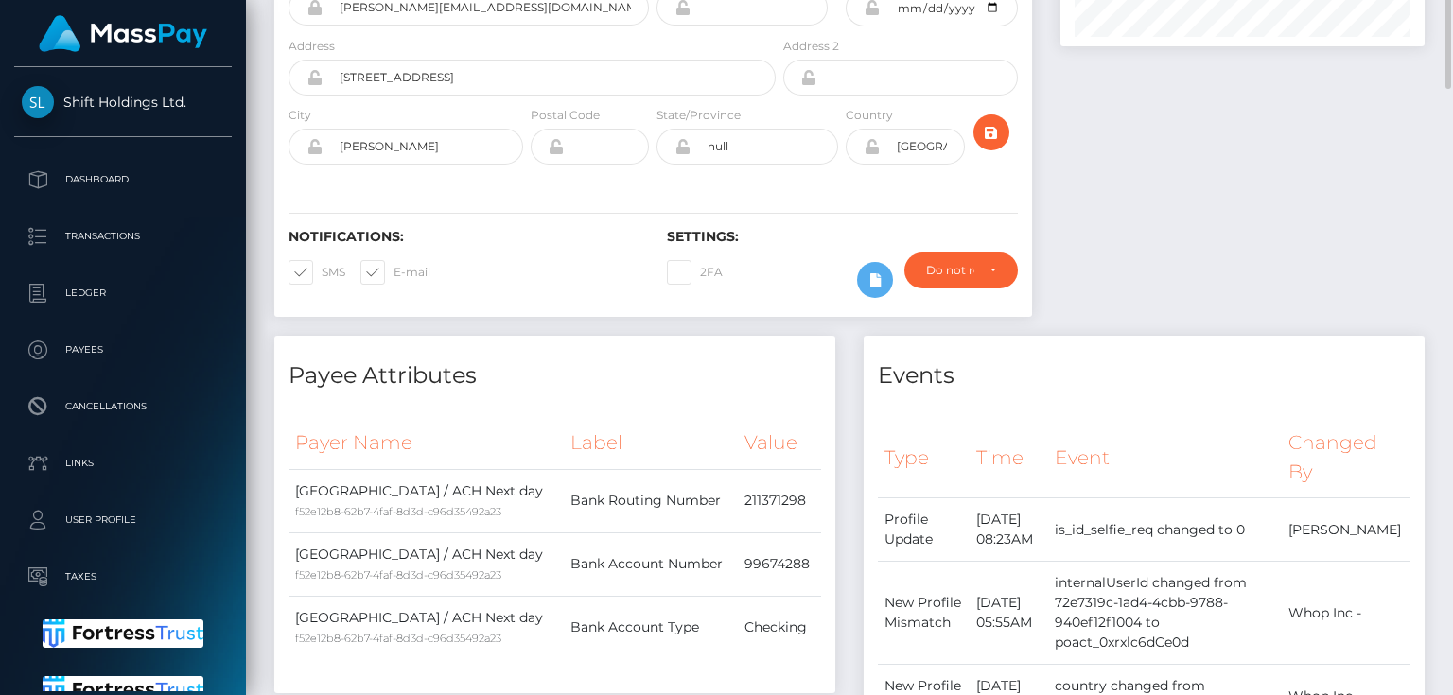
scroll to position [0, 0]
